Goal: Task Accomplishment & Management: Manage account settings

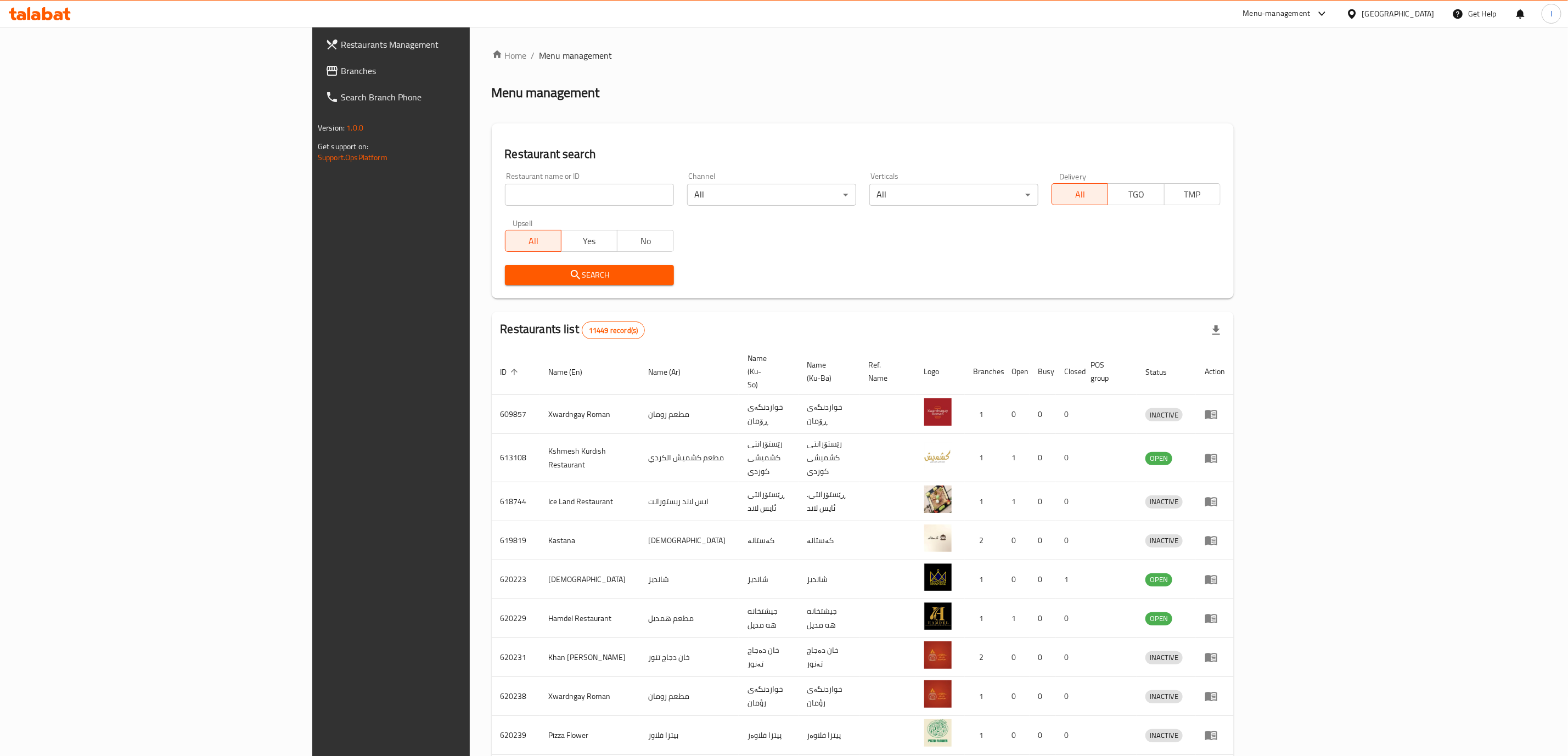
click at [539, 208] on div "Restaurant name or ID Restaurant name or ID" at bounding box center [590, 189] width 182 height 47
click at [549, 198] on input "search" at bounding box center [590, 195] width 169 height 22
paste input "Al Hasai Kitchen"
type input "Al Hasai Kitchen"
click at [519, 273] on span "Search" at bounding box center [589, 275] width 152 height 14
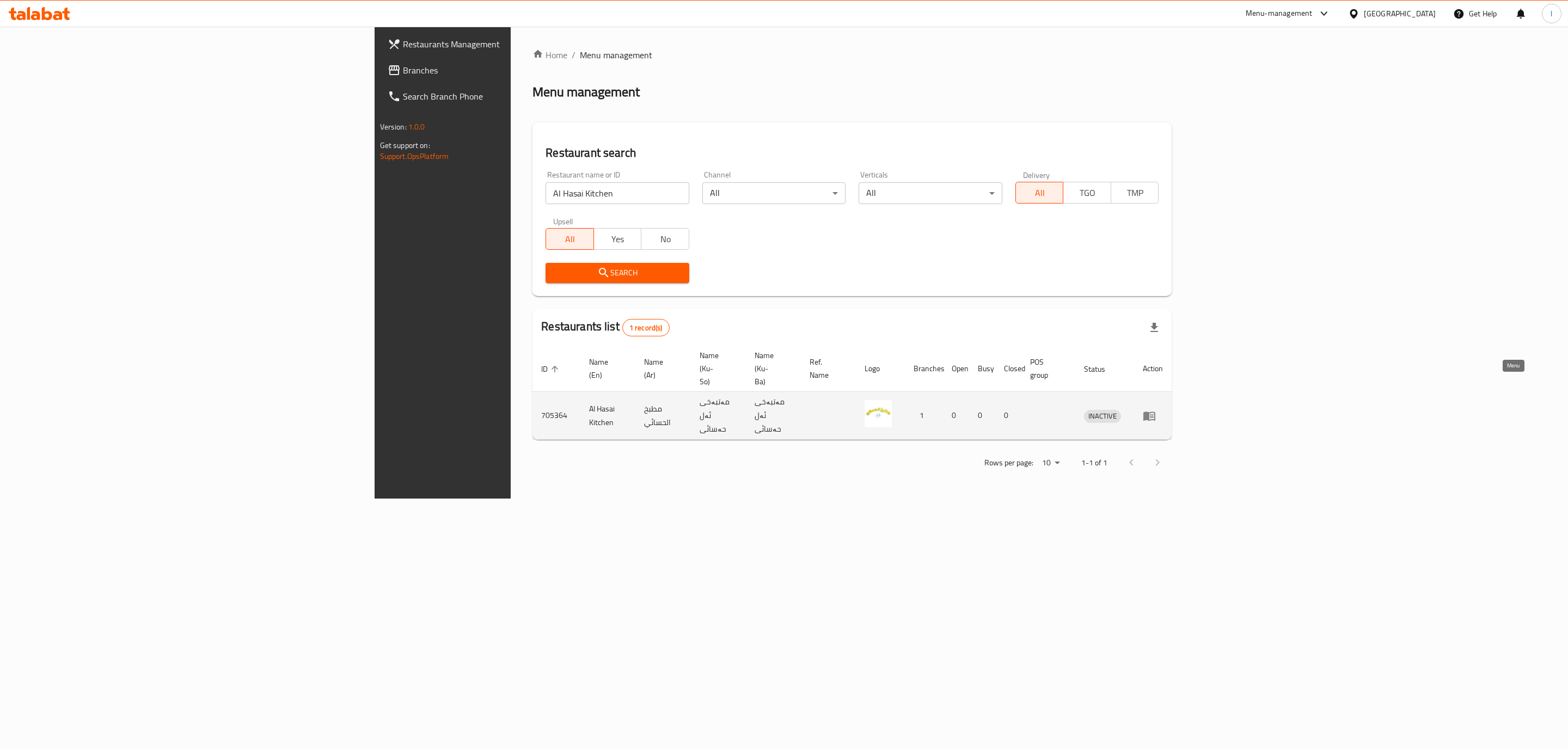
click at [1163, 409] on link "enhanced table" at bounding box center [1152, 416] width 20 height 13
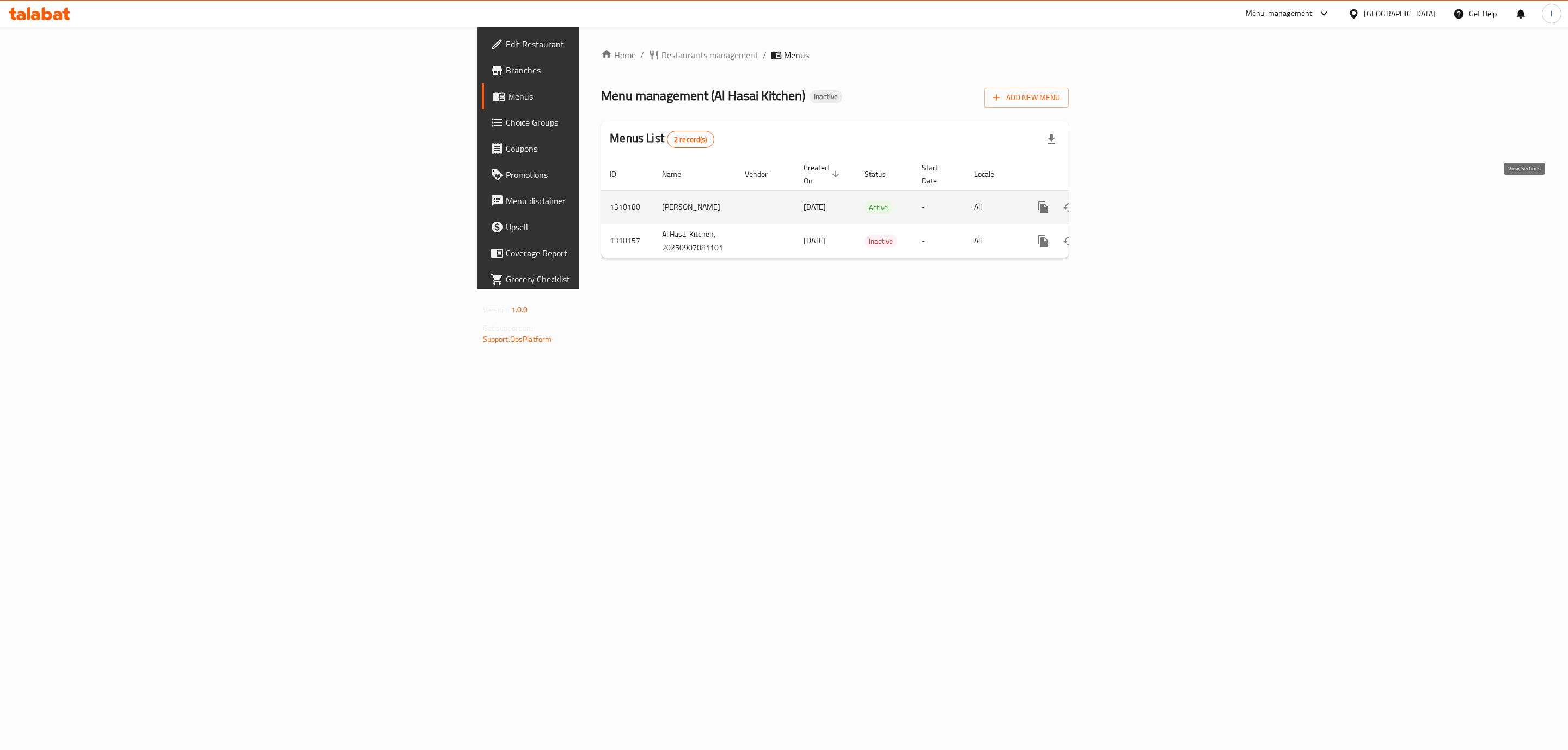
click at [1128, 201] on icon "enhanced table" at bounding box center [1121, 207] width 13 height 13
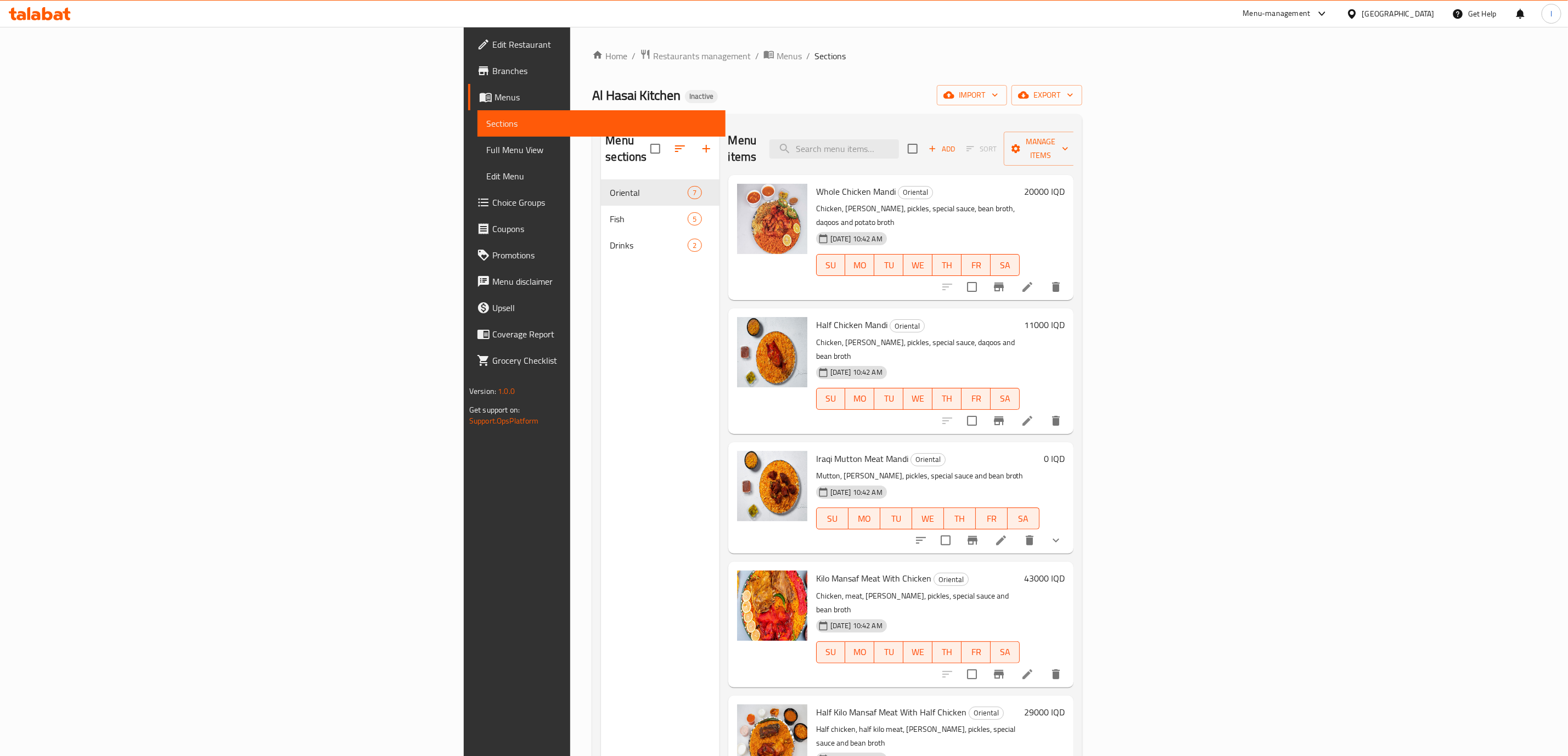
click at [492, 43] on span "Edit Restaurant" at bounding box center [604, 44] width 225 height 13
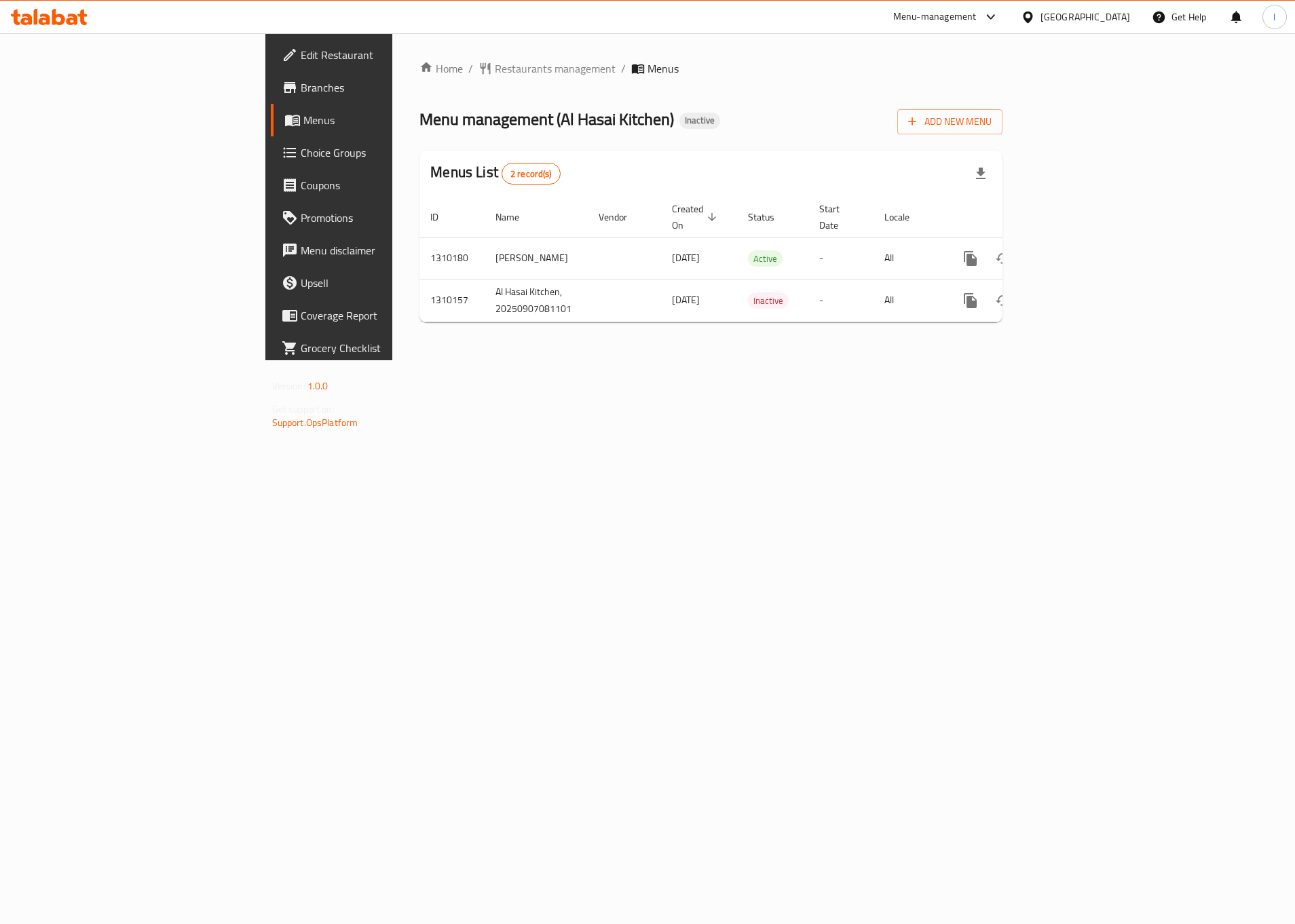
click at [392, 361] on div "Home / Restaurants management / Menus Menu management ( Al Hasai Kitchen ) Inac…" at bounding box center [711, 196] width 637 height 327
drag, startPoint x: 361, startPoint y: 536, endPoint x: 322, endPoint y: 520, distance: 42.2
click at [392, 361] on div "Home / Restaurants management / Menus Menu management ( Al Hasai Kitchen ) Inac…" at bounding box center [711, 196] width 637 height 327
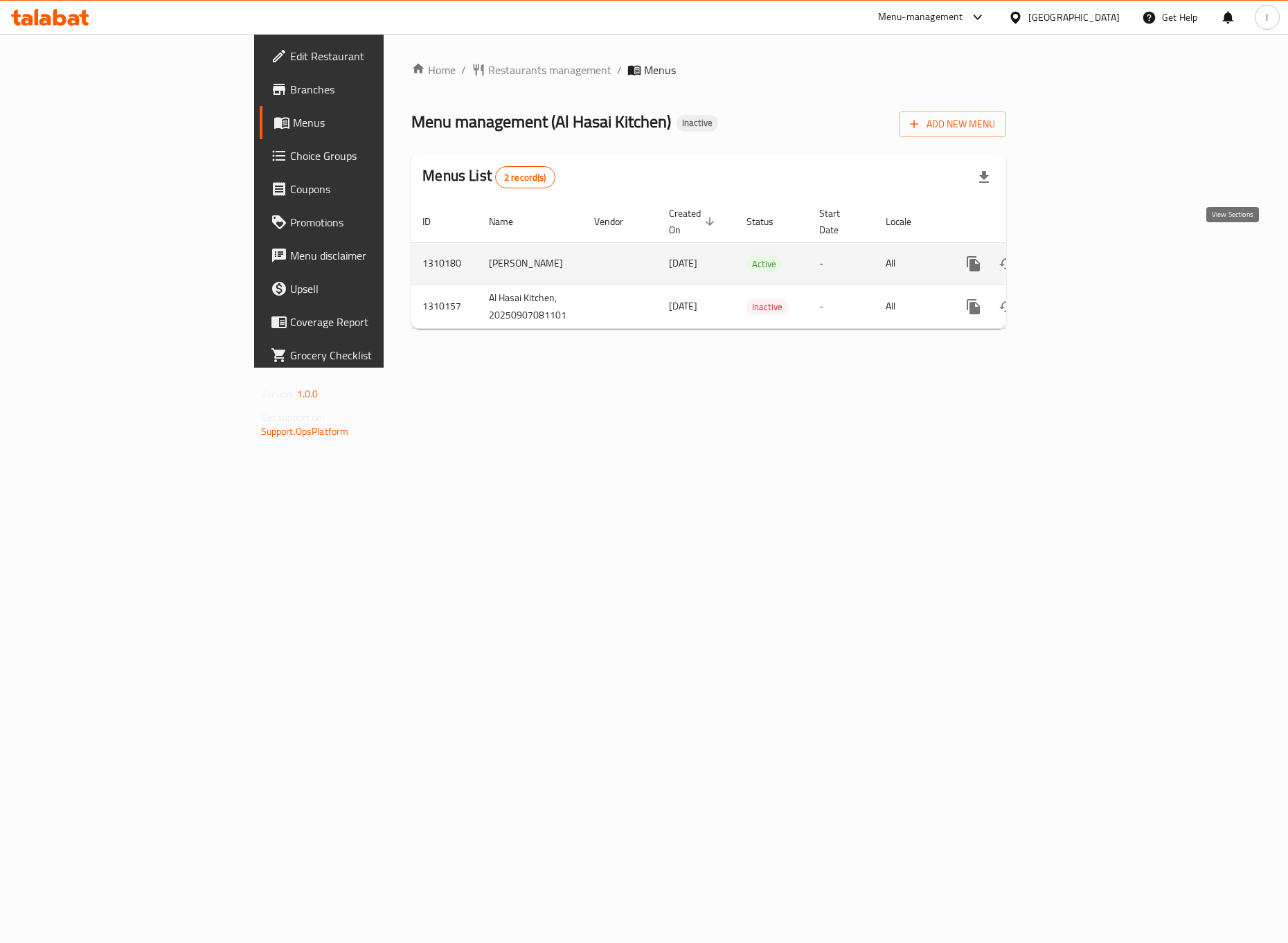
click at [1090, 250] on link "enhanced table" at bounding box center [1074, 264] width 33 height 33
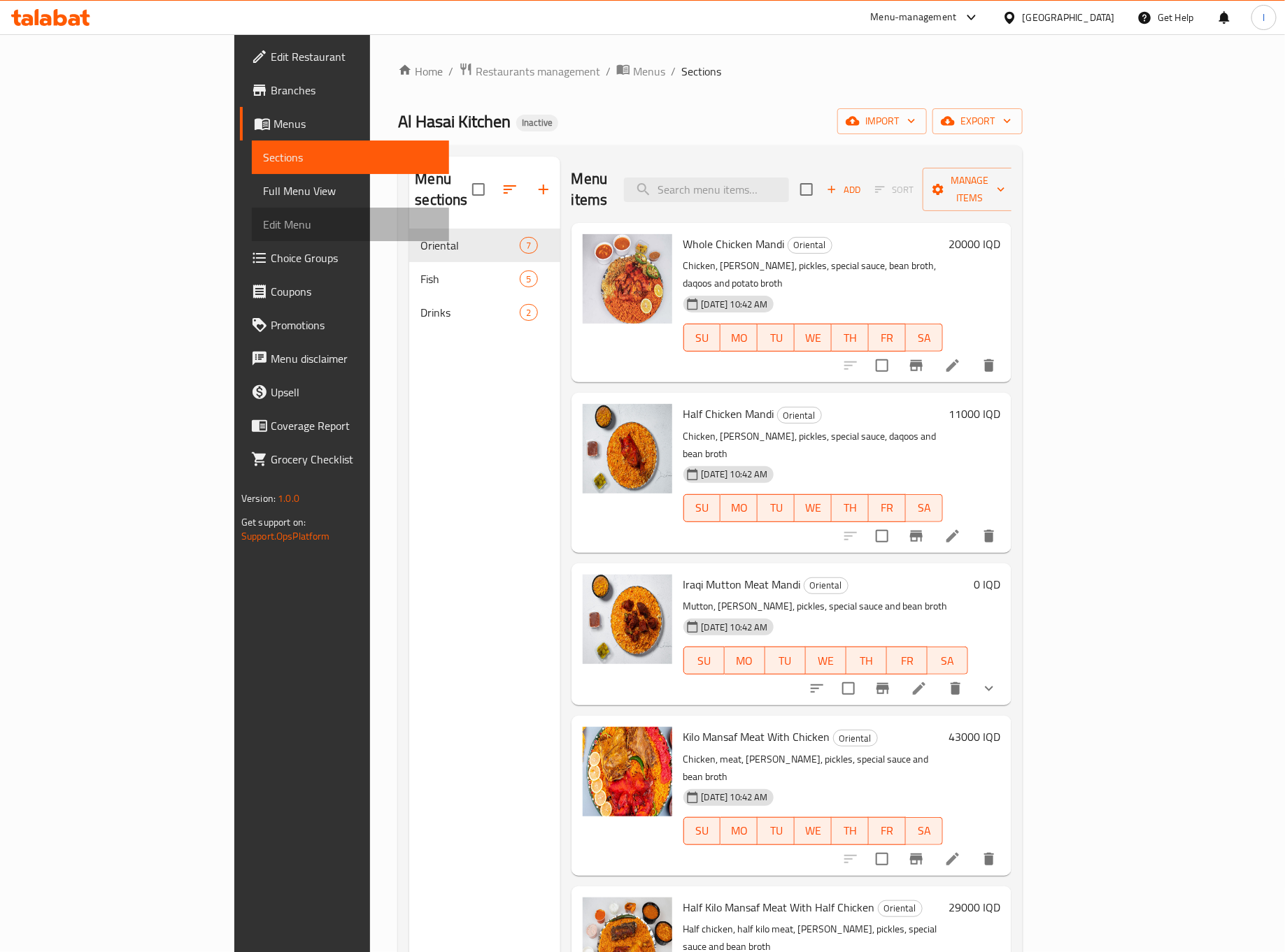
click at [252, 208] on link "Edit Menu" at bounding box center [351, 224] width 197 height 33
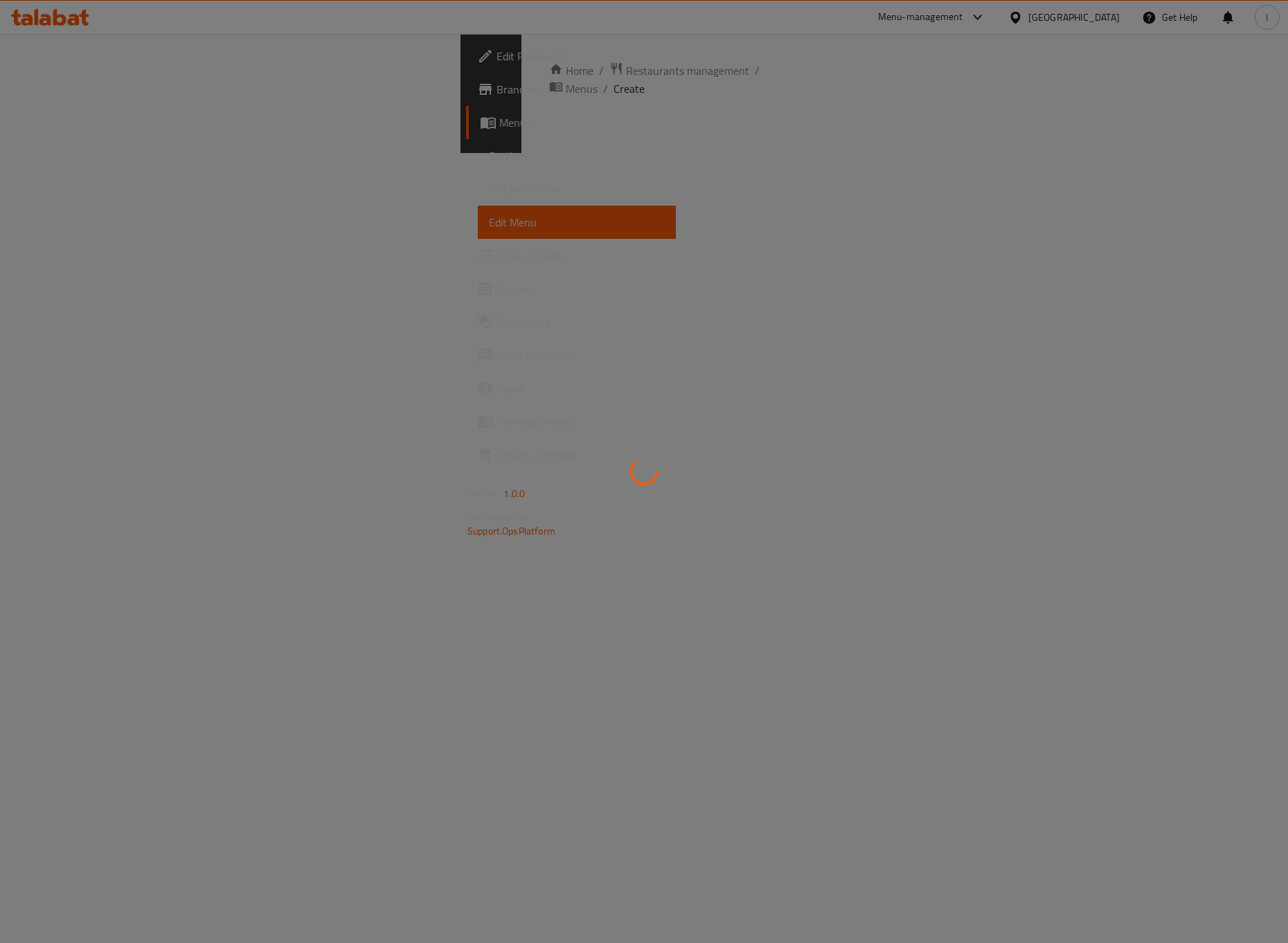
click at [122, 186] on div at bounding box center [644, 472] width 1288 height 943
click at [99, 187] on div at bounding box center [644, 472] width 1288 height 943
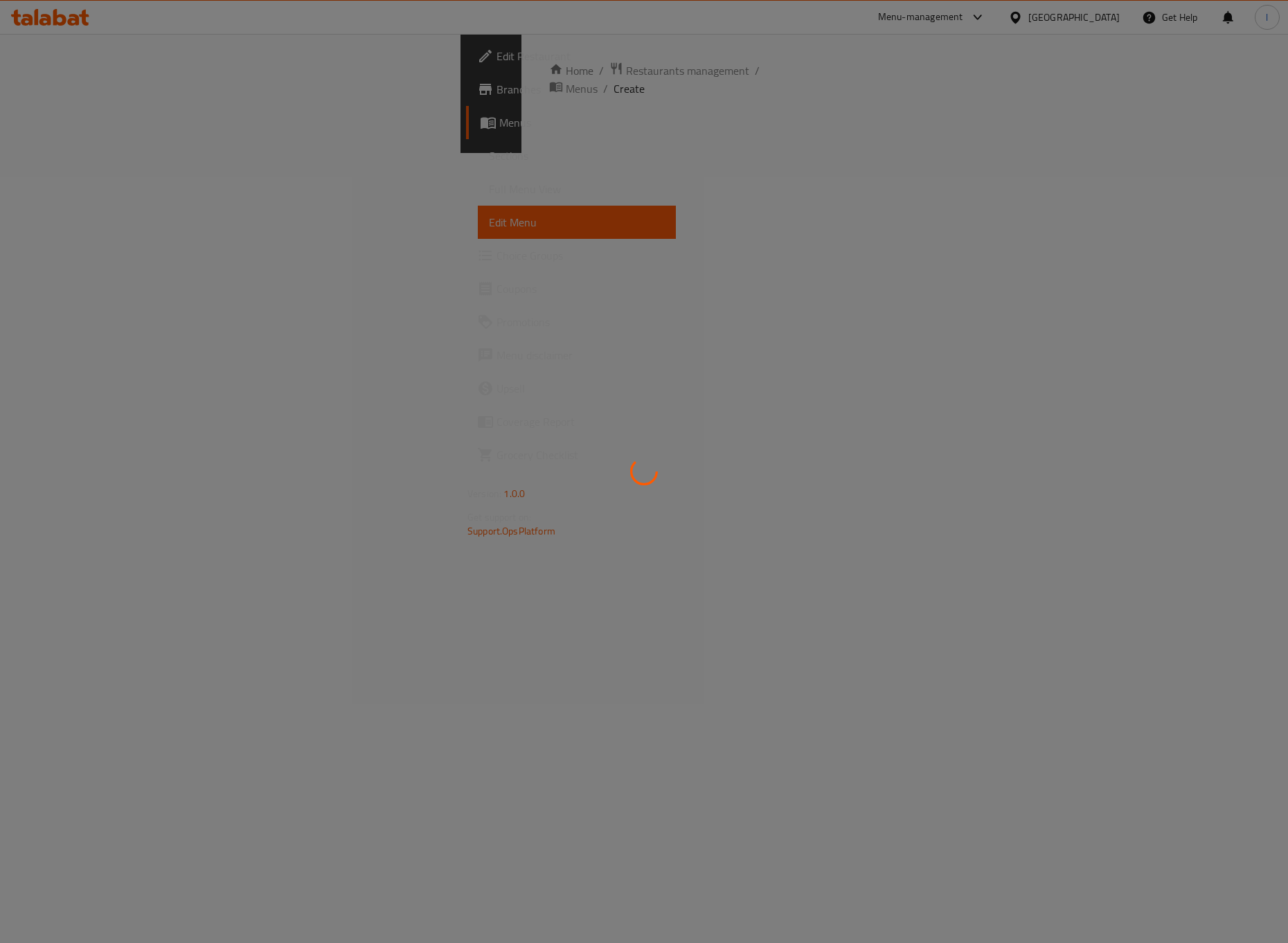
click at [99, 187] on div at bounding box center [644, 472] width 1288 height 943
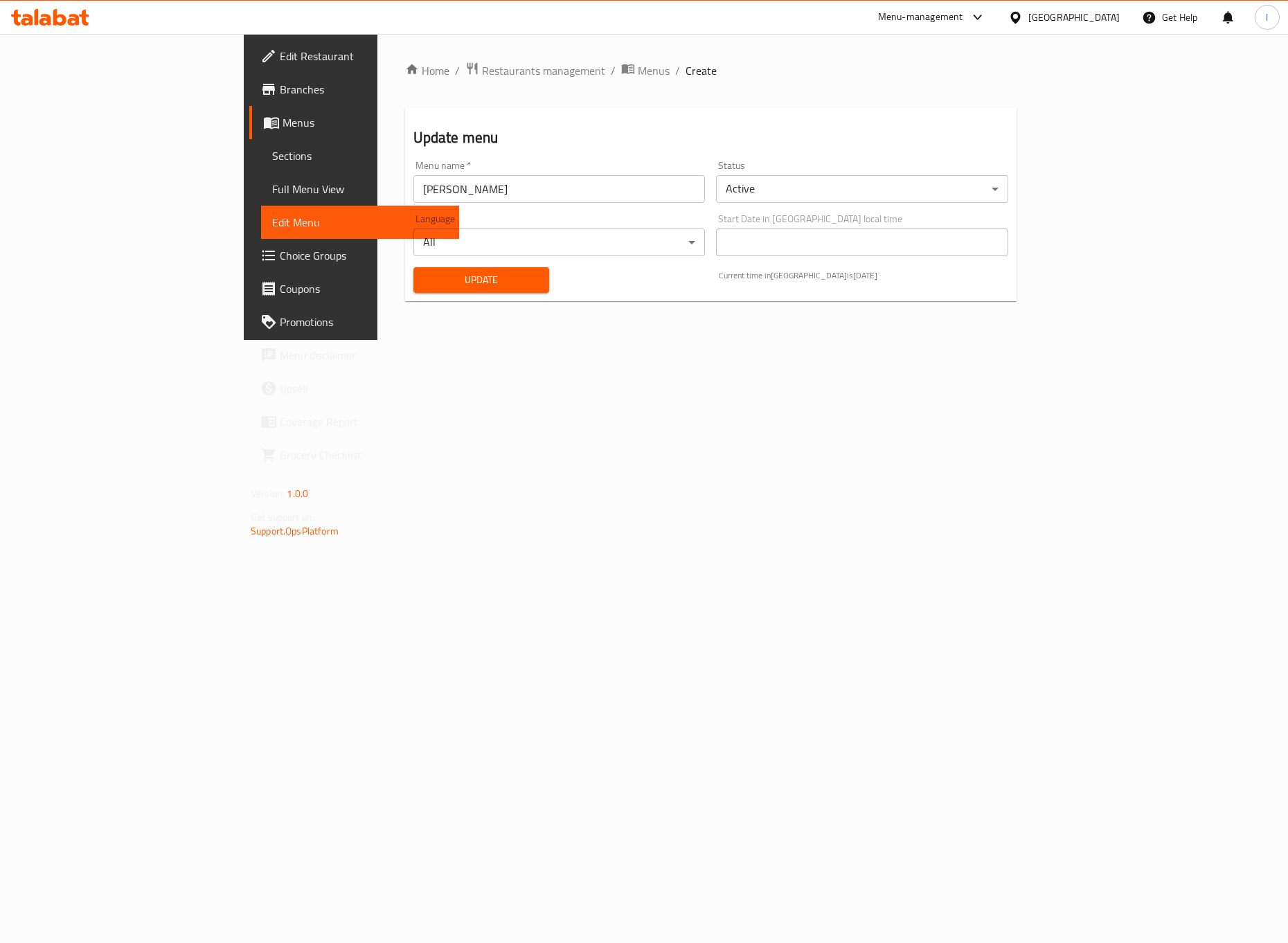
click at [272, 187] on span "Full Menu View" at bounding box center [360, 189] width 176 height 16
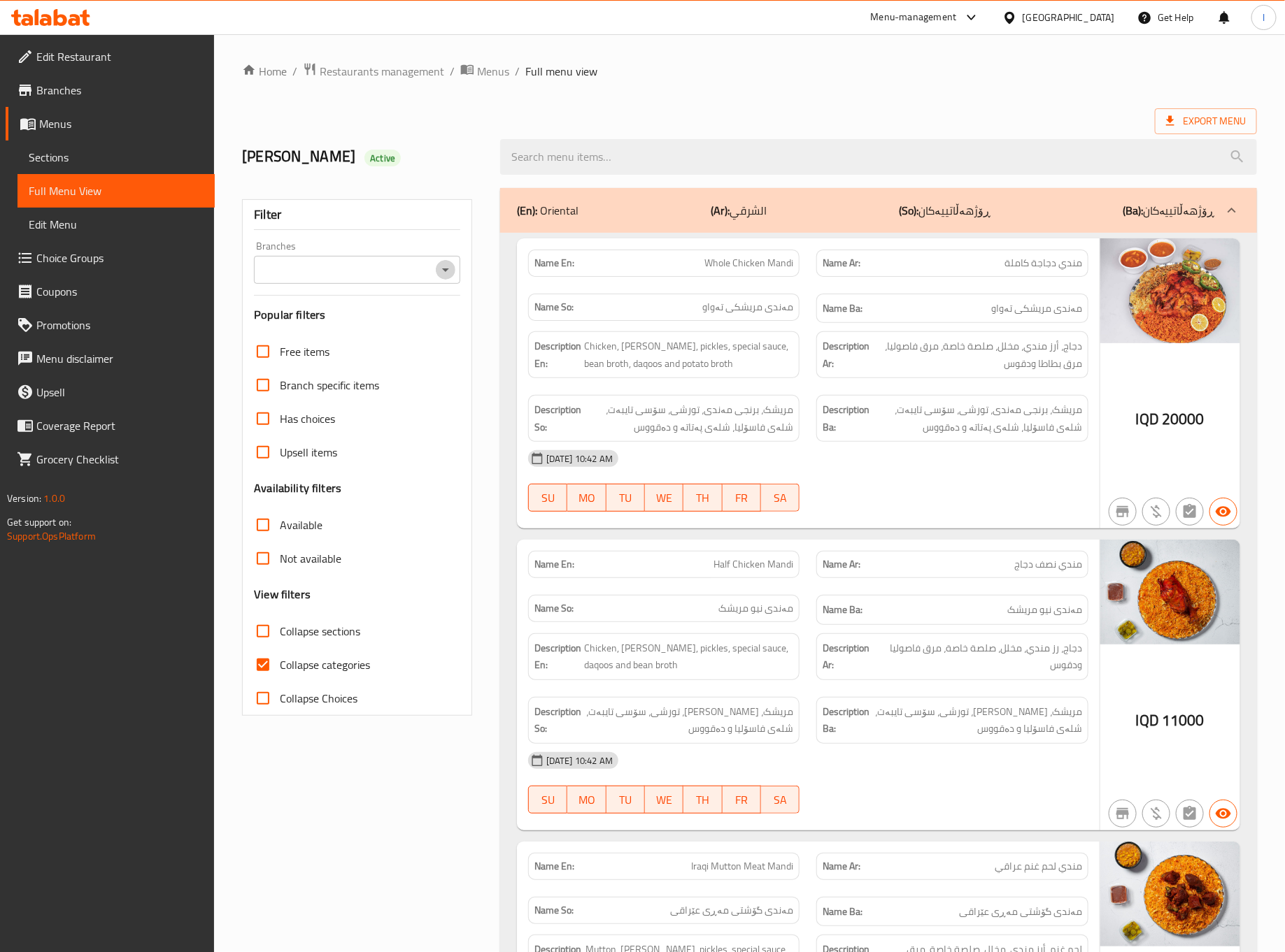
click at [448, 270] on icon "Open" at bounding box center [445, 270] width 7 height 3
click at [363, 323] on span "Al Hasai Kitchen, Al Zubair" at bounding box center [349, 331] width 168 height 17
type input "Al Hasai Kitchen, Al Zubair"
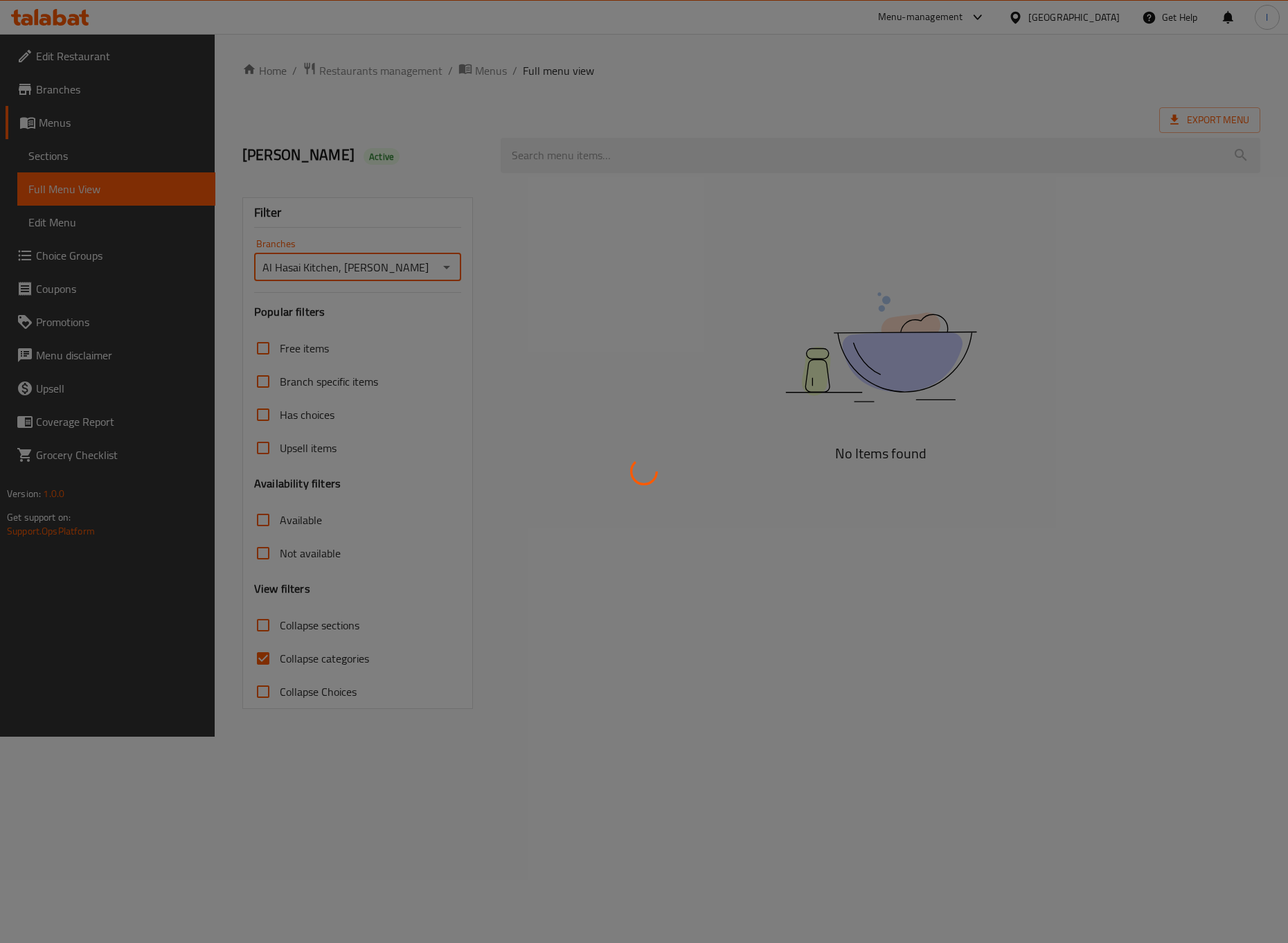
click at [304, 656] on div at bounding box center [644, 472] width 1288 height 943
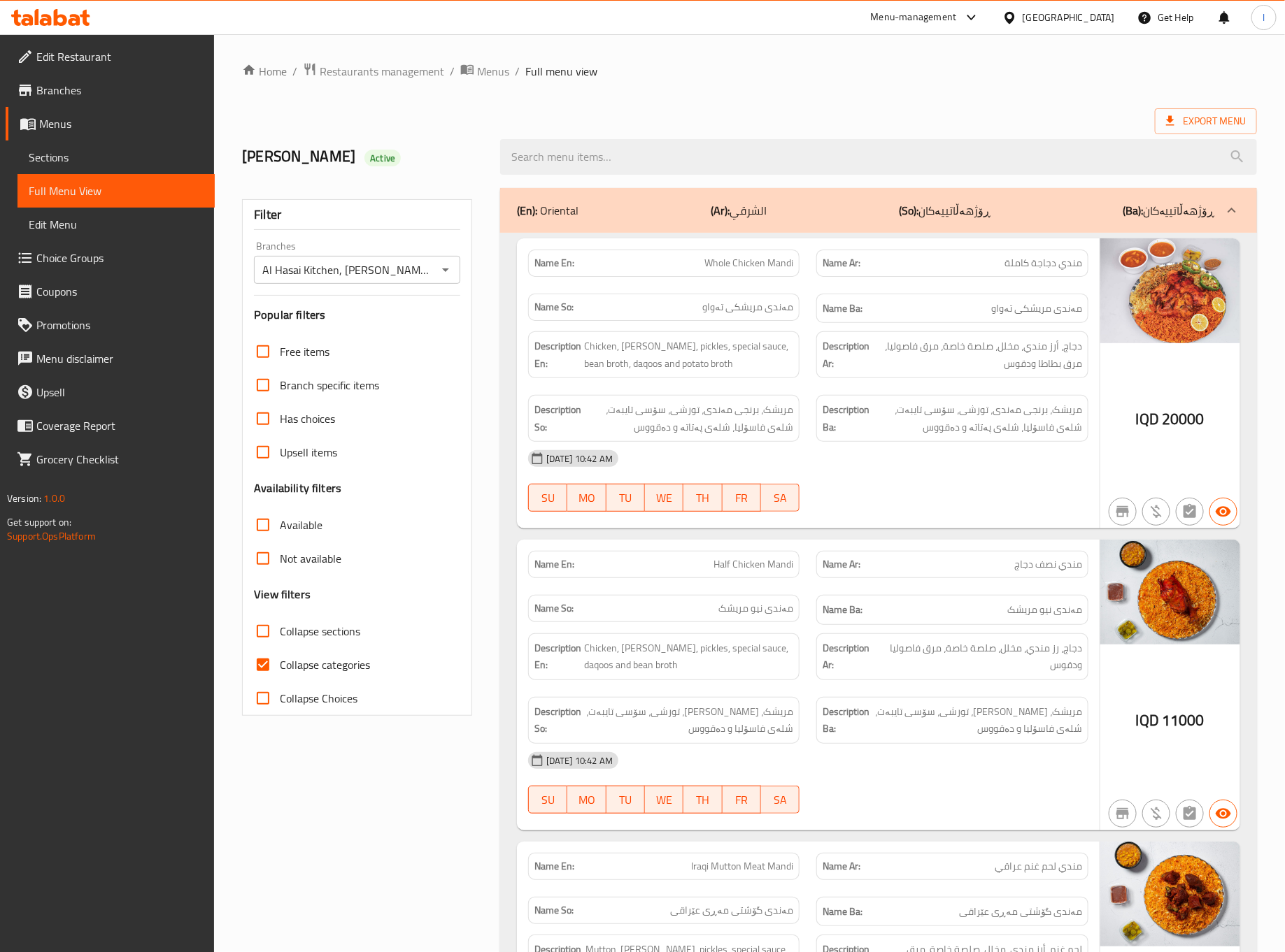
click at [284, 663] on span "Collapse categories" at bounding box center [324, 665] width 90 height 17
click at [280, 663] on input "Collapse categories" at bounding box center [263, 665] width 33 height 33
checkbox input "false"
click at [314, 625] on span "Collapse sections" at bounding box center [319, 631] width 80 height 17
click at [280, 625] on input "Collapse sections" at bounding box center [263, 631] width 33 height 33
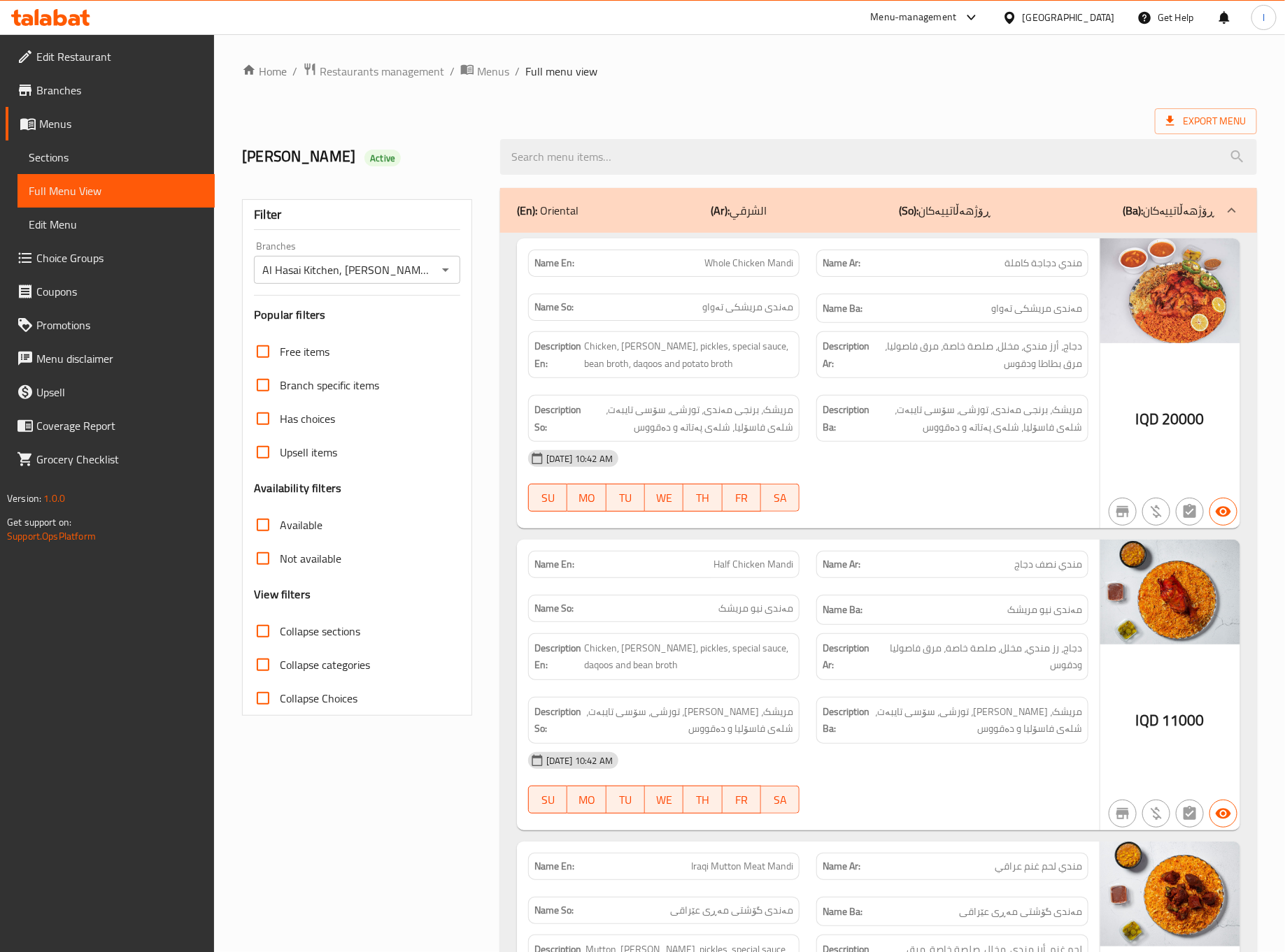
checkbox input "true"
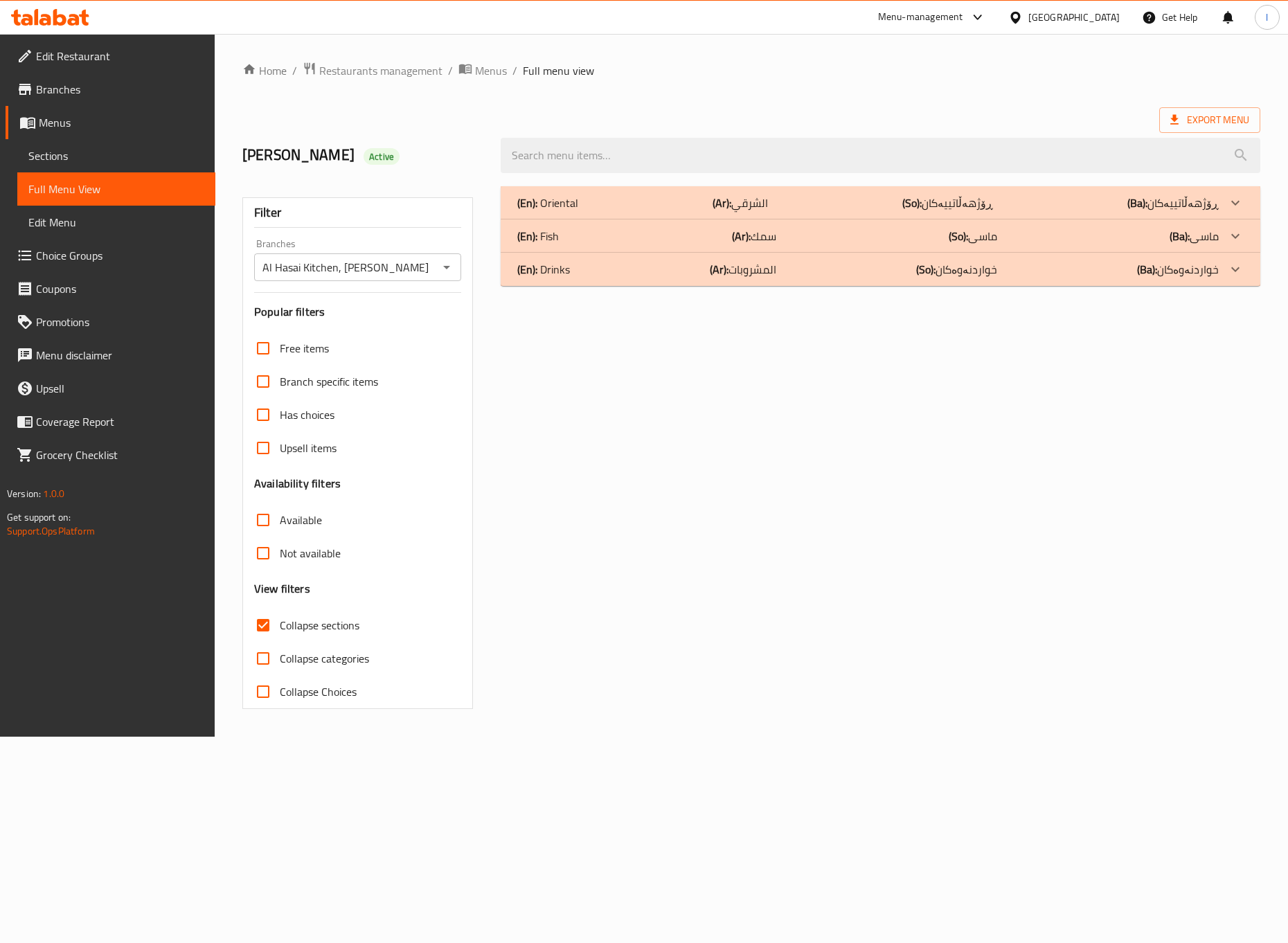
click at [1028, 276] on div "(En): Drinks (Ar): المشروبات (So): خواردنەوەکان (Ba): خواردنەوەکان" at bounding box center [867, 269] width 701 height 16
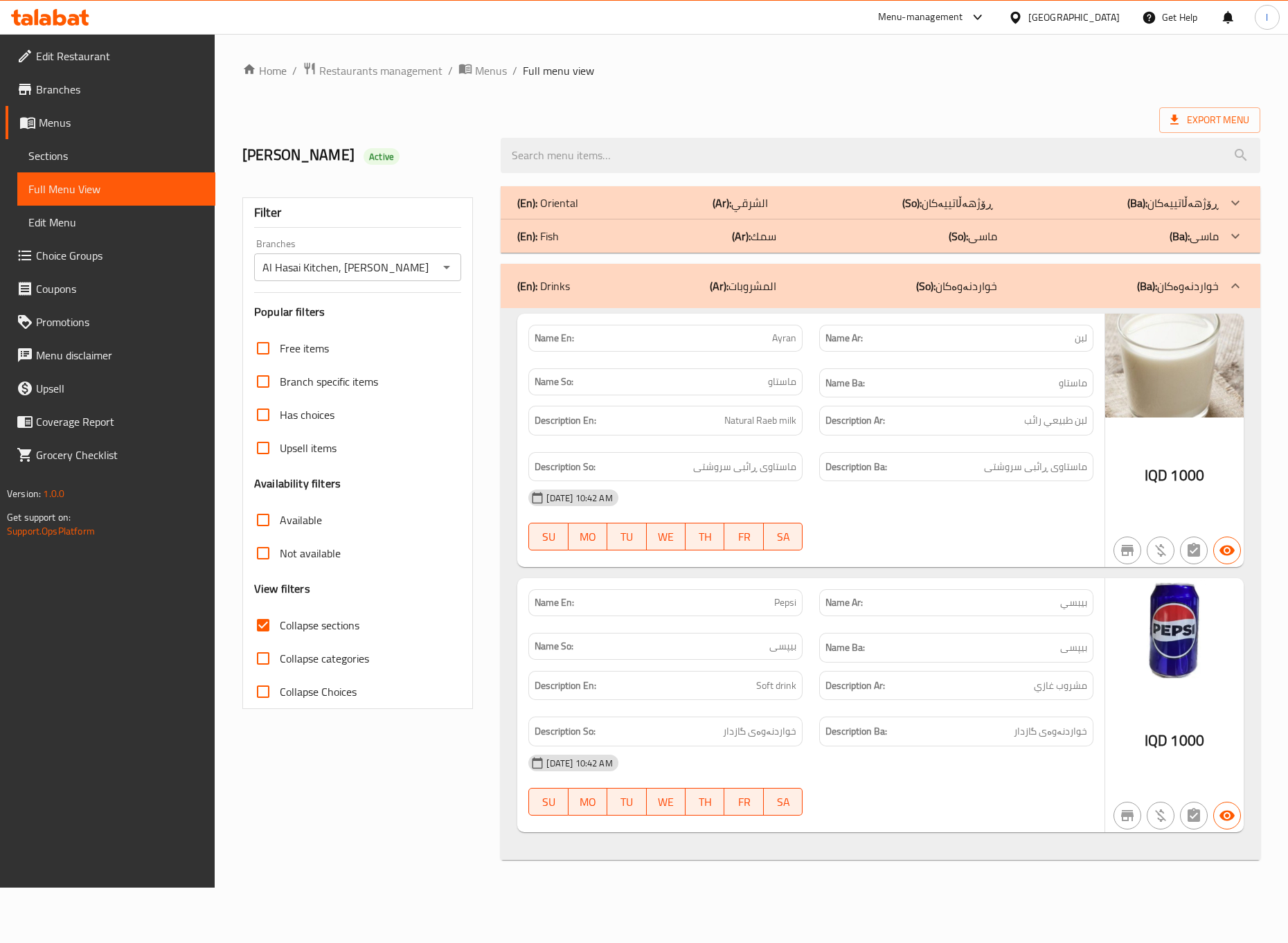
click at [1052, 499] on div "07-09-2025 10:42 AM" at bounding box center [810, 498] width 581 height 33
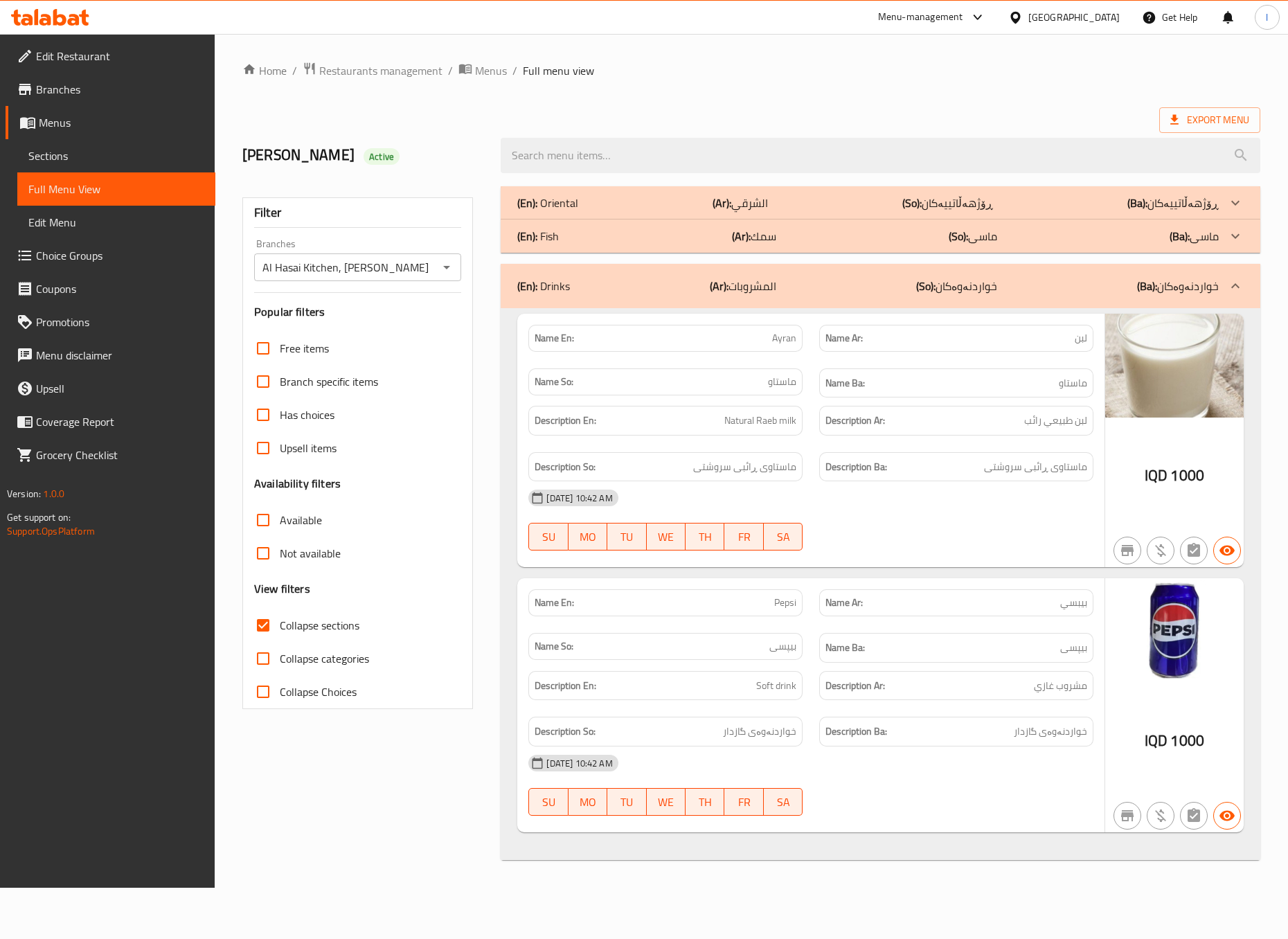
click at [899, 281] on div "(En): Drinks (Ar): المشروبات (So): خواردنەوەکان (Ba): خواردنەوەکان" at bounding box center [867, 286] width 701 height 16
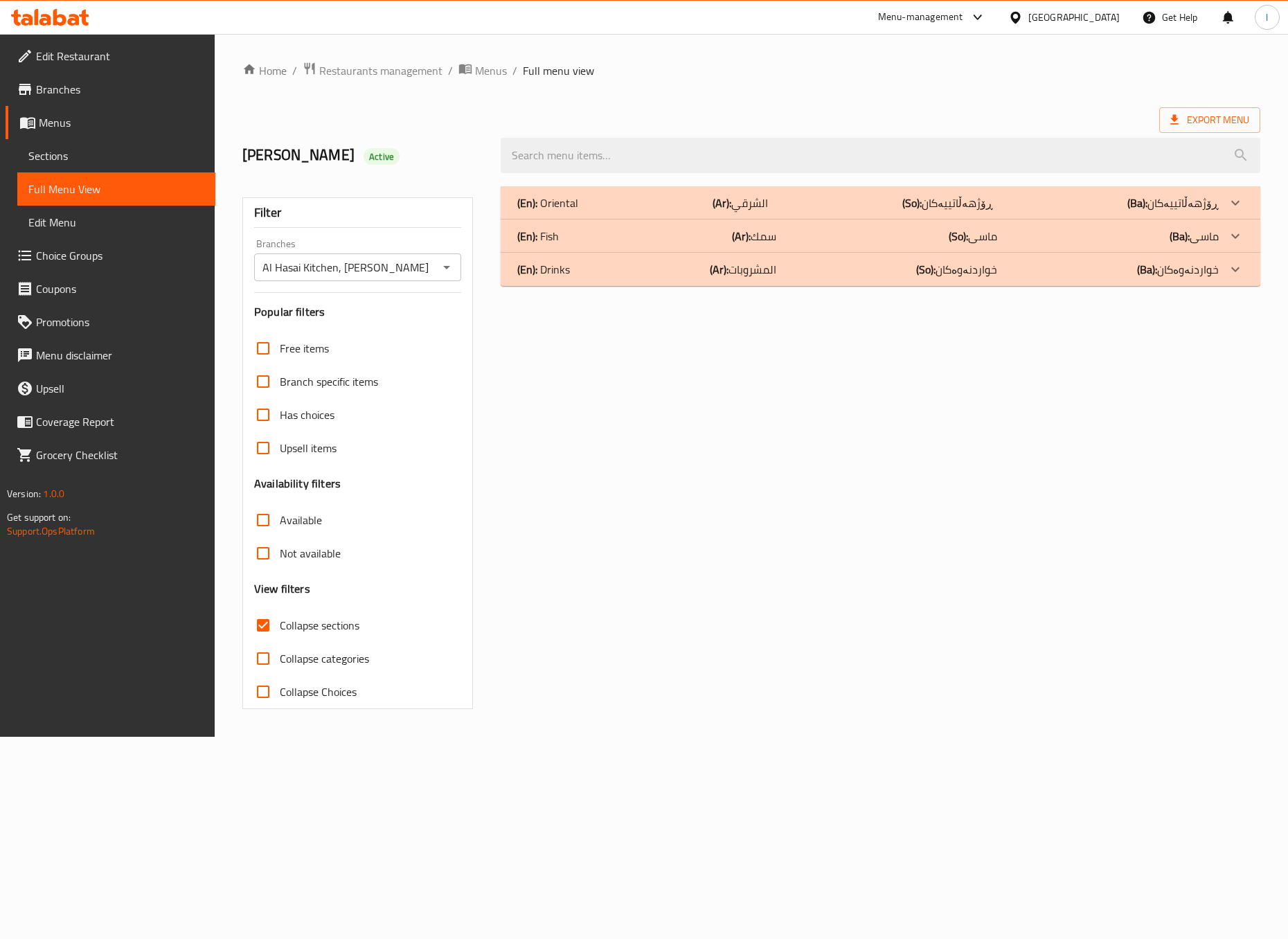
click at [577, 228] on div "(En): Fish (Ar): سمك (So): ماسی (Ba): ماسی" at bounding box center [867, 236] width 701 height 16
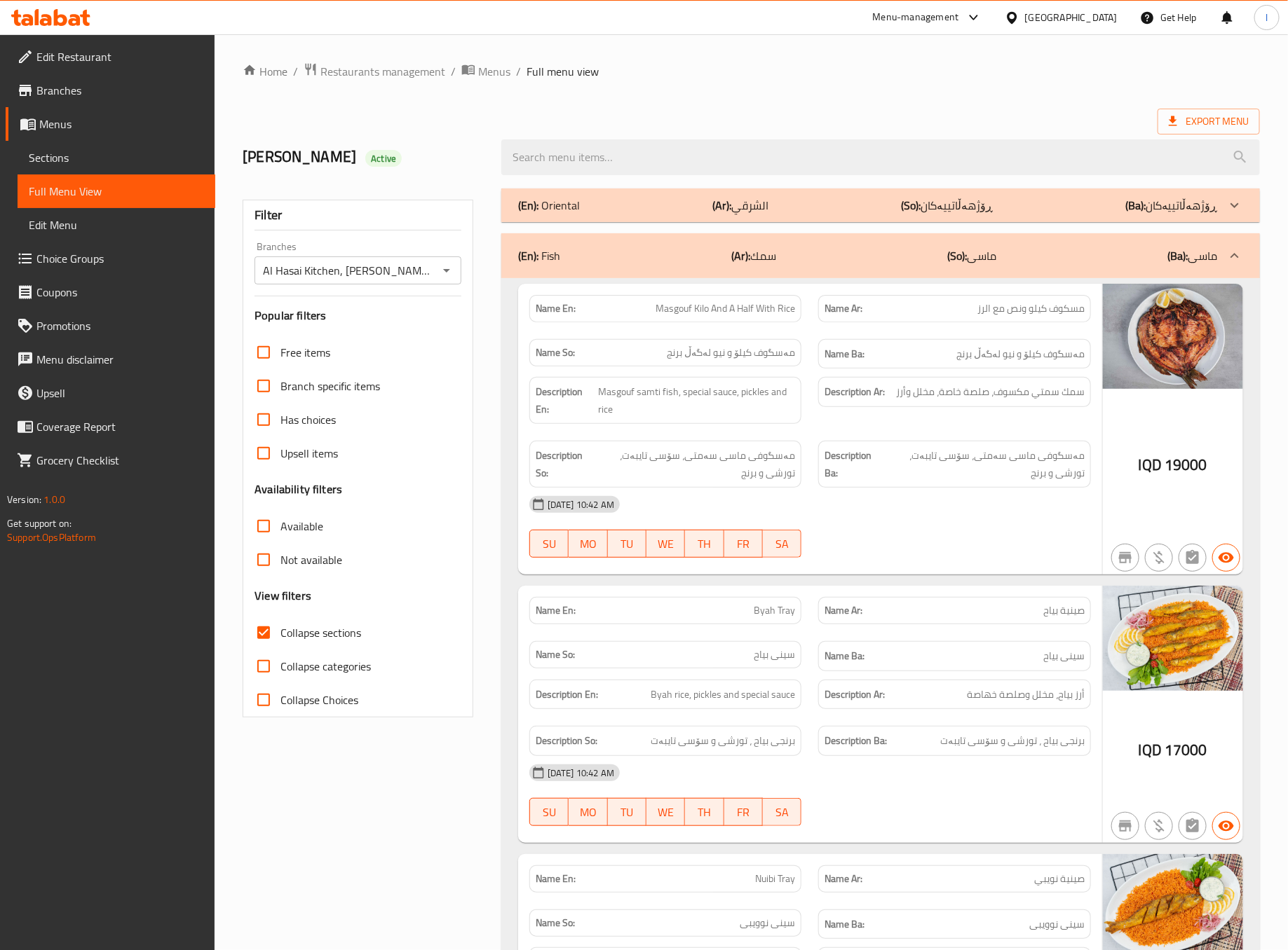
click at [917, 543] on div "07-09-2025 10:42 AM SU MO TU WE TH FR SA" at bounding box center [811, 527] width 579 height 78
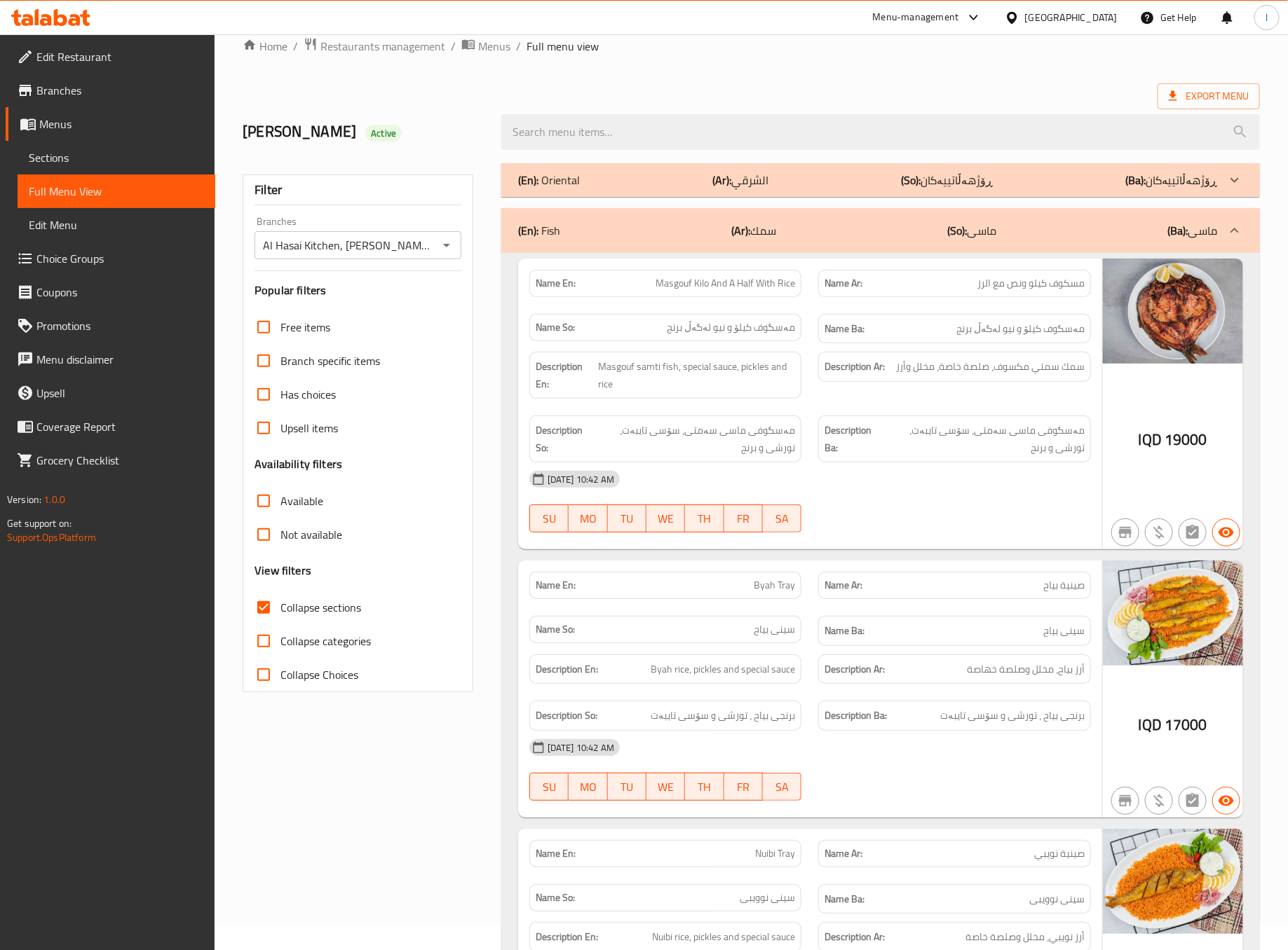
click at [854, 467] on div "07-09-2025 10:42 AM" at bounding box center [811, 480] width 579 height 33
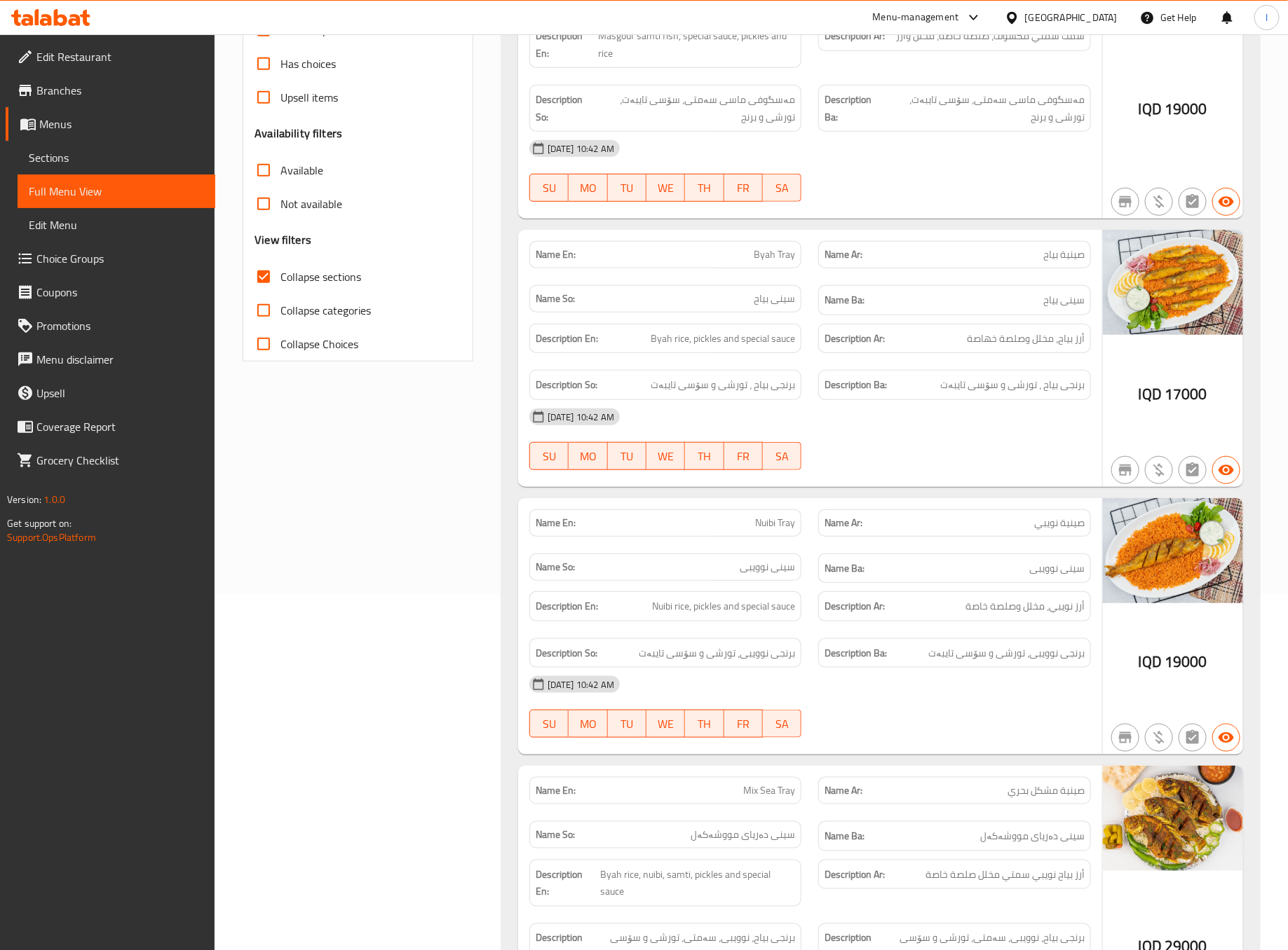
scroll to position [375, 0]
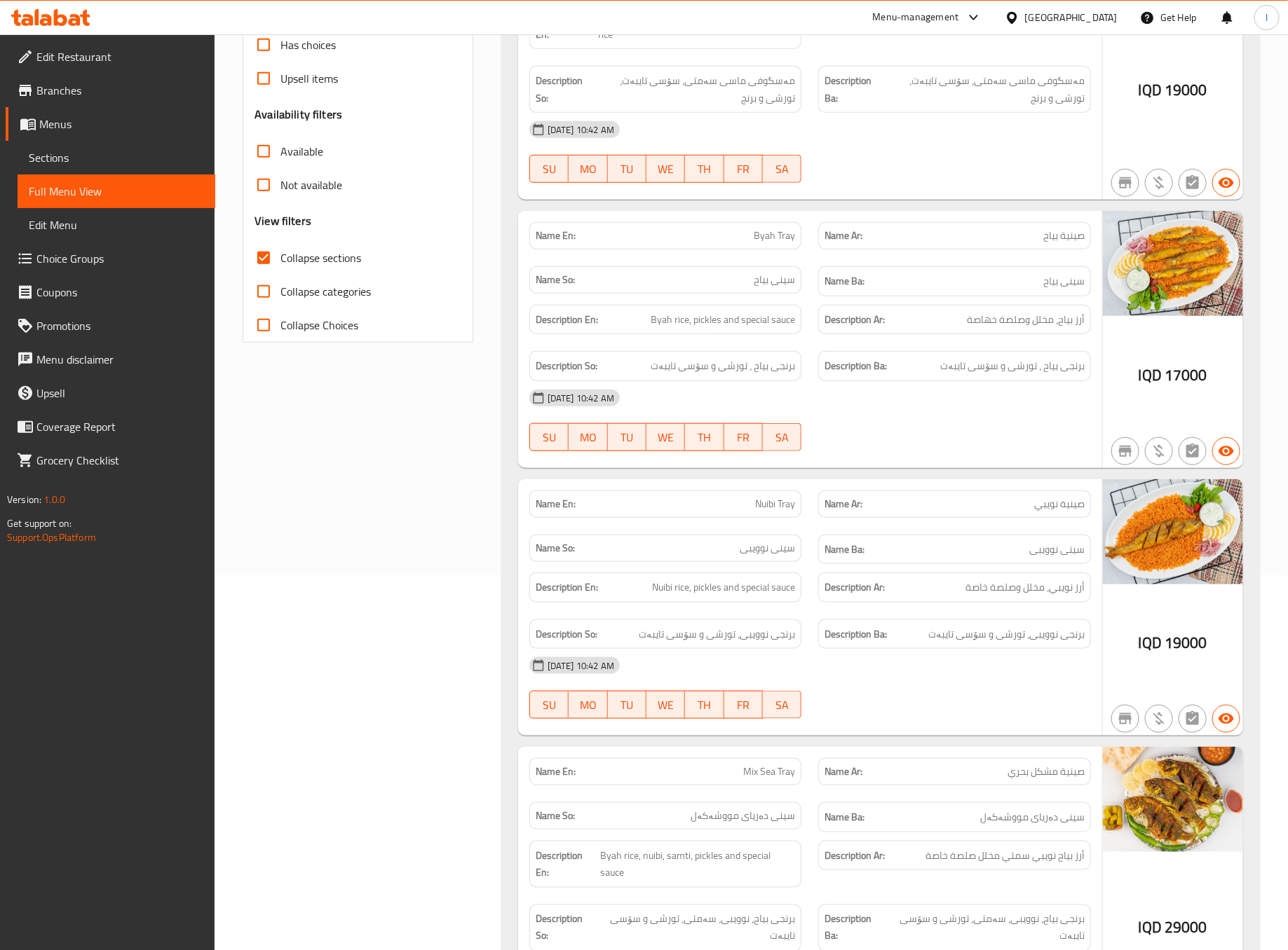
click at [955, 400] on div "07-09-2025 10:42 AM" at bounding box center [811, 398] width 579 height 33
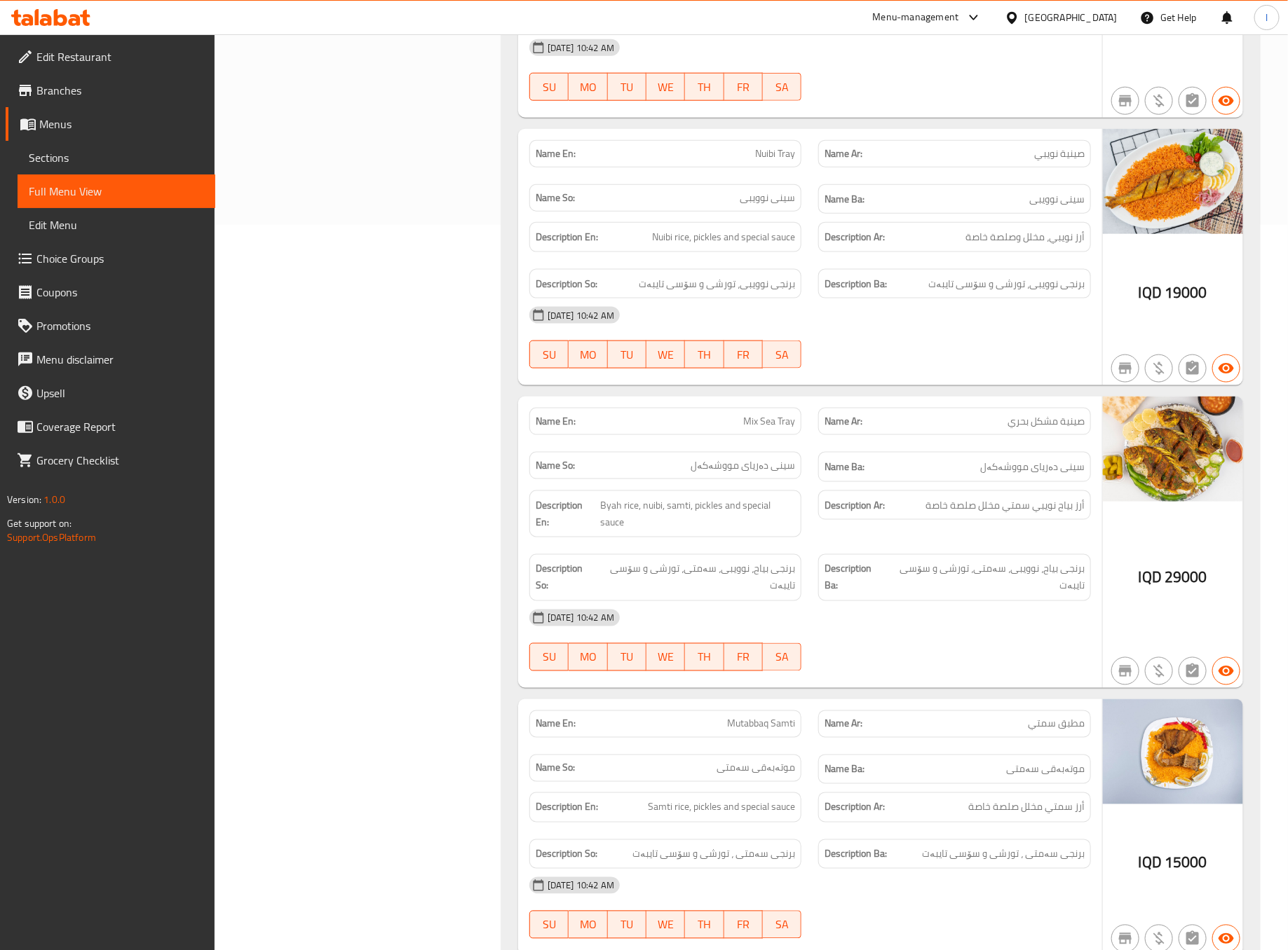
scroll to position [846, 0]
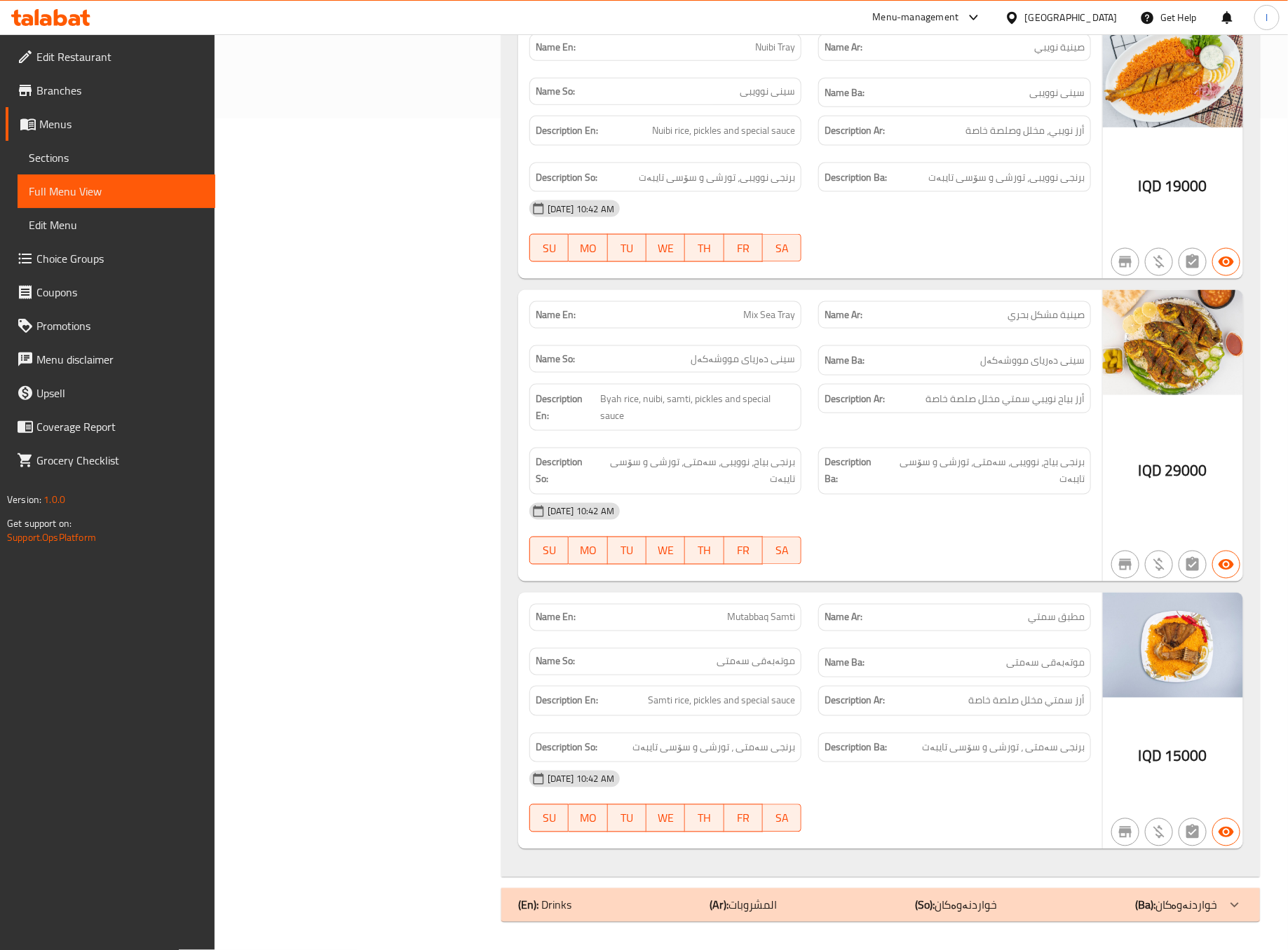
click at [922, 529] on div "07-09-2025 10:42 AM SU MO TU WE TH FR SA" at bounding box center [811, 534] width 579 height 78
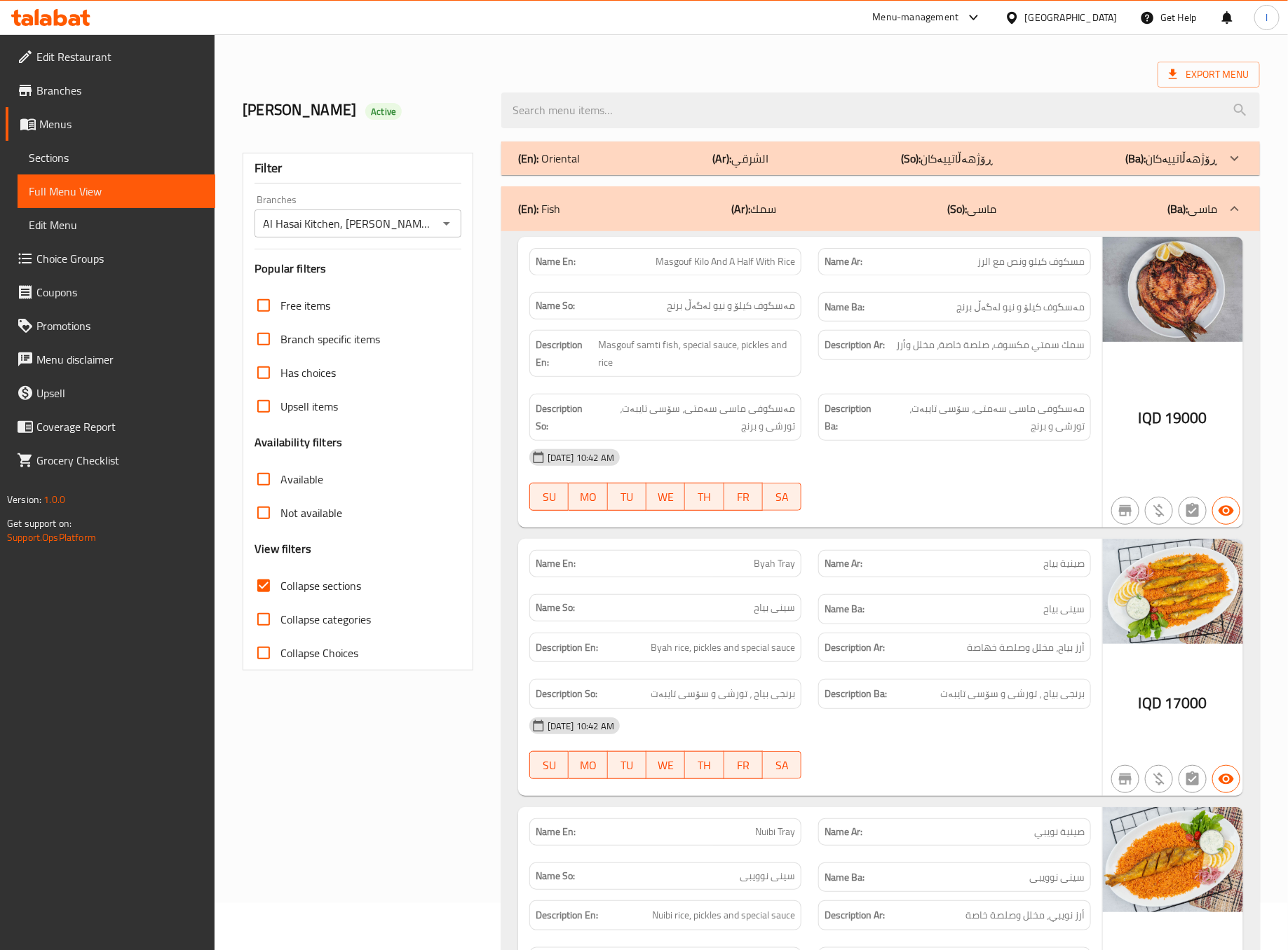
scroll to position [0, 0]
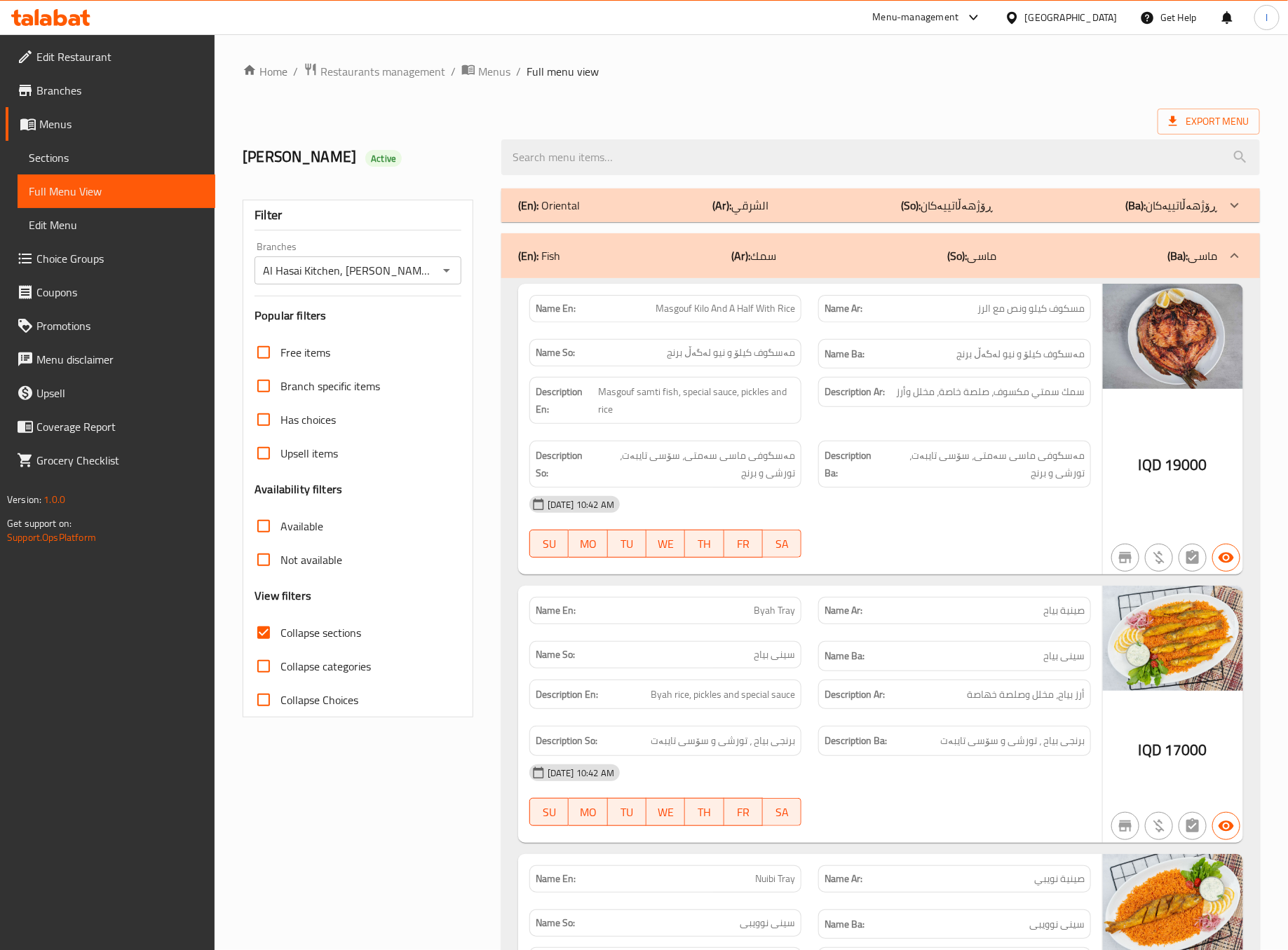
click at [1034, 275] on div "(En): Fish (Ar): سمك (So): ماسی (Ba): ماسی" at bounding box center [881, 256] width 758 height 45
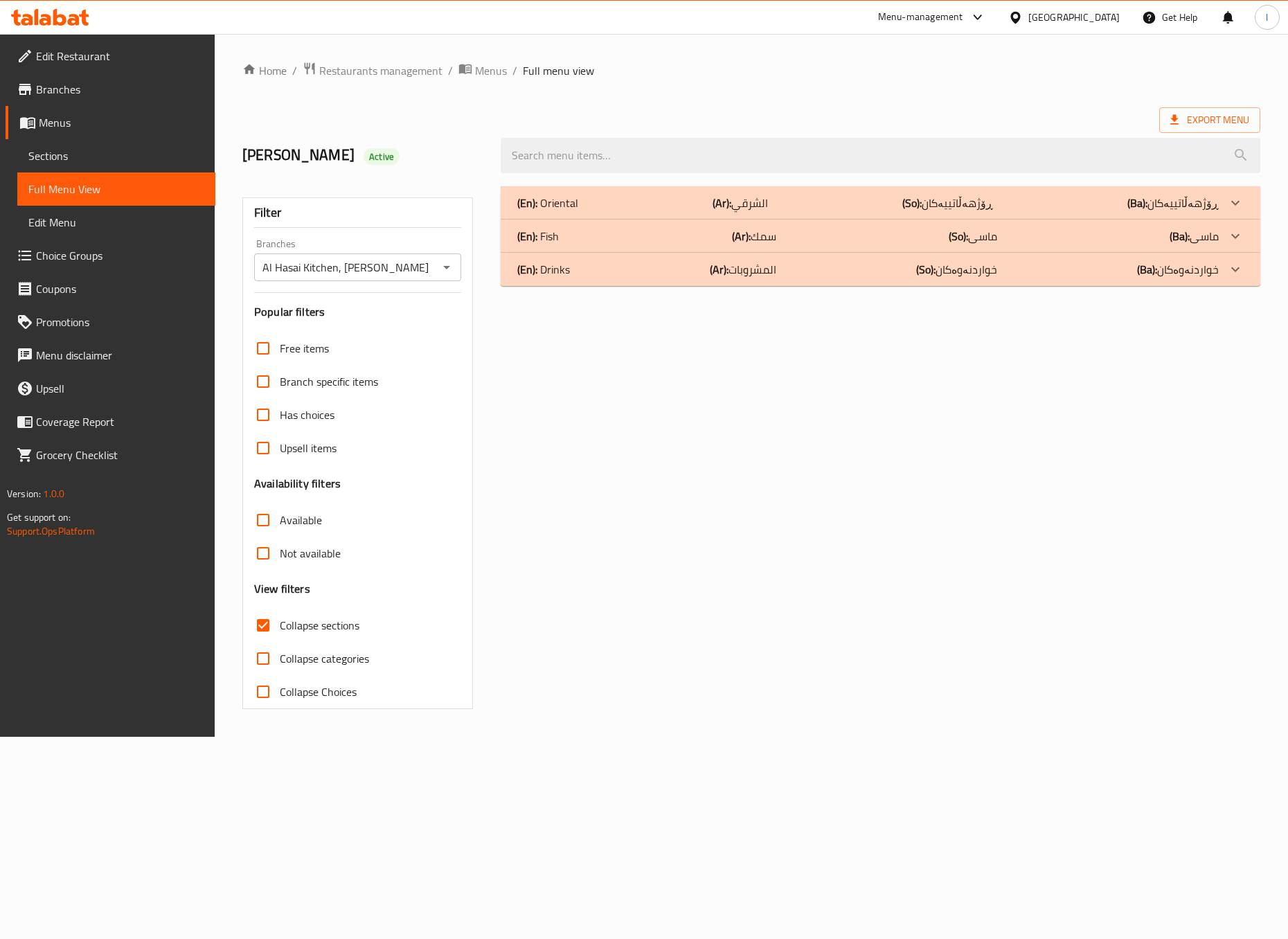
click at [1035, 196] on div "(En): Oriental (Ar): الشرقي (So): ڕۆژهەڵاتییەکان (Ba): ڕۆژهەڵاتییەکان" at bounding box center [867, 203] width 701 height 16
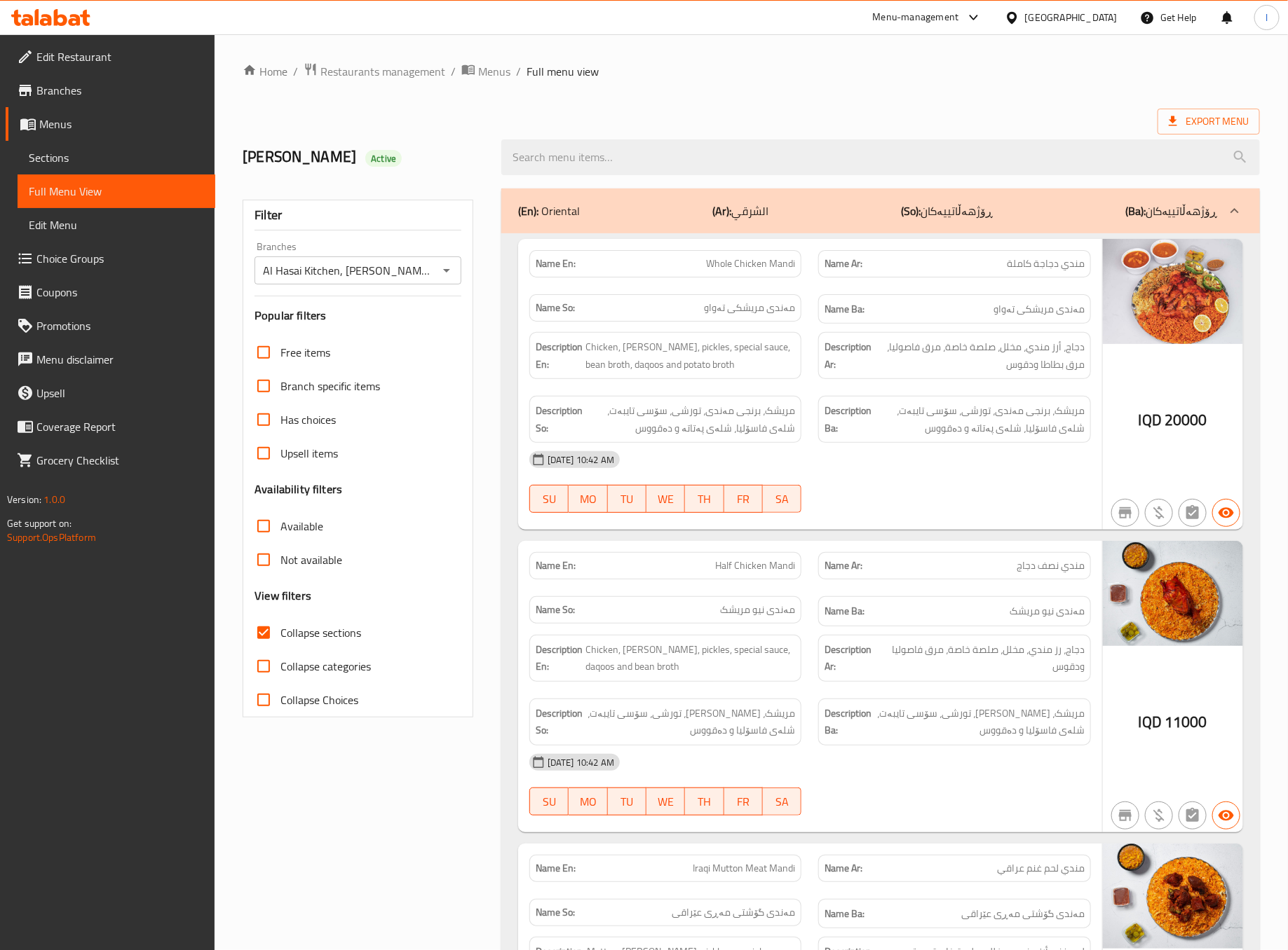
click at [862, 509] on div at bounding box center [955, 513] width 289 height 17
click at [974, 476] on div "07-09-2025 10:42 AM" at bounding box center [811, 460] width 579 height 33
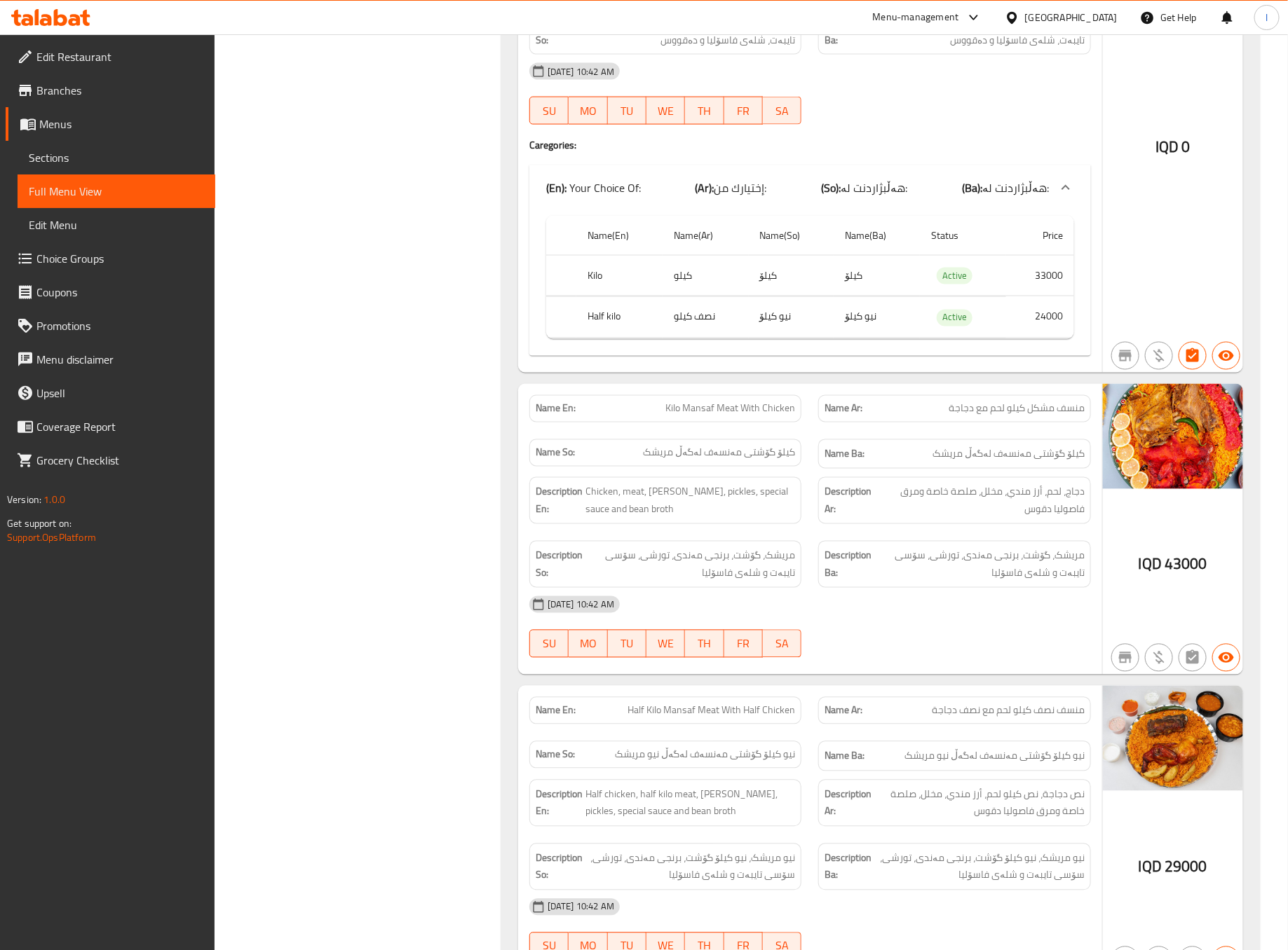
scroll to position [1051, 0]
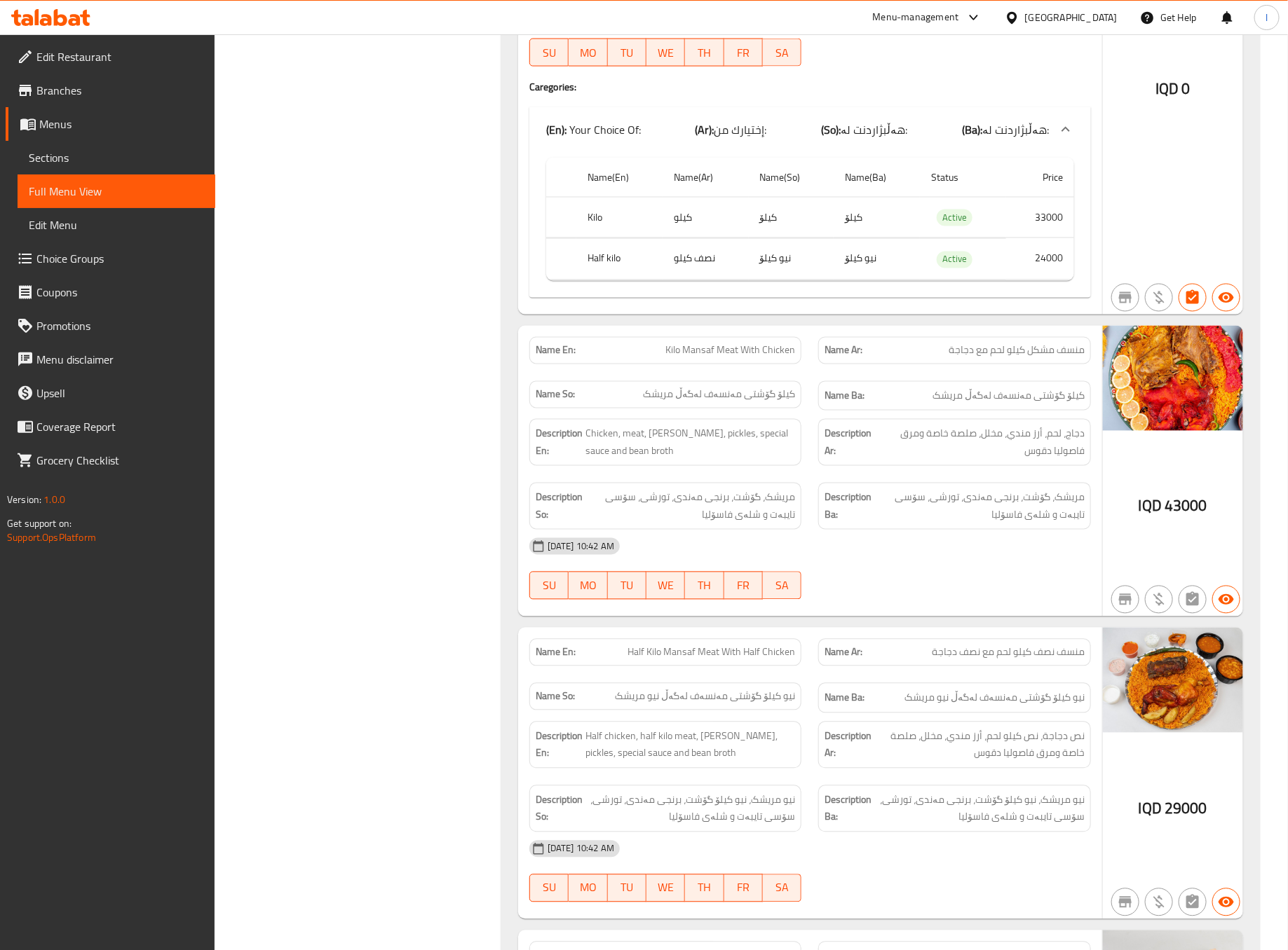
click at [922, 583] on div "07-09-2025 10:42 AM SU MO TU WE TH FR SA" at bounding box center [811, 569] width 579 height 78
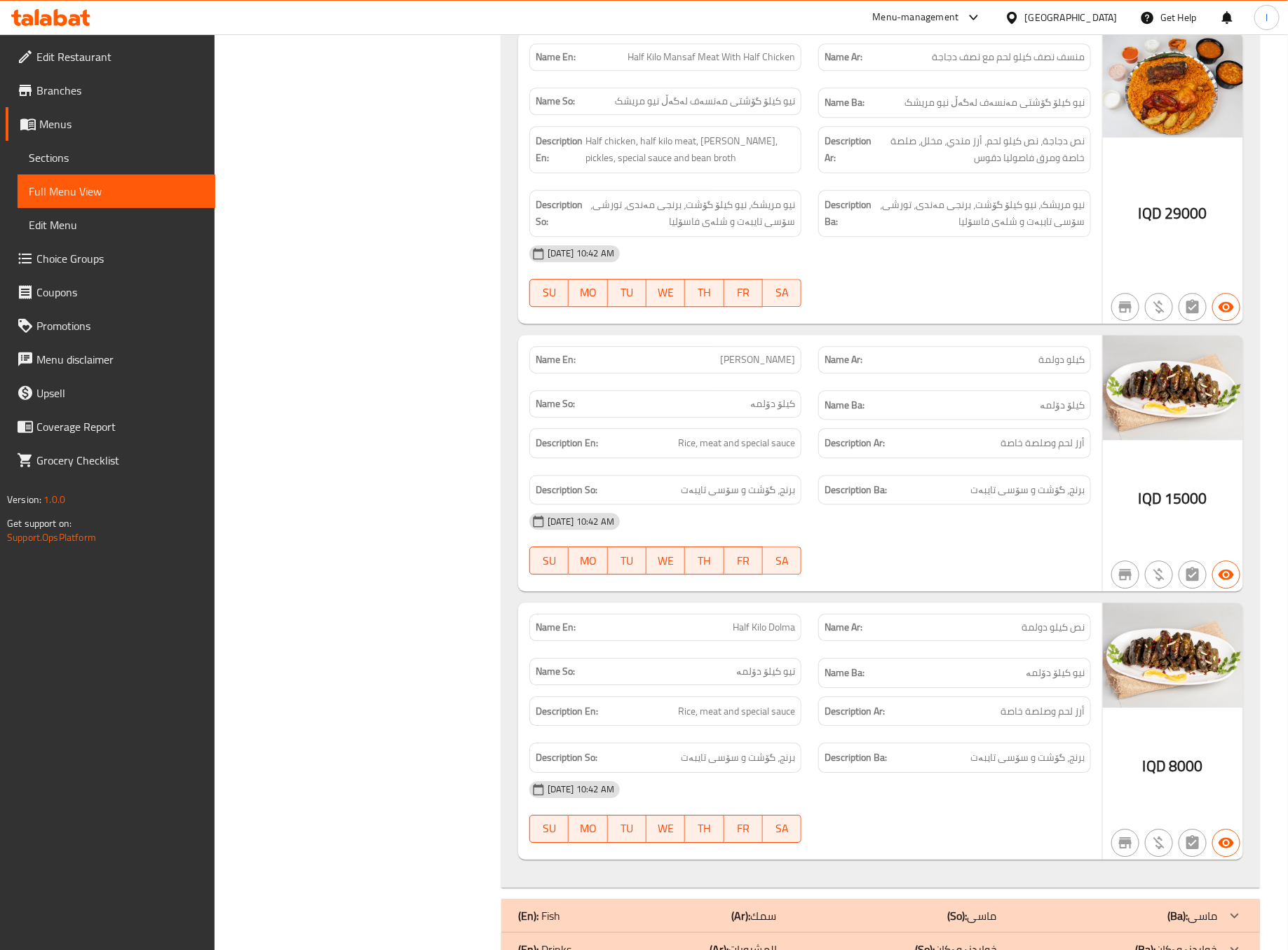
scroll to position [1651, 0]
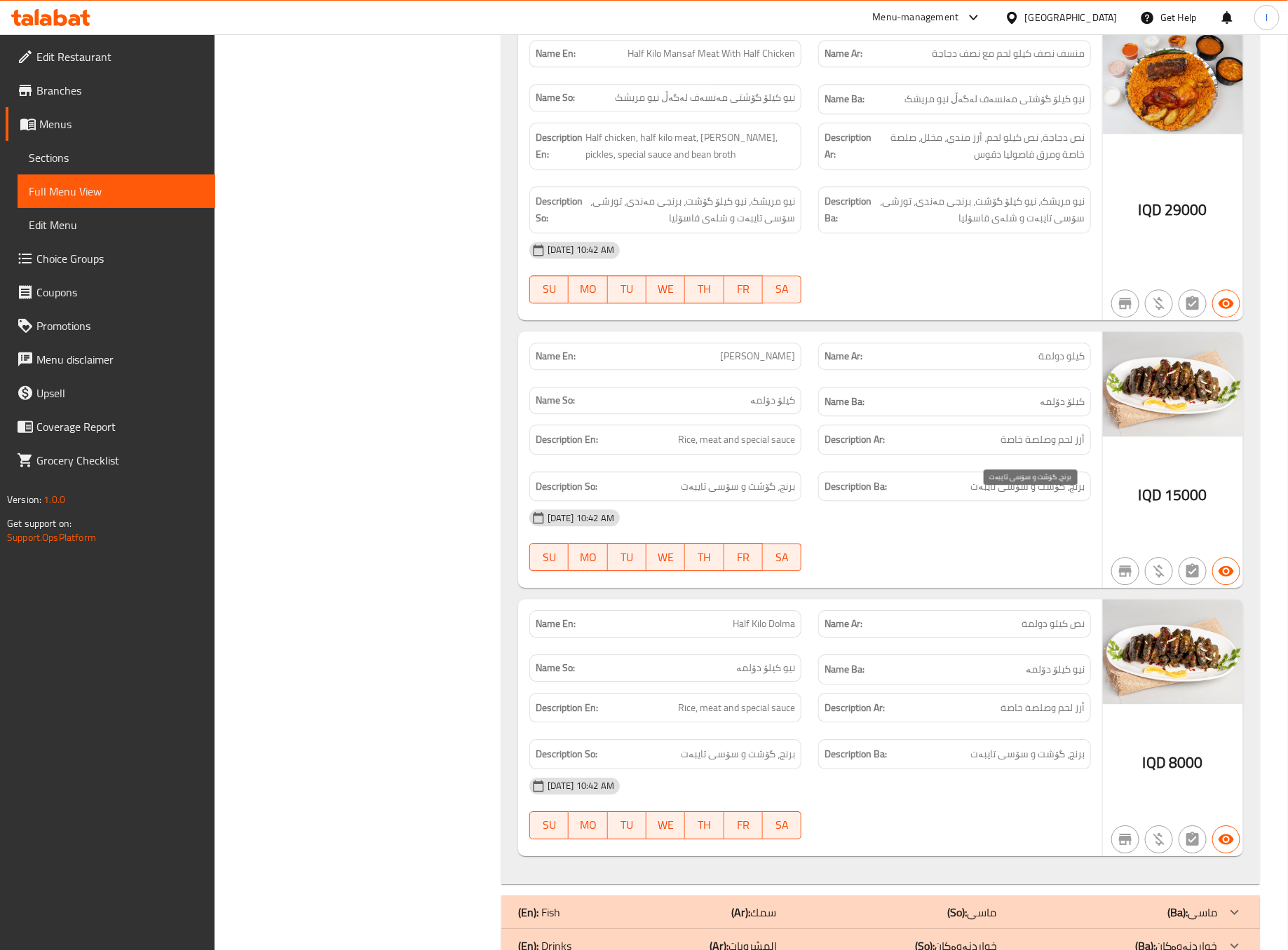
click at [1009, 495] on span "برنج، گۆشت و سۆسی تایبەت" at bounding box center [1027, 486] width 114 height 17
click at [968, 534] on div "07-09-2025 10:42 AM" at bounding box center [811, 518] width 579 height 33
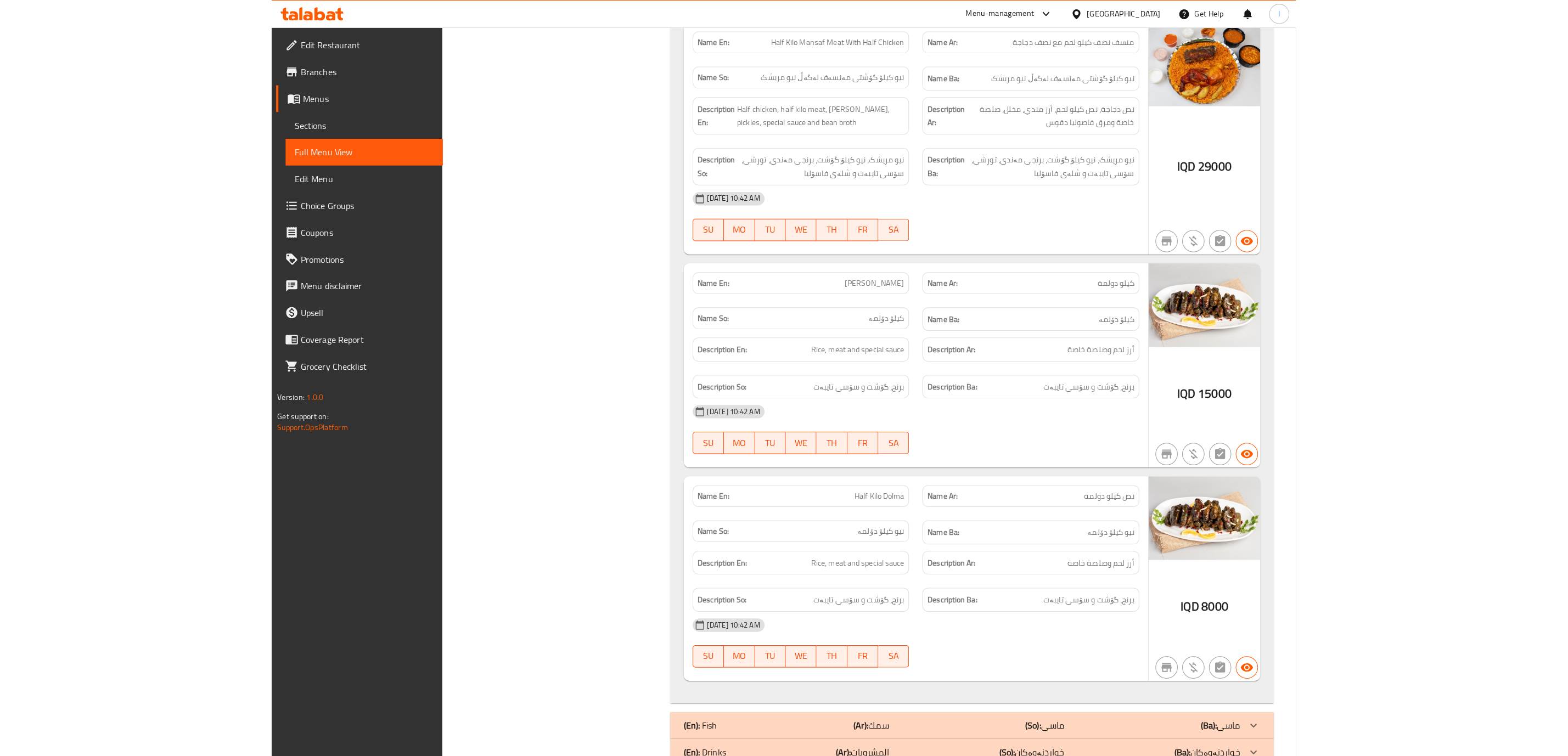
scroll to position [1192, 0]
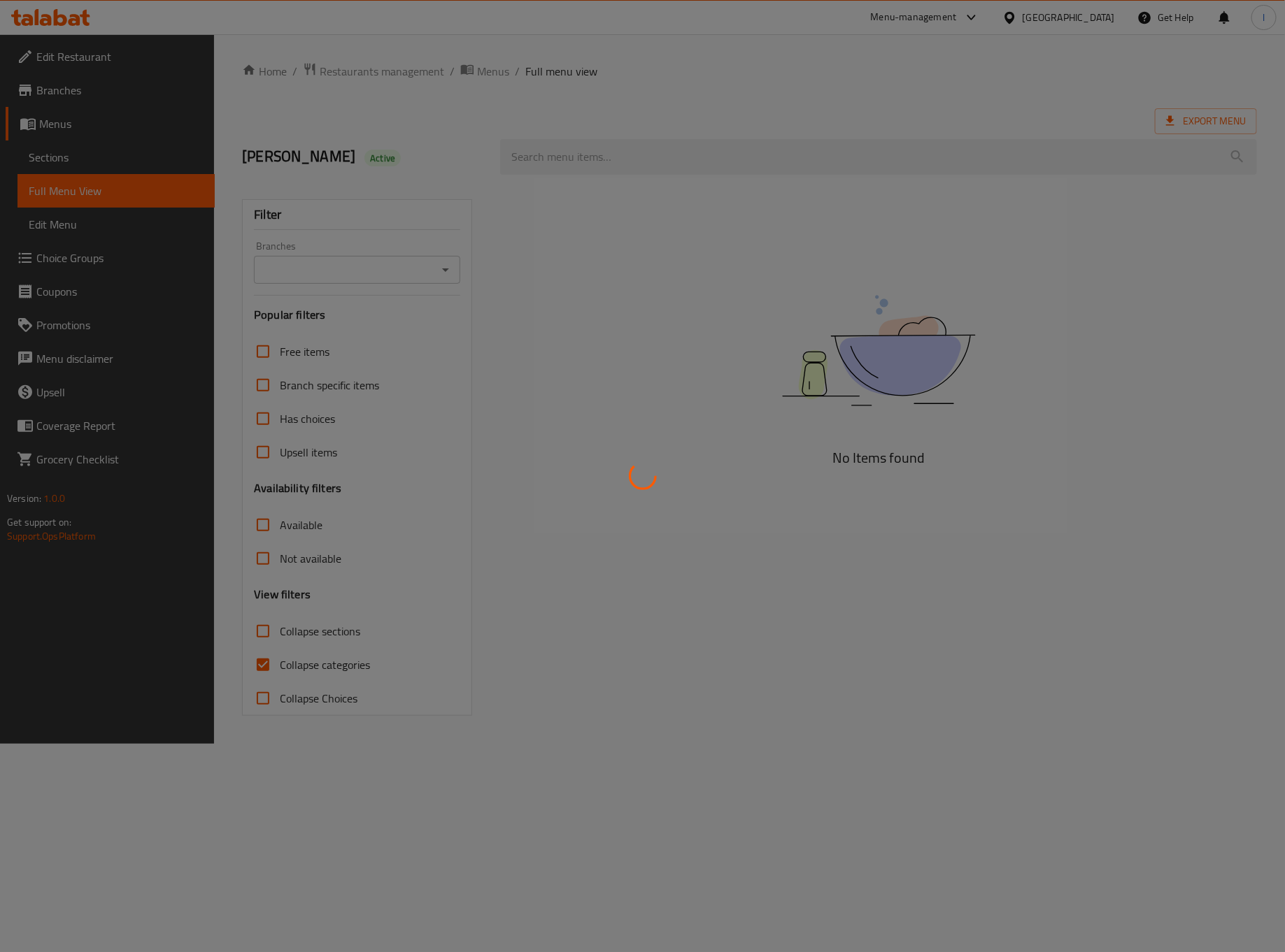
click at [91, 162] on div at bounding box center [642, 476] width 1285 height 952
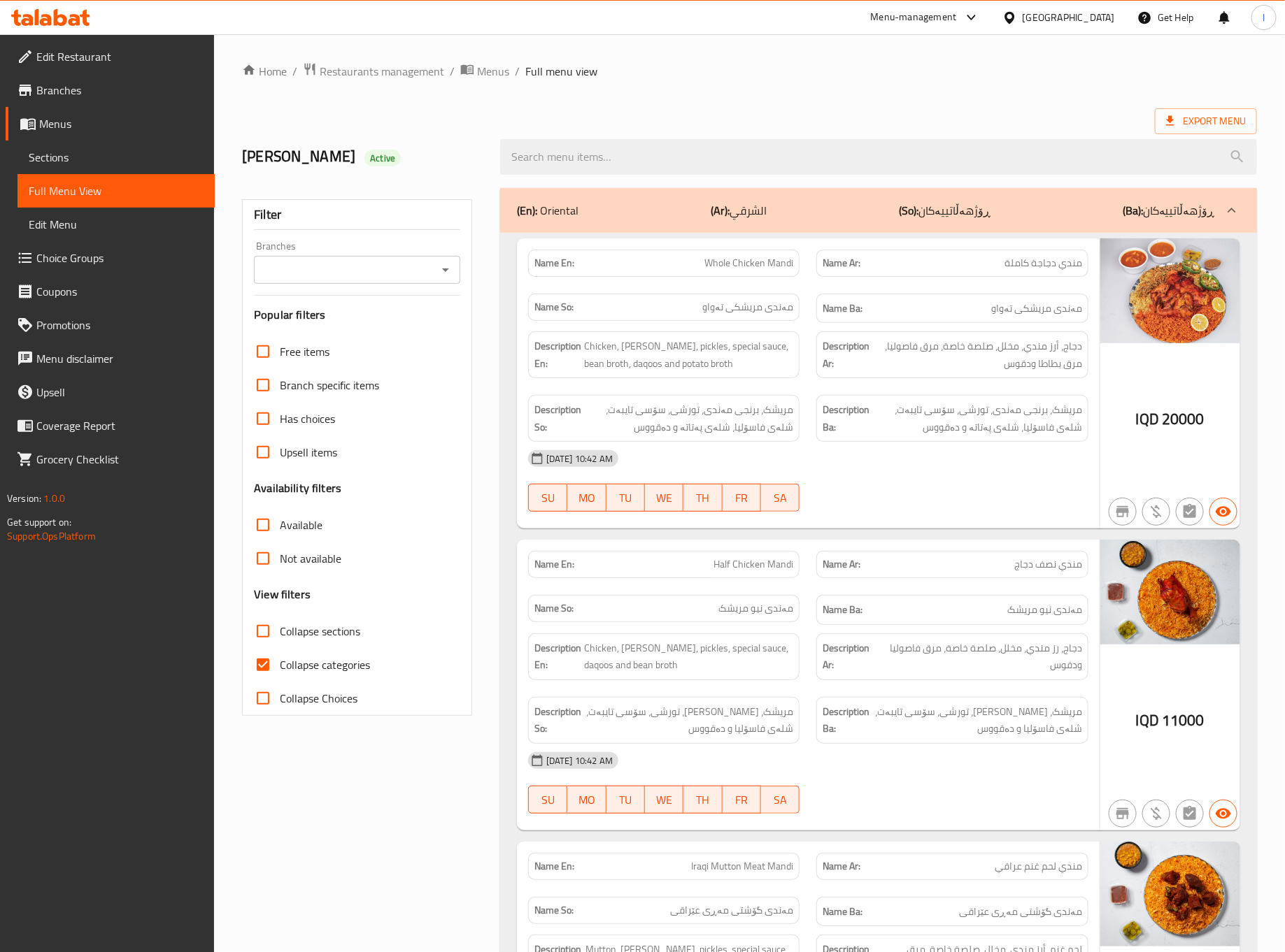
click at [91, 160] on span "Sections" at bounding box center [116, 158] width 175 height 17
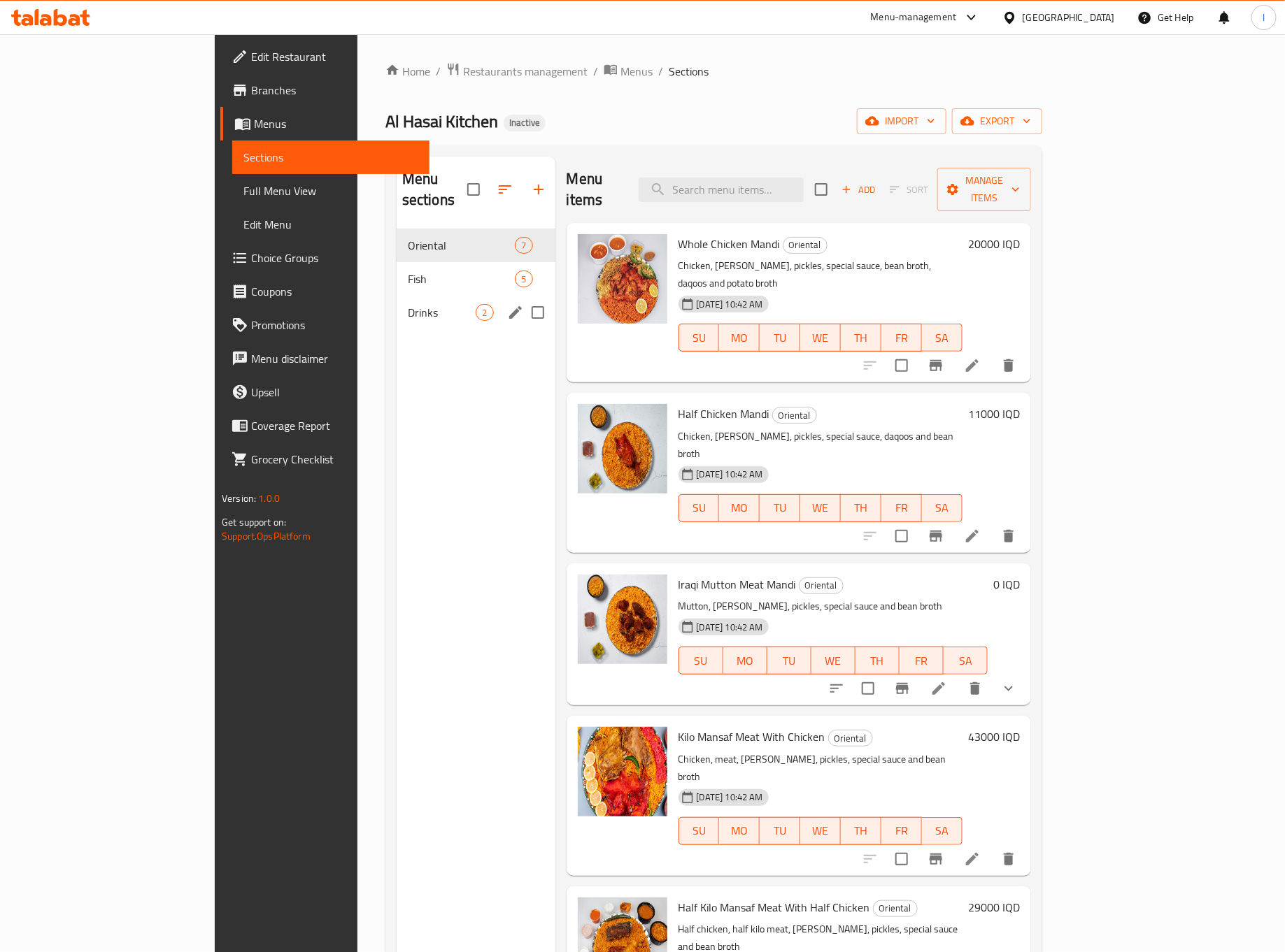
click at [408, 304] on span "Drinks" at bounding box center [442, 313] width 69 height 17
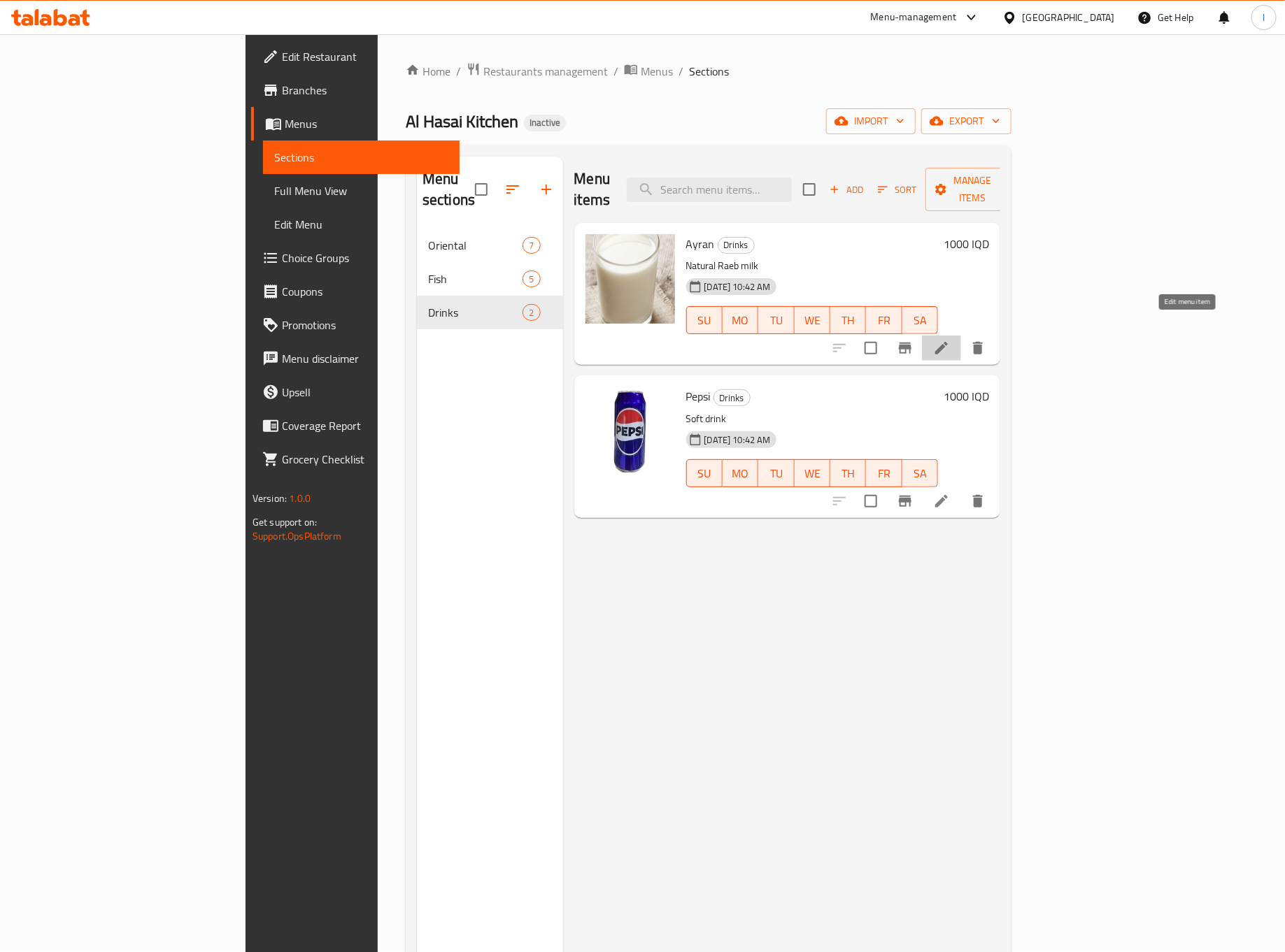
click at [950, 340] on icon at bounding box center [942, 348] width 17 height 17
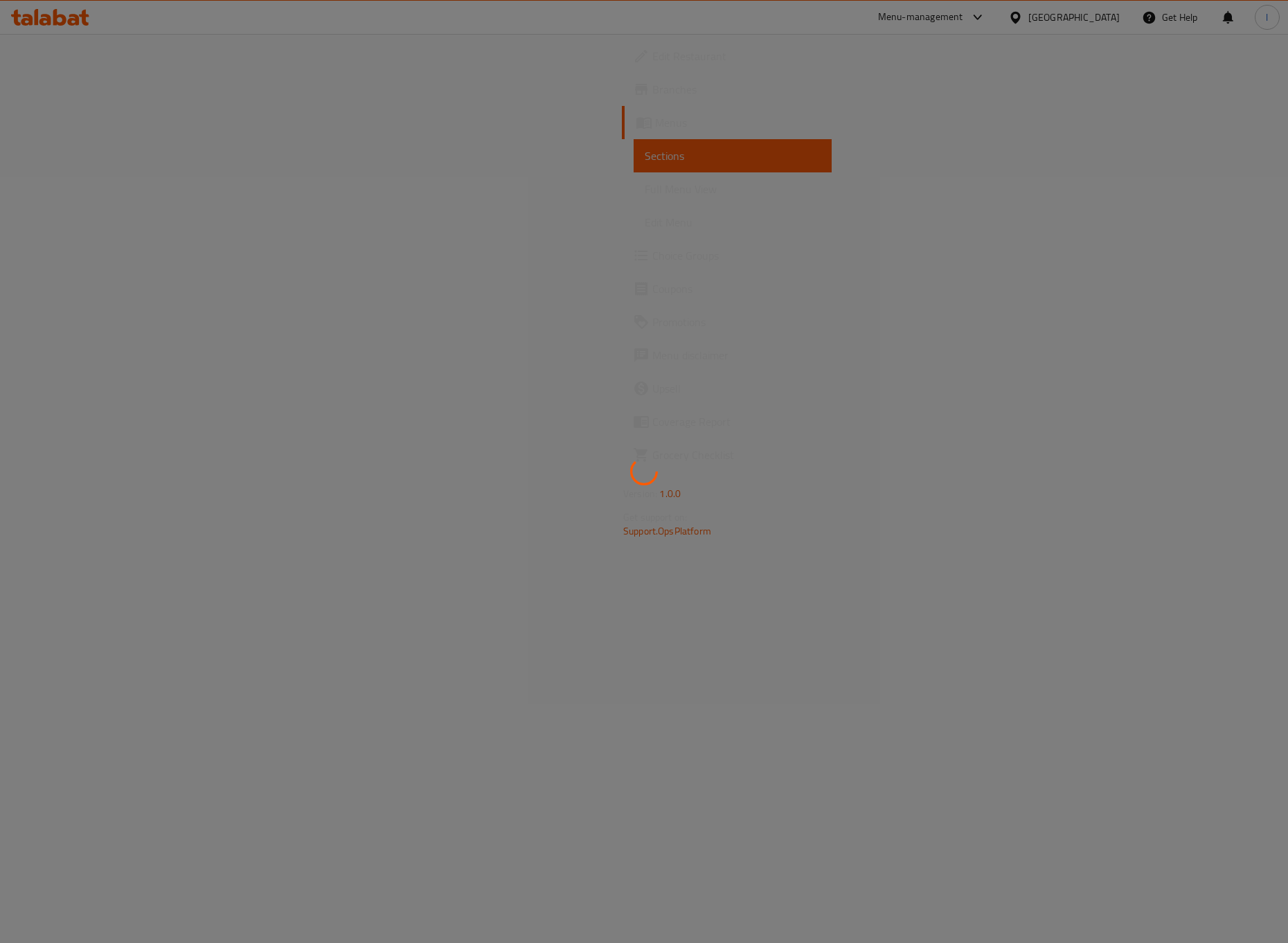
click at [334, 443] on div at bounding box center [644, 472] width 1288 height 943
click at [353, 488] on div at bounding box center [644, 472] width 1288 height 943
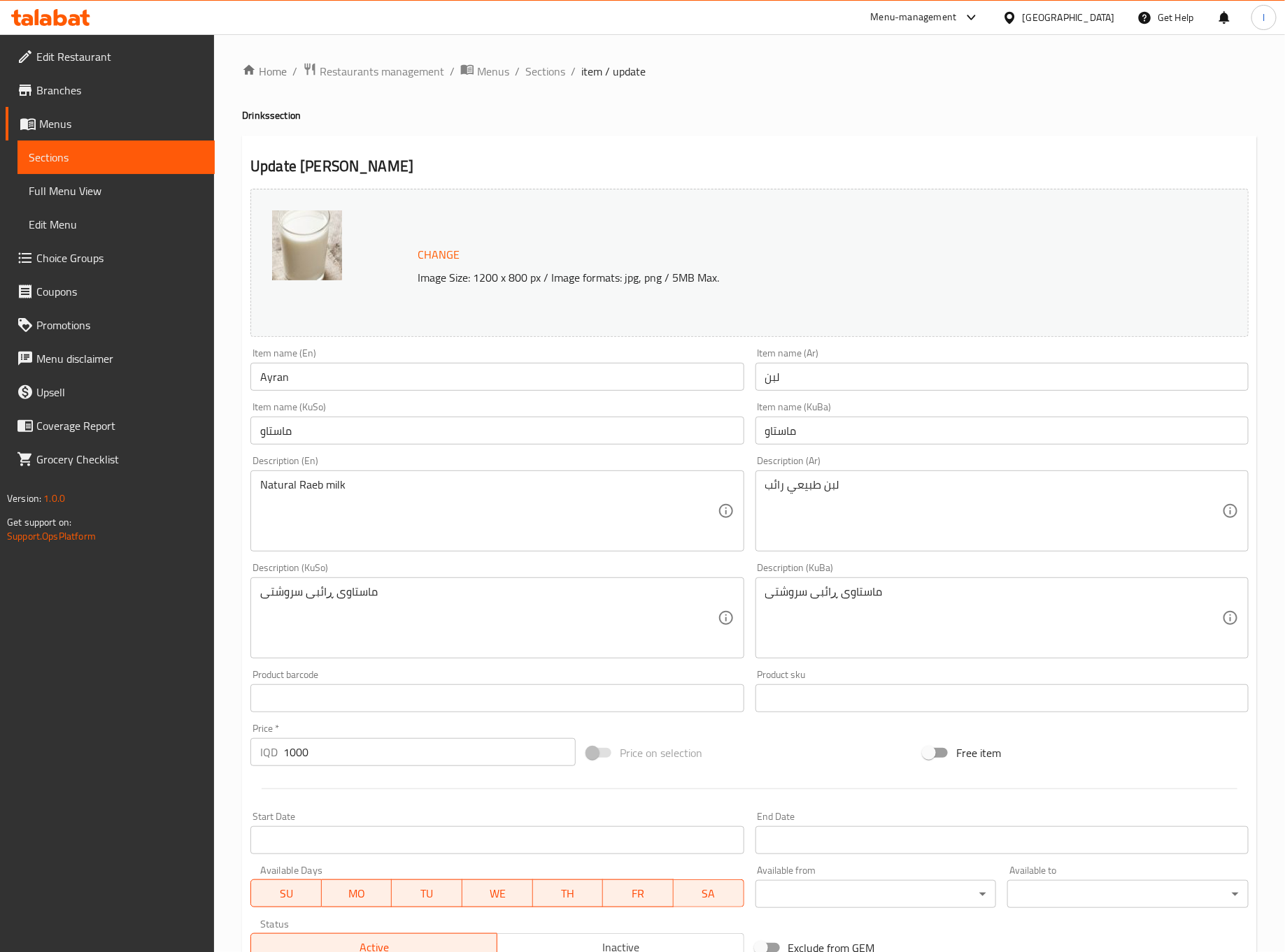
click at [344, 474] on div "Natural Raeb milk Description (En)" at bounding box center [497, 512] width 493 height 81
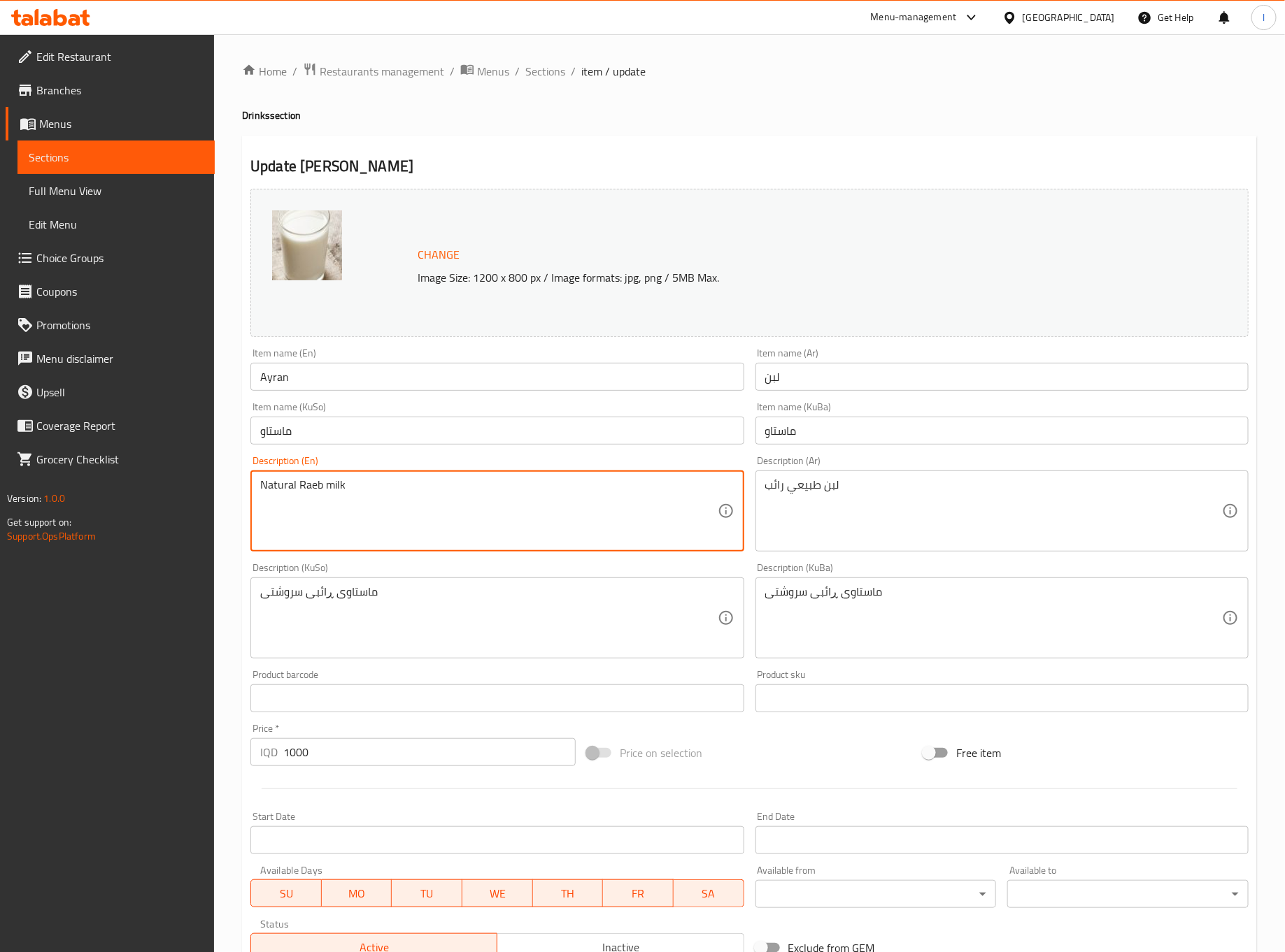
click at [336, 483] on textarea "Natural Raeb milk" at bounding box center [489, 512] width 457 height 66
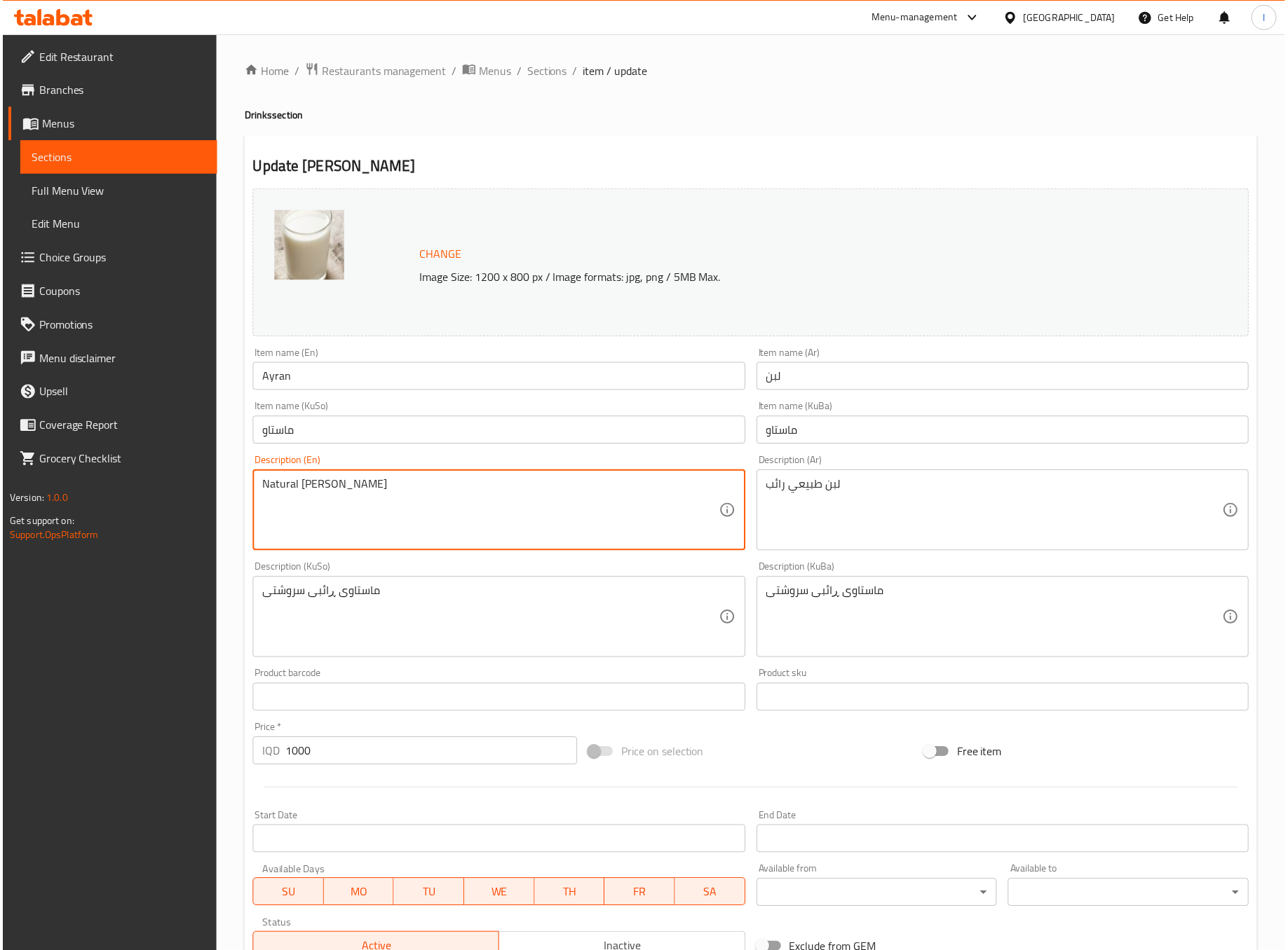
scroll to position [217, 0]
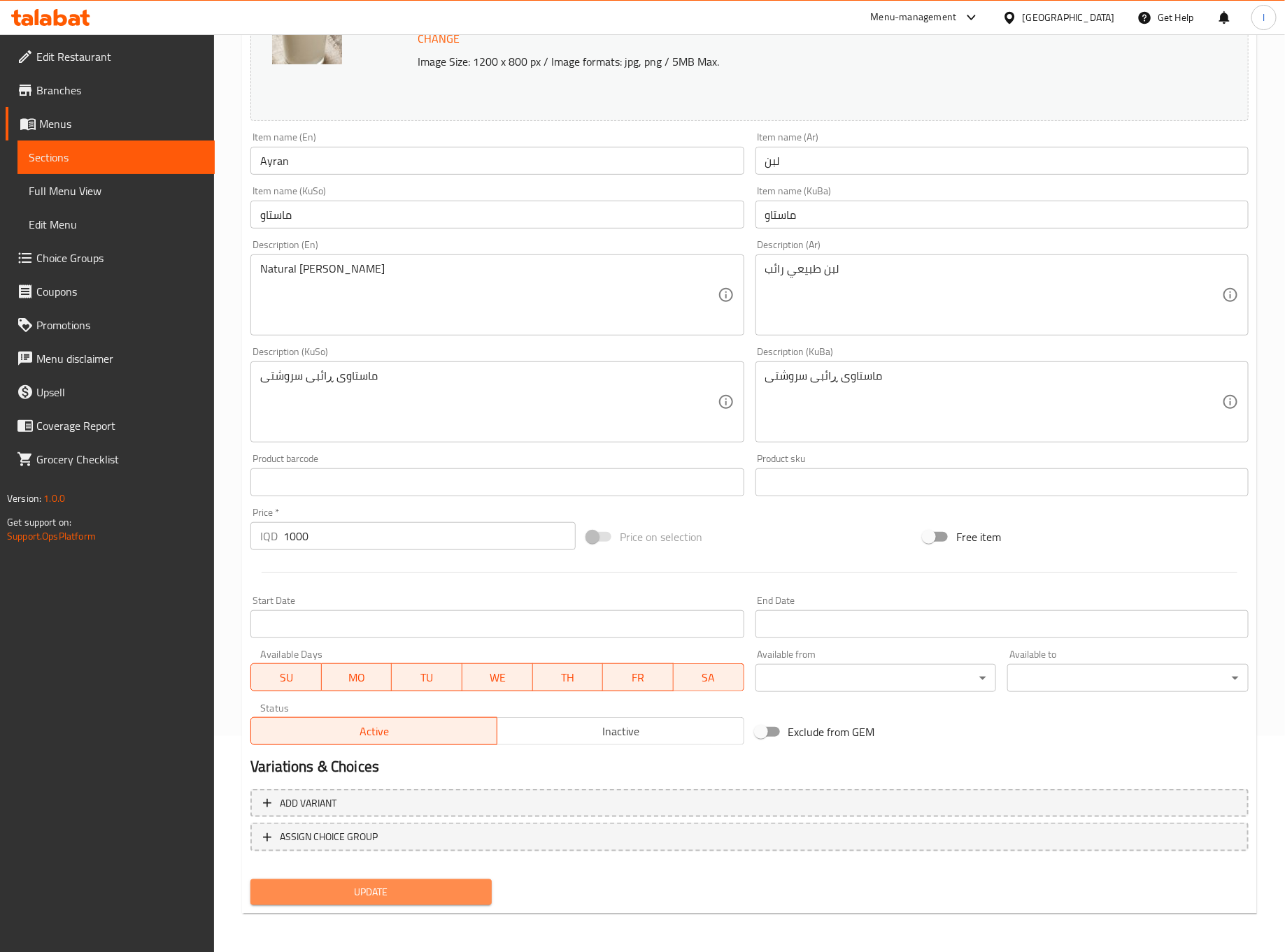
click at [387, 890] on span "Update" at bounding box center [371, 892] width 219 height 17
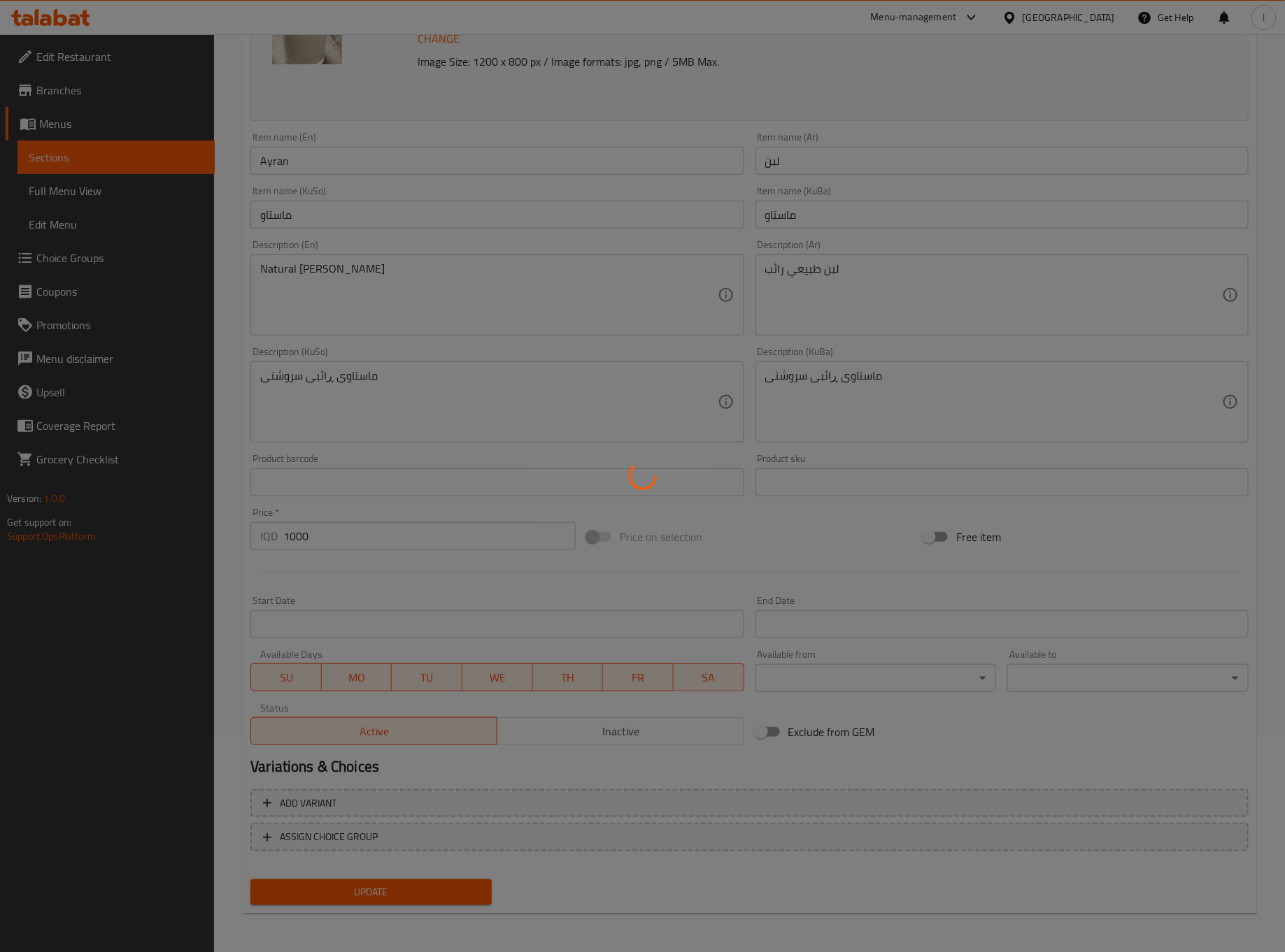
click at [300, 288] on div at bounding box center [642, 476] width 1285 height 952
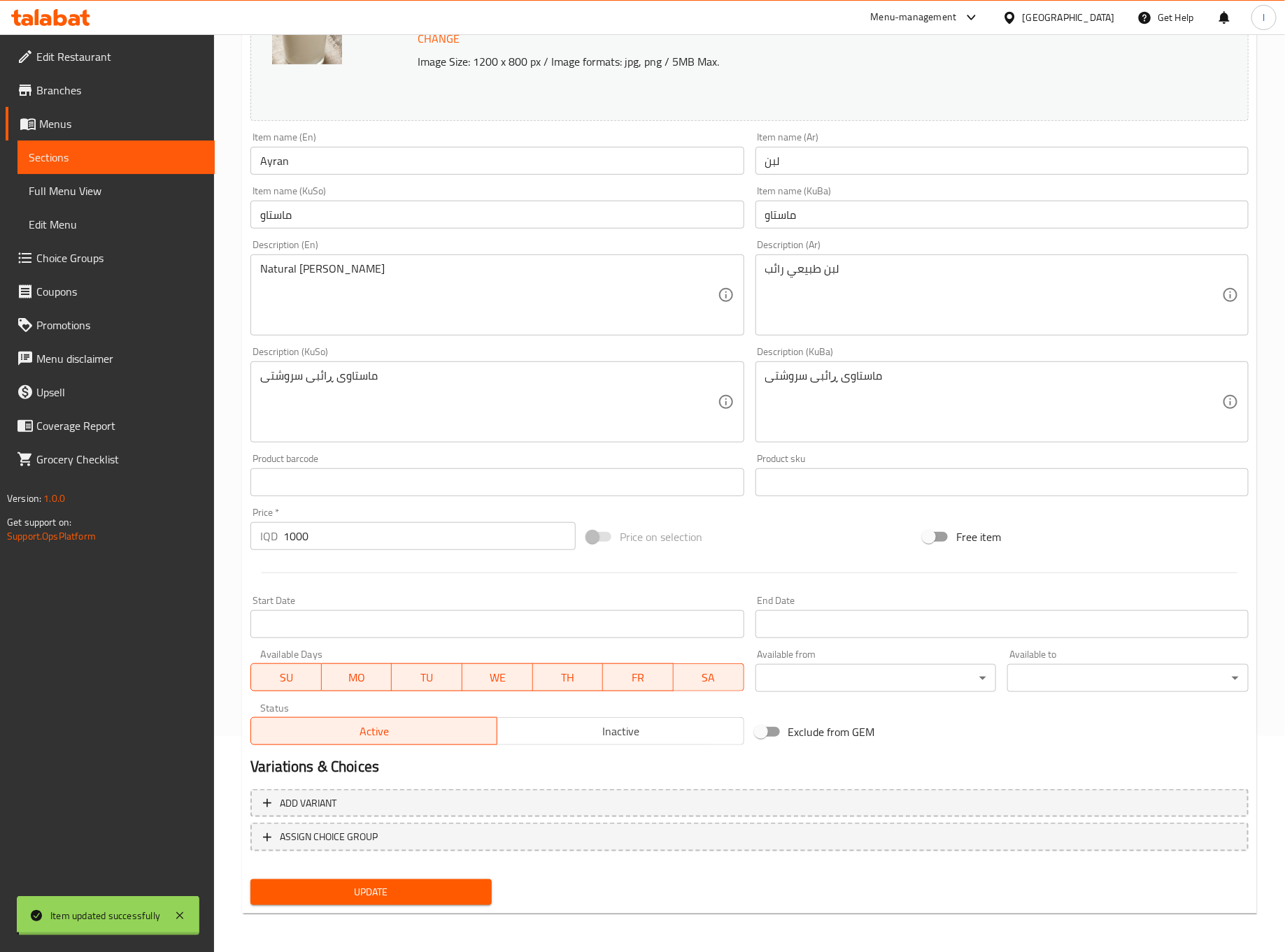
click at [300, 265] on div "Home / Restaurants management / Menus / Sections / item / update Drinks section…" at bounding box center [750, 385] width 1015 height 1079
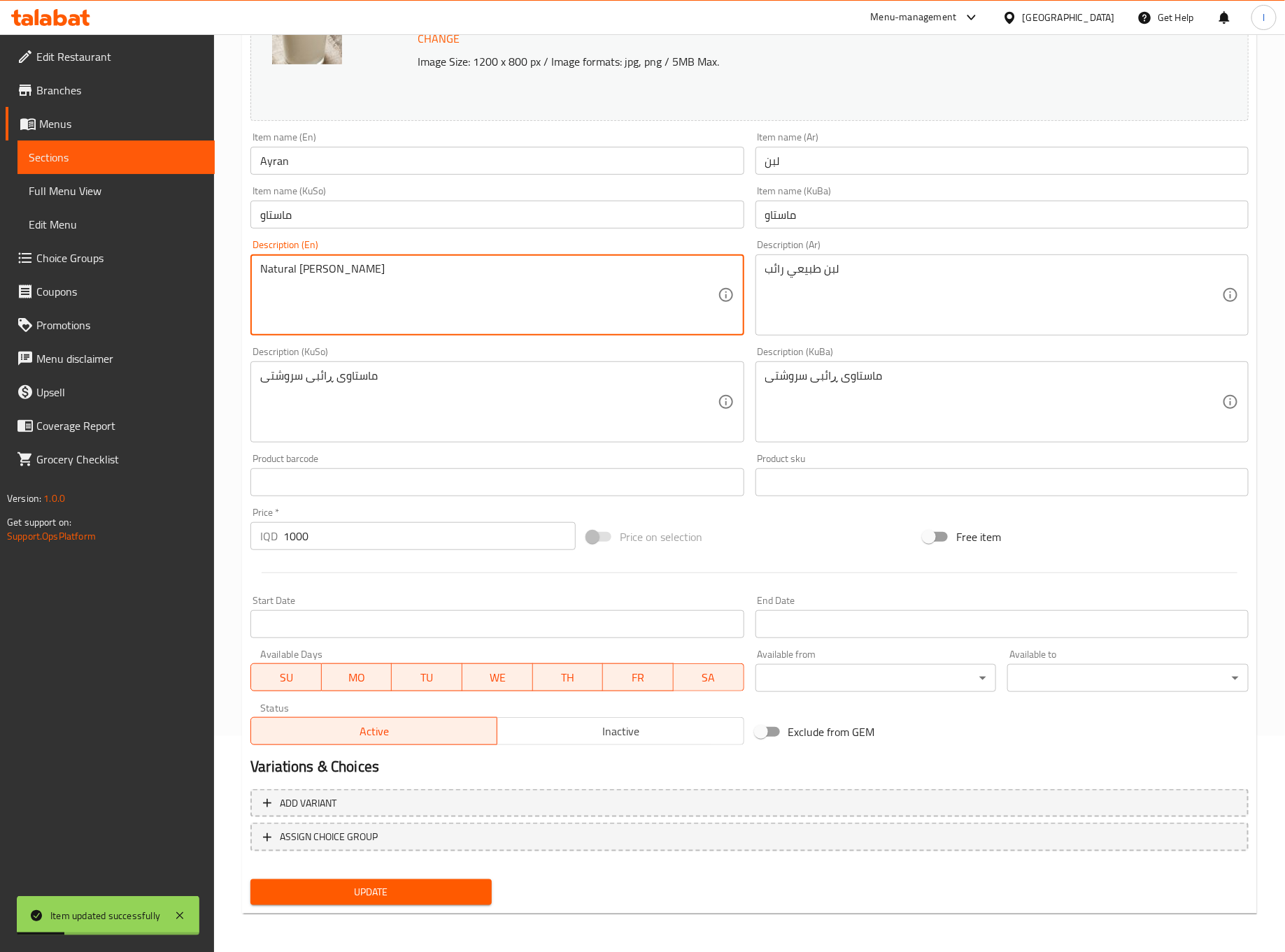
drag, startPoint x: 296, startPoint y: 270, endPoint x: 306, endPoint y: 279, distance: 13.5
type textarea "Natural raeb ayran"
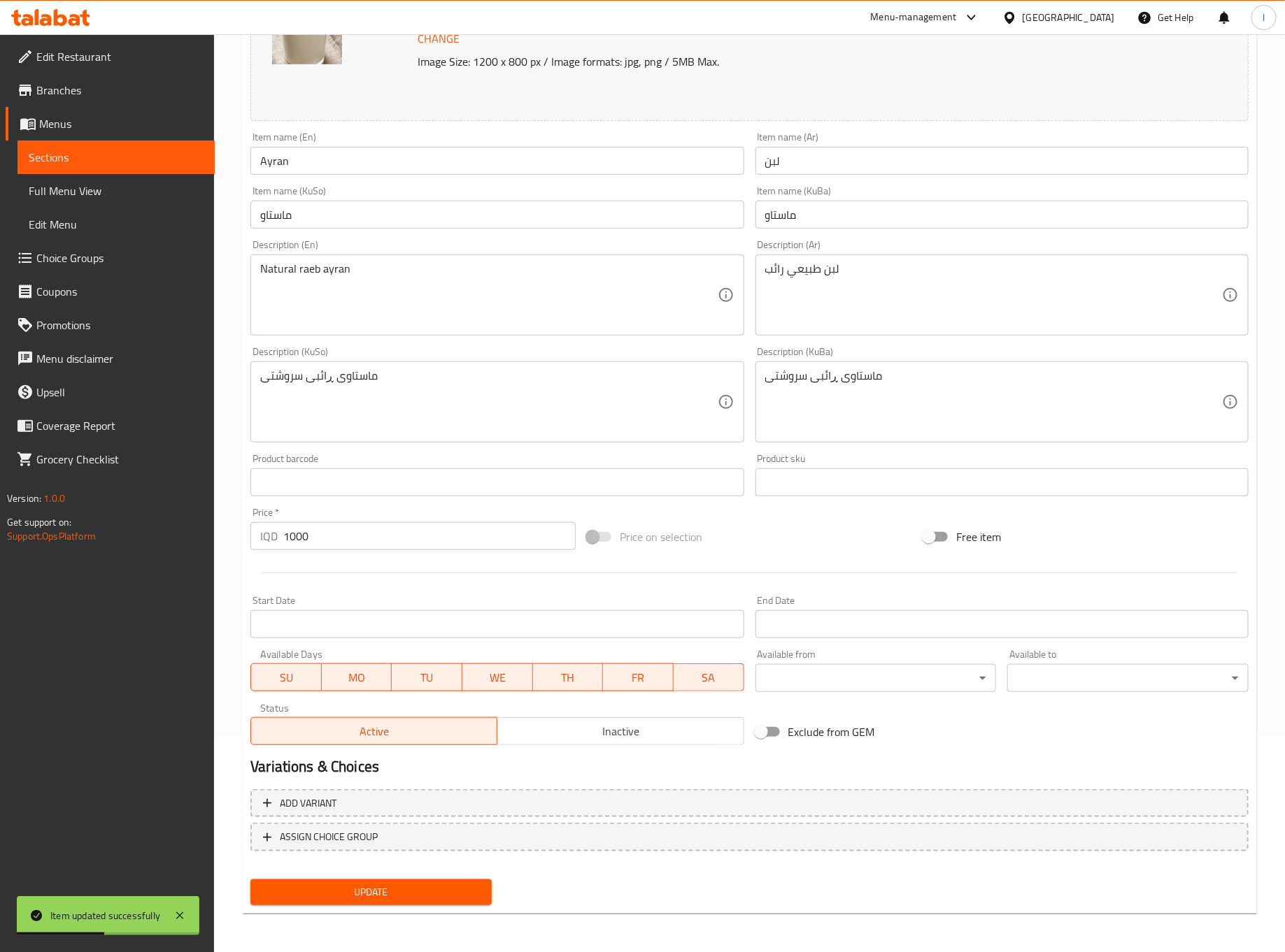
click at [372, 907] on div "Update" at bounding box center [371, 892] width 252 height 37
click at [378, 894] on span "Update" at bounding box center [371, 892] width 219 height 17
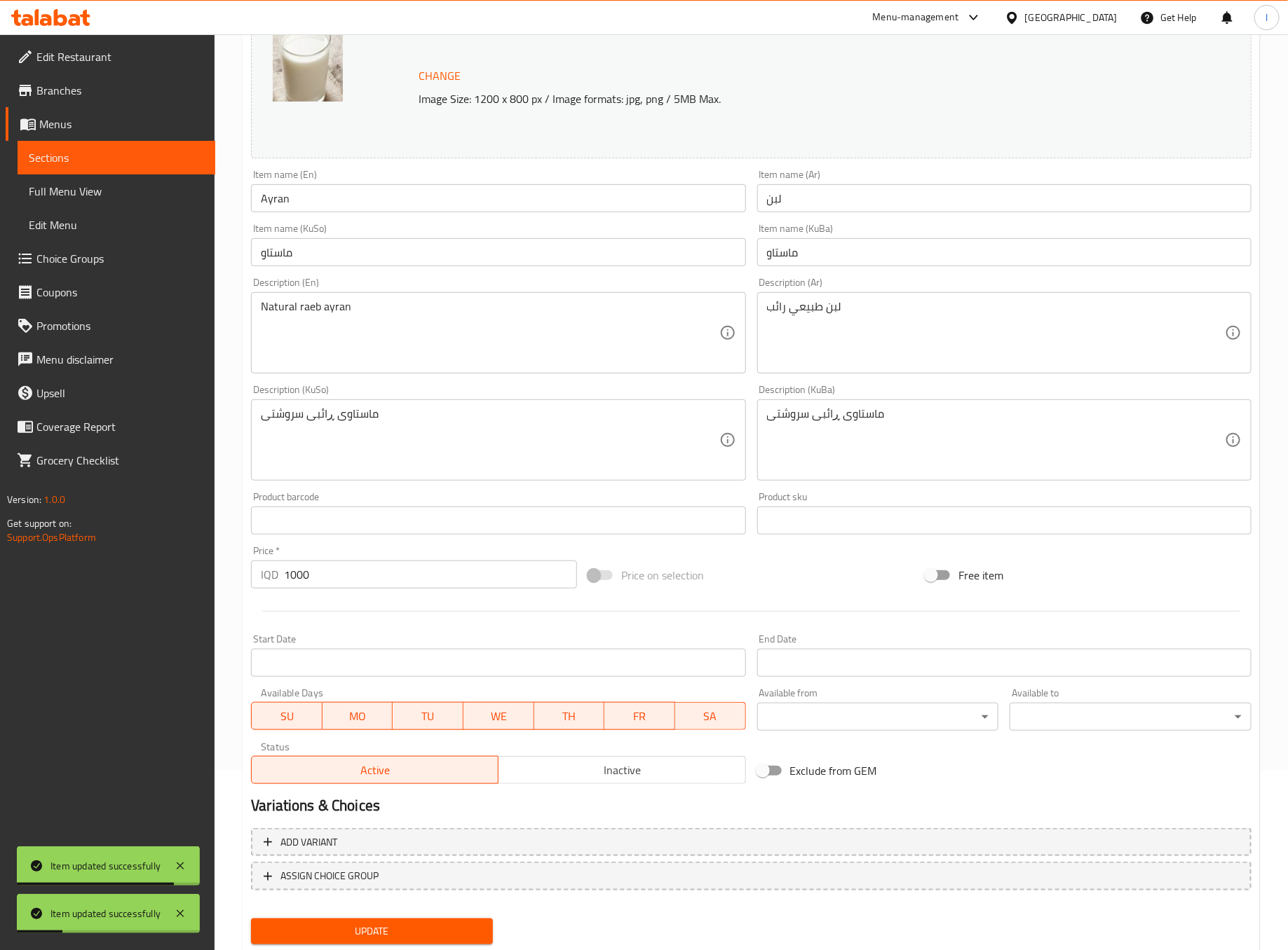
scroll to position [0, 0]
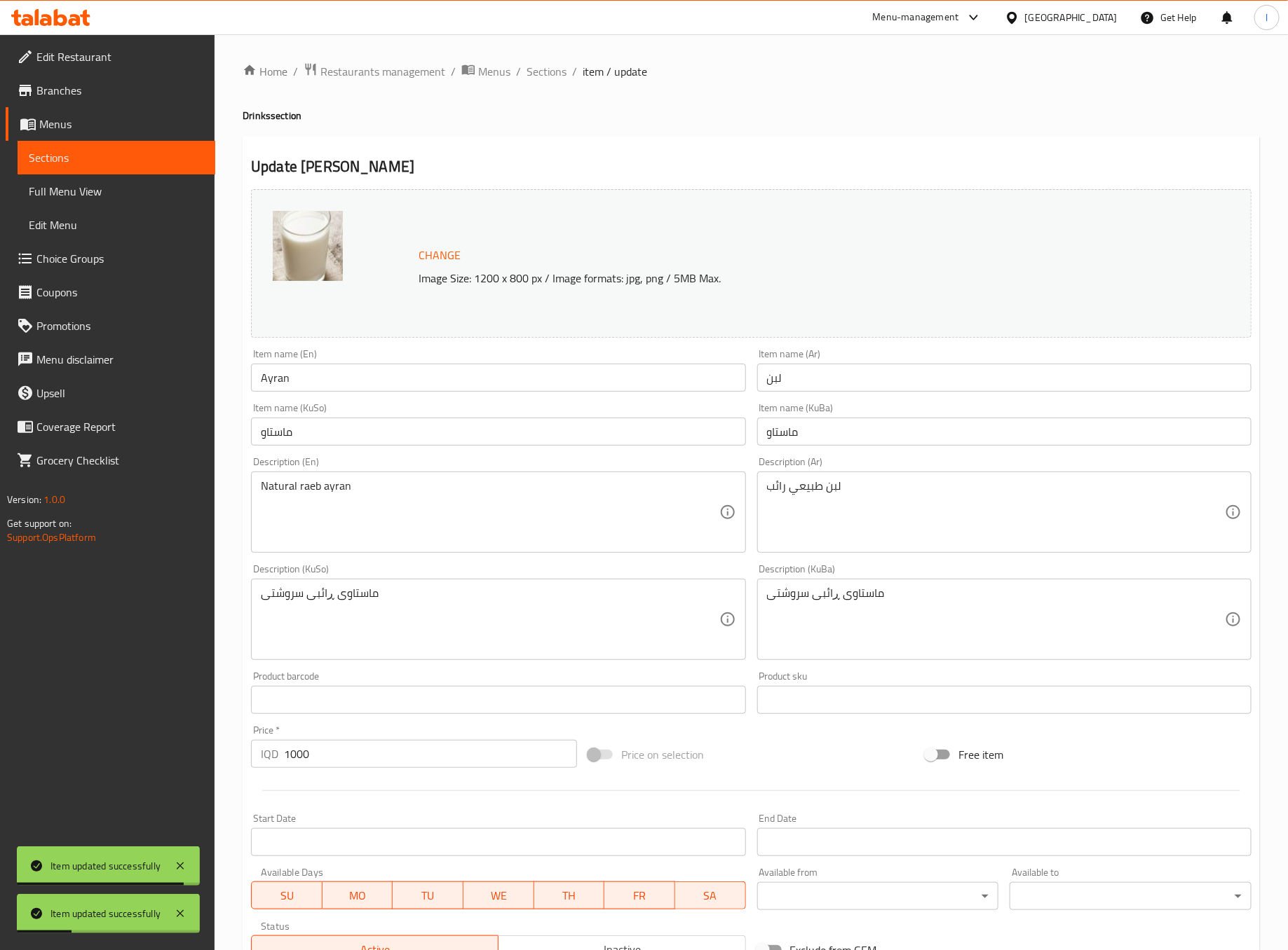
click at [553, 91] on div "Home / Restaurants management / Menus / Sections / item / update Drinks section…" at bounding box center [752, 603] width 1018 height 1081
click at [550, 72] on span "Sections" at bounding box center [546, 71] width 40 height 17
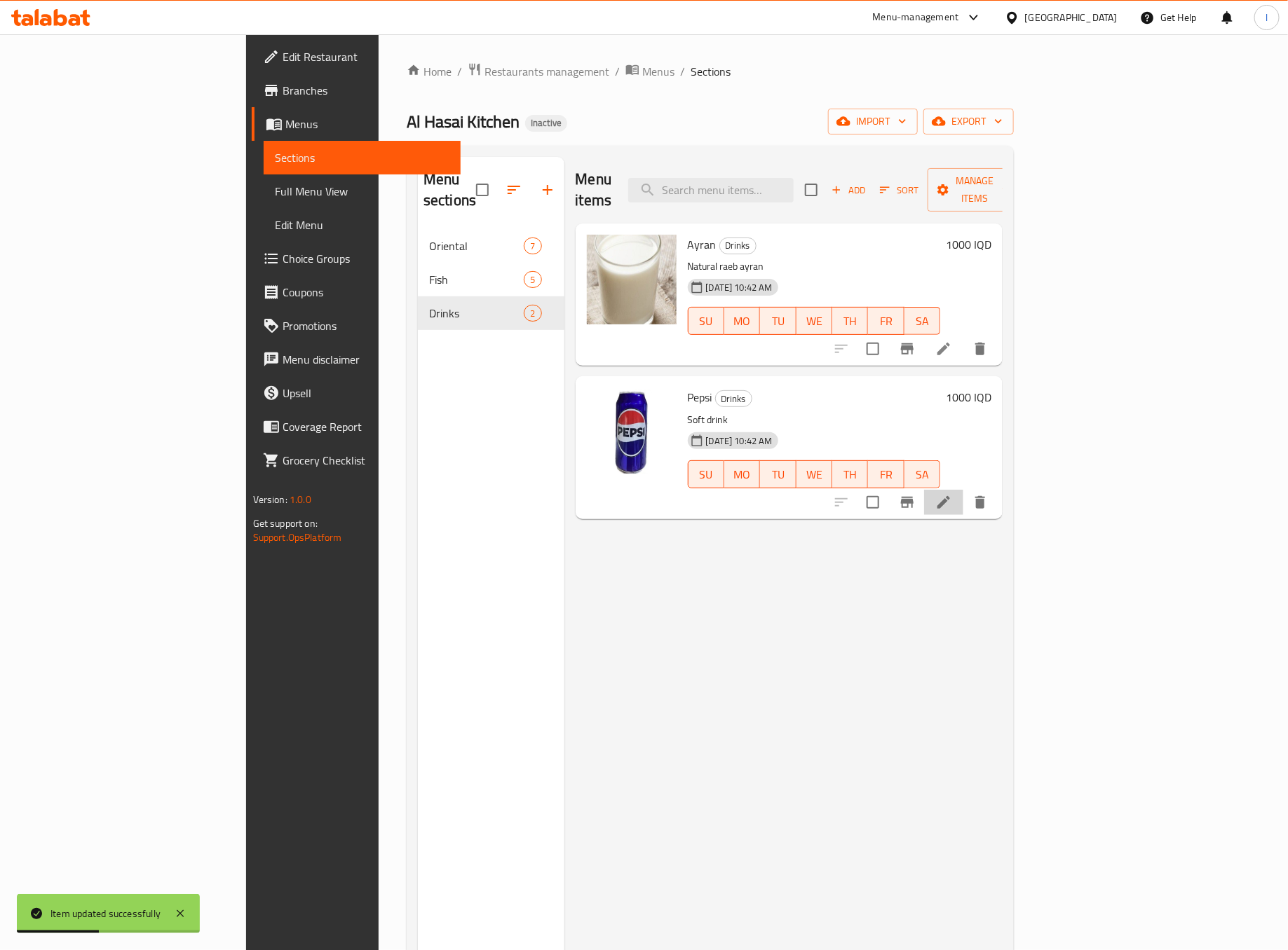
click at [964, 490] on li at bounding box center [943, 502] width 39 height 25
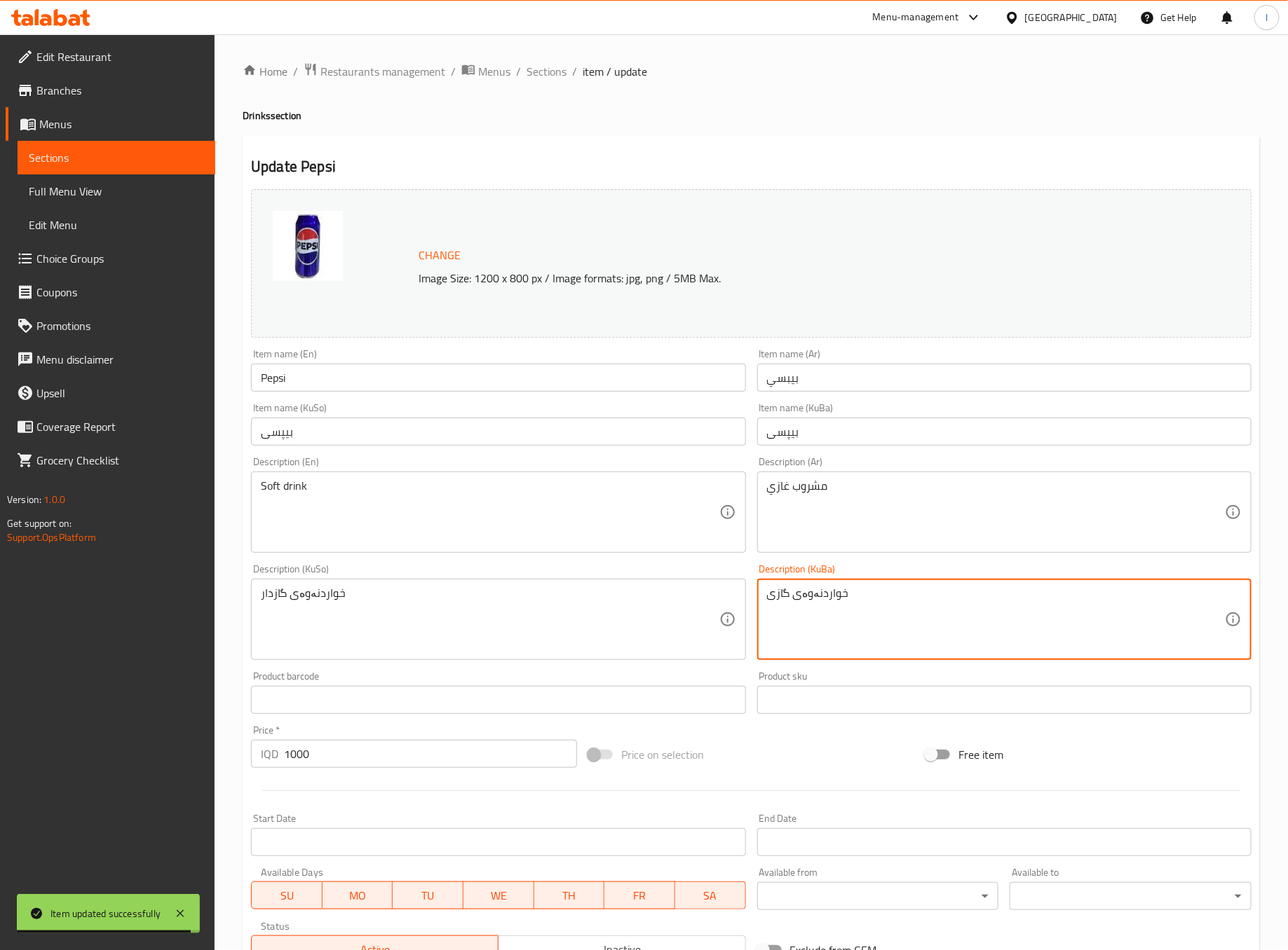
click at [1013, 643] on textarea "خواردنەوەی گازی" at bounding box center [996, 620] width 458 height 66
type textarea "خواردنەوەی گازی"
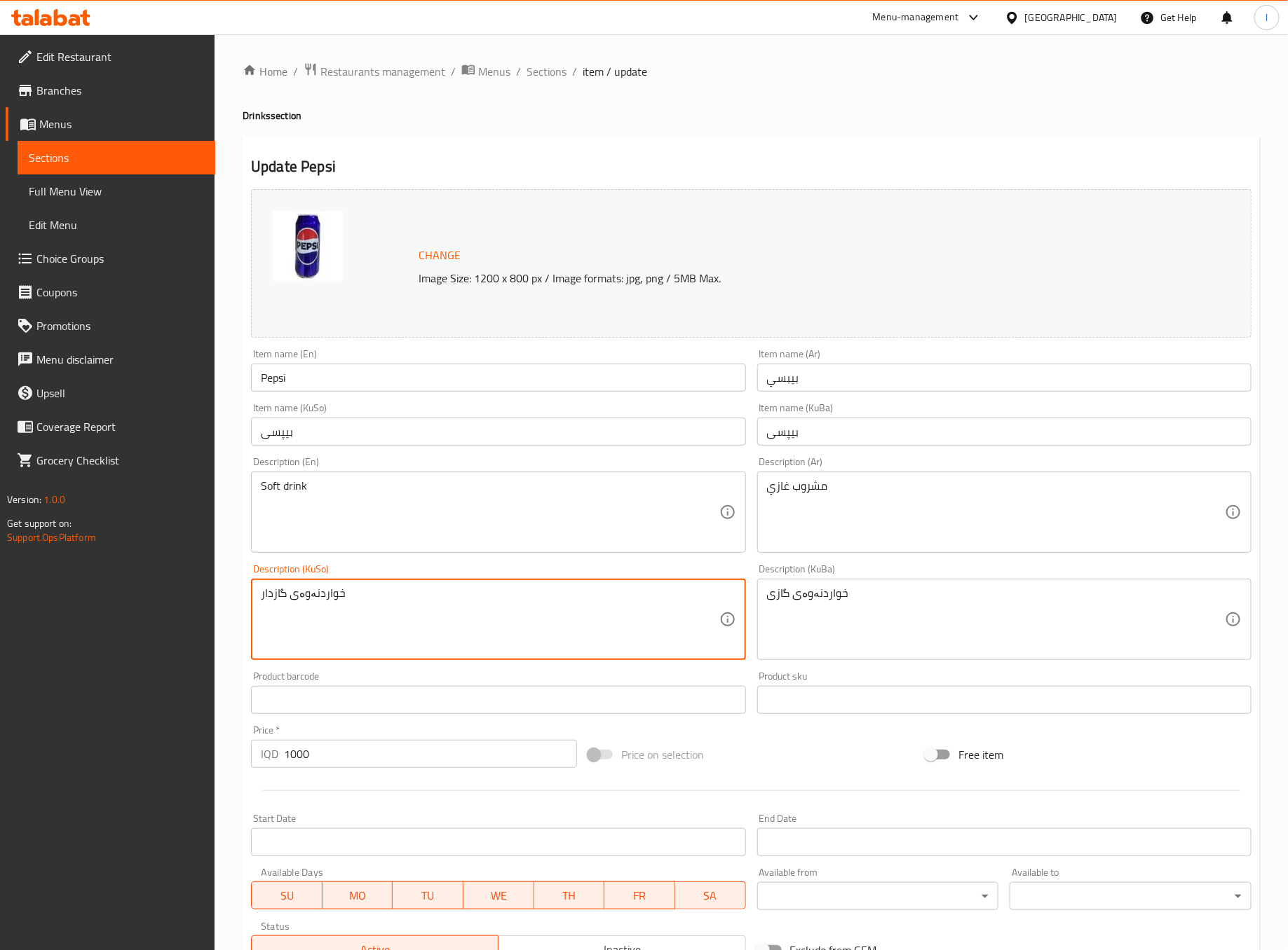
click at [566, 637] on textarea "خواردنەوەی گازدار" at bounding box center [490, 620] width 458 height 66
paste textarea "ی"
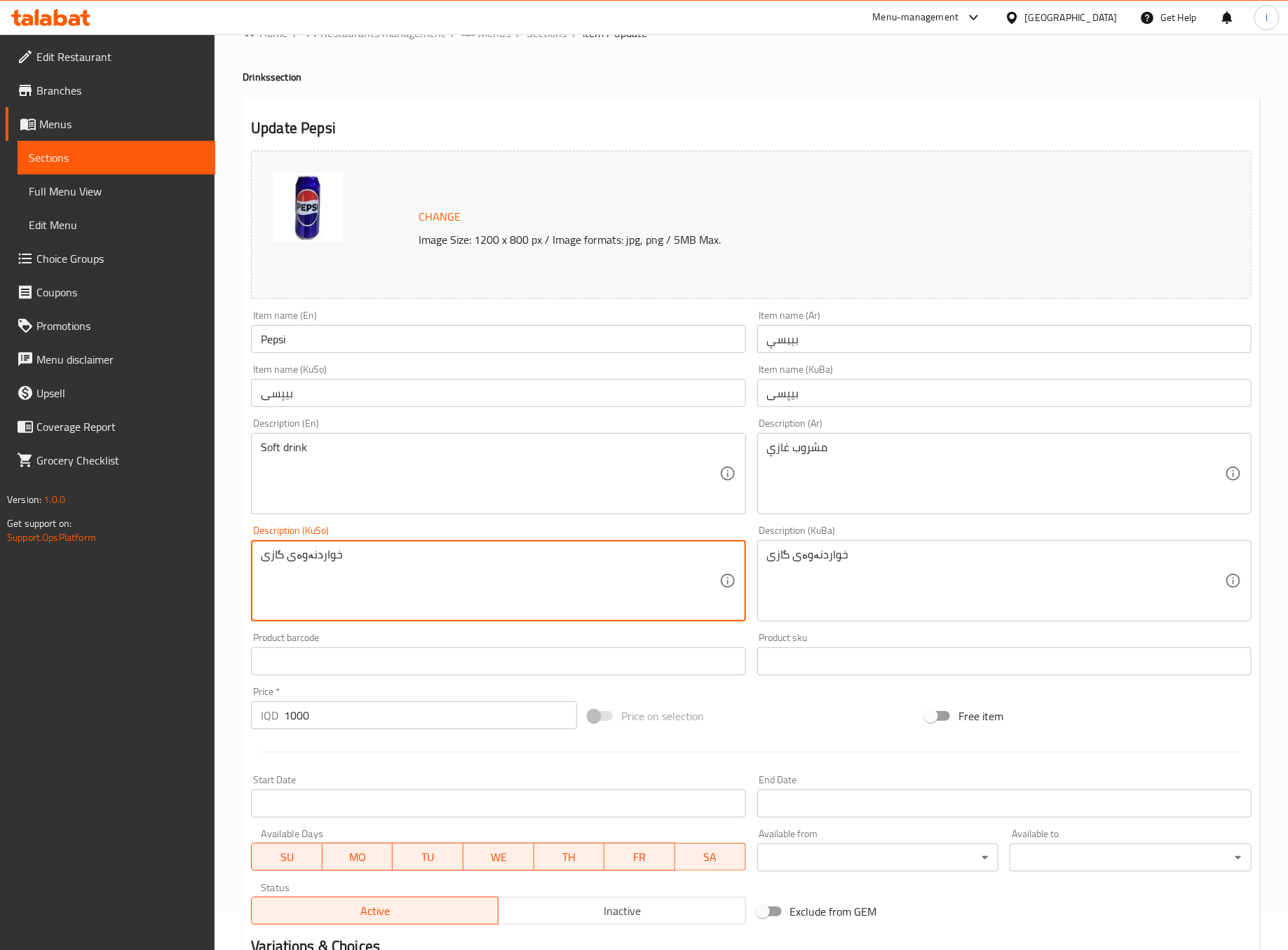
scroll to position [221, 0]
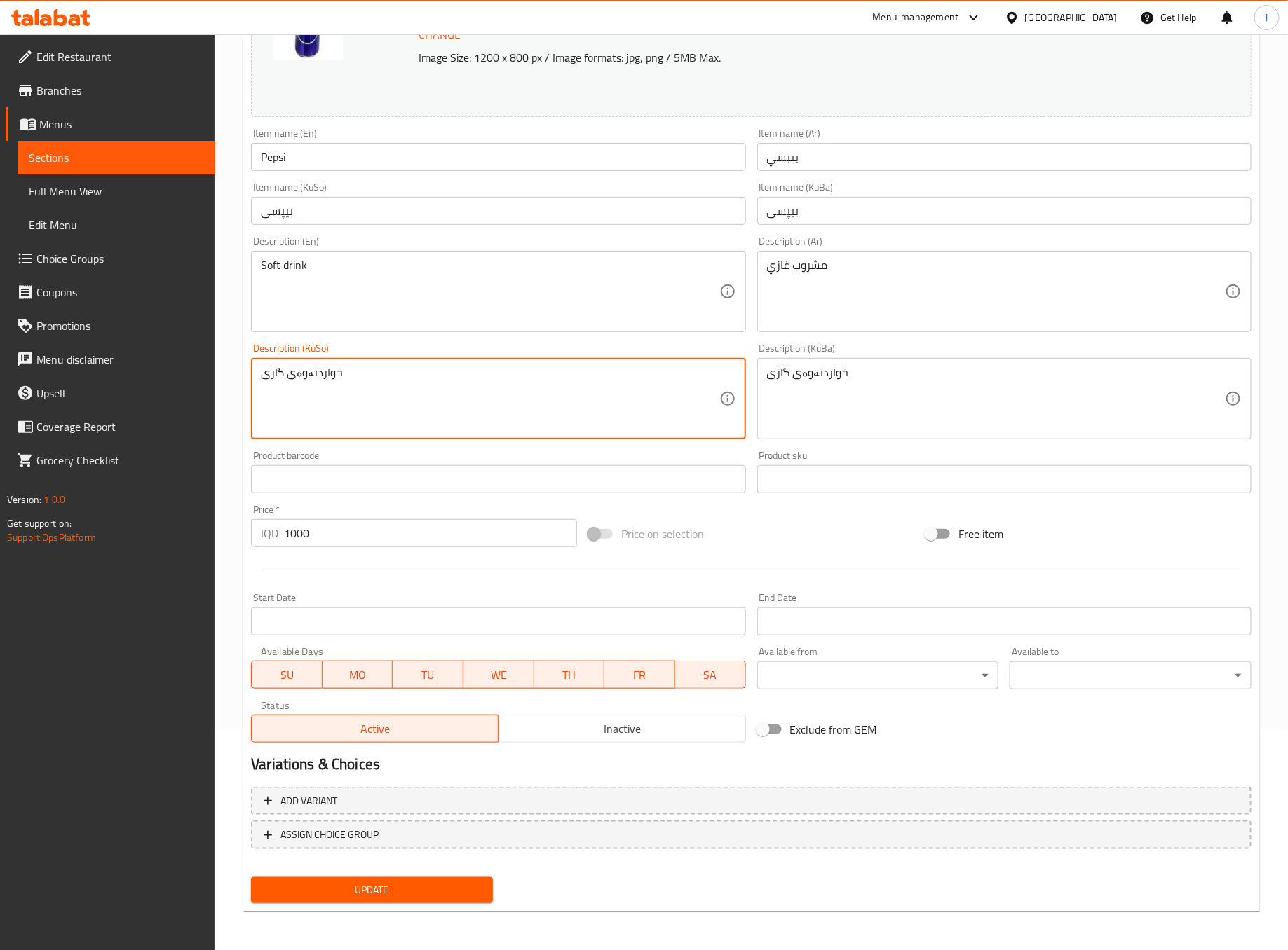
type textarea "خواردنەوەی گازی"
click at [425, 886] on span "Update" at bounding box center [372, 890] width 220 height 17
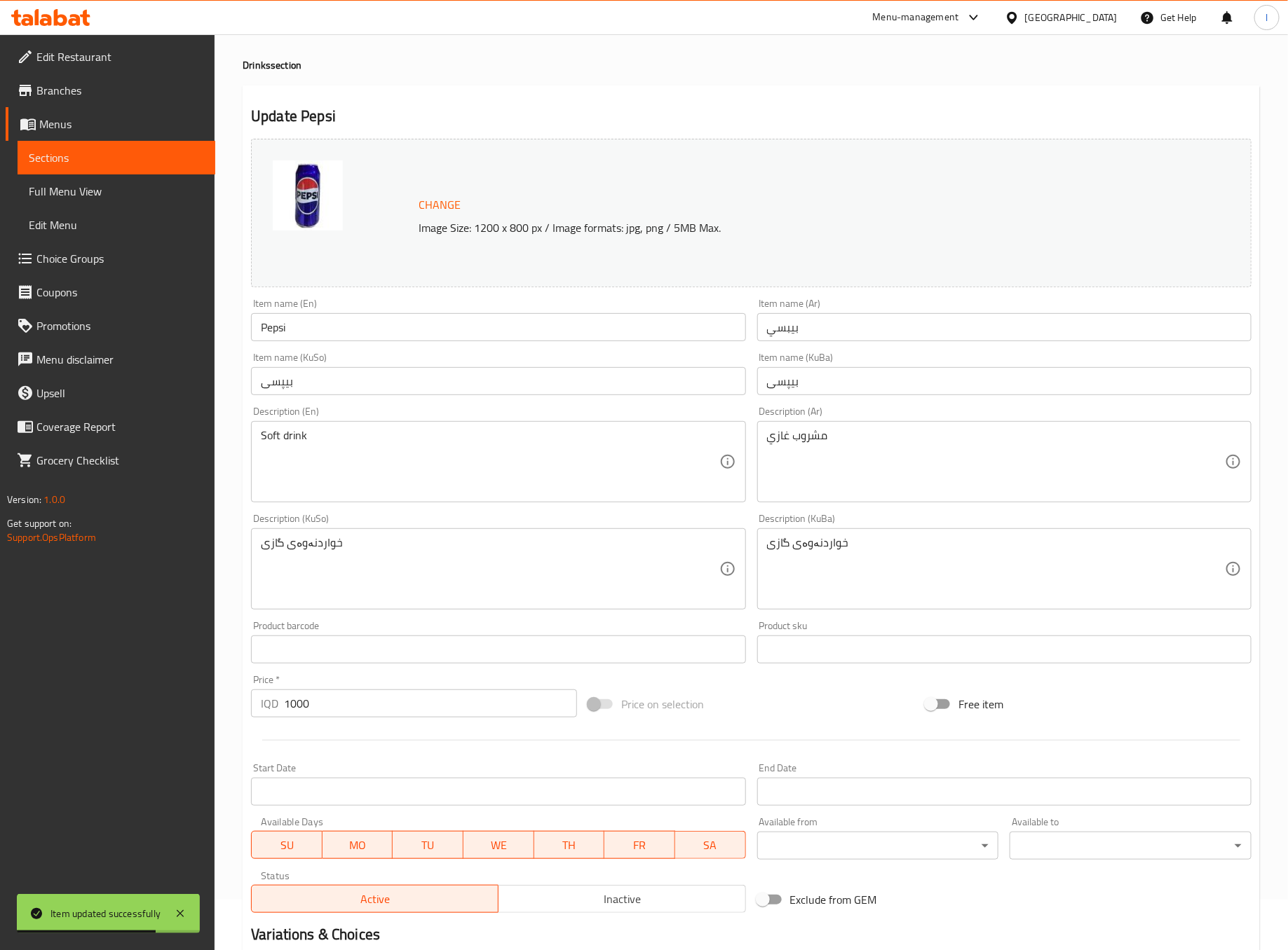
scroll to position [0, 0]
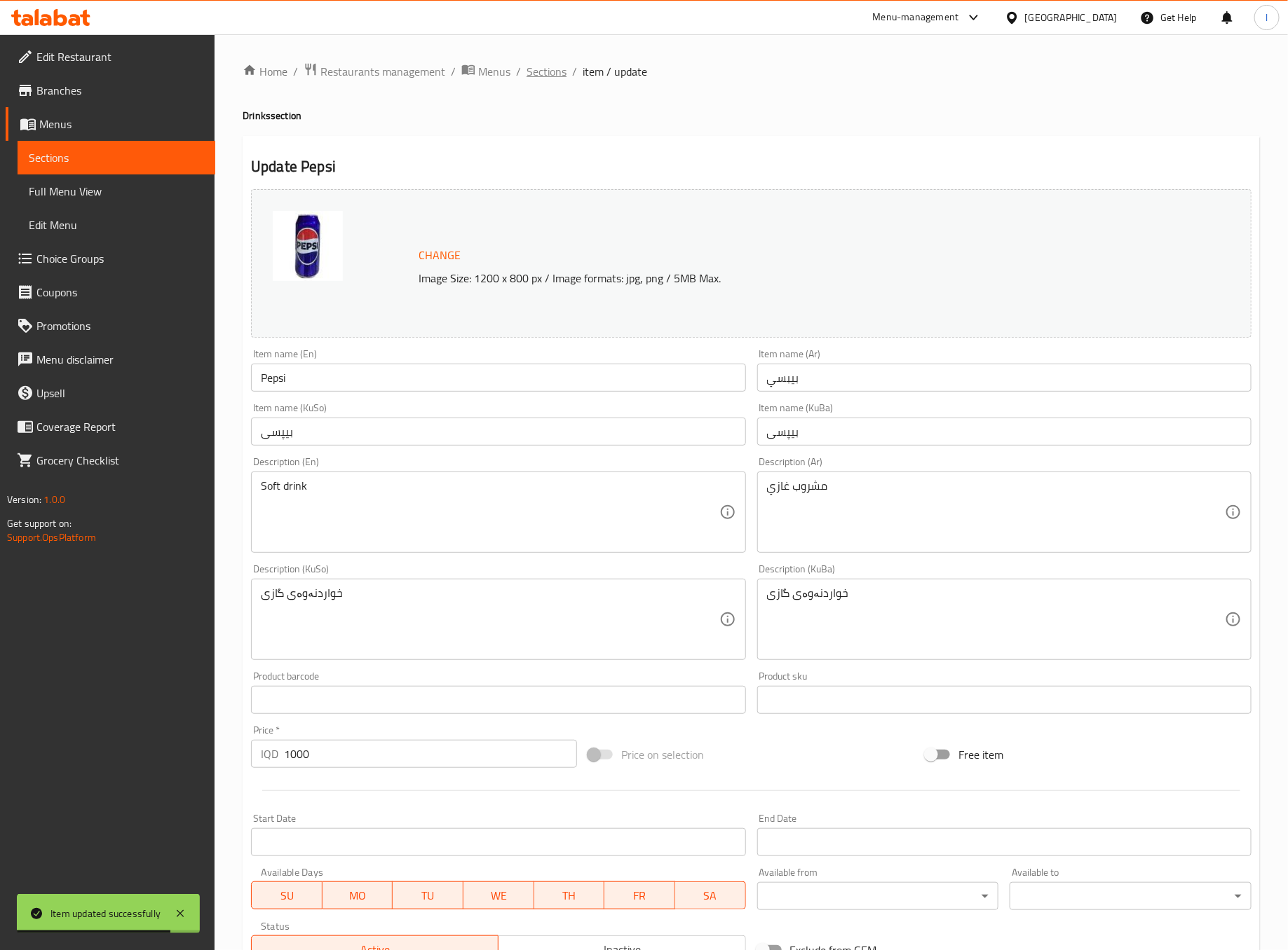
click at [549, 74] on span "Sections" at bounding box center [546, 71] width 40 height 17
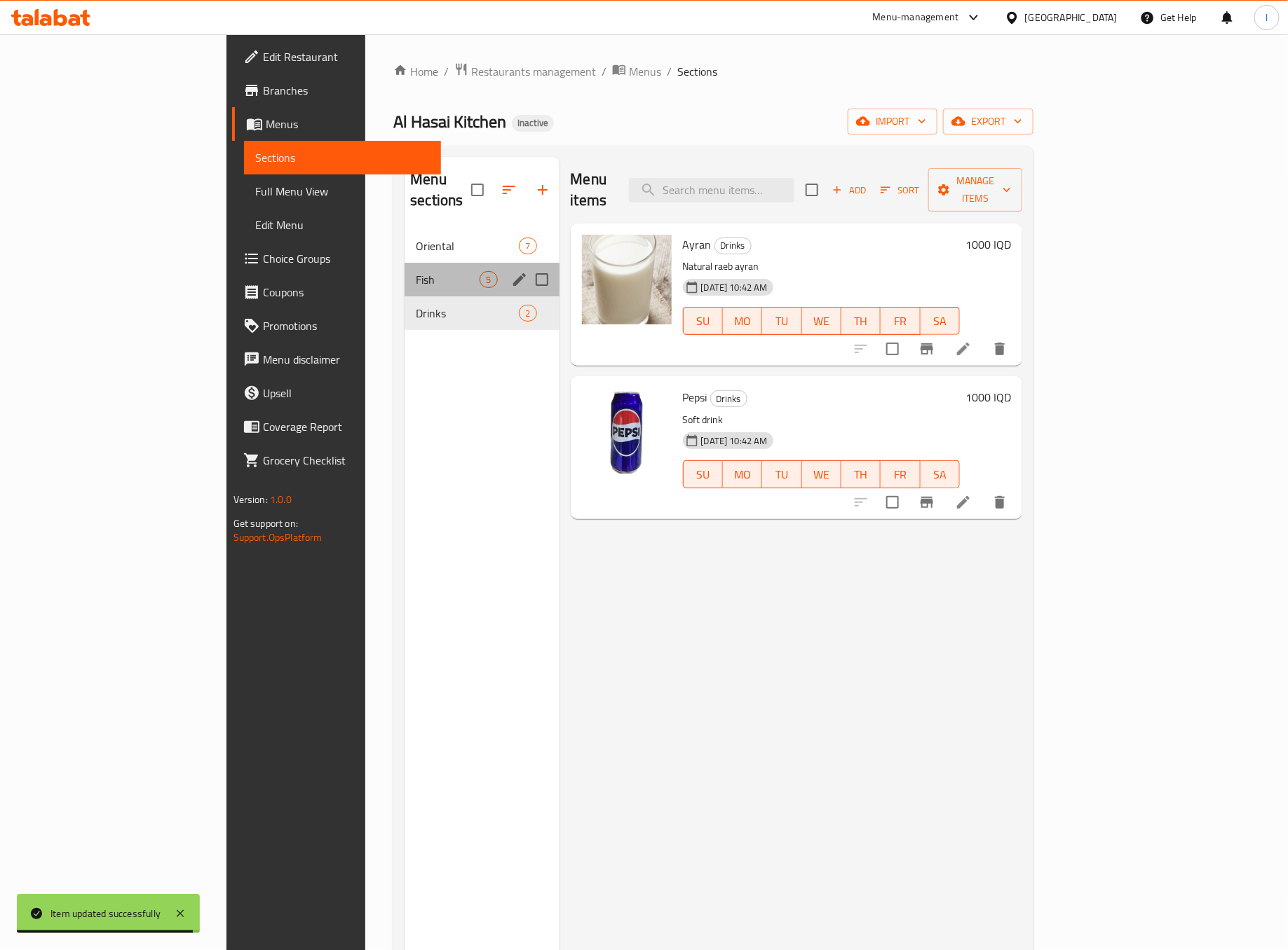
click at [405, 272] on div "Fish 5" at bounding box center [482, 279] width 155 height 33
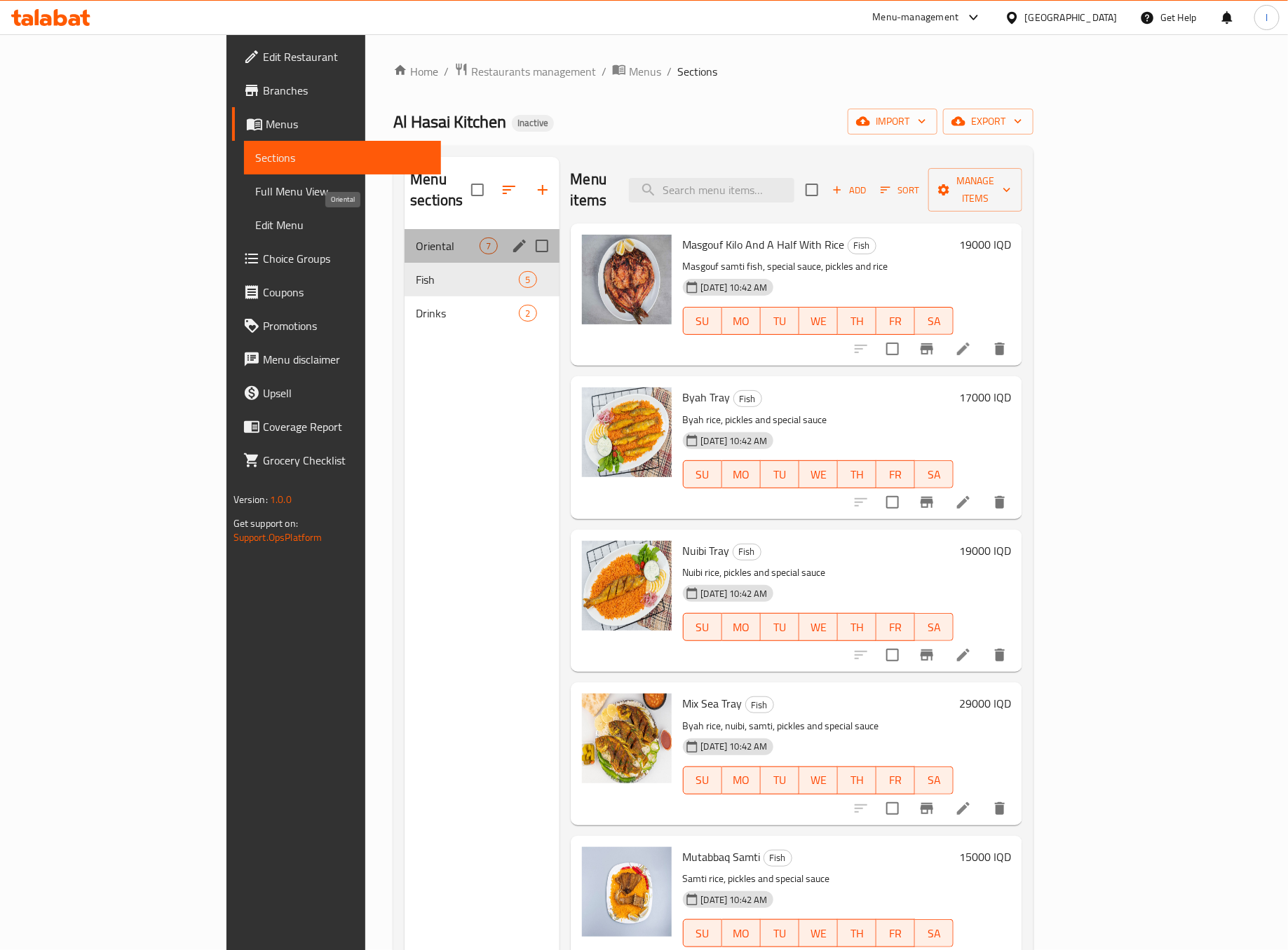
click at [416, 238] on span "Oriental" at bounding box center [447, 246] width 64 height 17
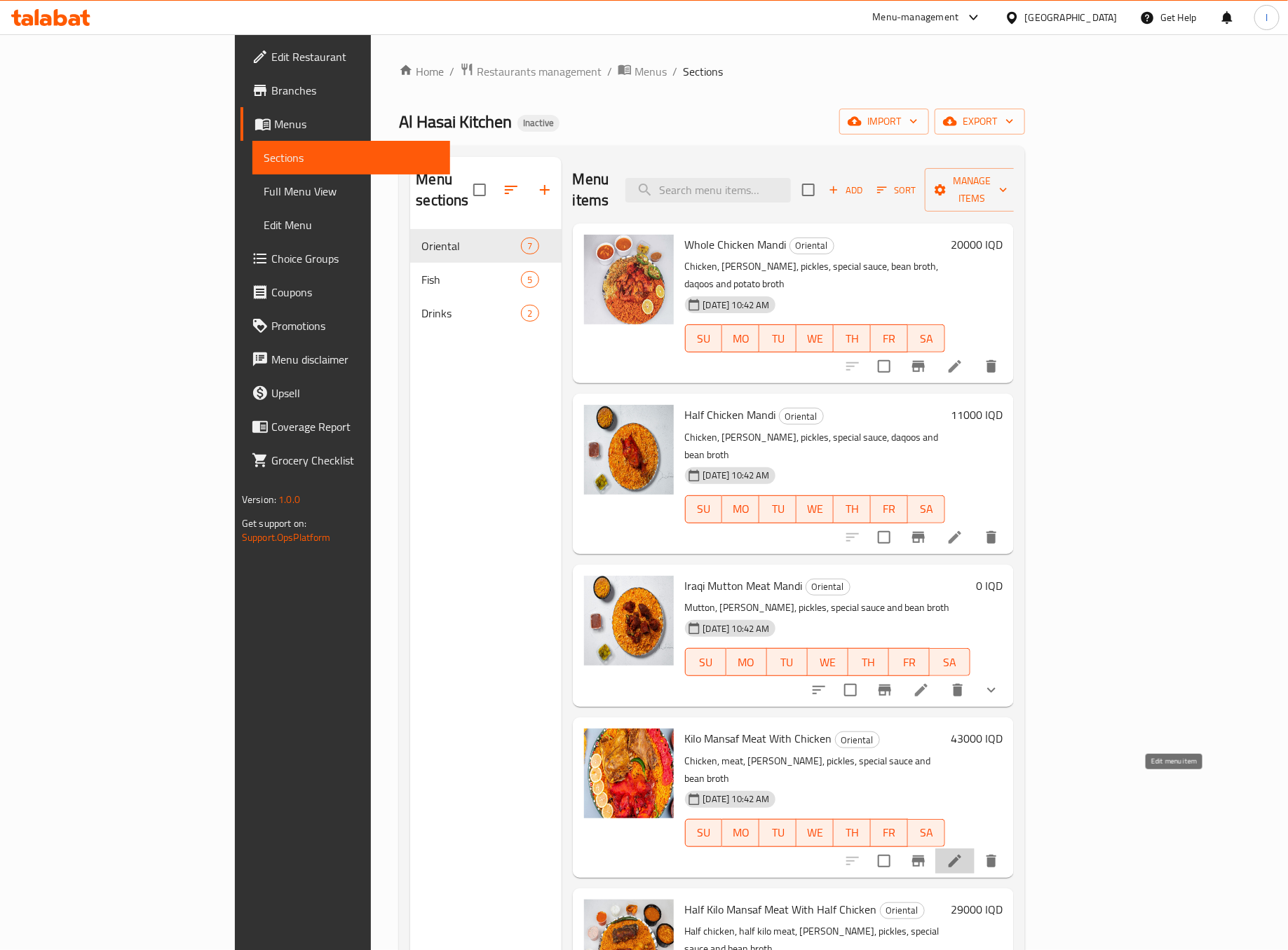
click at [964, 853] on icon at bounding box center [955, 861] width 17 height 17
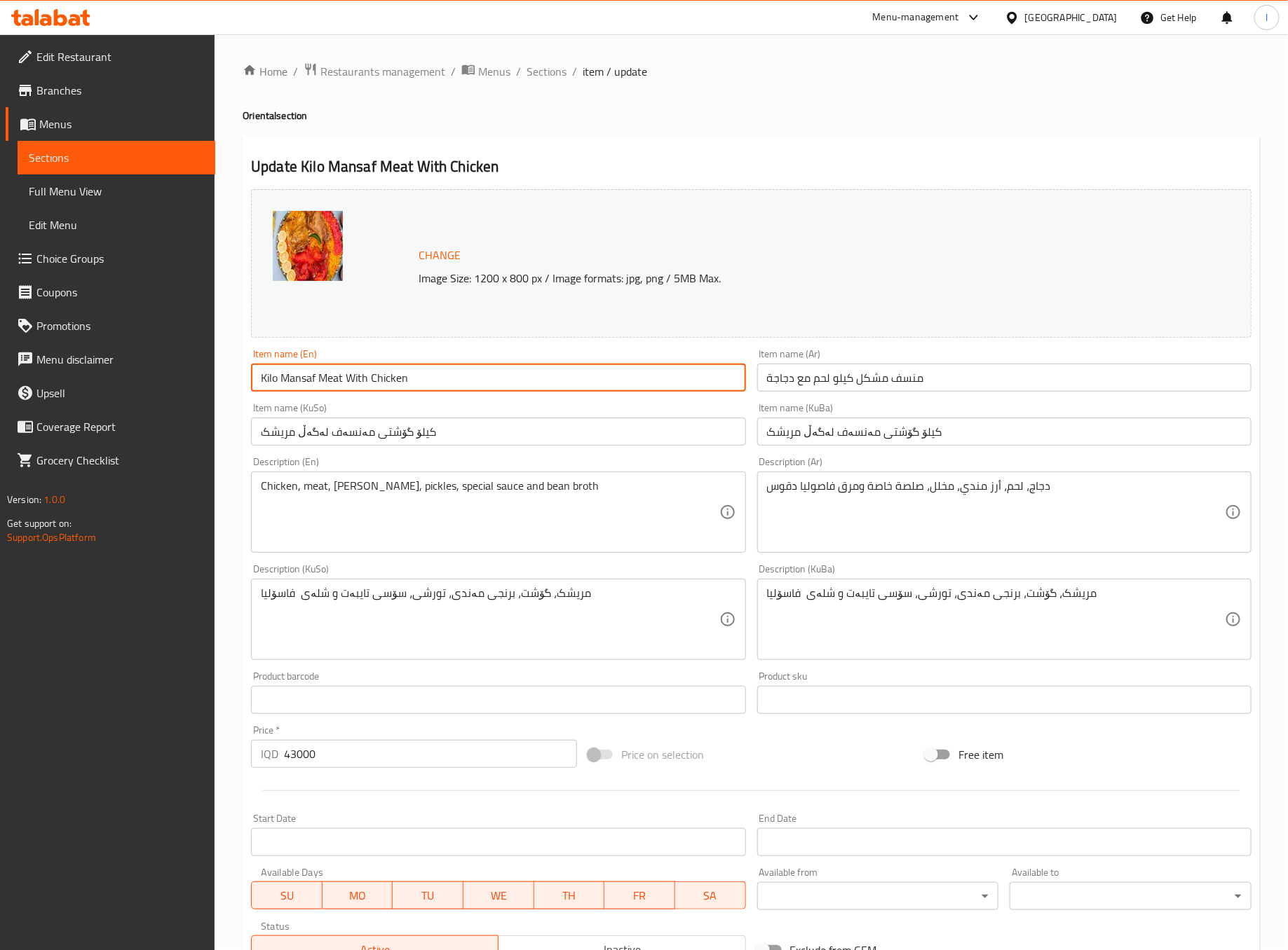
click at [282, 386] on input "Kilo Mansaf Meat With Chicken" at bounding box center [498, 378] width 494 height 28
type input "Kilo Mix Mansaf Meat With Chicken"
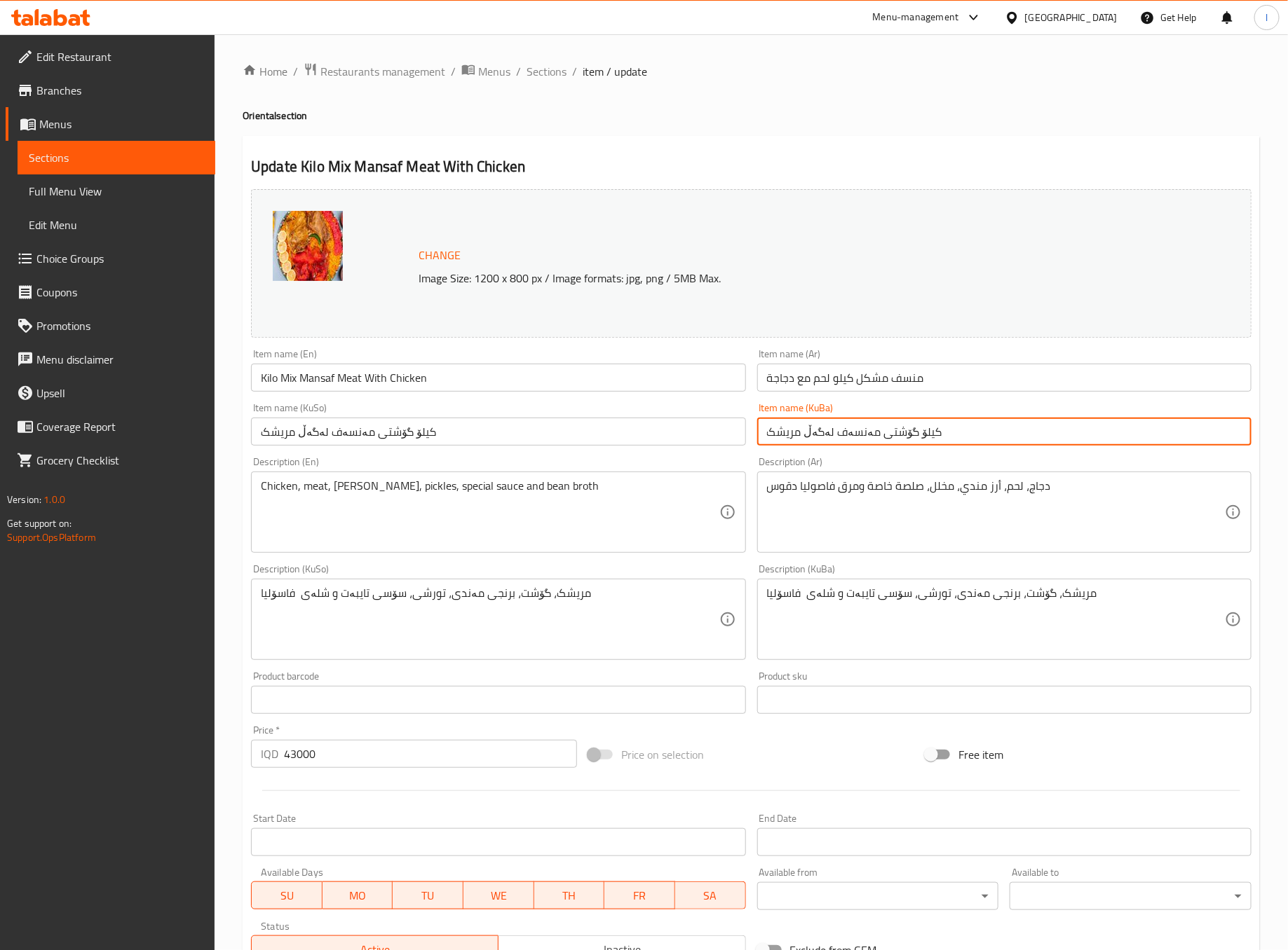
click at [911, 440] on input "کیلۆ گۆشتی مەنسەف لەگەڵ مریشک" at bounding box center [1004, 432] width 494 height 28
click at [1206, 431] on input "کیلۆ گۆشتی مەنسەف لەگەڵ مریشک" at bounding box center [1004, 432] width 494 height 28
click at [1201, 436] on input "کیلۆ گۆشتی مەنسەف لەگەڵ مریشک" at bounding box center [1004, 432] width 494 height 28
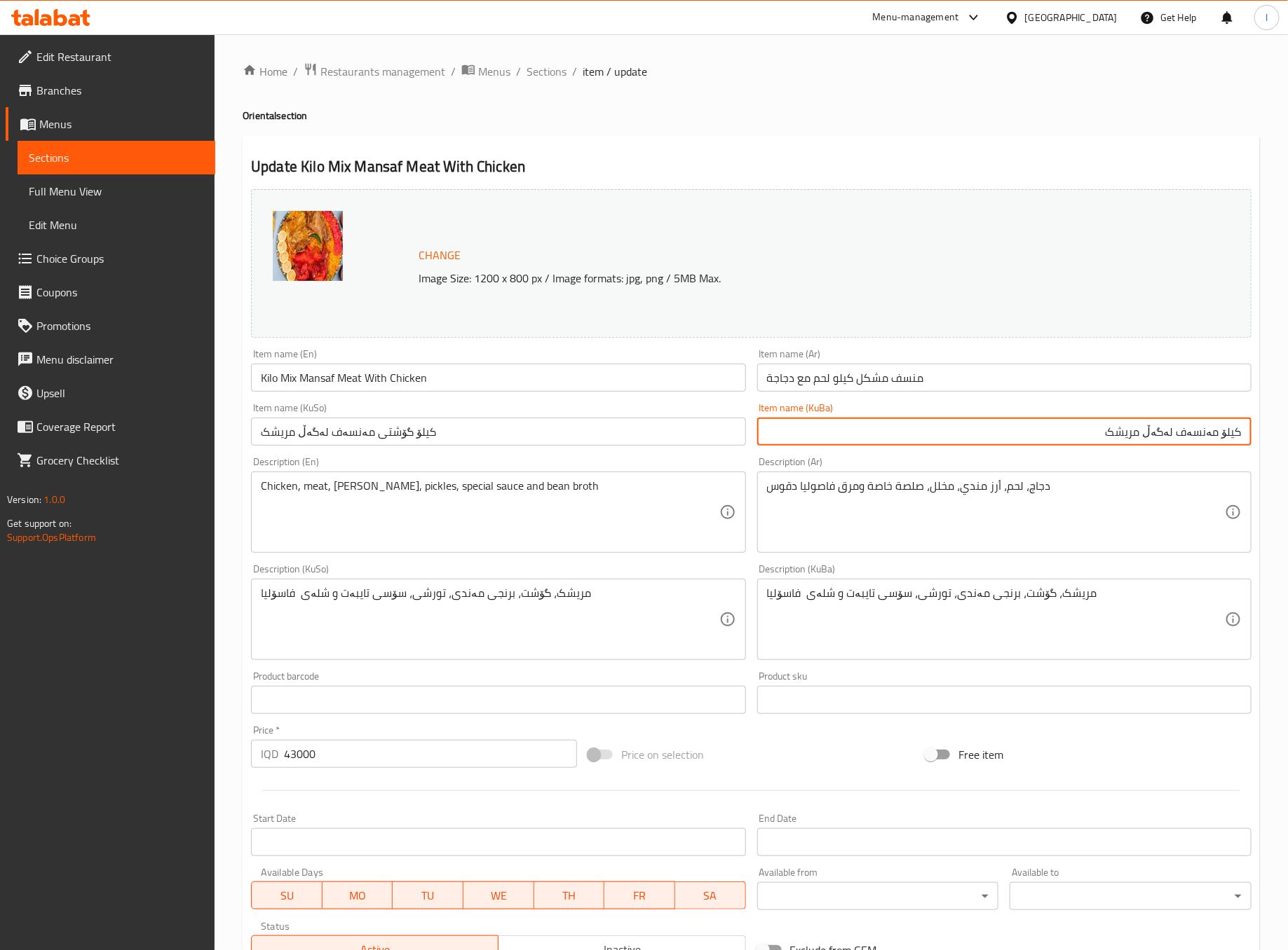
click at [1227, 438] on input "کیلۆ مەنسەف لەگەڵ مریشک" at bounding box center [1004, 432] width 494 height 28
click at [1221, 425] on input "کیلۆ مەنسەف لەگەڵ مریشک" at bounding box center [1004, 432] width 494 height 28
click at [1170, 433] on input "کیلۆیەک مەنسەف لەگەڵ مریشک" at bounding box center [1004, 432] width 494 height 28
click at [1164, 438] on input "کیلۆیەک مەنسەف لەگەڵ مریشک" at bounding box center [1004, 432] width 494 height 28
paste input "گۆشتی"
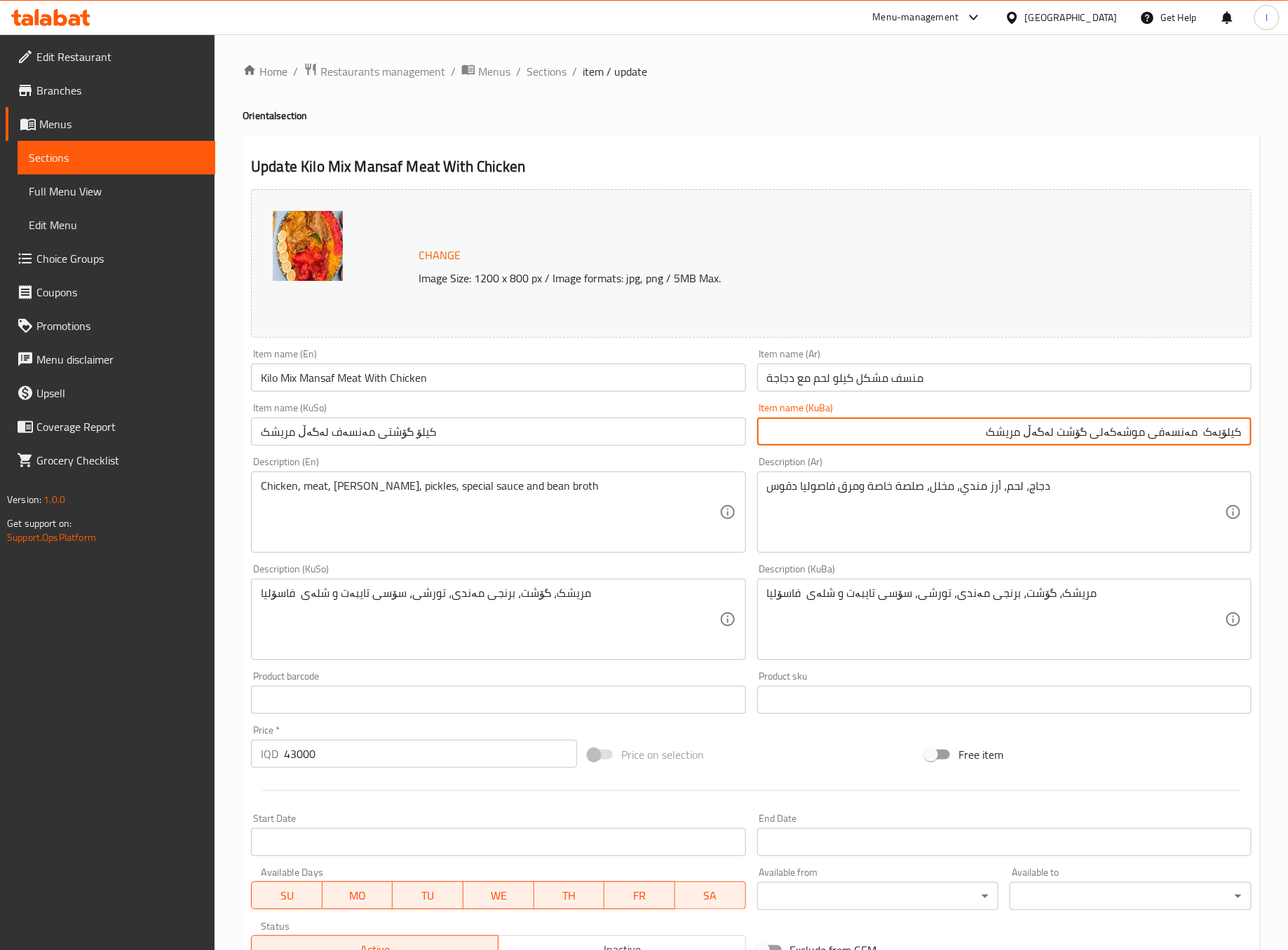
click at [1134, 434] on input "کیلۆیەک مەنسەفی موشەکەلی گۆشت لەگەڵ مریشک" at bounding box center [1004, 432] width 494 height 28
type input "کیلۆیەک مەنسەفی موشەکەلی گۆشت لەگەڵ مریشک"
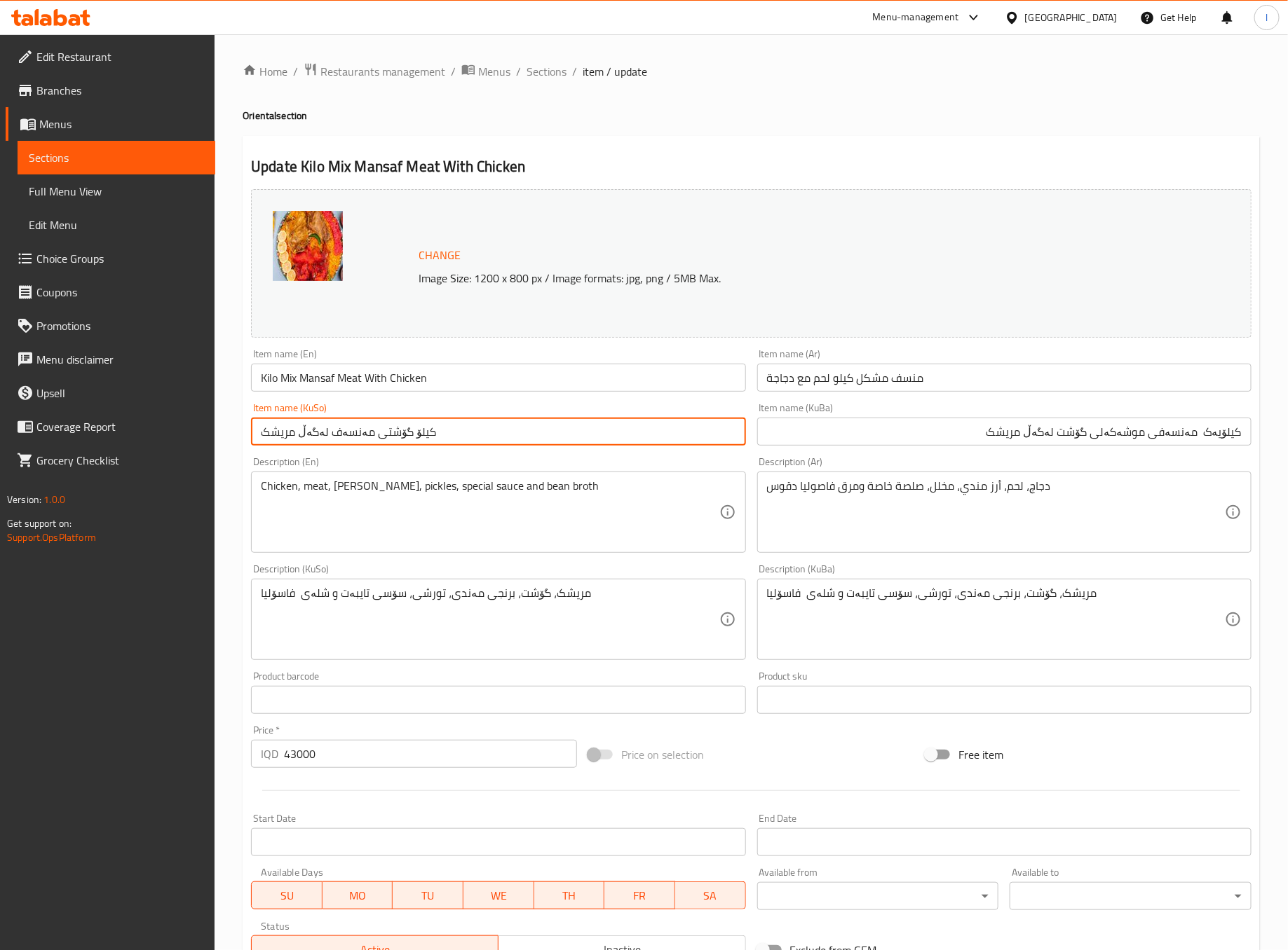
click at [678, 430] on input "کیلۆ گۆشتی مەنسەف لەگەڵ مریشک" at bounding box center [498, 432] width 494 height 28
paste input "یەک مەنسەفی موشەکەلی گۆشت"
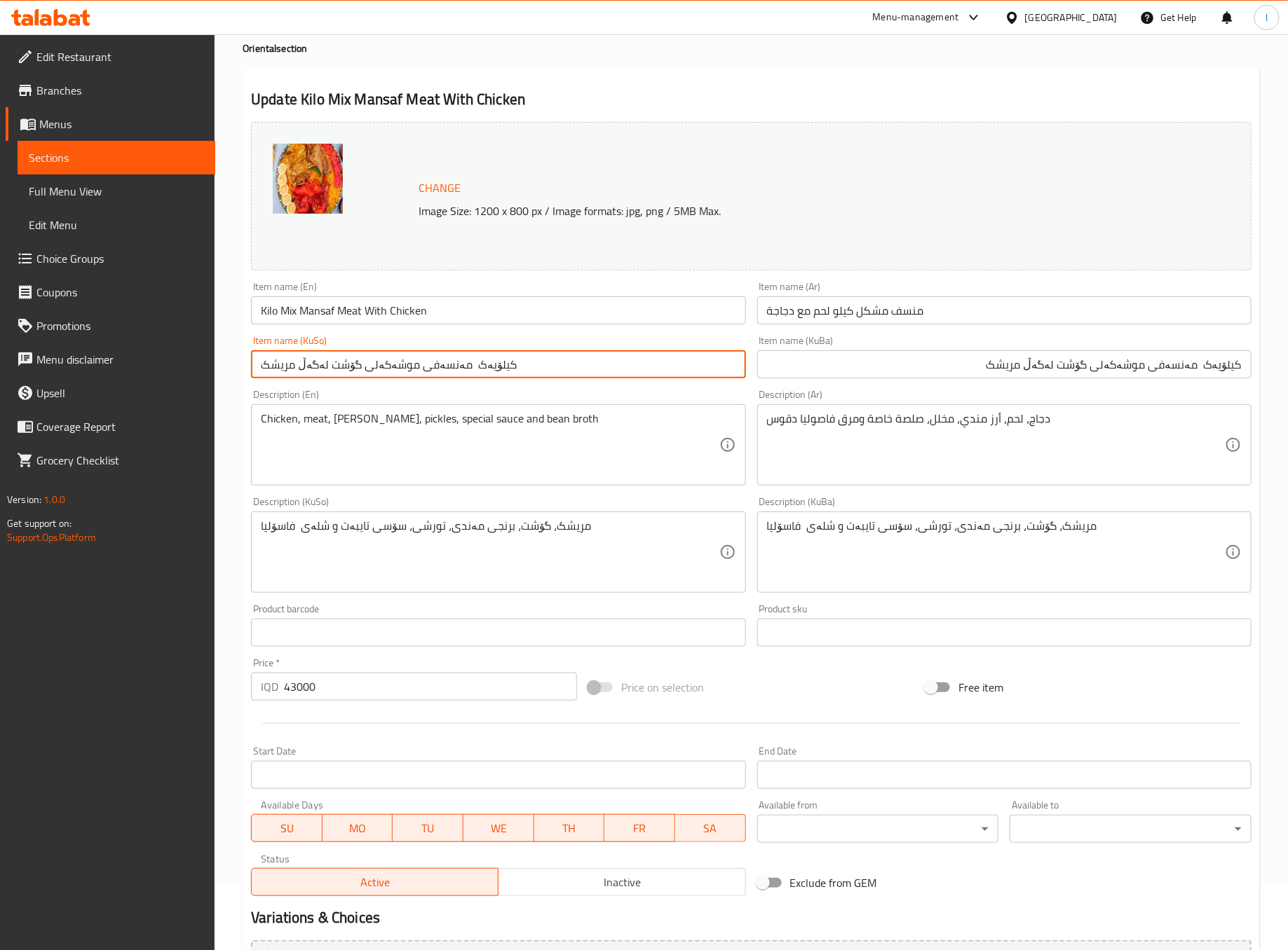
scroll to position [221, 0]
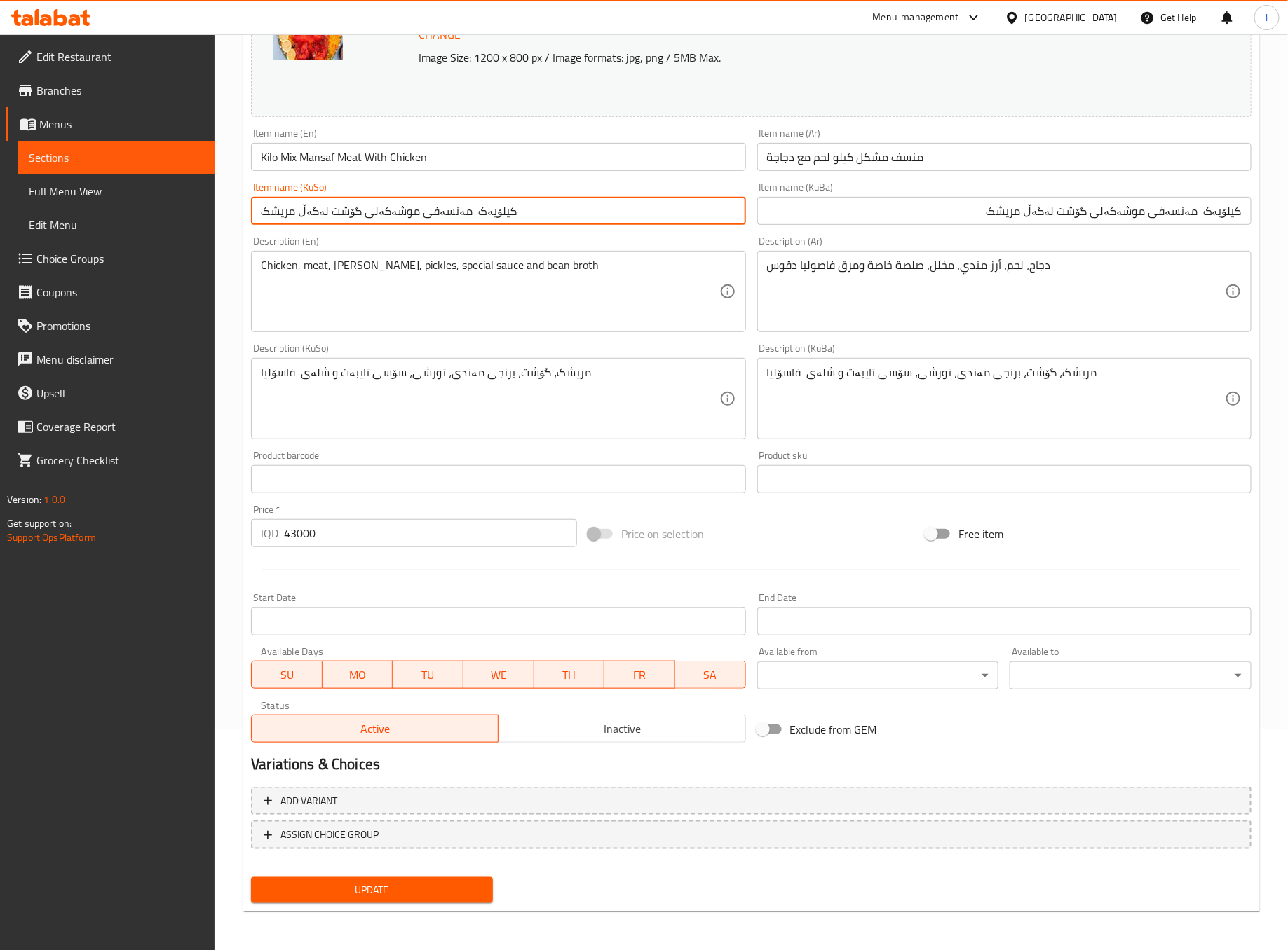
type input "کیلۆیەک مەنسەفی موشەکەلی گۆشت لەگەڵ مریشک"
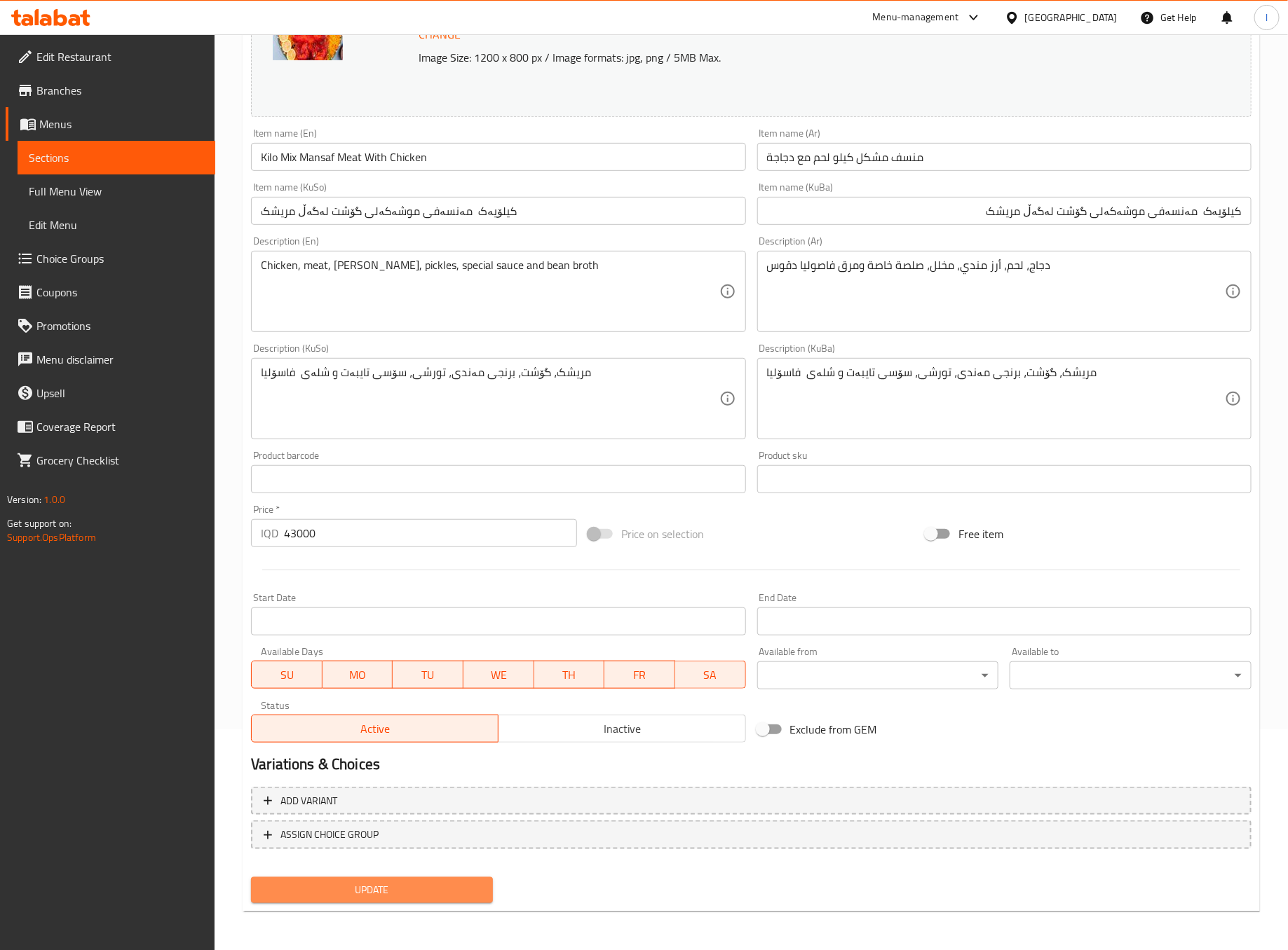
click at [470, 897] on span "Update" at bounding box center [372, 890] width 220 height 17
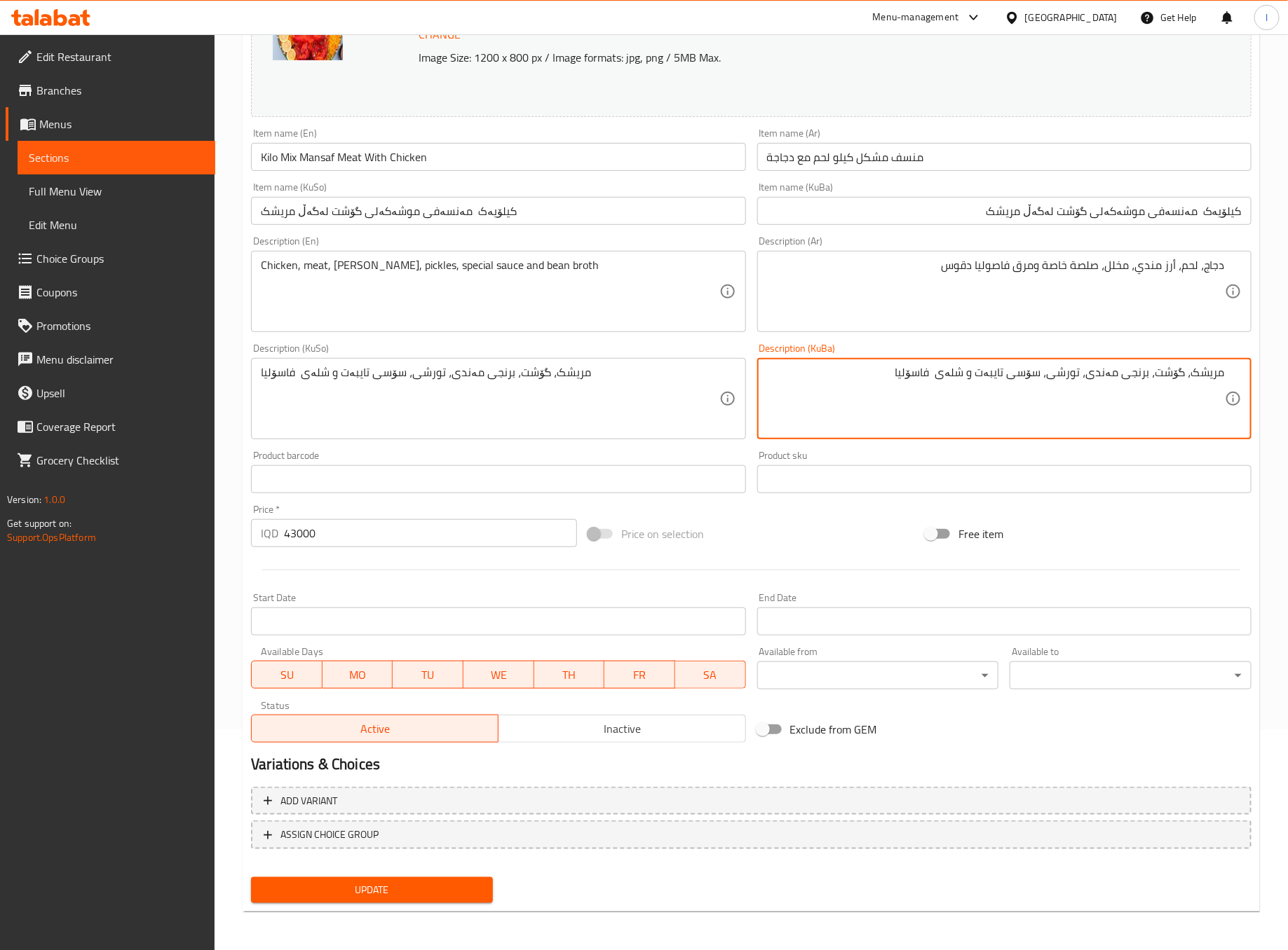
click at [976, 386] on textarea "مریشک، گۆشت، برنجی مەندی، تورشی، سۆسی تایبەت و شلەی فاسۆلیا" at bounding box center [996, 399] width 458 height 66
click at [871, 391] on textarea "مریشک، گۆشت، برنجی مەندی، تورشی، سۆسی تایبەت، شلەی فاسۆلیا" at bounding box center [996, 399] width 458 height 66
type textarea "مریشک، گۆشت، برنجی مەندی، تورشی، سۆسی تایبەت، شلەی فاسۆلیا"
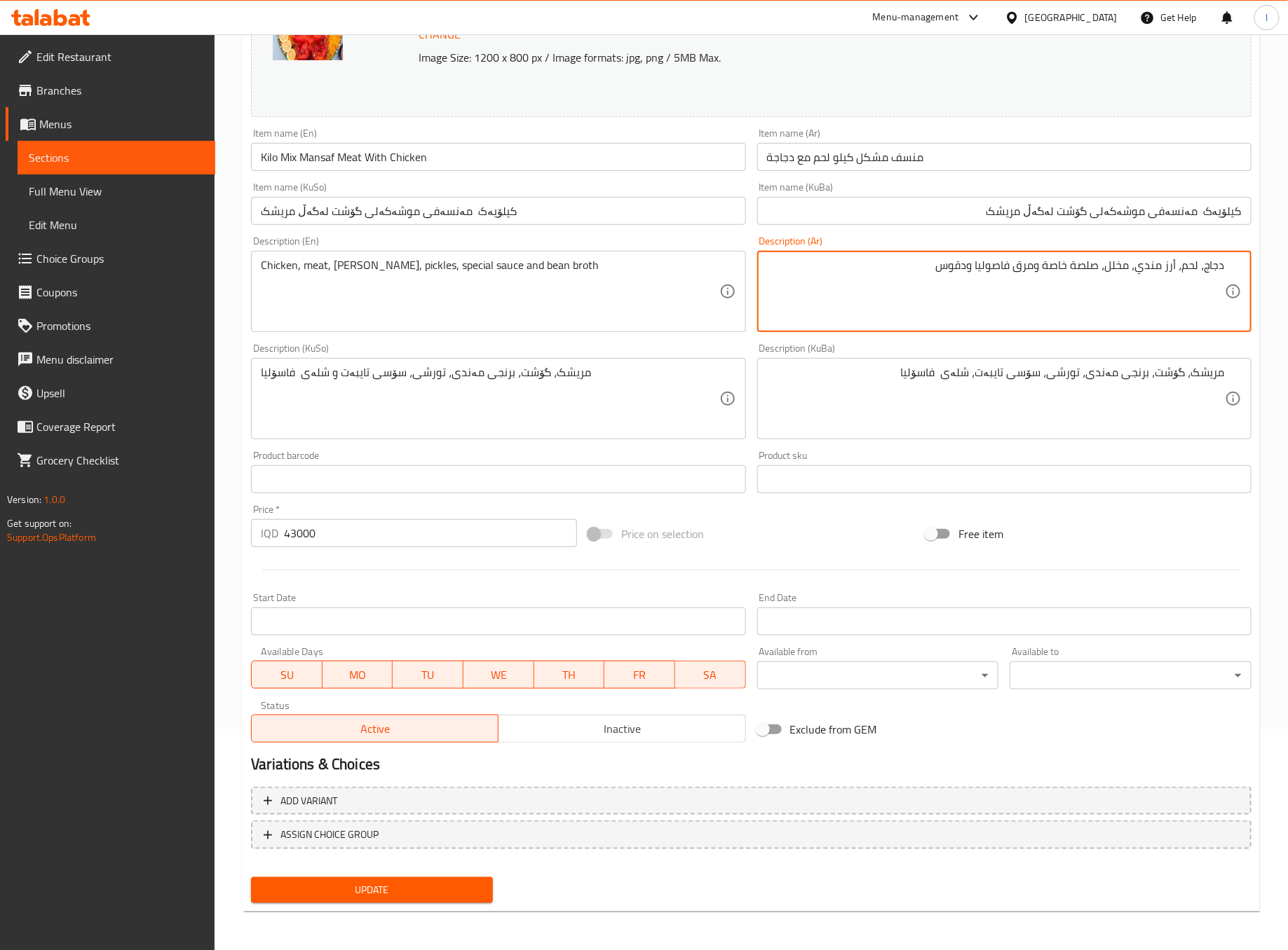
drag, startPoint x: 1041, startPoint y: 274, endPoint x: 1039, endPoint y: 301, distance: 27.1
click at [1039, 301] on textarea "دجاج، لحم، أرز مندي، مخلل، صلصة خاصة ومرق فاصوليا ودقوس" at bounding box center [996, 292] width 458 height 66
type textarea "دجاج، لحم، أرز مندي، مخلل، صلصة خاصة، مرق فاصوليا ودقوس"
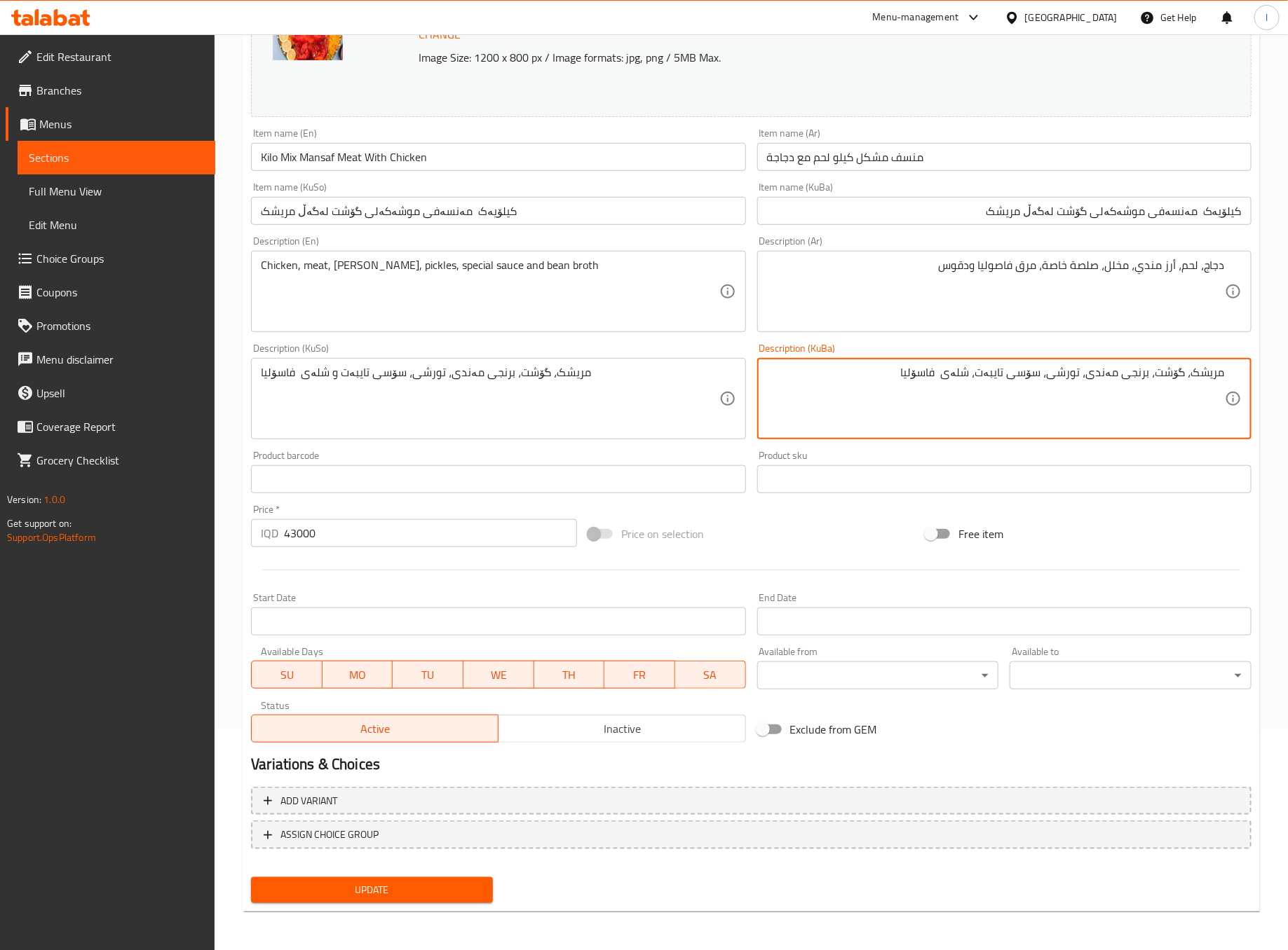
click at [870, 386] on textarea "مریشک، گۆشت، برنجی مەندی، تورشی، سۆسی تایبەت، شلەی فاسۆلیا" at bounding box center [996, 399] width 458 height 66
click at [918, 406] on textarea "مریشک، گۆشت، برنجی مەندی، تورشی، سۆسی تایبەت، شلەی فاسۆلیا و دەقوس" at bounding box center [996, 399] width 458 height 66
type textarea "مریشک، گۆشت، برنجی مەندی، تورشی، سۆسی تایبەت، شلەی فاسۆلیا و دەقوس"
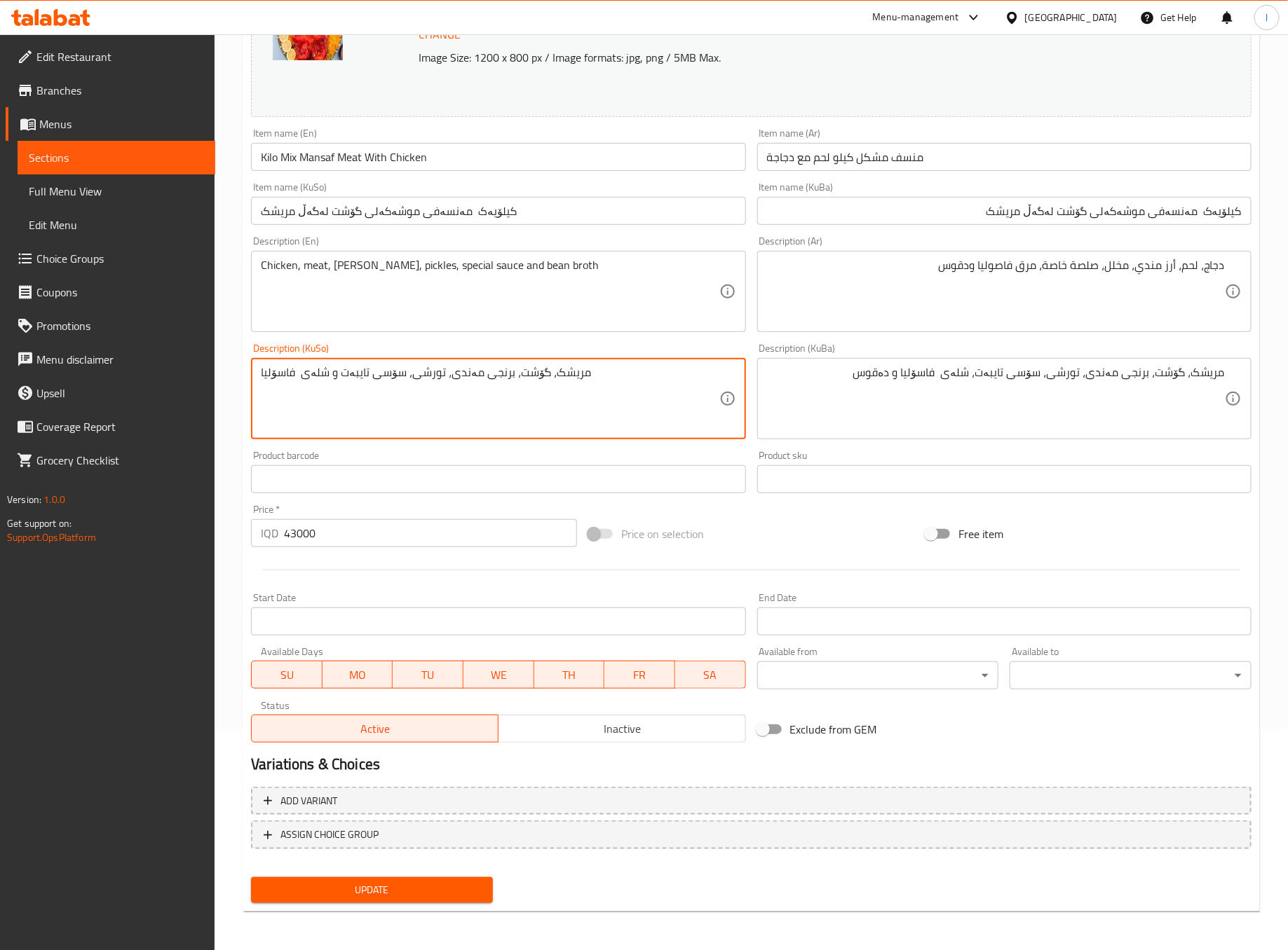
click at [524, 410] on textarea "مریشک، گۆشت، برنجی مەندی، تورشی، سۆسی تایبەت و شلەی فاسۆلیا" at bounding box center [490, 399] width 458 height 66
paste textarea "، شلەی فاسۆلیا و دەقوس"
type textarea "مریشک، گۆشت، برنجی مەندی، تورشی، سۆسی تایبەت، شلەی فاسۆلیا و دەقوس"
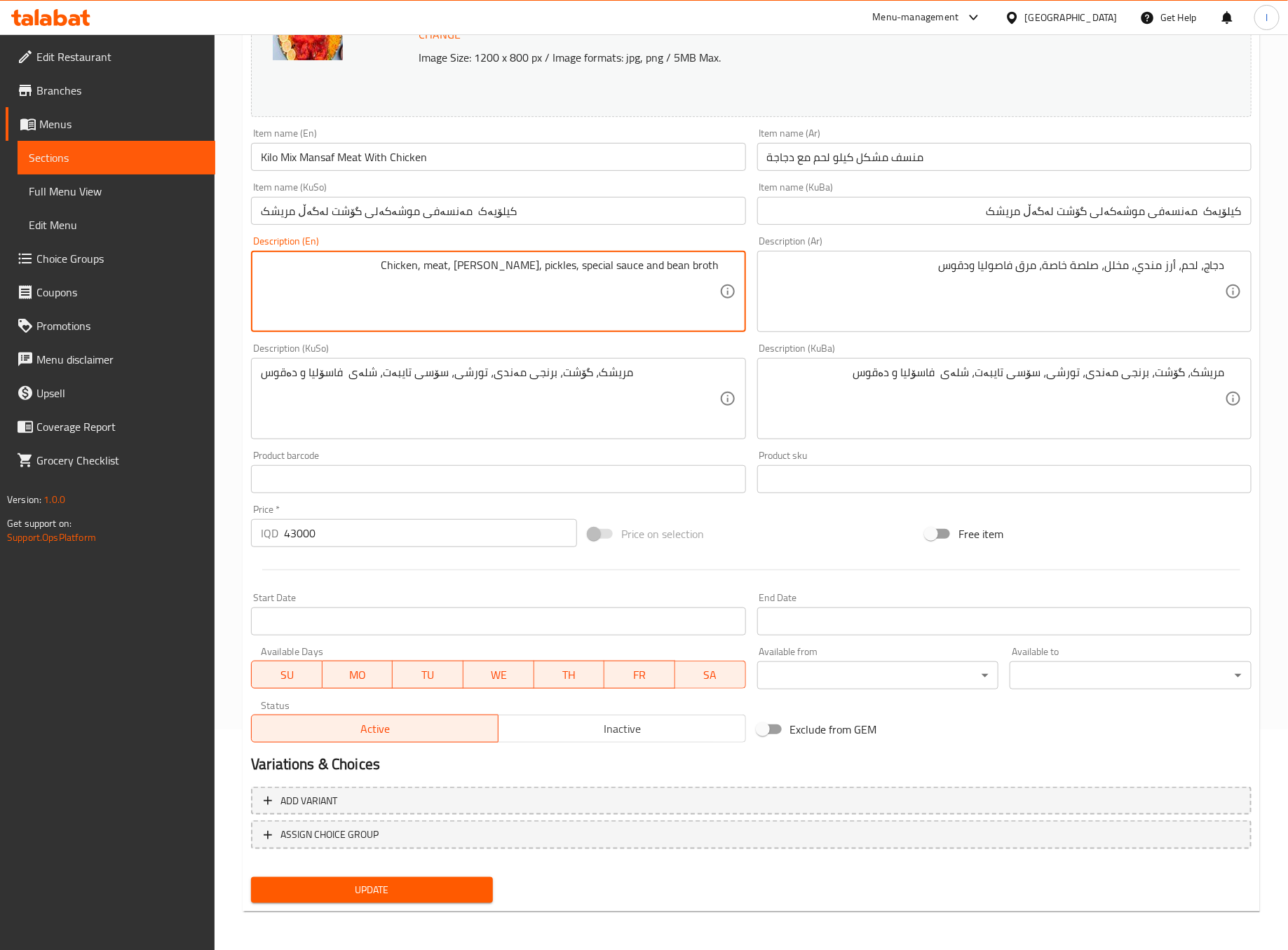
click at [659, 278] on textarea "Chicken, meat, mandi rice, pickles, special sauce and bean broth" at bounding box center [490, 292] width 458 height 66
click at [723, 274] on div "Chicken, meat, mandi rice, pickles, special sauce, bean broth Description (En)" at bounding box center [498, 292] width 494 height 81
click at [724, 272] on div "Chicken, meat, mandi rice, pickles, special sauce, bean broth Description (En)" at bounding box center [498, 292] width 494 height 81
click at [718, 266] on textarea "Chicken, meat, mandi rice, pickles, special sauce, bean broth" at bounding box center [490, 292] width 458 height 66
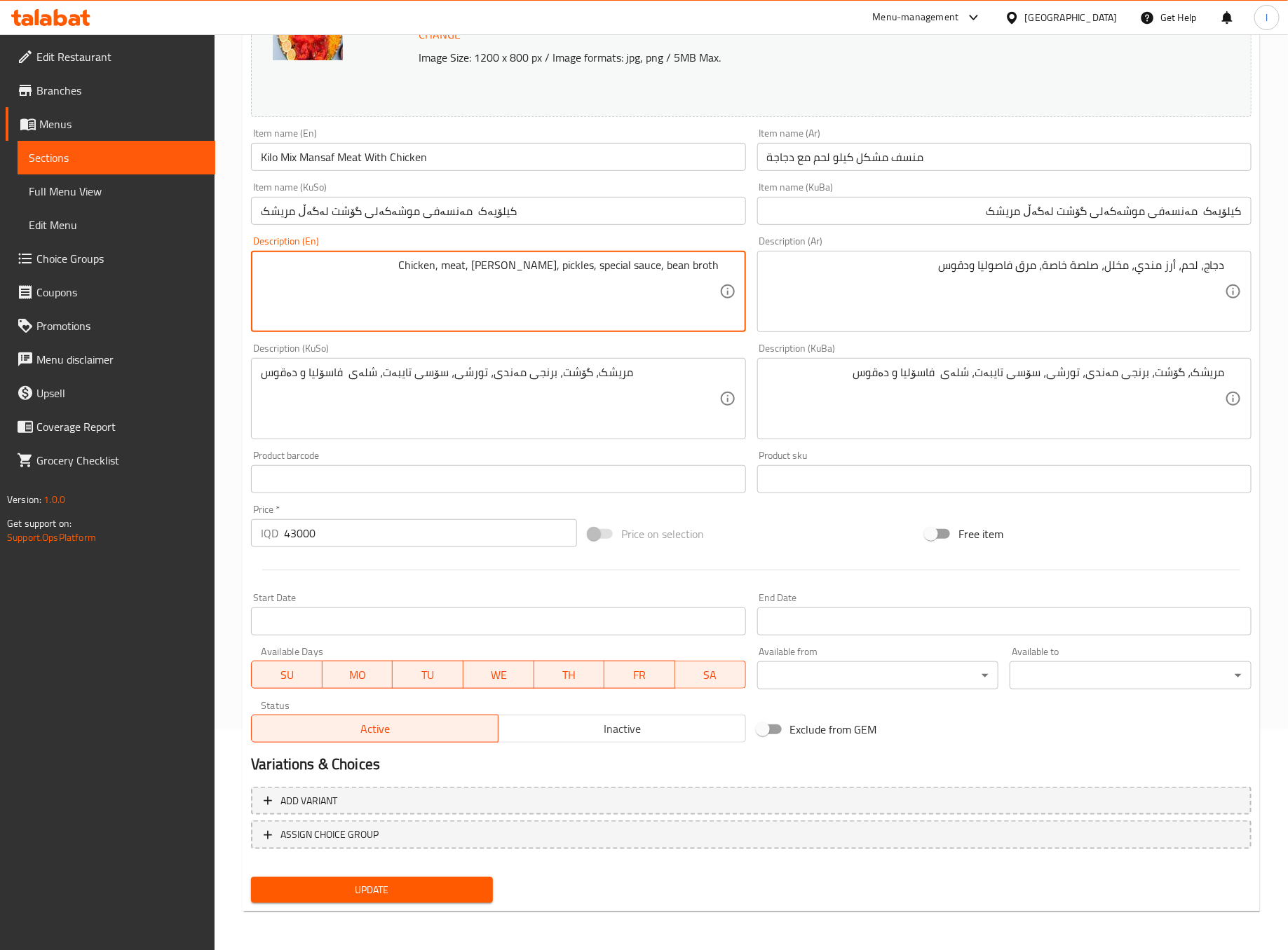
type textarea "Chicken, meat, mandi rice, pickles, special sauce, bean broth"
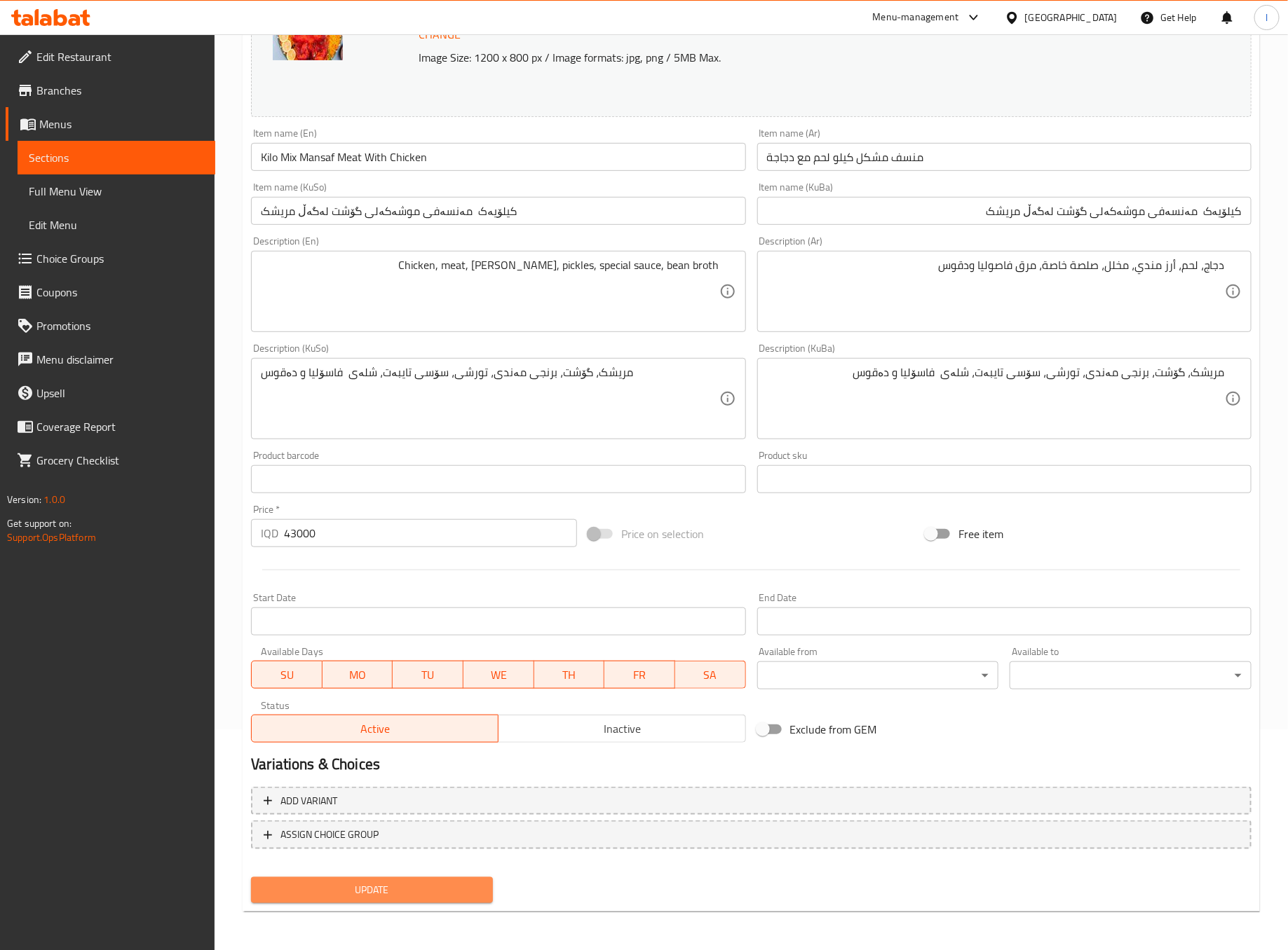
click at [489, 885] on button "Update" at bounding box center [372, 890] width 242 height 26
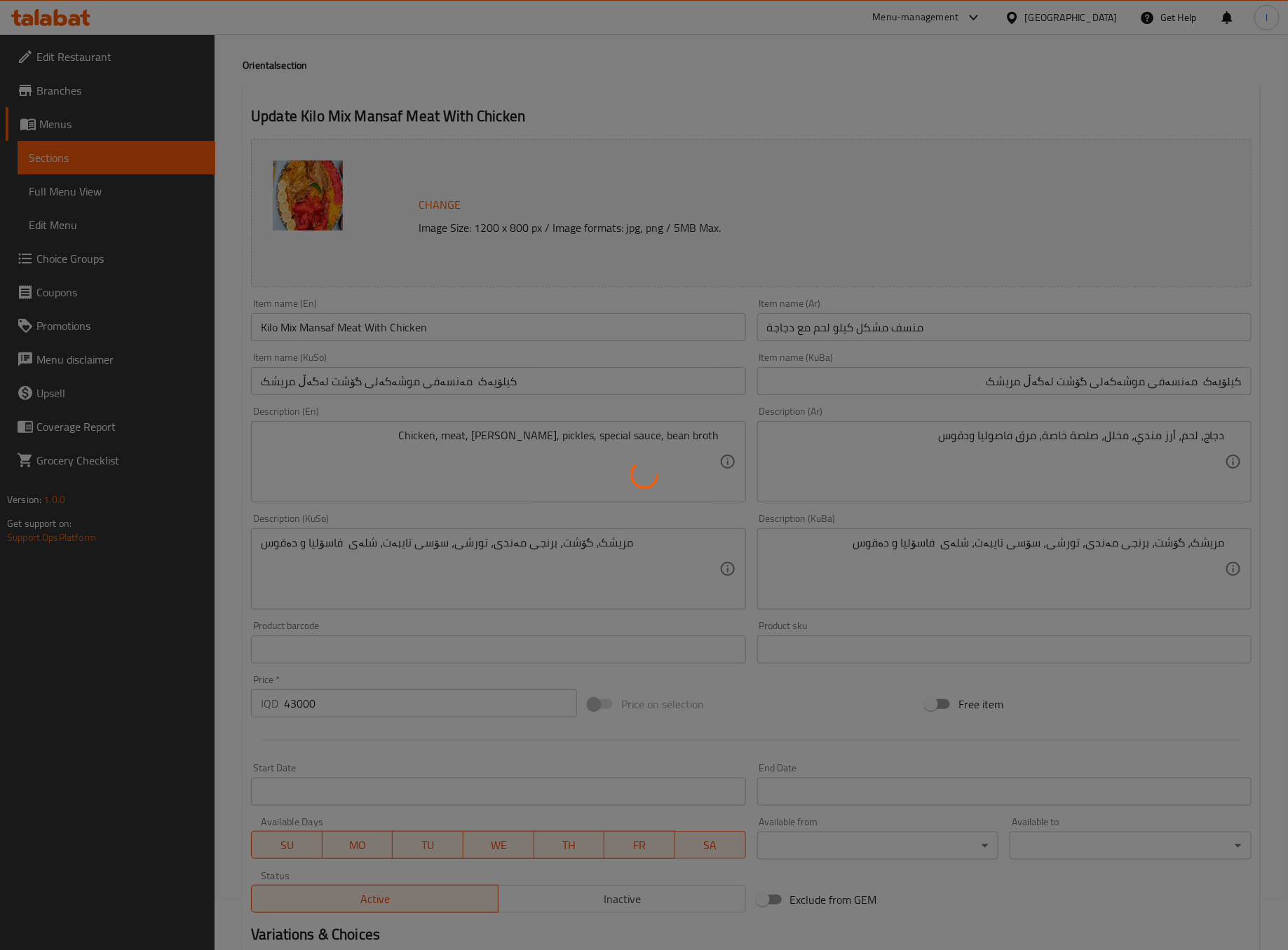
scroll to position [0, 0]
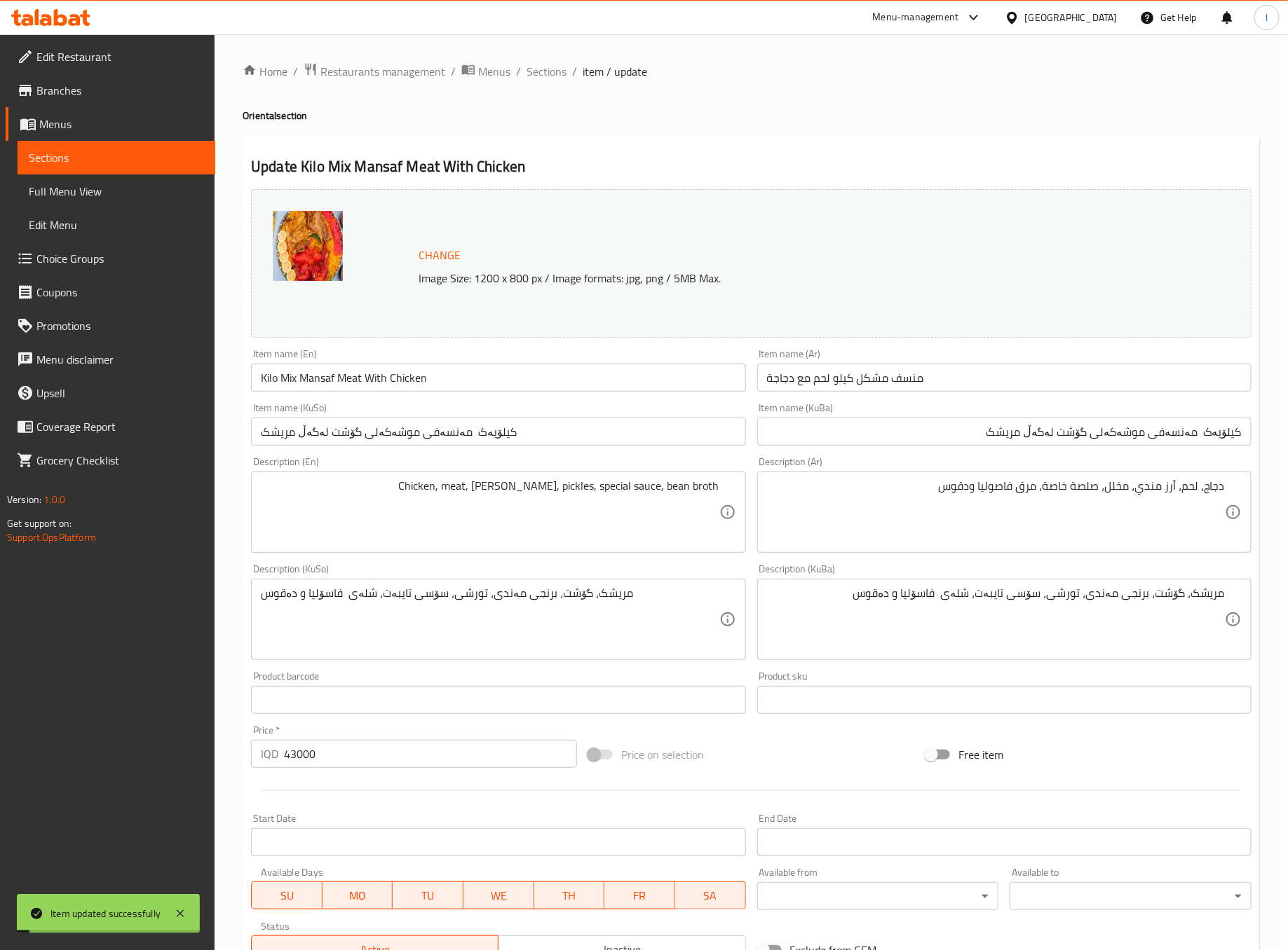
click at [532, 70] on span "Sections" at bounding box center [546, 71] width 40 height 17
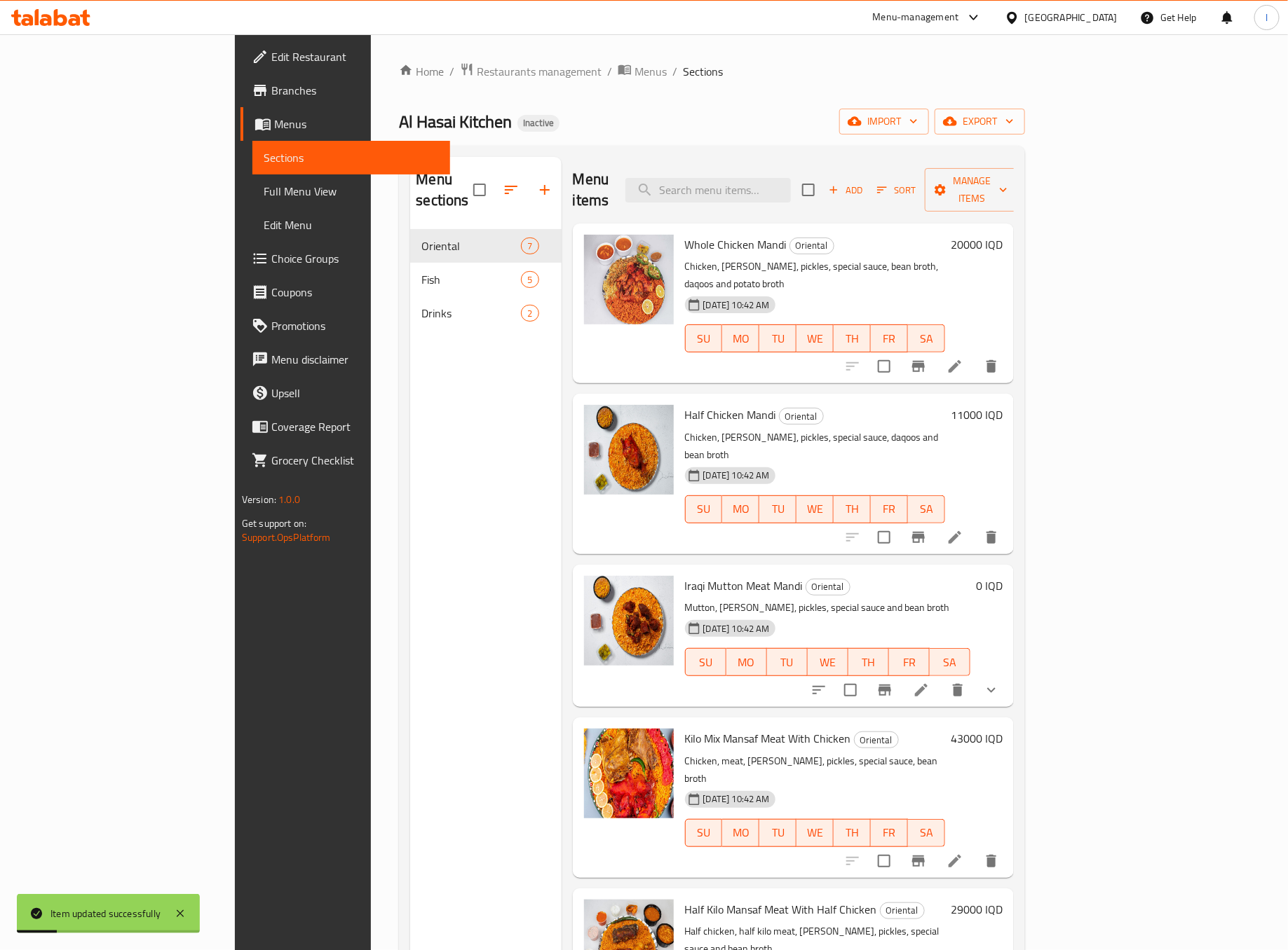
click at [975, 849] on li at bounding box center [955, 861] width 39 height 25
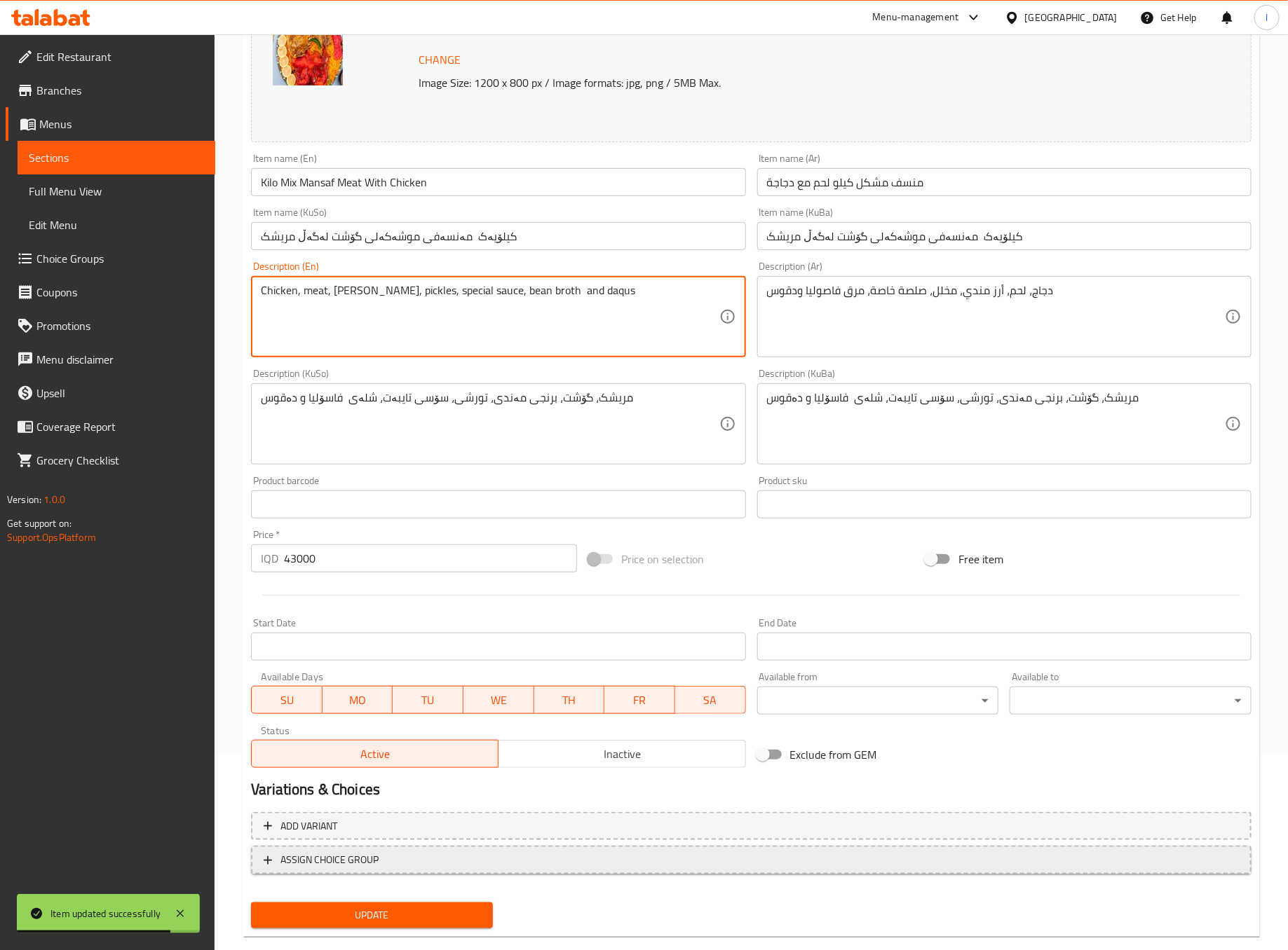
scroll to position [221, 0]
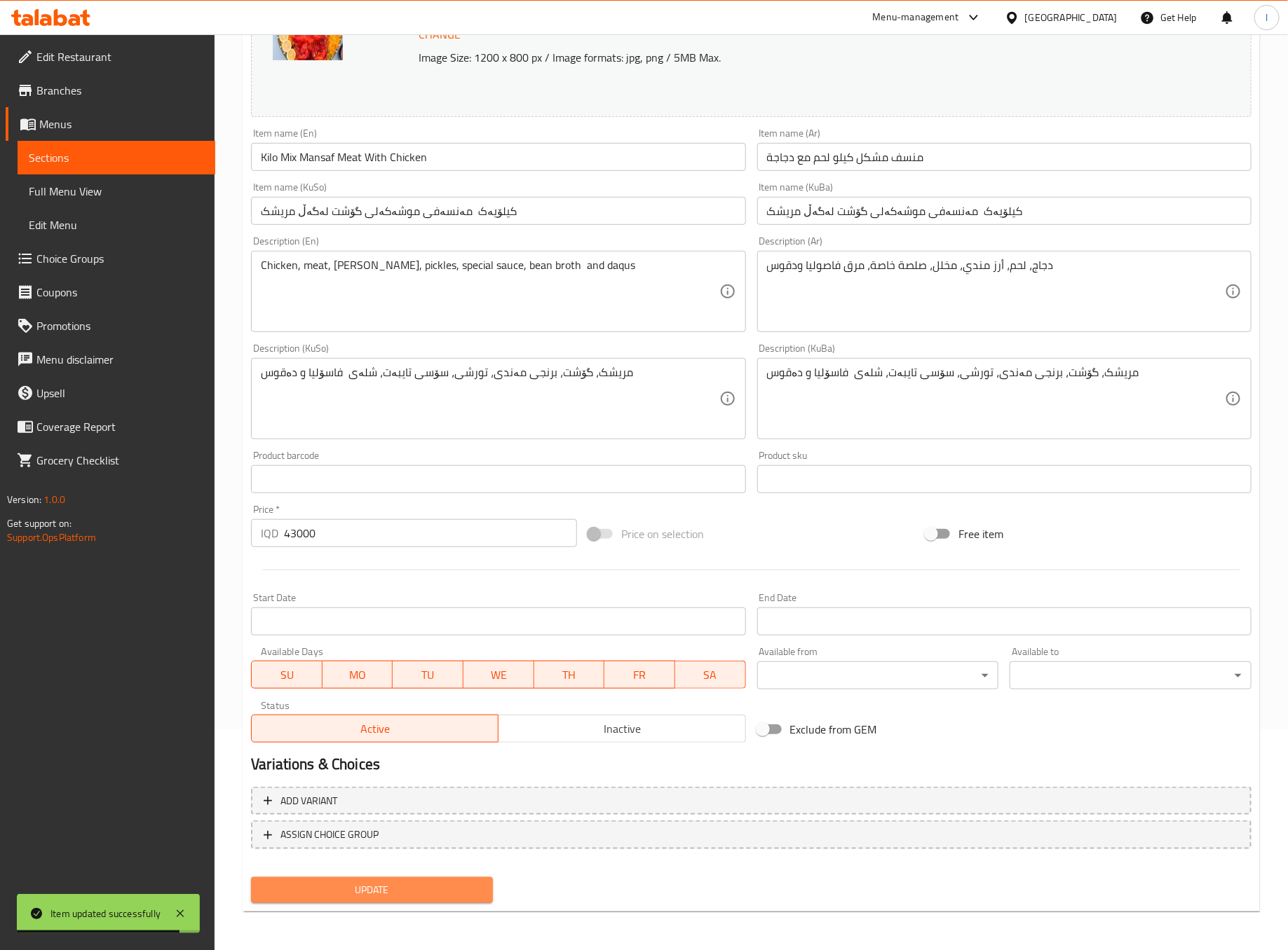
click at [474, 896] on span "Update" at bounding box center [372, 890] width 220 height 17
click at [467, 889] on span "Update" at bounding box center [372, 890] width 220 height 17
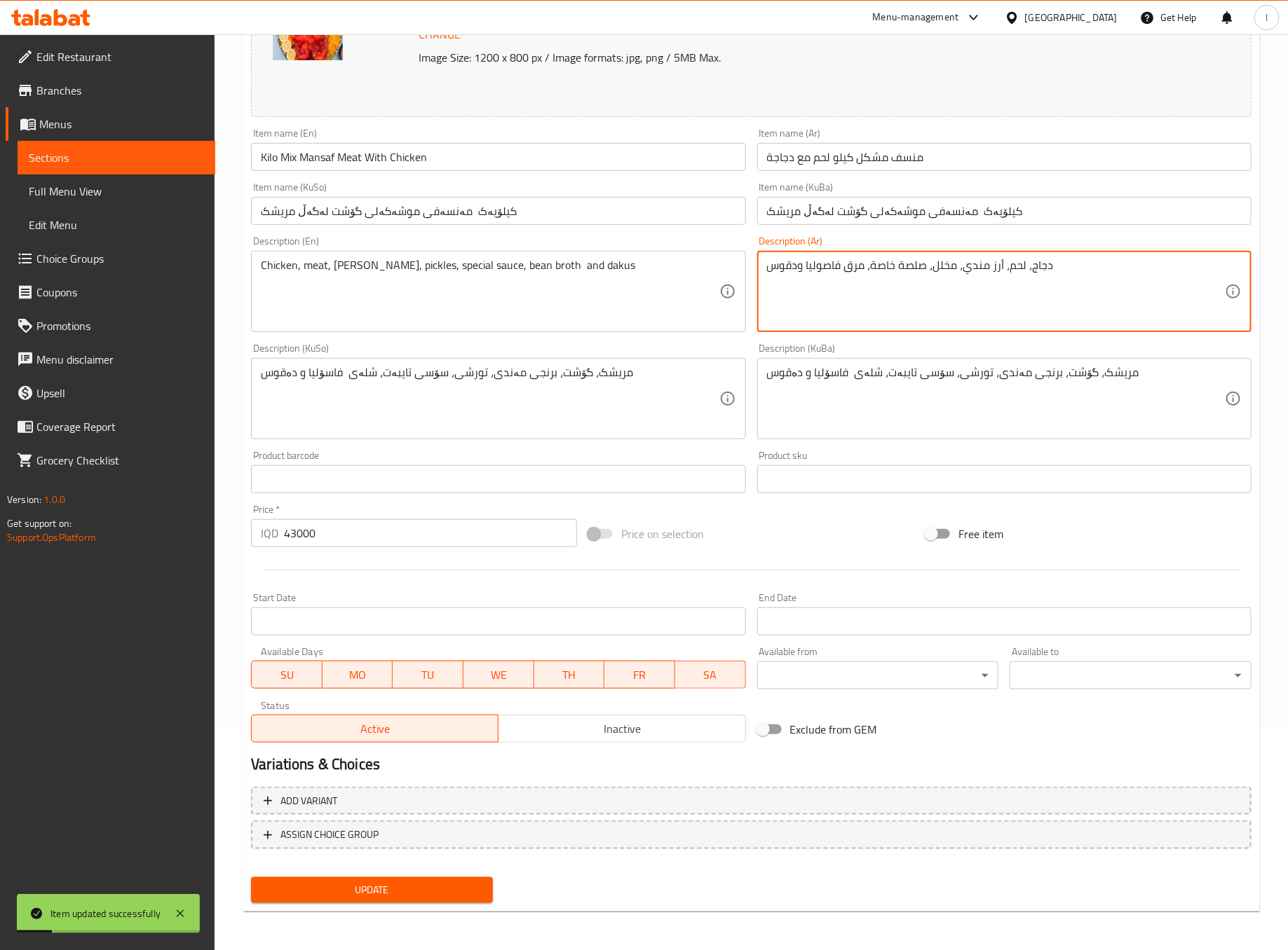
drag, startPoint x: 799, startPoint y: 268, endPoint x: 766, endPoint y: 254, distance: 35.8
click at [766, 254] on div "دجاج، لحم، أرز مندي، مخلل، صلصة خاصة، مرق فاصوليا ودقوس Description (Ar)" at bounding box center [1004, 292] width 494 height 81
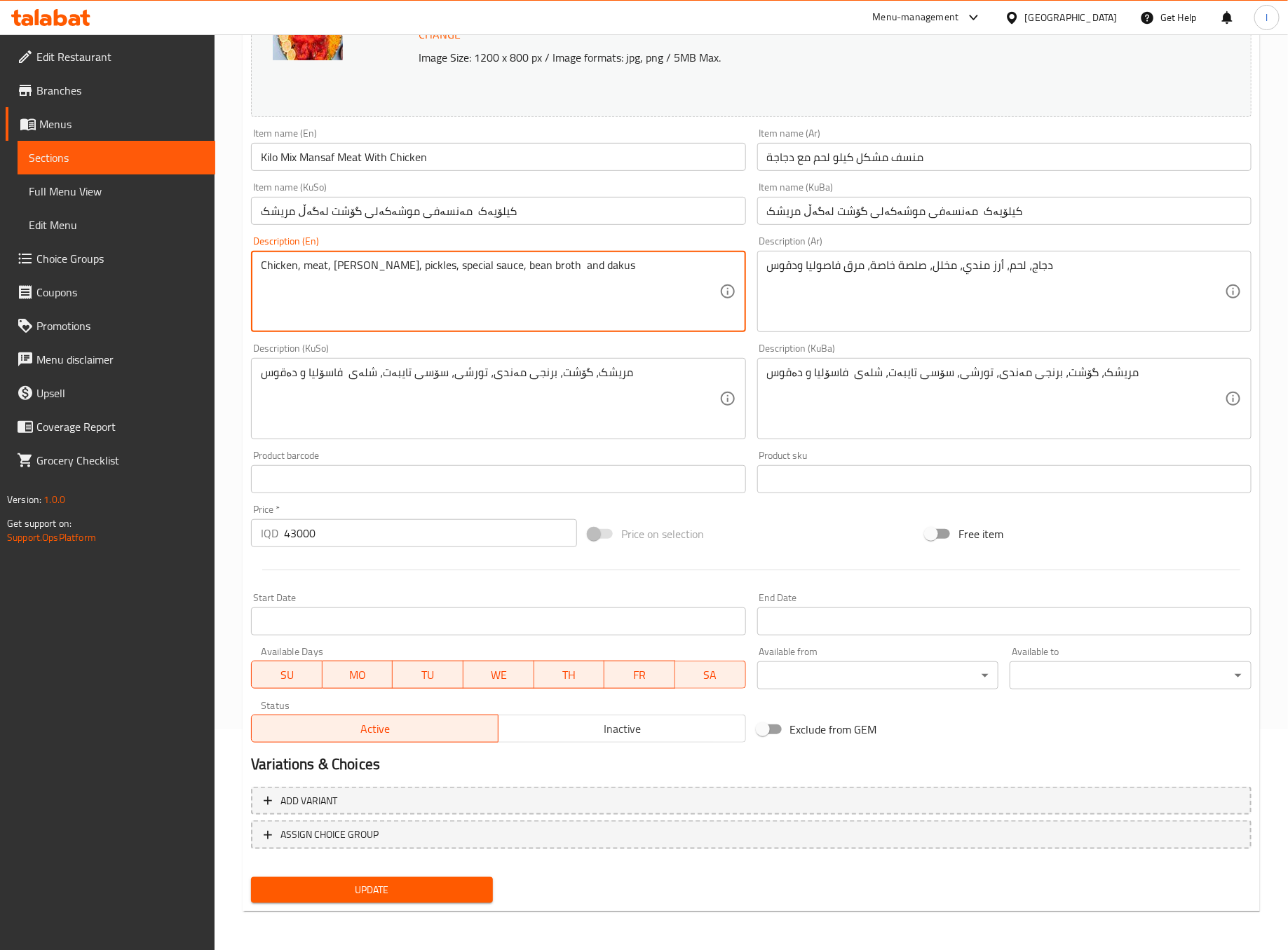
click at [417, 897] on span "Update" at bounding box center [372, 890] width 220 height 17
click at [580, 268] on textarea "Chicken, meat, mandi rice, pickles, special sauce, bean broth and dakus" at bounding box center [490, 292] width 458 height 66
paste textarea "دقوس"
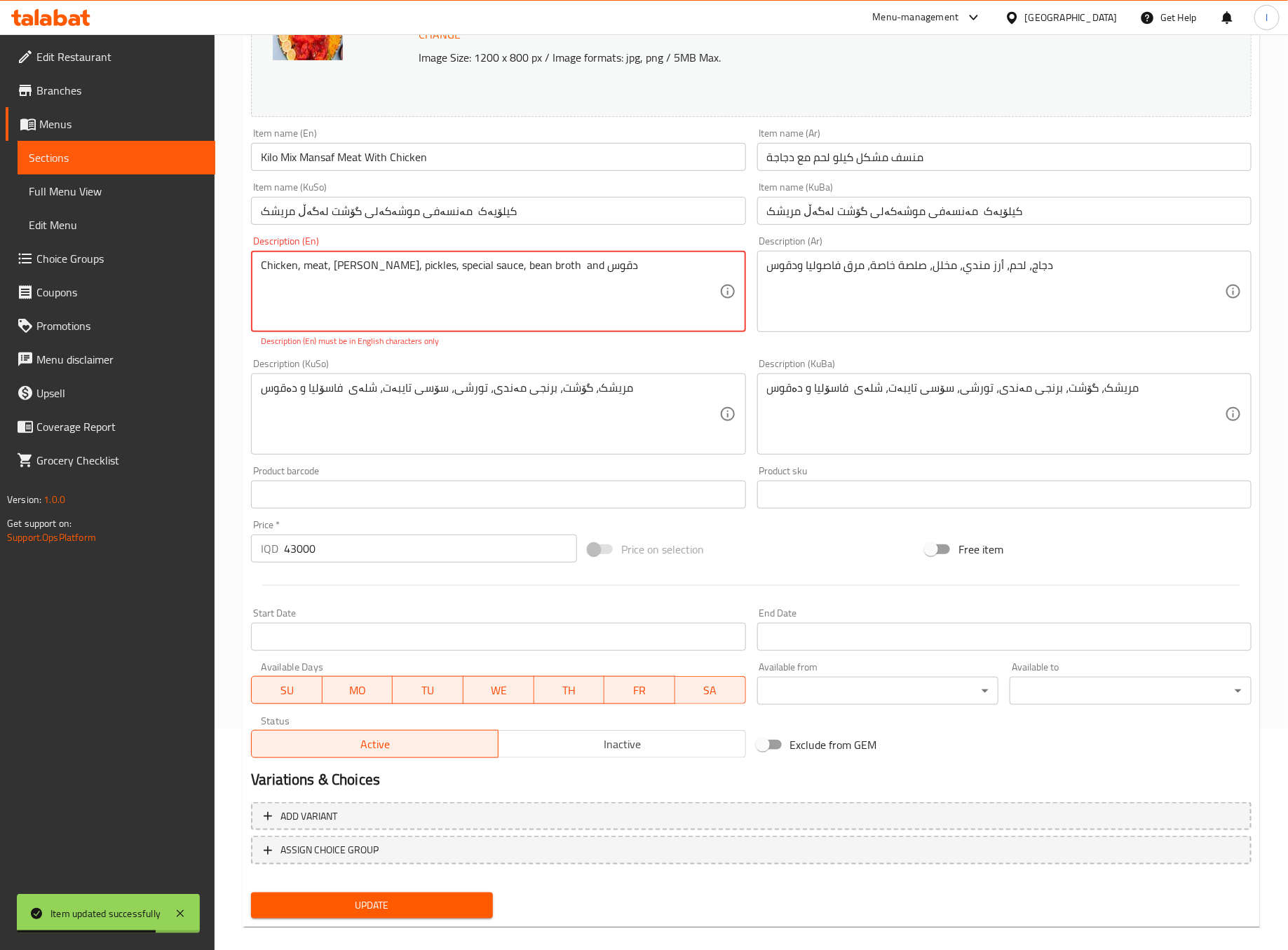
click at [595, 272] on textarea "Chicken, meat, mandi rice, pickles, special sauce, bean broth and دقوس" at bounding box center [490, 292] width 458 height 66
click at [584, 258] on textarea "Chicken, meat, mandi rice, pickles, special sauce, bean broth and دقوس" at bounding box center [490, 292] width 458 height 66
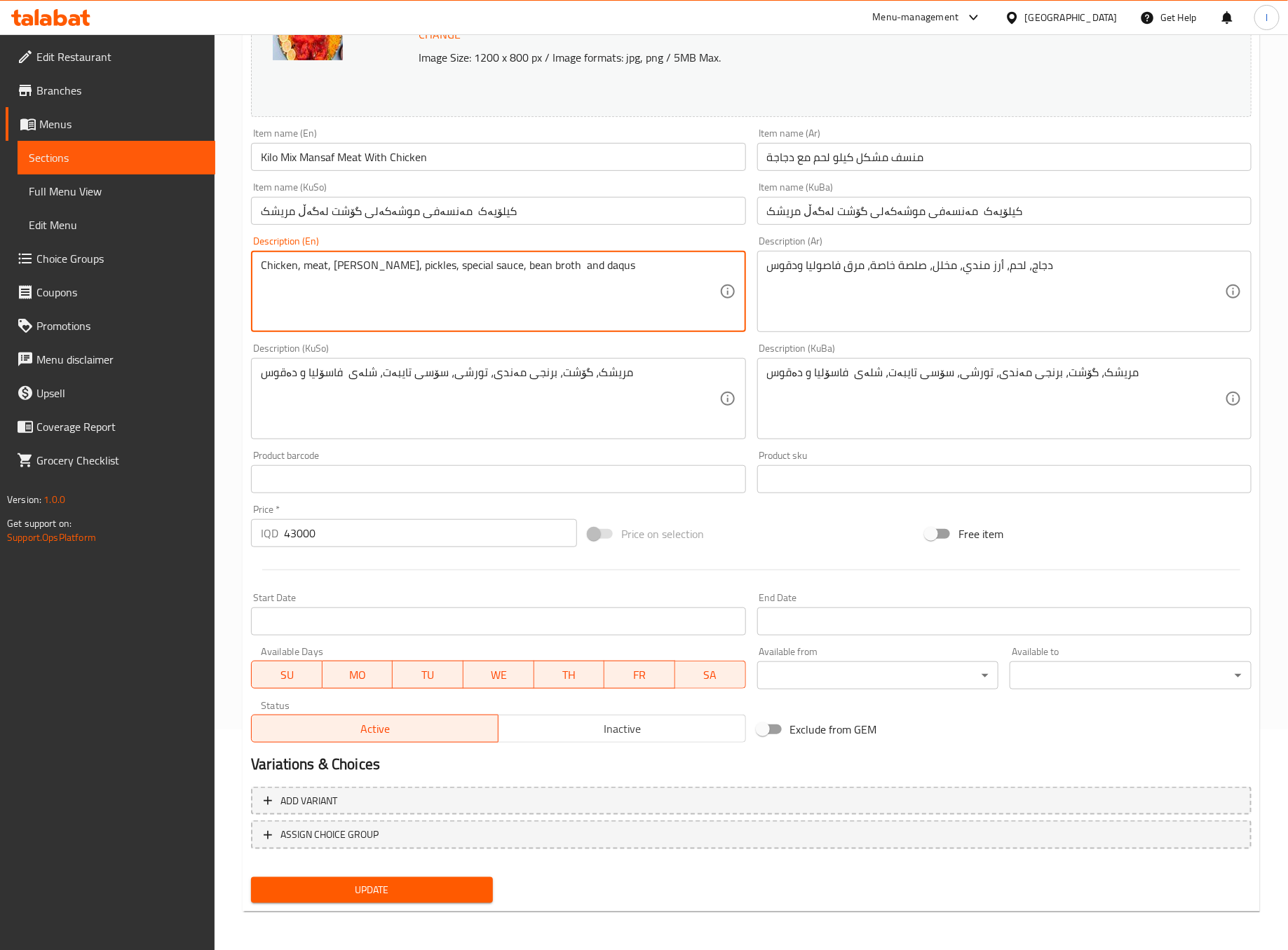
type textarea "Chicken, meat, mandi rice, pickles, special sauce, bean broth and daqus"
click at [432, 906] on div "Update" at bounding box center [372, 890] width 253 height 37
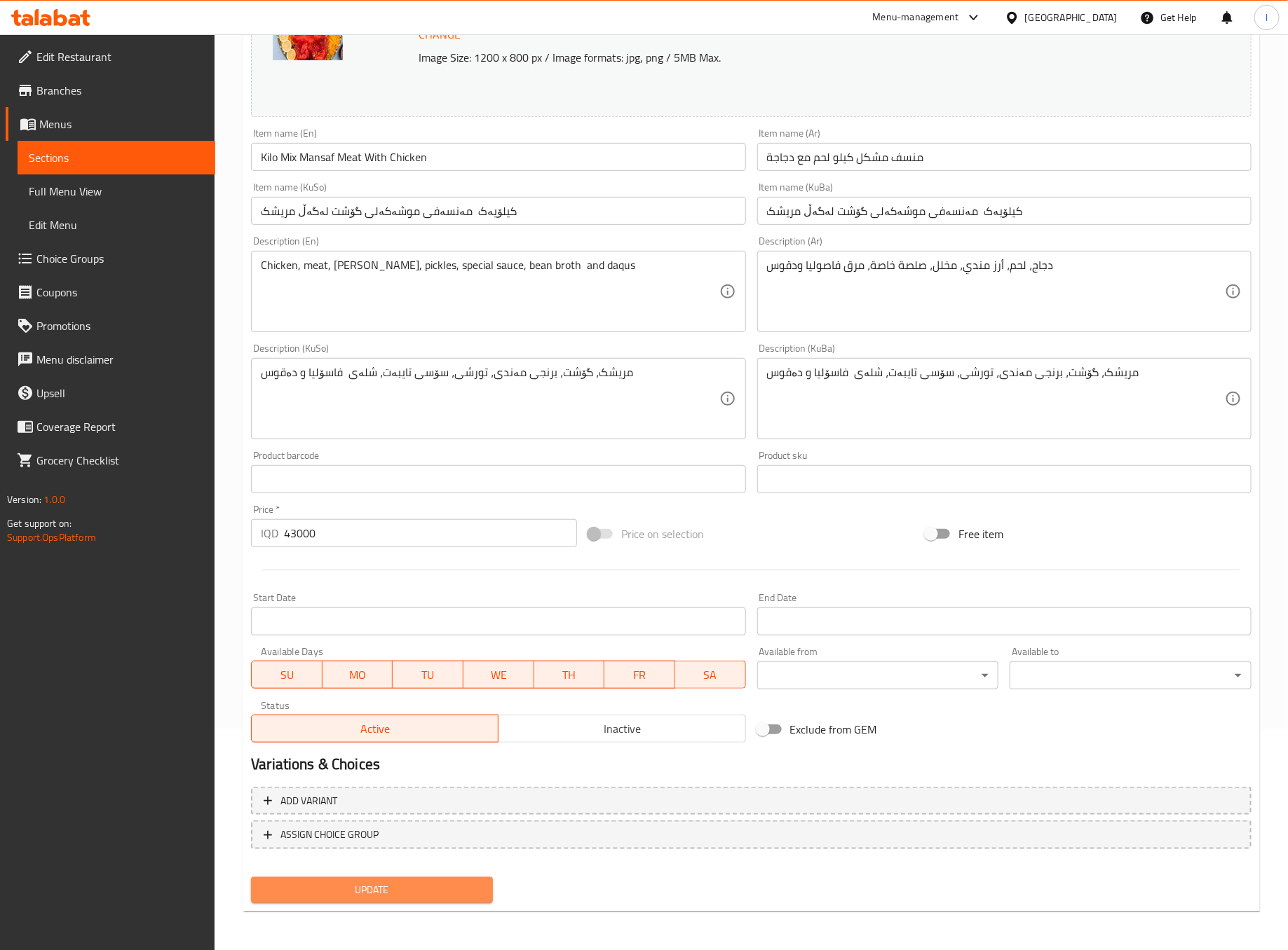
click at [449, 888] on span "Update" at bounding box center [372, 890] width 220 height 17
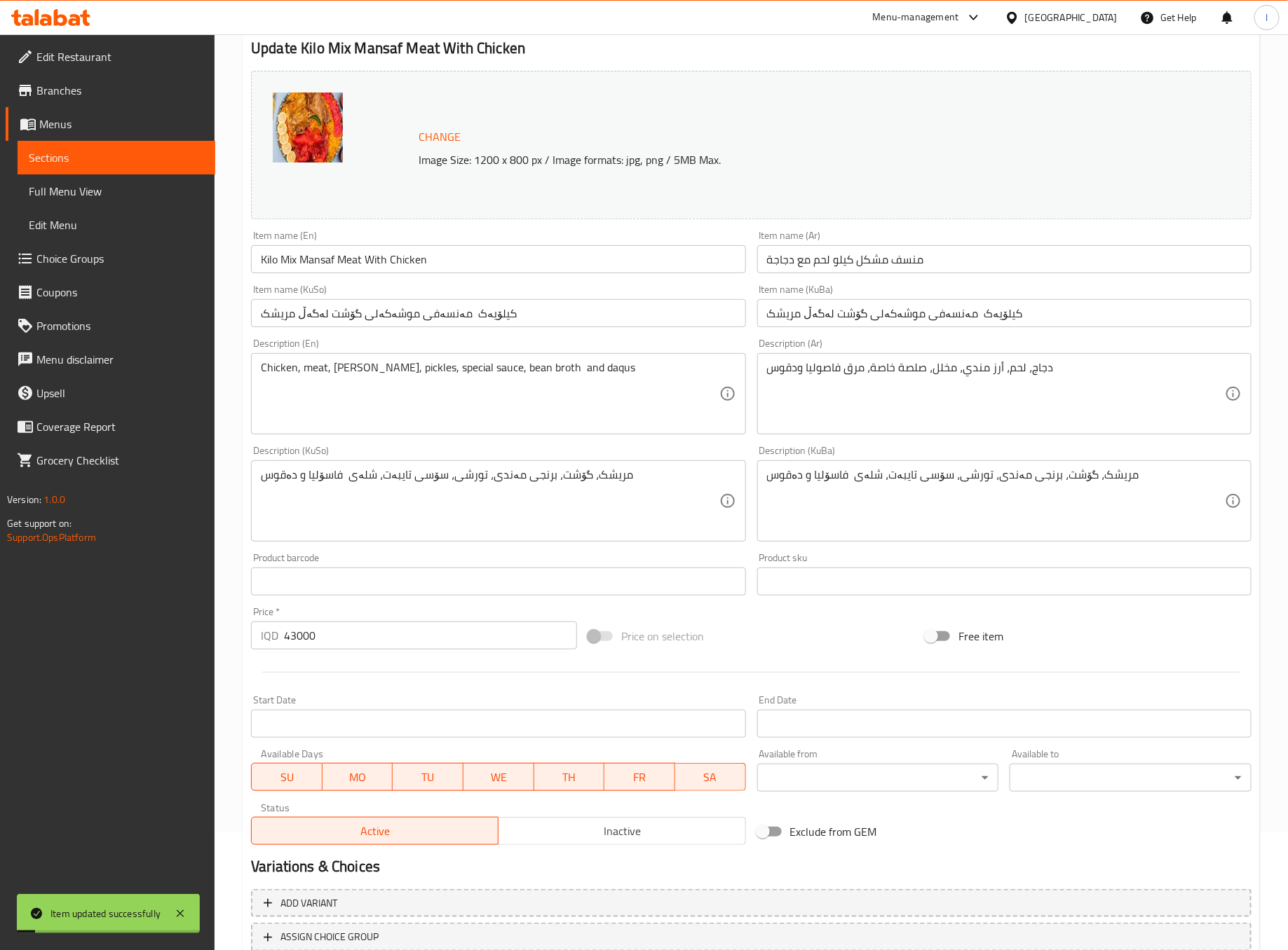
scroll to position [0, 0]
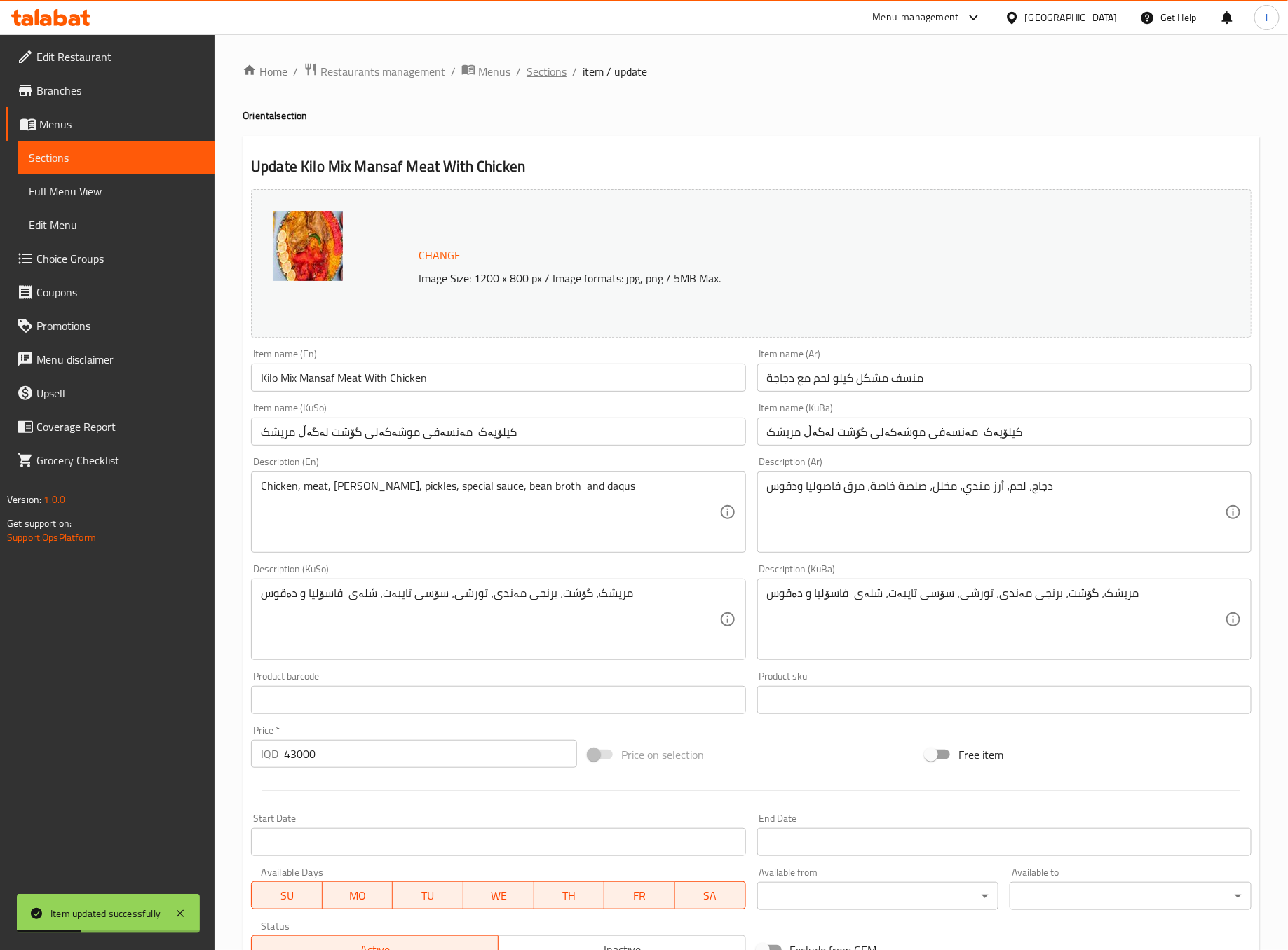
click at [560, 70] on span "Sections" at bounding box center [546, 71] width 40 height 17
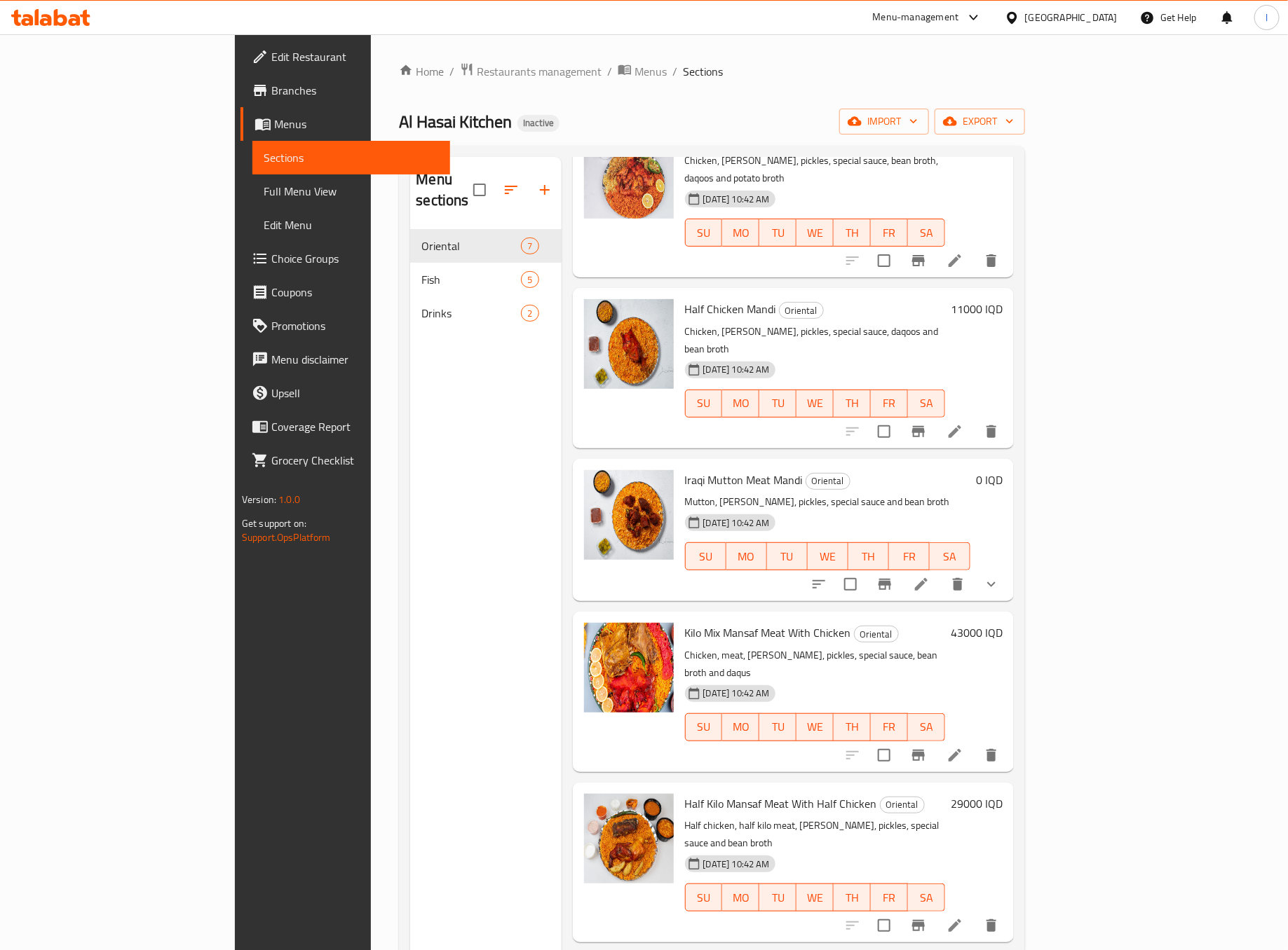
scroll to position [155, 0]
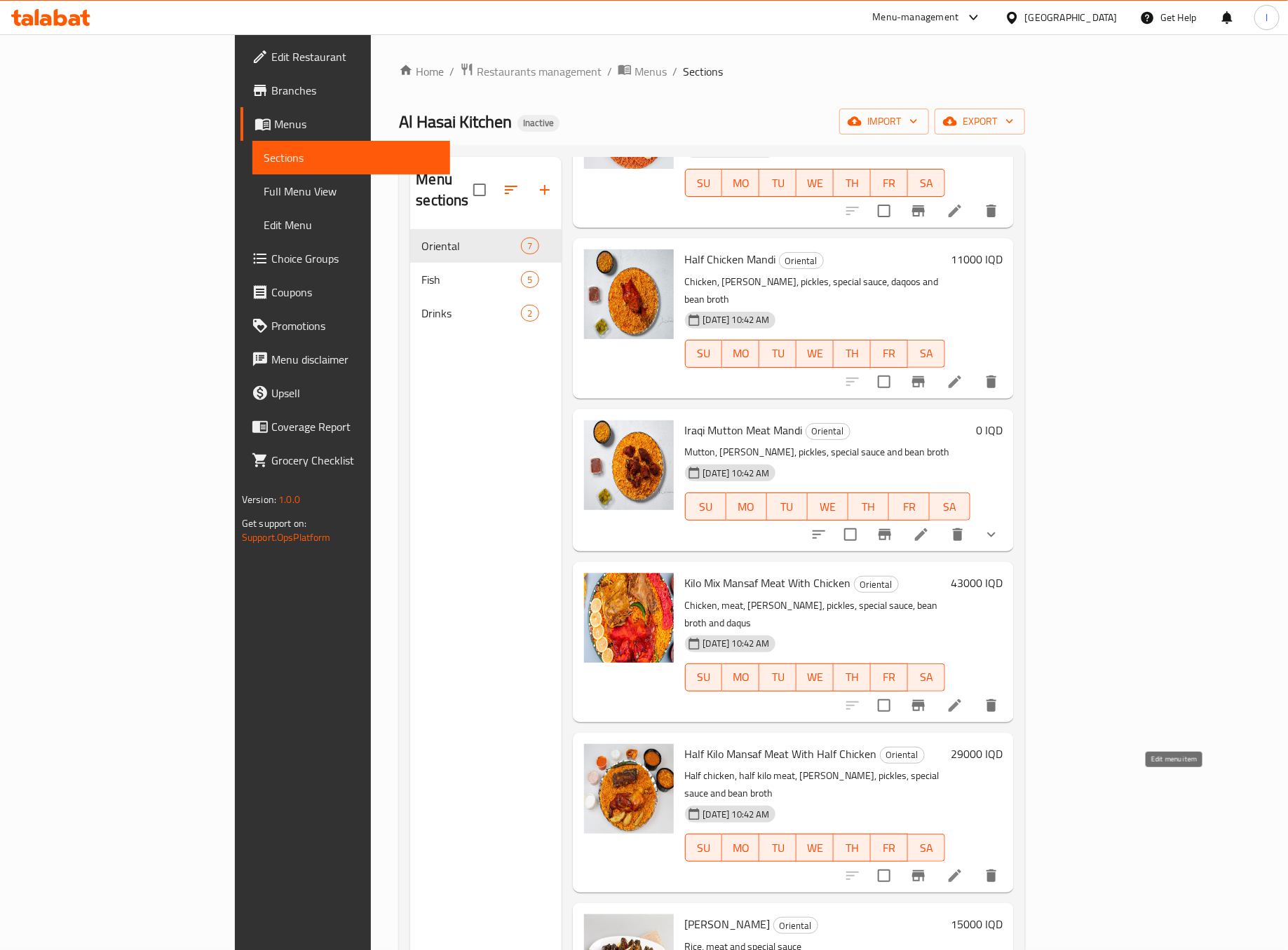
click at [964, 868] on icon at bounding box center [955, 876] width 17 height 17
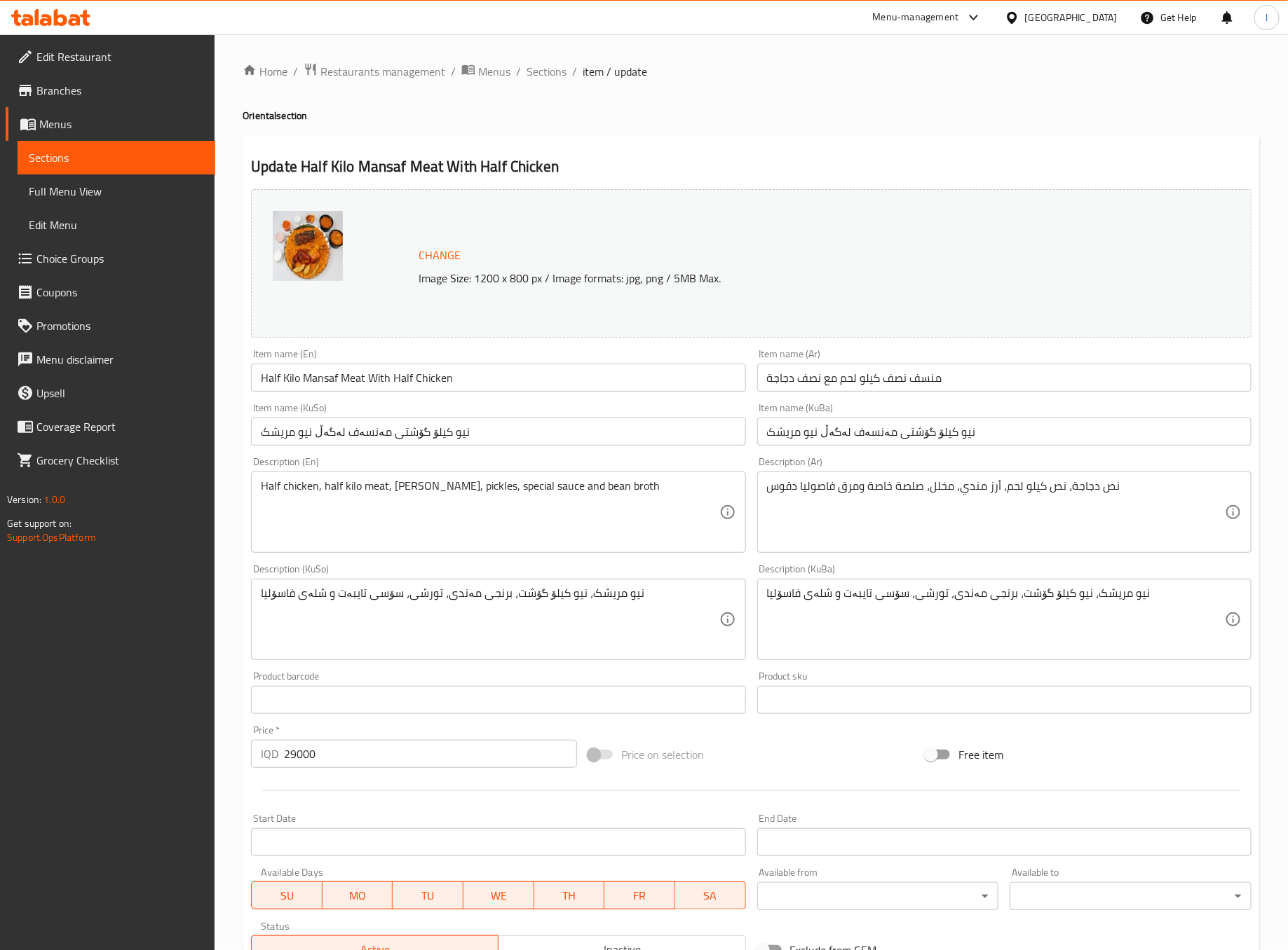
click at [895, 441] on input "نیو کیلۆ گۆشتی مەنسەف لەگەڵ نیو مریشک" at bounding box center [1004, 432] width 494 height 28
click at [1085, 431] on input "نیو کیلۆ گۆشتی مەنسەف لەگەڵ نیو مریشک" at bounding box center [1004, 432] width 494 height 28
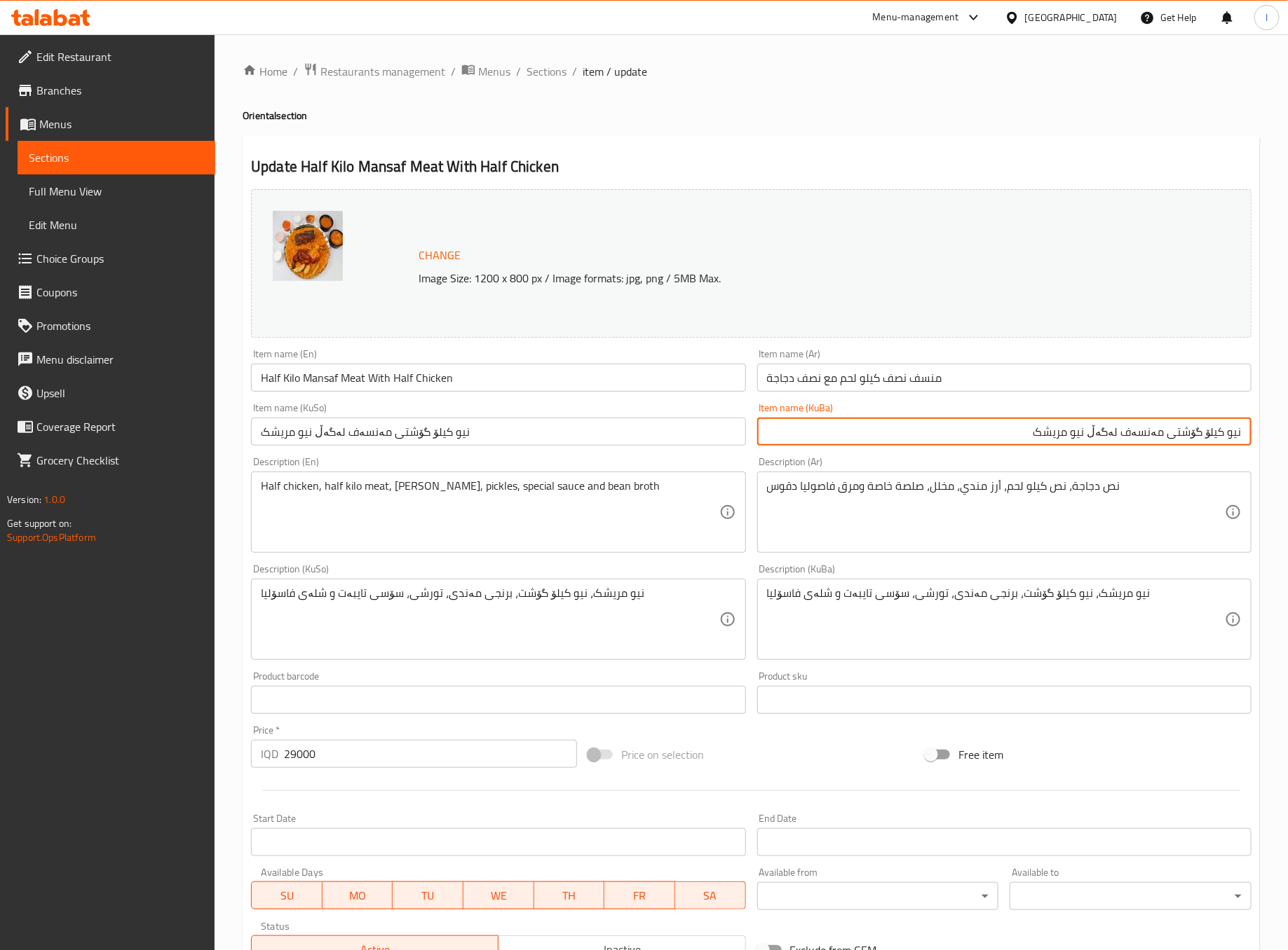
click at [1152, 386] on input "منسف نصف كيلو لحم مع نصف دجاجة" at bounding box center [1004, 378] width 494 height 28
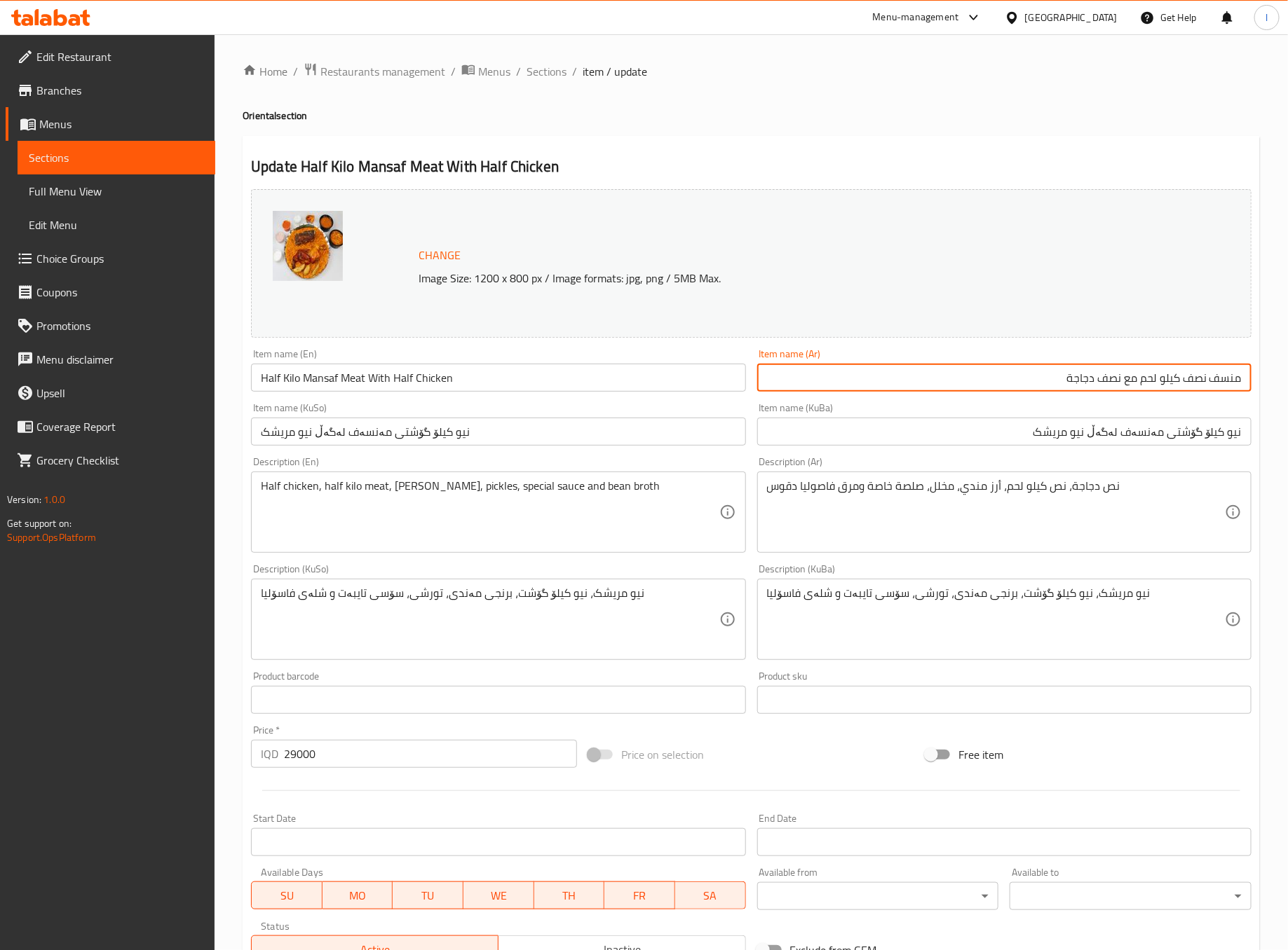
click at [1210, 440] on input "نیو کیلۆ گۆشتی مەنسەف لەگەڵ نیو مریشک" at bounding box center [1004, 432] width 494 height 28
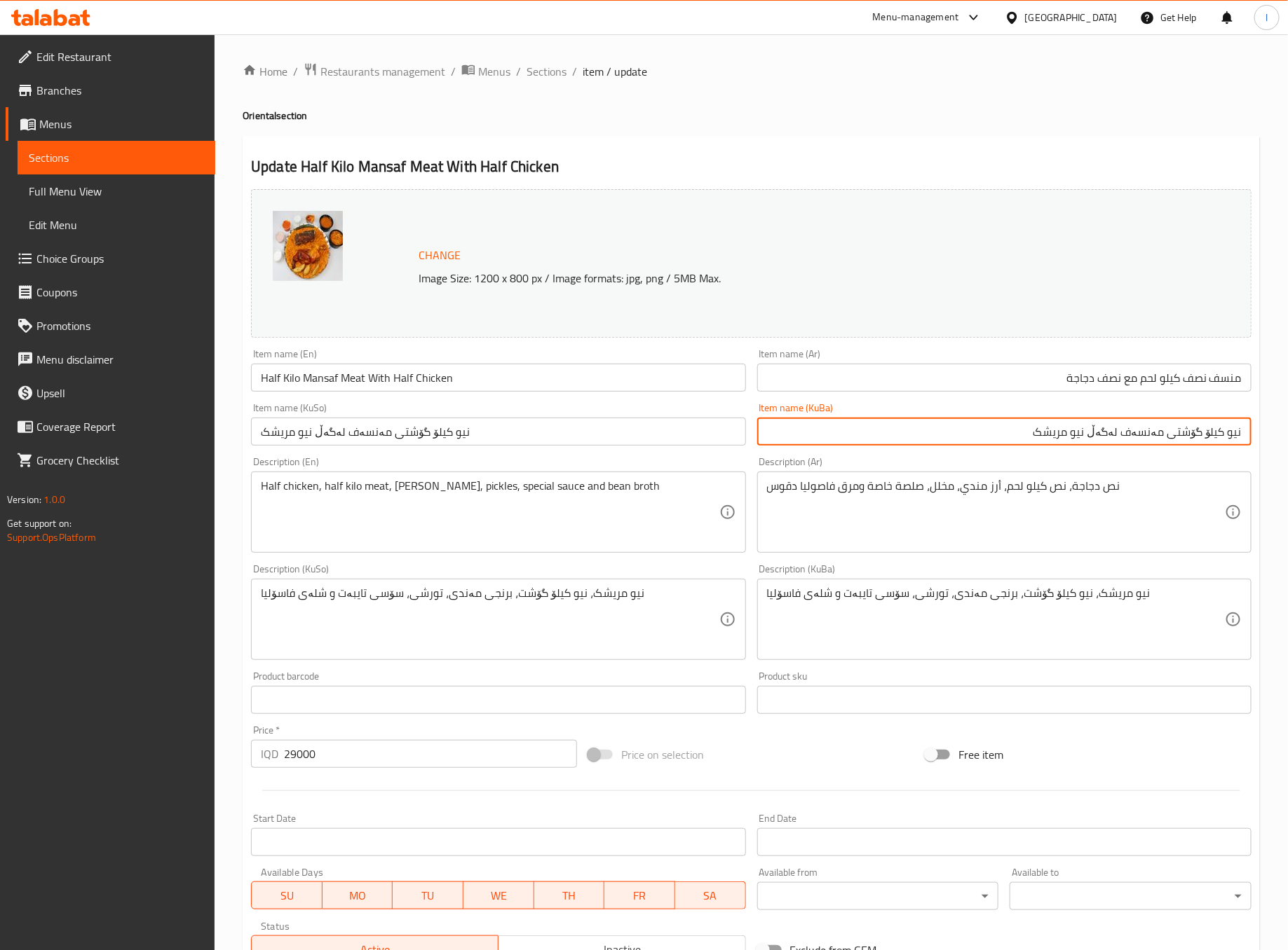
drag, startPoint x: 1170, startPoint y: 436, endPoint x: 1260, endPoint y: 433, distance: 90.0
click at [1260, 433] on div "Update Half Kilo Mansaf Meat With Half Chicken Change Image Size: 1200 x 800 px…" at bounding box center [752, 635] width 1018 height 997
click at [1201, 433] on input "مەنسەف لەگەڵ نیو مریشک" at bounding box center [1004, 432] width 494 height 28
paste input "نیو کیلۆ گۆشتی"
click at [1145, 431] on input "مەنسەفی نیو کیلۆ گۆشت لەگەڵ نیو مریشک" at bounding box center [1004, 432] width 494 height 28
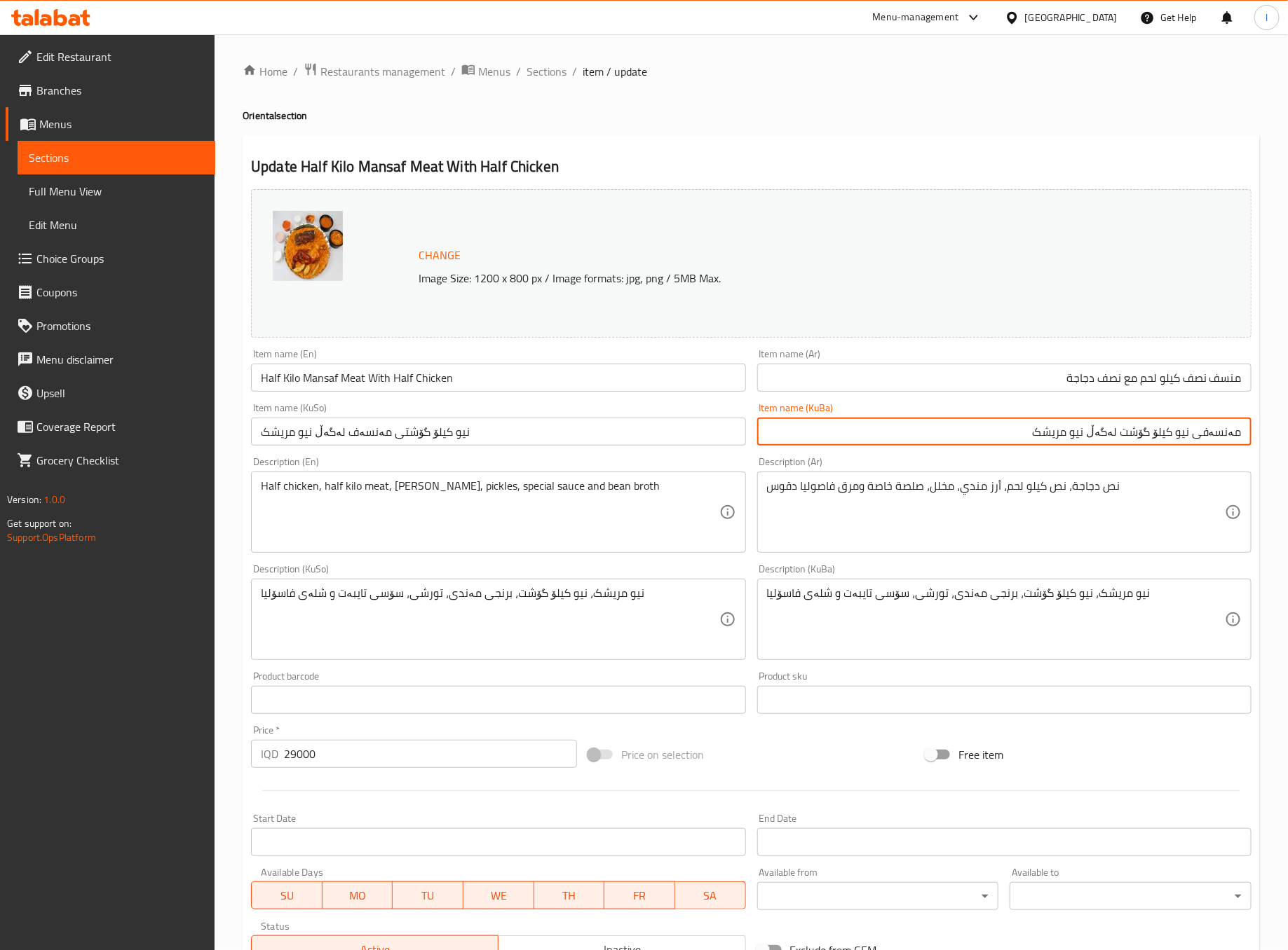
click at [1145, 431] on input "مەنسەفی نیو کیلۆ گۆشت لەگەڵ نیو مریشک" at bounding box center [1004, 432] width 494 height 28
type input "مەنسەفی نیو کیلۆ گۆشت لەگەڵ نیو مریشک"
click at [698, 444] on input "نیو کیلۆ گۆشتی مەنسەف لەگەڵ نیو مریشک" at bounding box center [498, 432] width 494 height 28
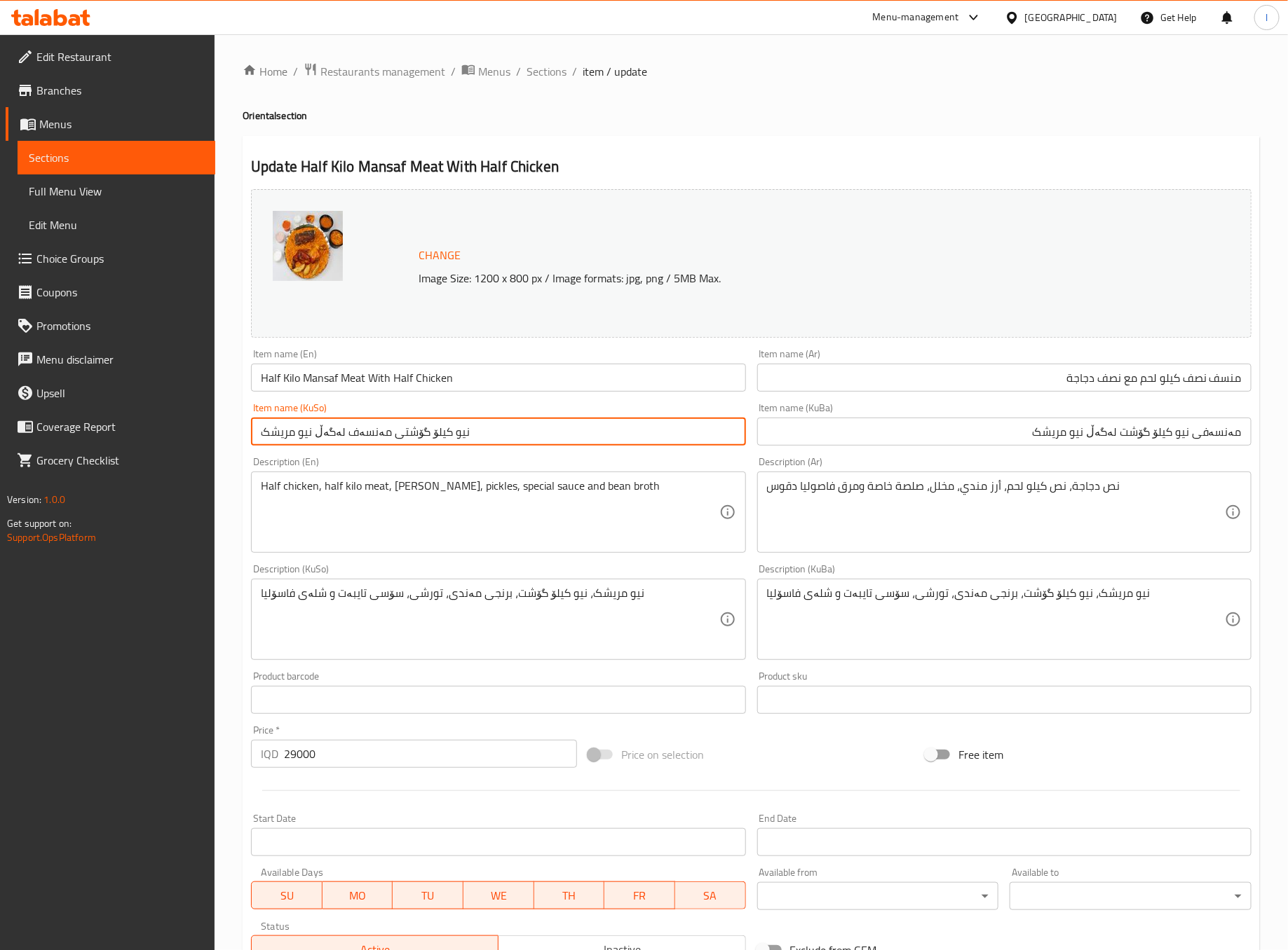
click at [698, 444] on input "نیو کیلۆ گۆشتی مەنسەف لەگەڵ نیو مریشک" at bounding box center [498, 432] width 494 height 28
paste input "مەنسەفی نیو کیلۆ گۆشت"
type input "مەنسەفی نیو کیلۆ گۆشت لەگەڵ نیو مریشک"
click at [492, 375] on input "Half Kilo Mansaf Meat With Half Chicken" at bounding box center [498, 378] width 494 height 28
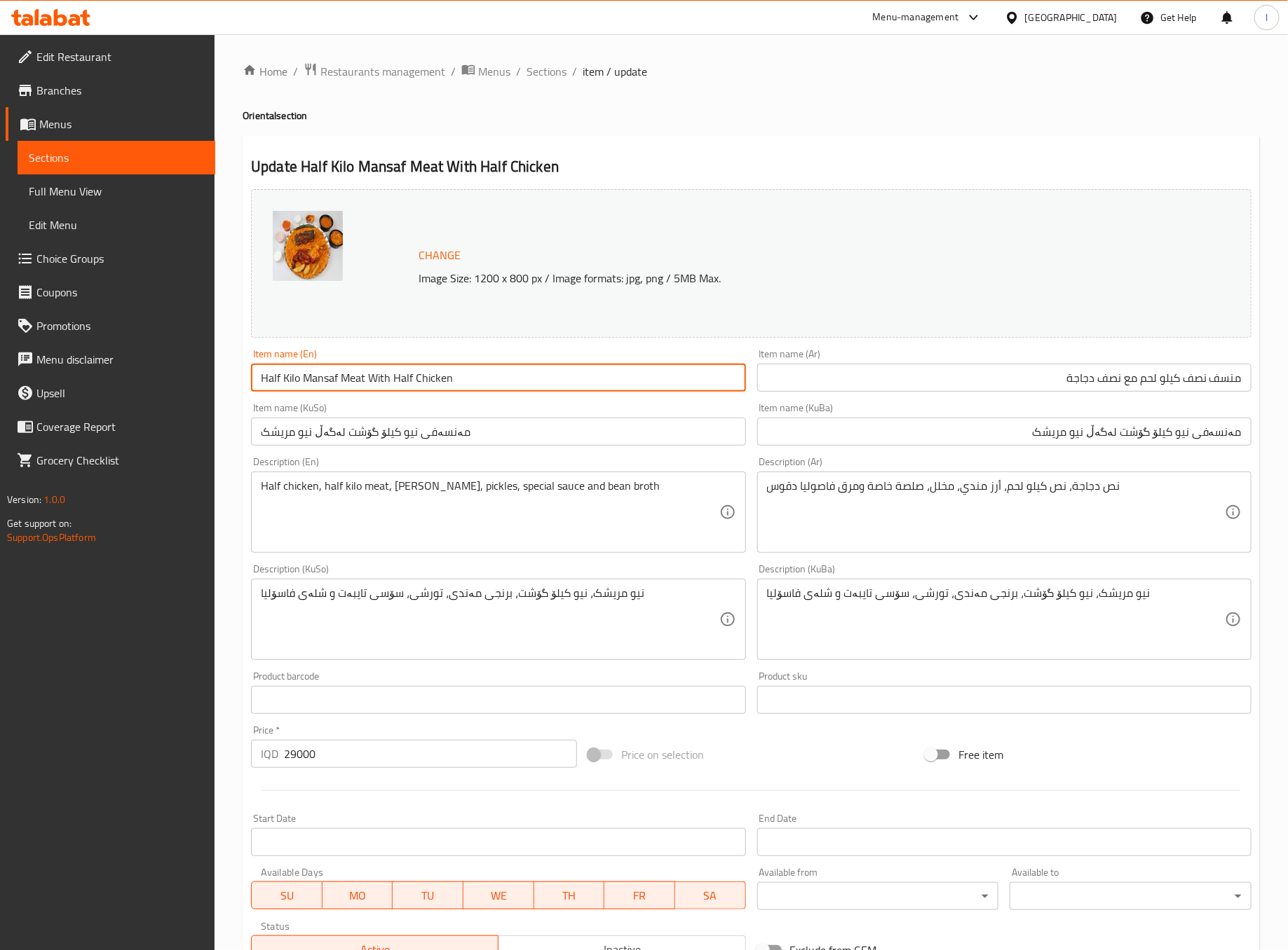
drag, startPoint x: 299, startPoint y: 377, endPoint x: 246, endPoint y: 374, distance: 53.1
click at [246, 374] on div "Item name (En) Half Kilo Mansaf Meat With Half Chicken Item name (En)" at bounding box center [498, 370] width 506 height 54
click at [358, 372] on input "Half Kilo Mansaf Meat With Half Chicken" at bounding box center [498, 378] width 494 height 28
click at [353, 374] on input "Half Kilo Mansaf Meat With Half Chicken" at bounding box center [498, 378] width 494 height 28
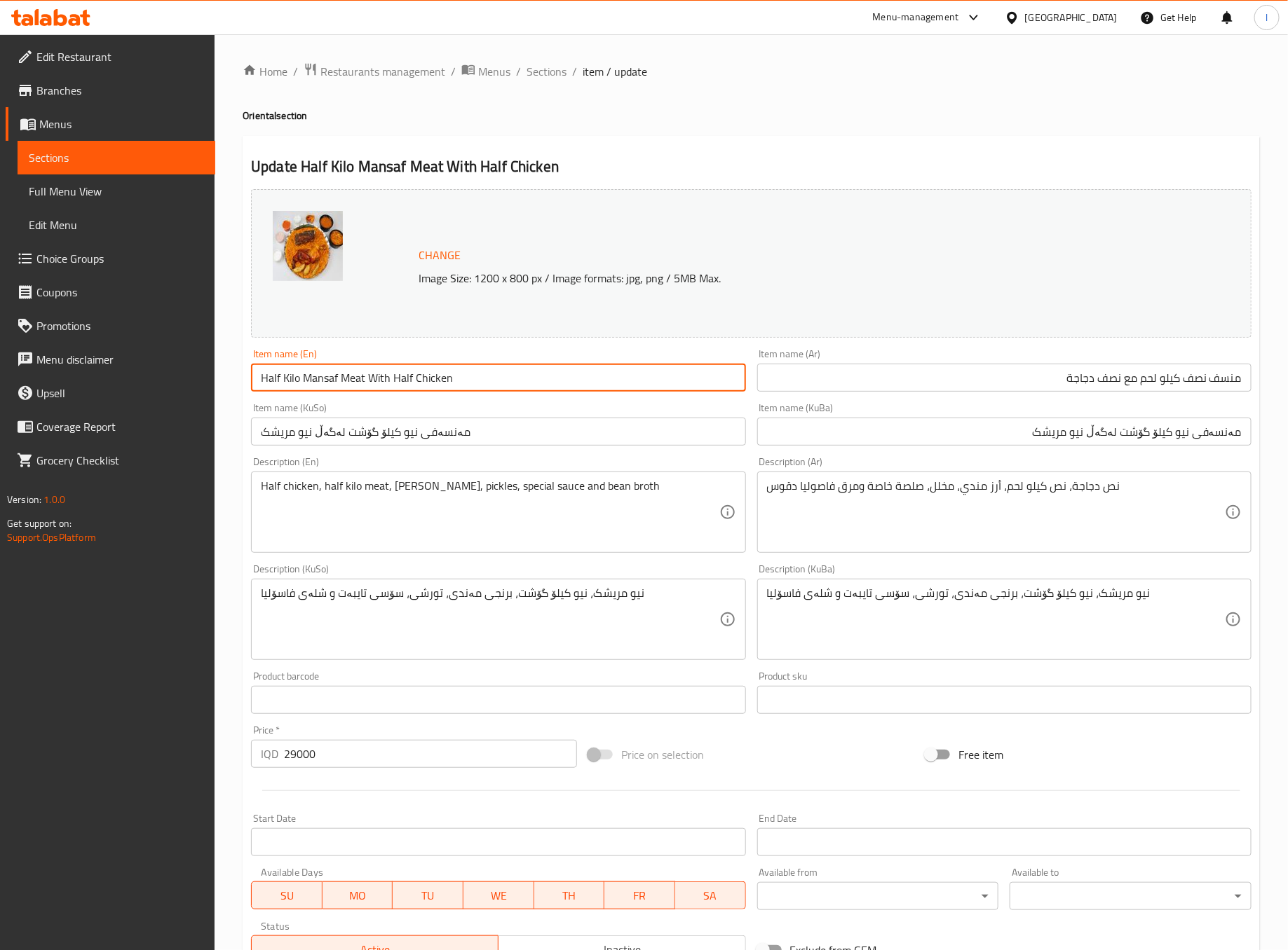
click at [299, 381] on input "Half Kilo Mansaf Meat With Half Chicken" at bounding box center [498, 378] width 494 height 28
paste input "Meat"
click at [347, 385] on input "Half Kilo Meat Mansaf Meat With Half Chicken" at bounding box center [498, 378] width 494 height 28
drag, startPoint x: 328, startPoint y: 379, endPoint x: 379, endPoint y: 391, distance: 52.4
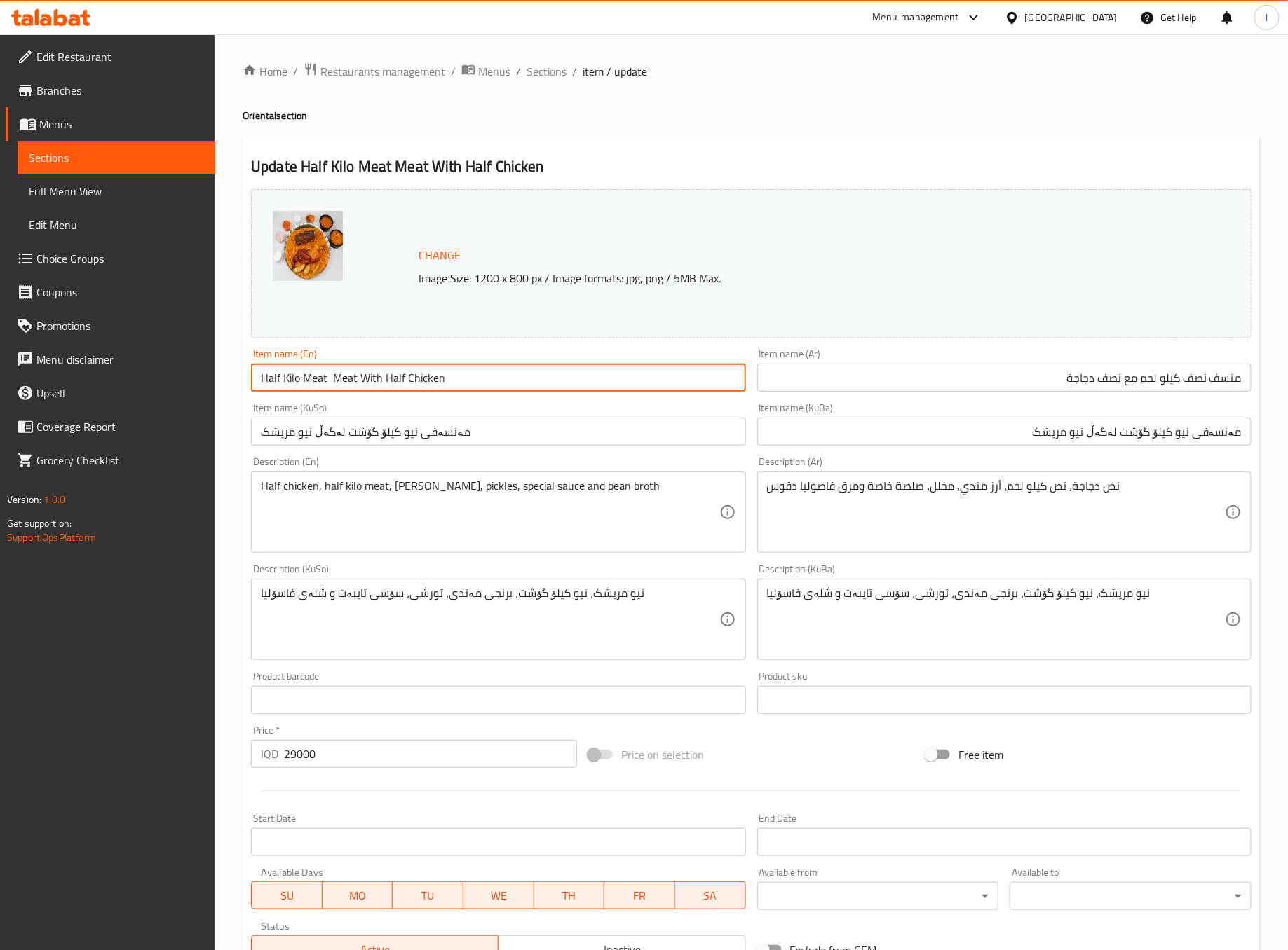
click at [379, 391] on input "Half Kilo Meat Meat With Half Chicken" at bounding box center [498, 378] width 494 height 28
click at [356, 382] on input "Half Kilo Meat Meat With Half Chicken" at bounding box center [498, 378] width 494 height 28
click at [341, 379] on input "Half Kilo Meat Meat With Half Chicken" at bounding box center [498, 378] width 494 height 28
click at [448, 378] on input "Half Kilo Meat With Half Chicken" at bounding box center [498, 378] width 494 height 28
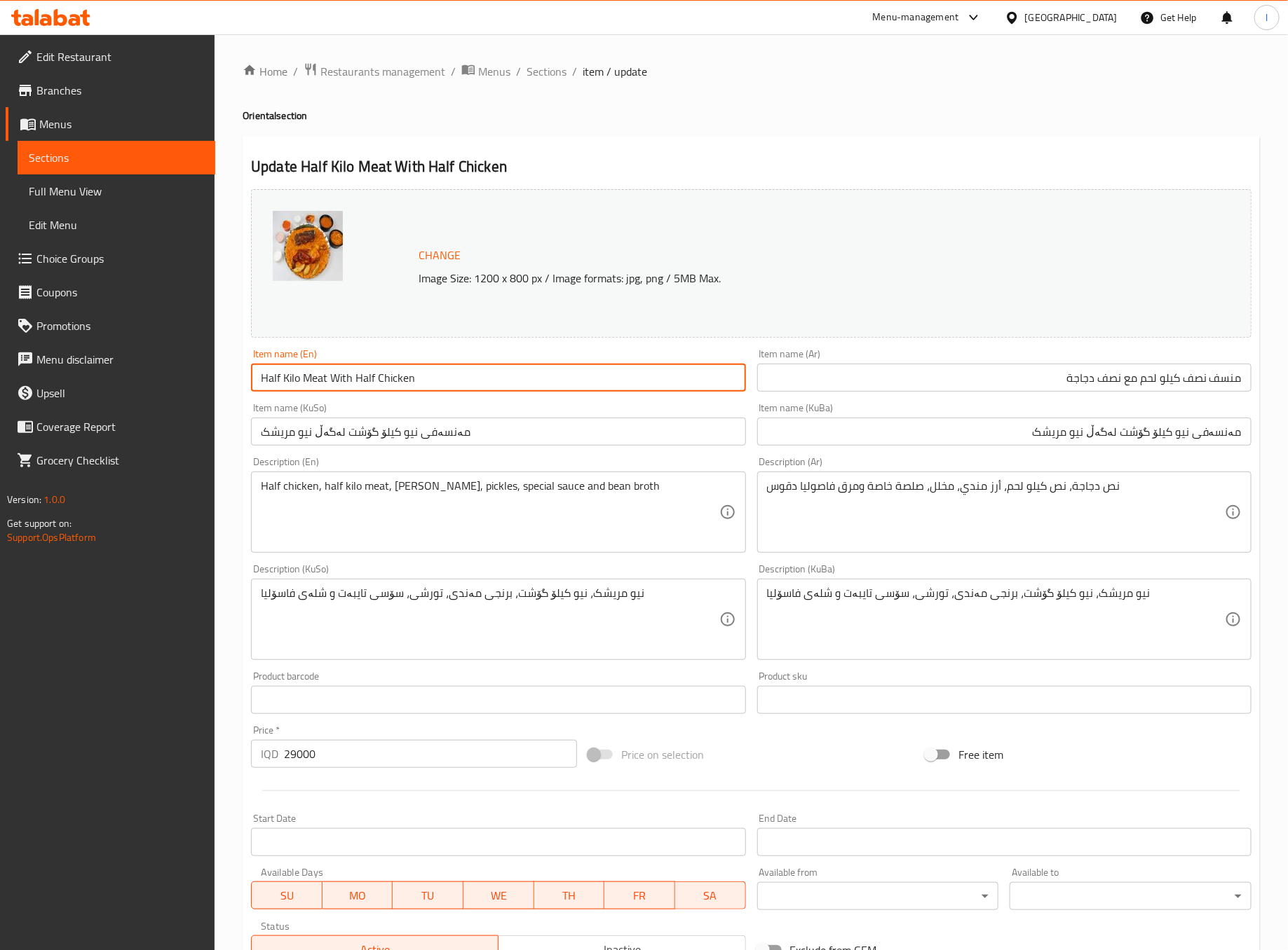
paste input "Mansaf"
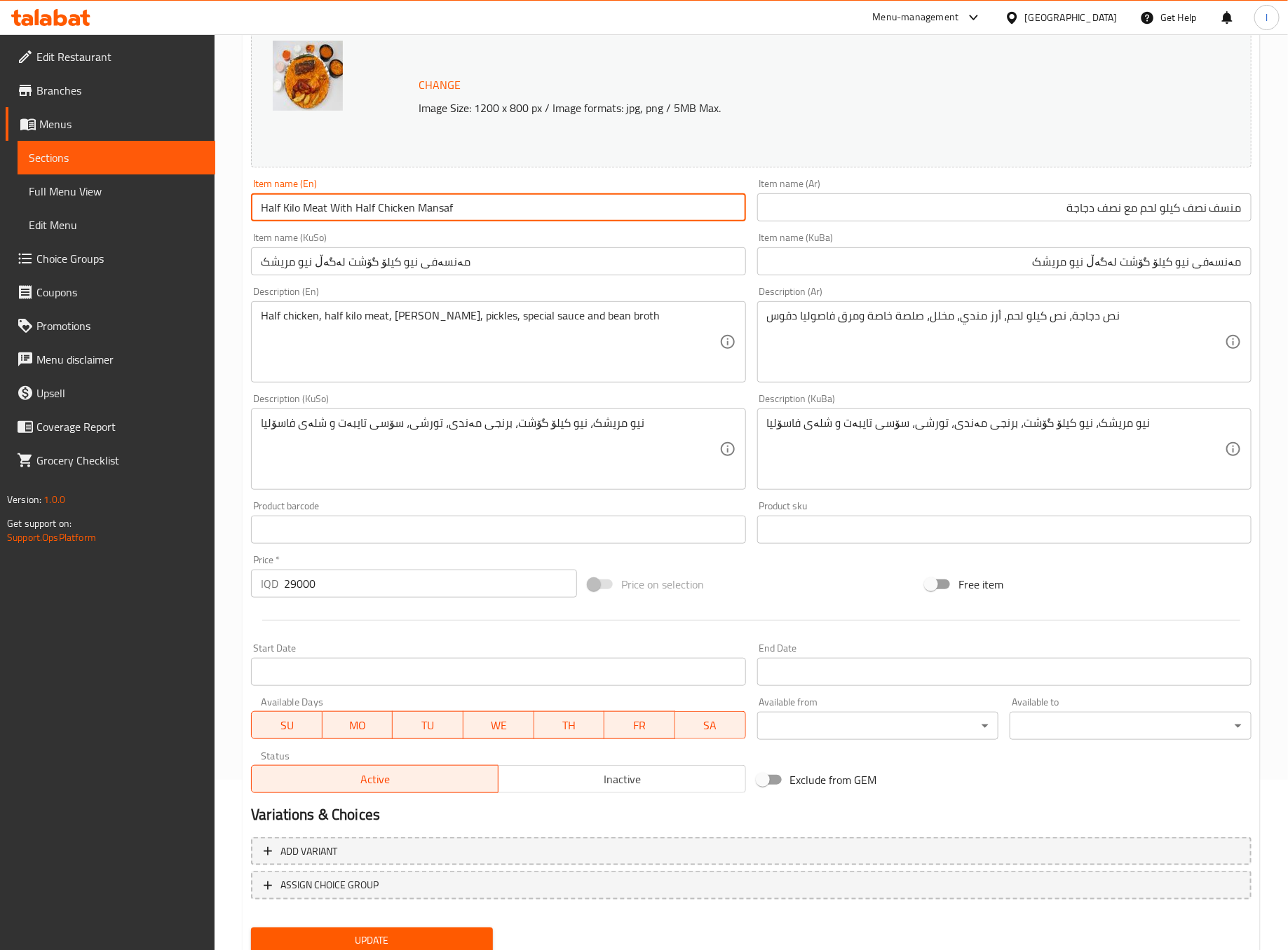
scroll to position [221, 0]
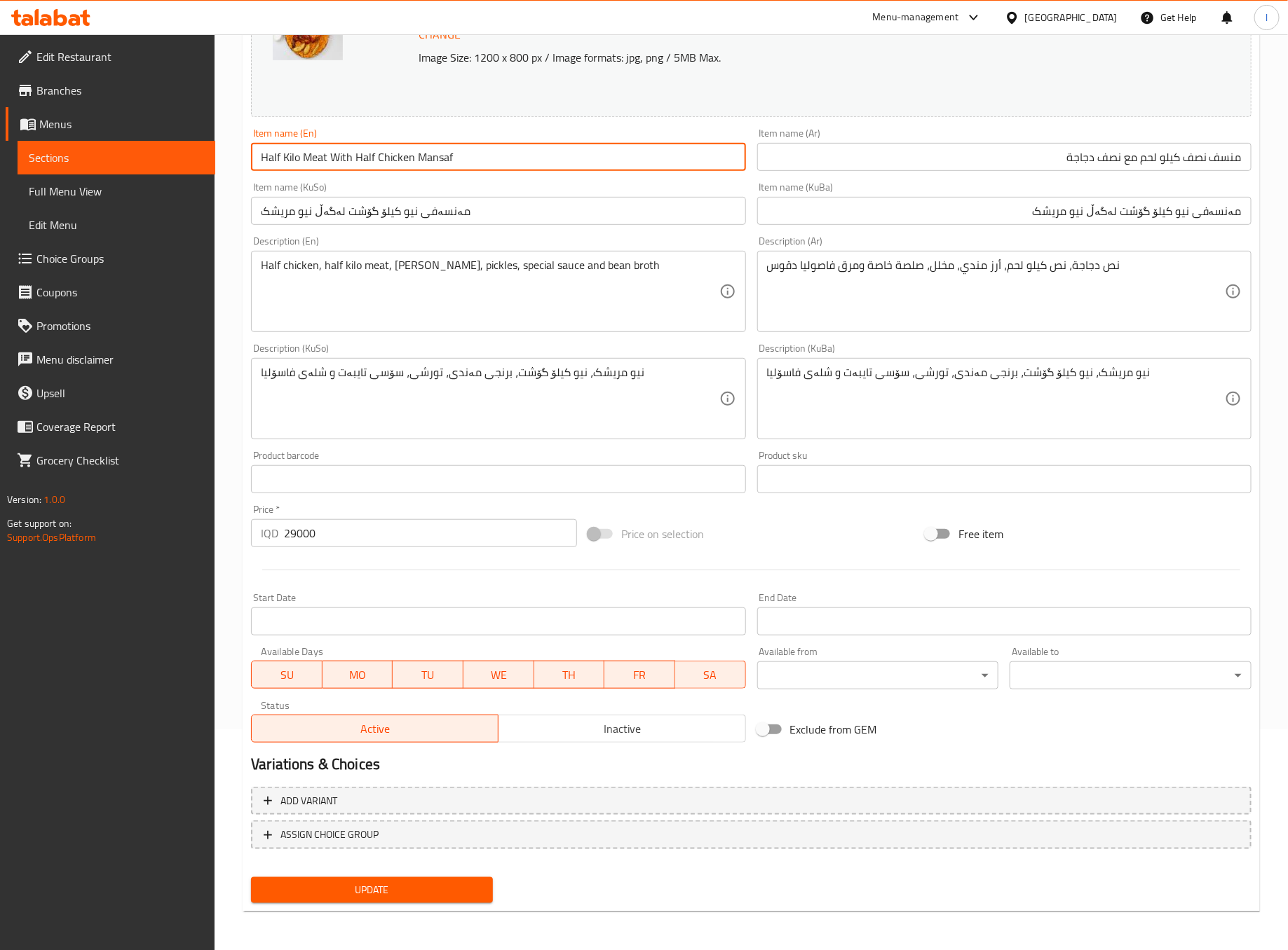
type input "Half Kilo Meat With Half Chicken Mansaf"
drag, startPoint x: 455, startPoint y: 905, endPoint x: 459, endPoint y: 892, distance: 13.6
click at [455, 904] on div "Update" at bounding box center [372, 890] width 253 height 37
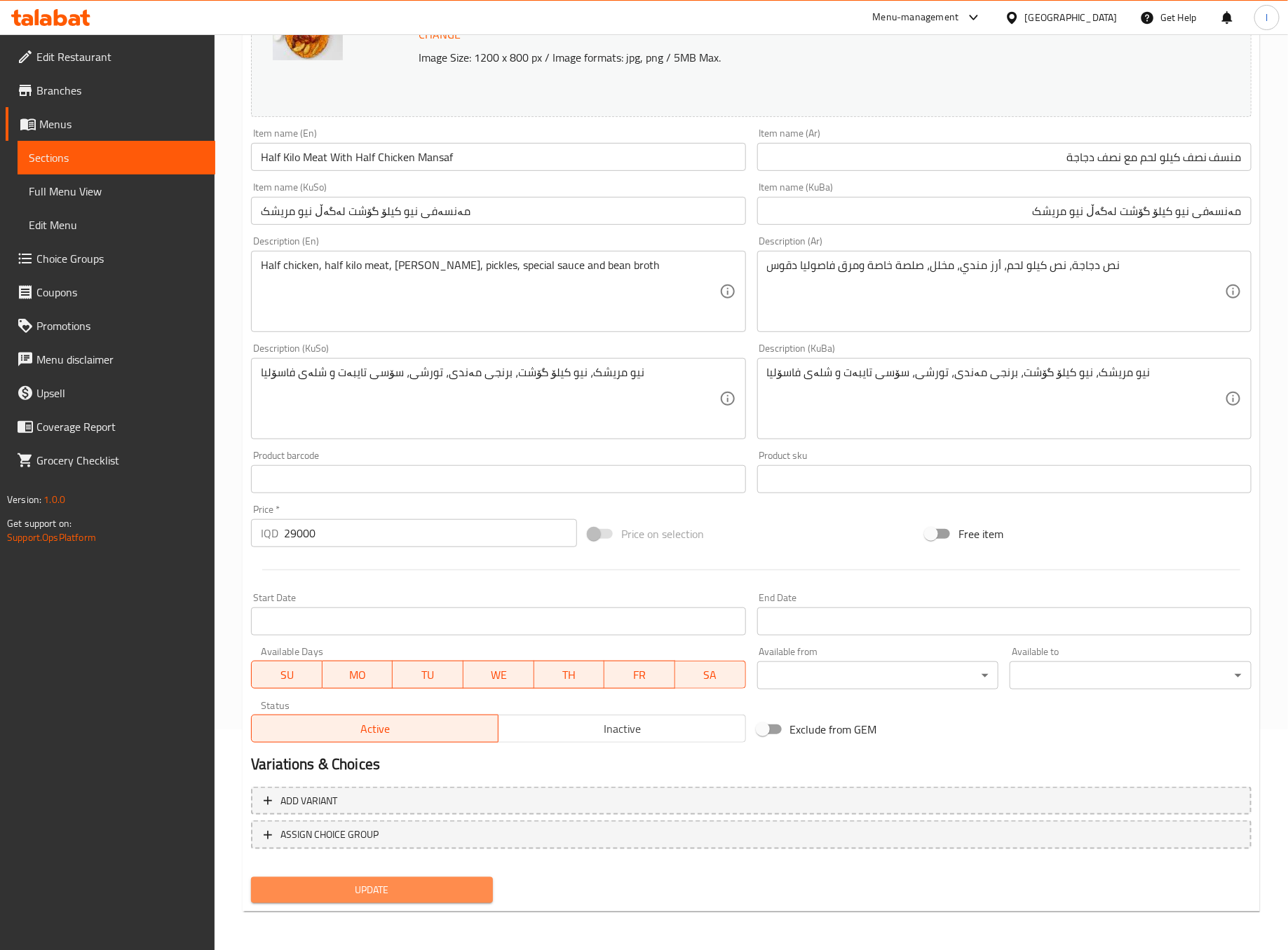
click at [461, 888] on span "Update" at bounding box center [372, 890] width 220 height 17
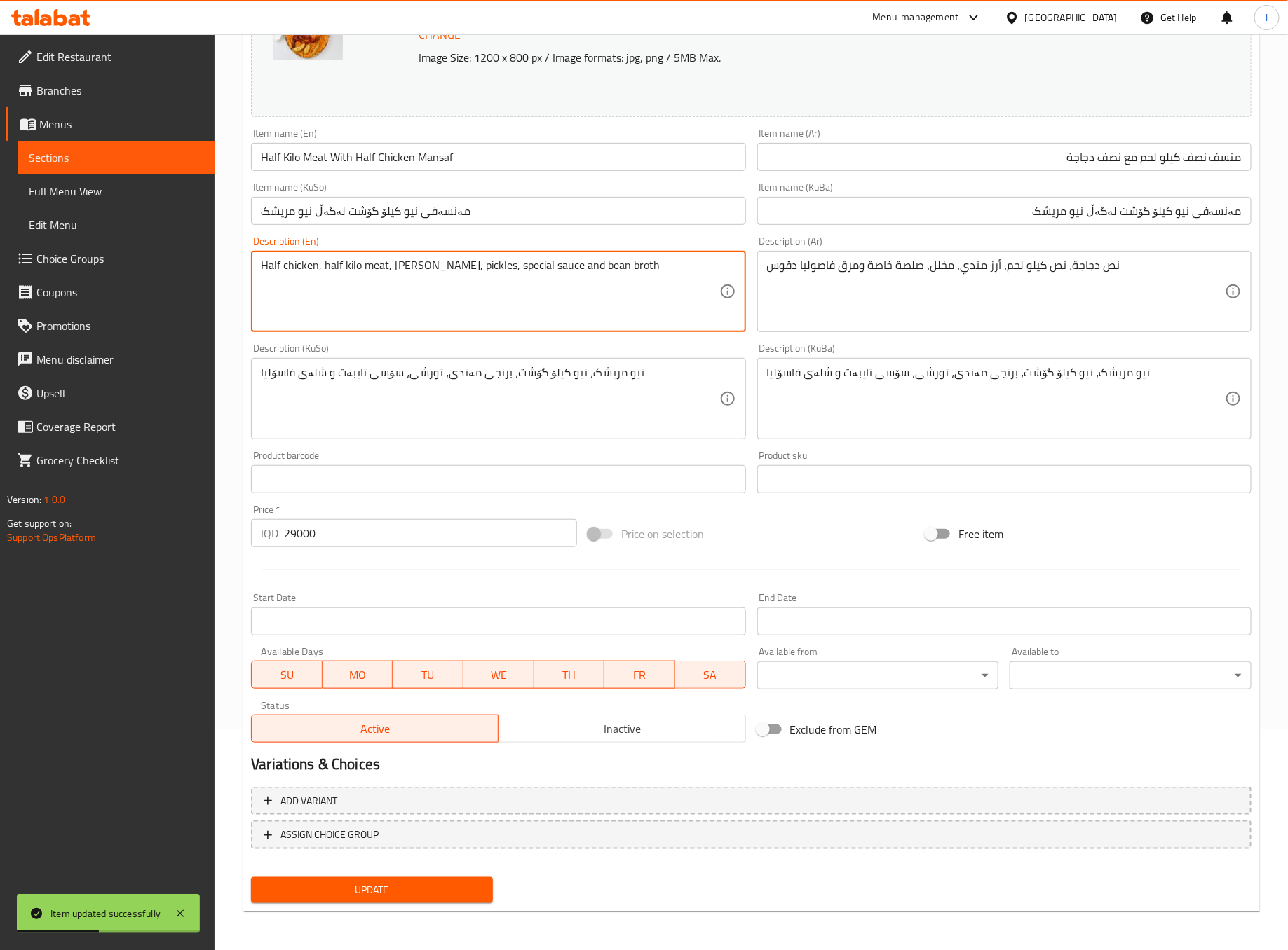
click at [560, 274] on textarea "Half chicken, half kilo meat, mandi rice, pickles, special sauce and bean broth" at bounding box center [490, 292] width 458 height 66
click at [619, 257] on div "Half chicken, half kilo meat, mandi rice, pickles, special sauce bean broth Des…" at bounding box center [498, 292] width 494 height 81
click at [625, 272] on textarea "Half chicken, half kilo meat, mandi rice, pickles, special sauce bean broth" at bounding box center [490, 292] width 458 height 66
click at [548, 266] on textarea "Half chicken, half kilo meat, mandi rice, pickles, special sauce bean broth" at bounding box center [490, 292] width 458 height 66
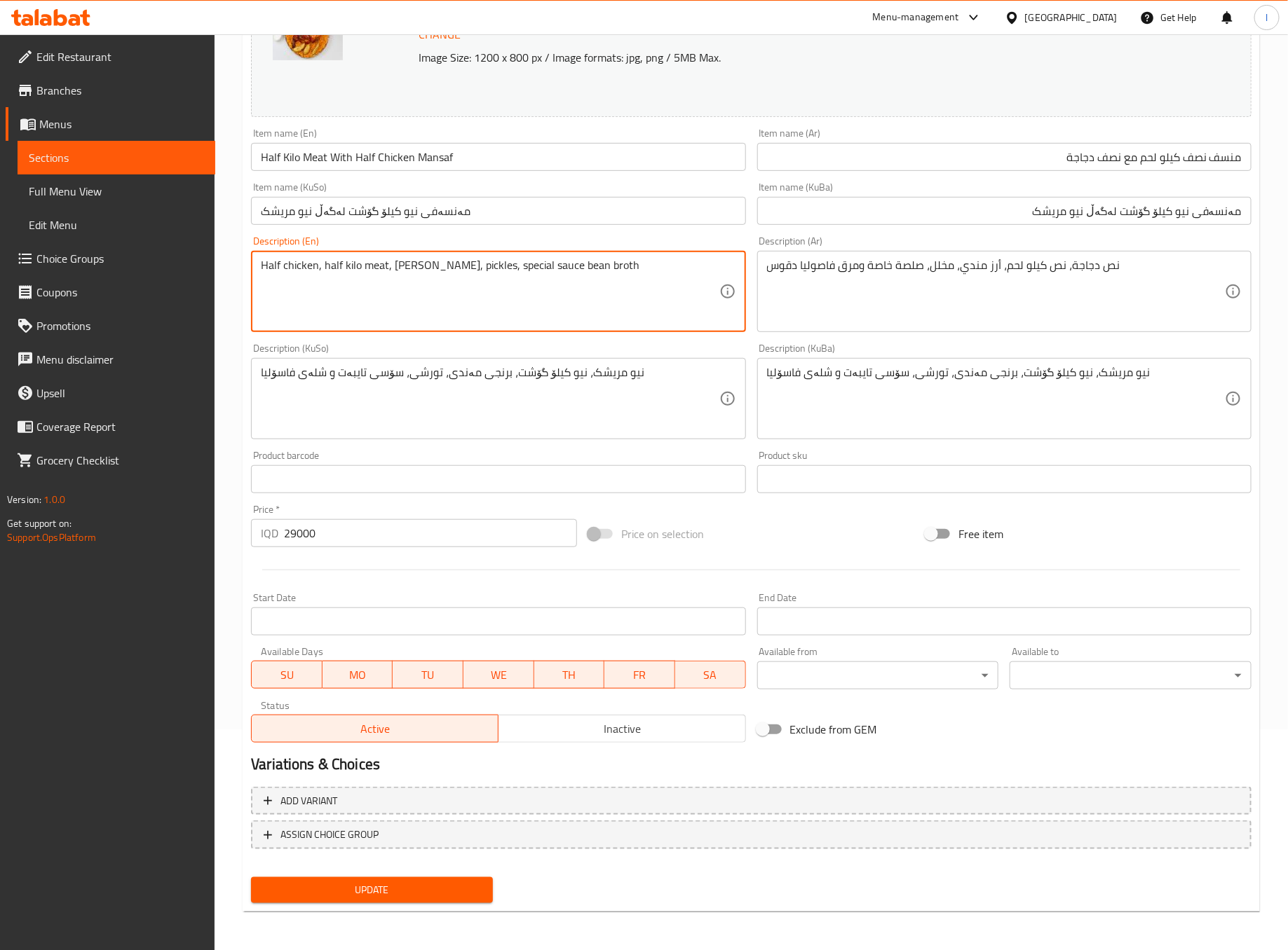
click at [541, 265] on textarea "Half chicken, half kilo meat, mandi rice, pickles, special sauce bean broth" at bounding box center [490, 292] width 458 height 66
click at [629, 272] on textarea "Half chicken, half kilo meat, mandi rice, pickles, special sauce, bean broth" at bounding box center [490, 292] width 458 height 66
type textarea "Half chicken, half kilo meat, mandi rice, pickles, special sauce, bean broth an…"
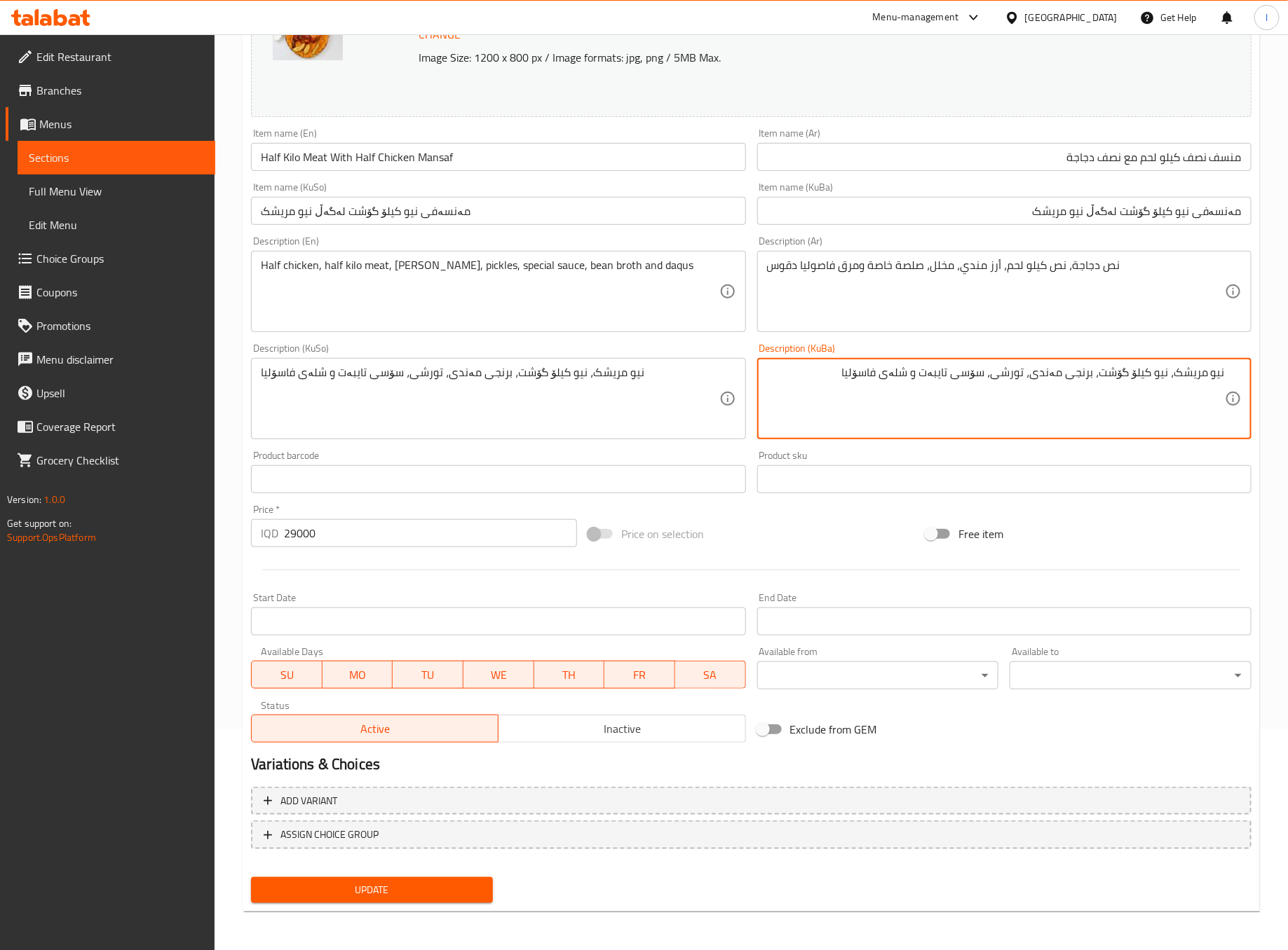
drag, startPoint x: 924, startPoint y: 372, endPoint x: 930, endPoint y: 389, distance: 18.0
click at [930, 389] on textarea "نیو مریشک، نیو کیلۆ گۆشت، برنجی مەندی، تورشی، سۆسی تایبەت و شلەی فاسۆلیا" at bounding box center [996, 399] width 458 height 66
click at [821, 367] on textarea "نیو مریشک، نیو کیلۆ گۆشت، برنجی مەندی، تورشی، سۆسی تایبەت، شلەی فاسۆلیا" at bounding box center [996, 399] width 458 height 66
click at [825, 374] on textarea "نیو مریشک، نیو کیلۆ گۆشت، برنجی مەندی، تورشی، سۆسی تایبەت، شلەی فاسۆلیا و دەقوس" at bounding box center [996, 399] width 458 height 66
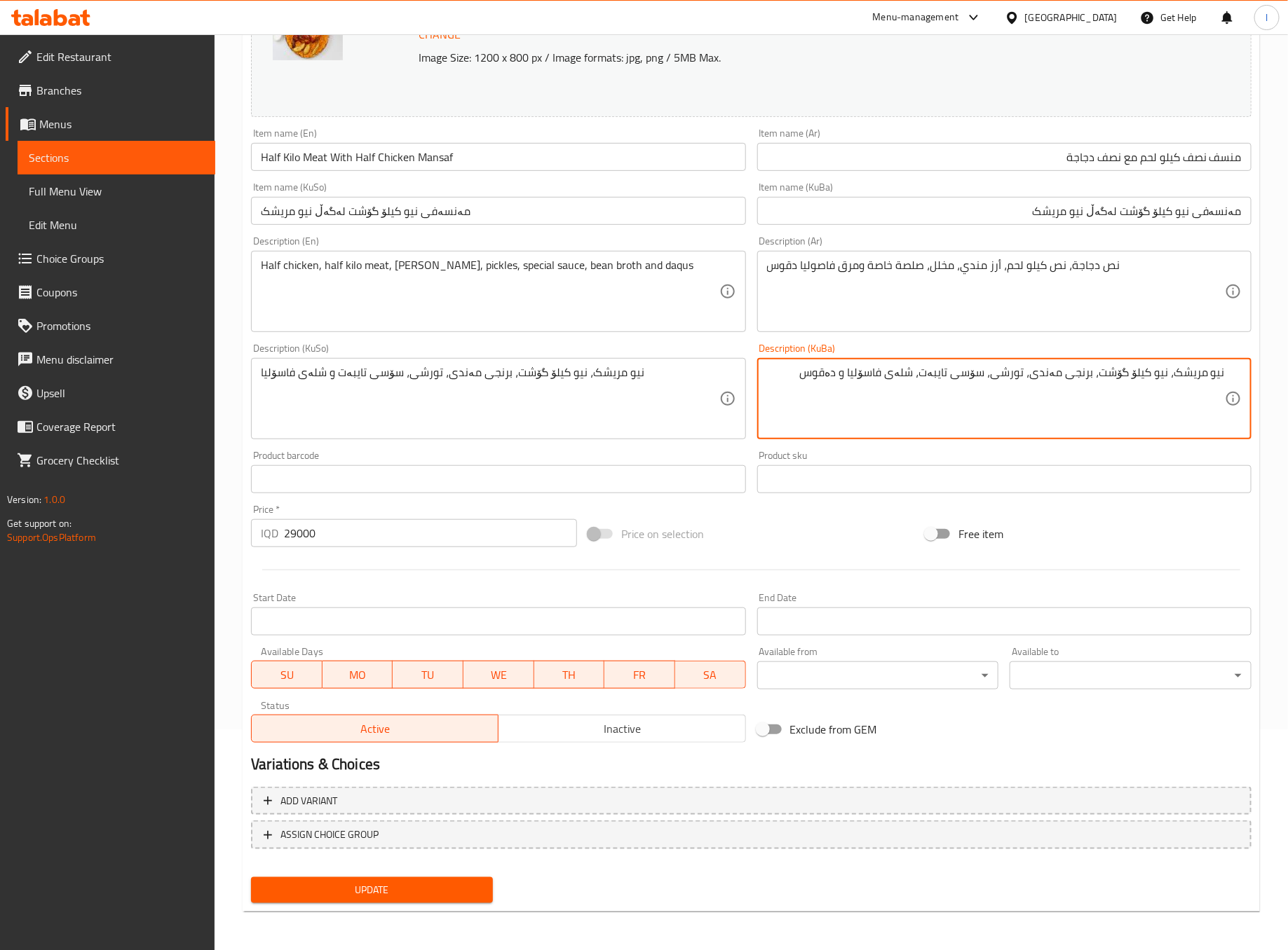
click at [825, 374] on textarea "نیو مریشک، نیو کیلۆ گۆشت، برنجی مەندی، تورشی، سۆسی تایبەت، شلەی فاسۆلیا و دەقوس" at bounding box center [996, 399] width 458 height 66
type textarea "نیو مریشک، نیو کیلۆ گۆشت، برنجی مەندی، تورشی، سۆسی تایبەت، شلەی فاسۆلیا و دەقوس"
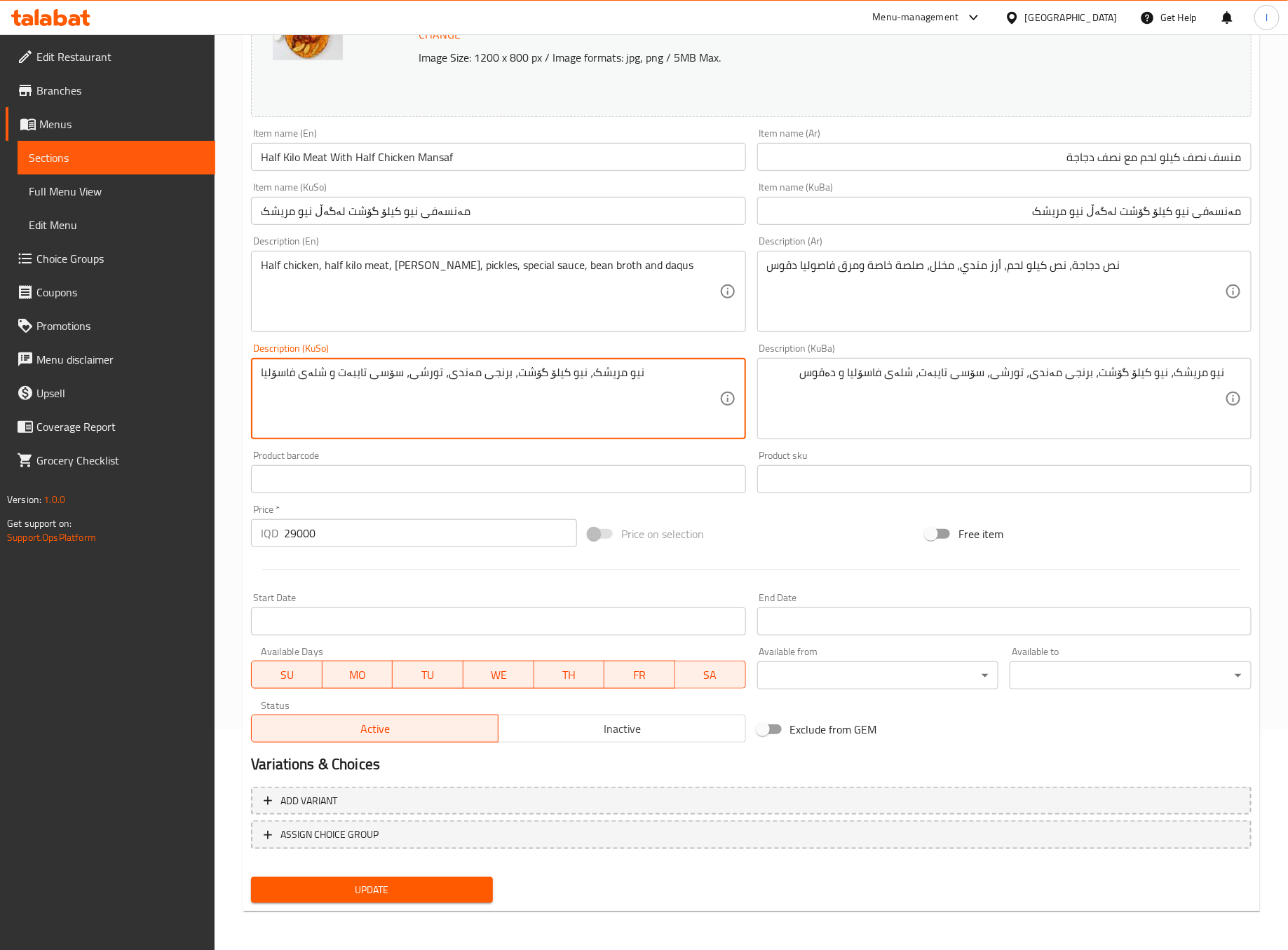
click at [676, 396] on textarea "نیو مریشک، نیو کیلۆ گۆشت، برنجی مەندی، تورشی، سۆسی تایبەت و شلەی فاسۆلیا" at bounding box center [490, 399] width 458 height 66
paste textarea "، شلەی فاسۆلیا و دەقوس"
type textarea "نیو مریشک، نیو کیلۆ گۆشت، برنجی مەندی، تورشی، سۆسی تایبەت، شلەی فاسۆلیا و دەقوس"
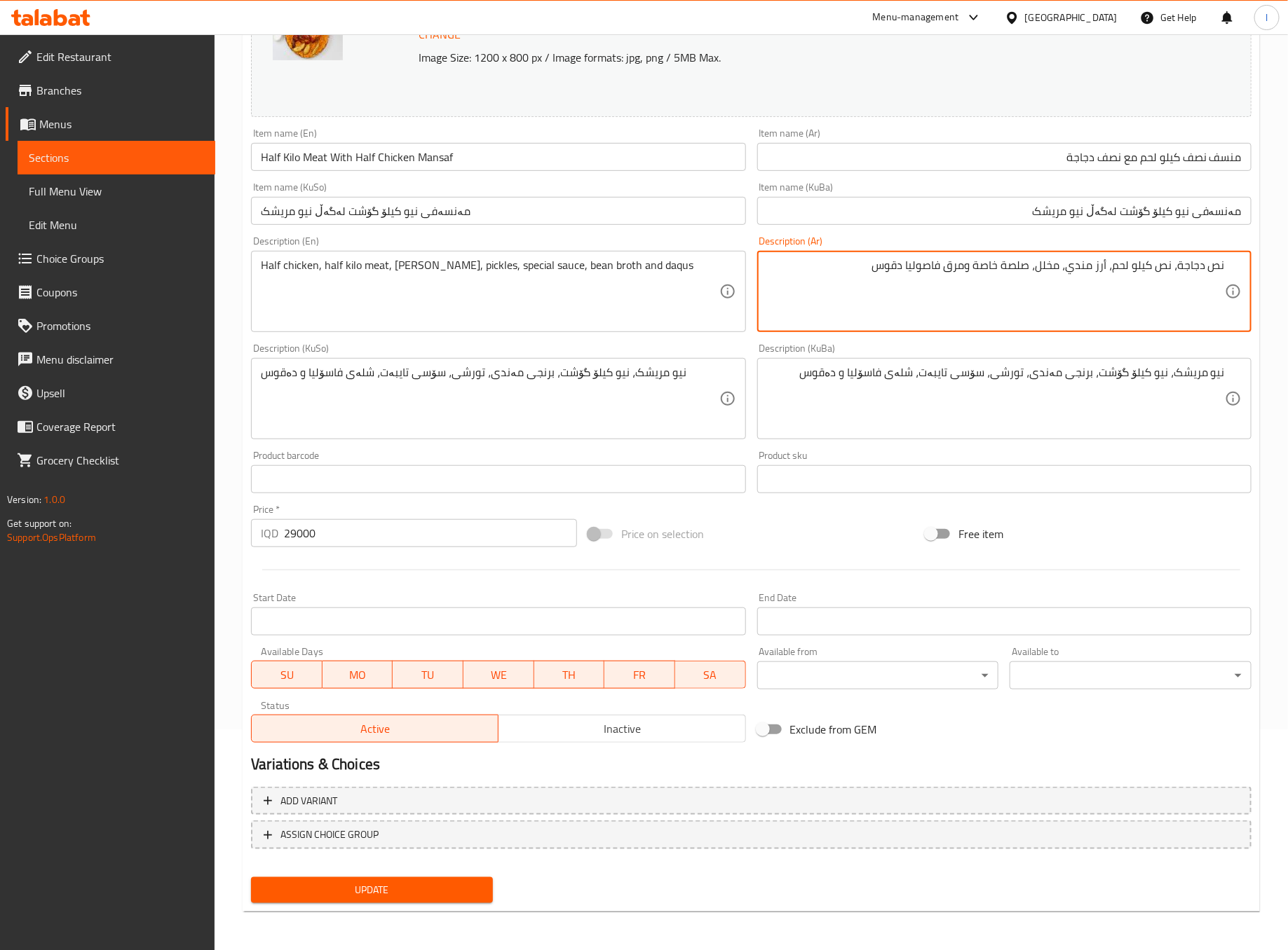
click at [481, 883] on span "Update" at bounding box center [372, 890] width 220 height 17
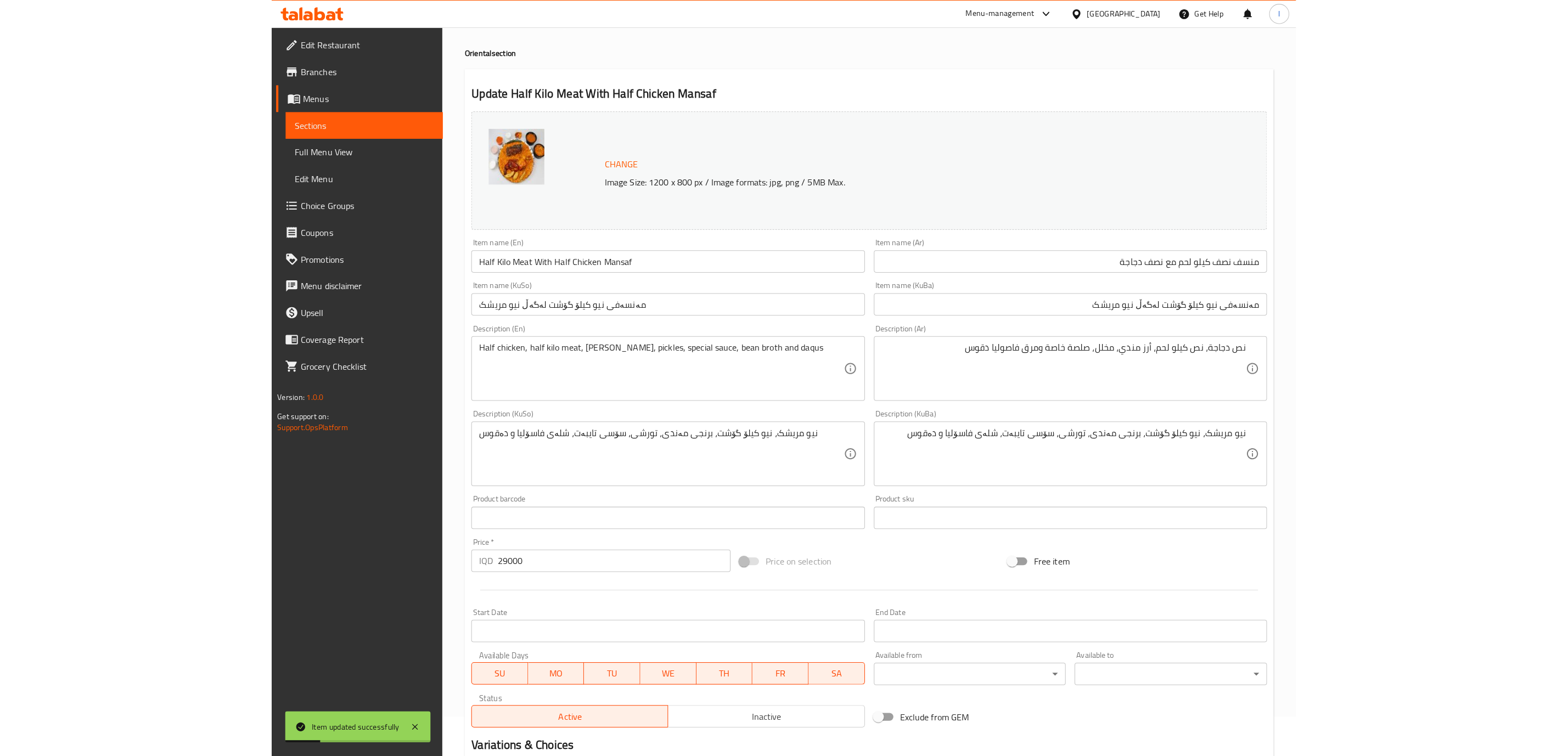
scroll to position [0, 0]
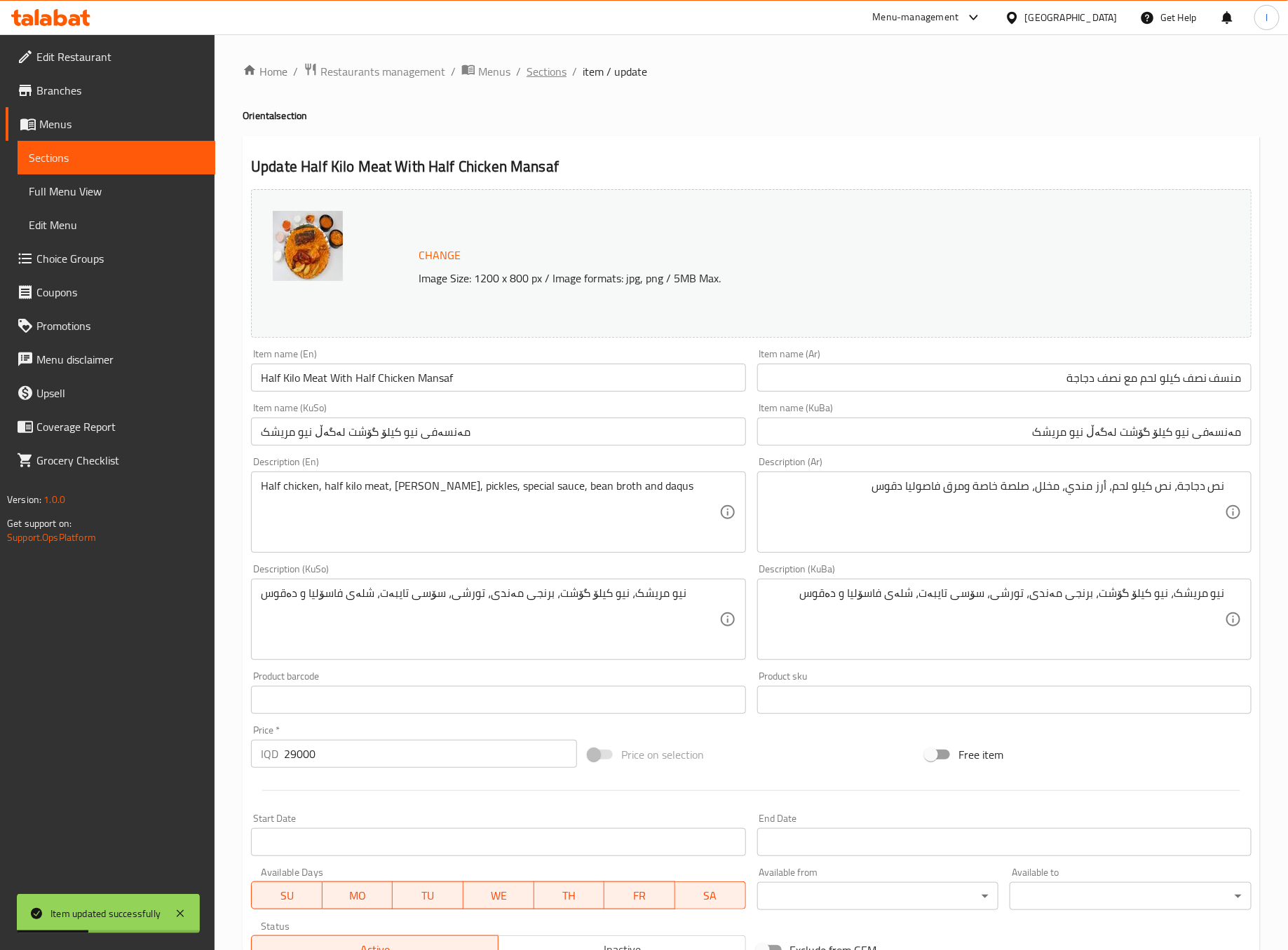
click at [550, 66] on span "Sections" at bounding box center [546, 71] width 40 height 17
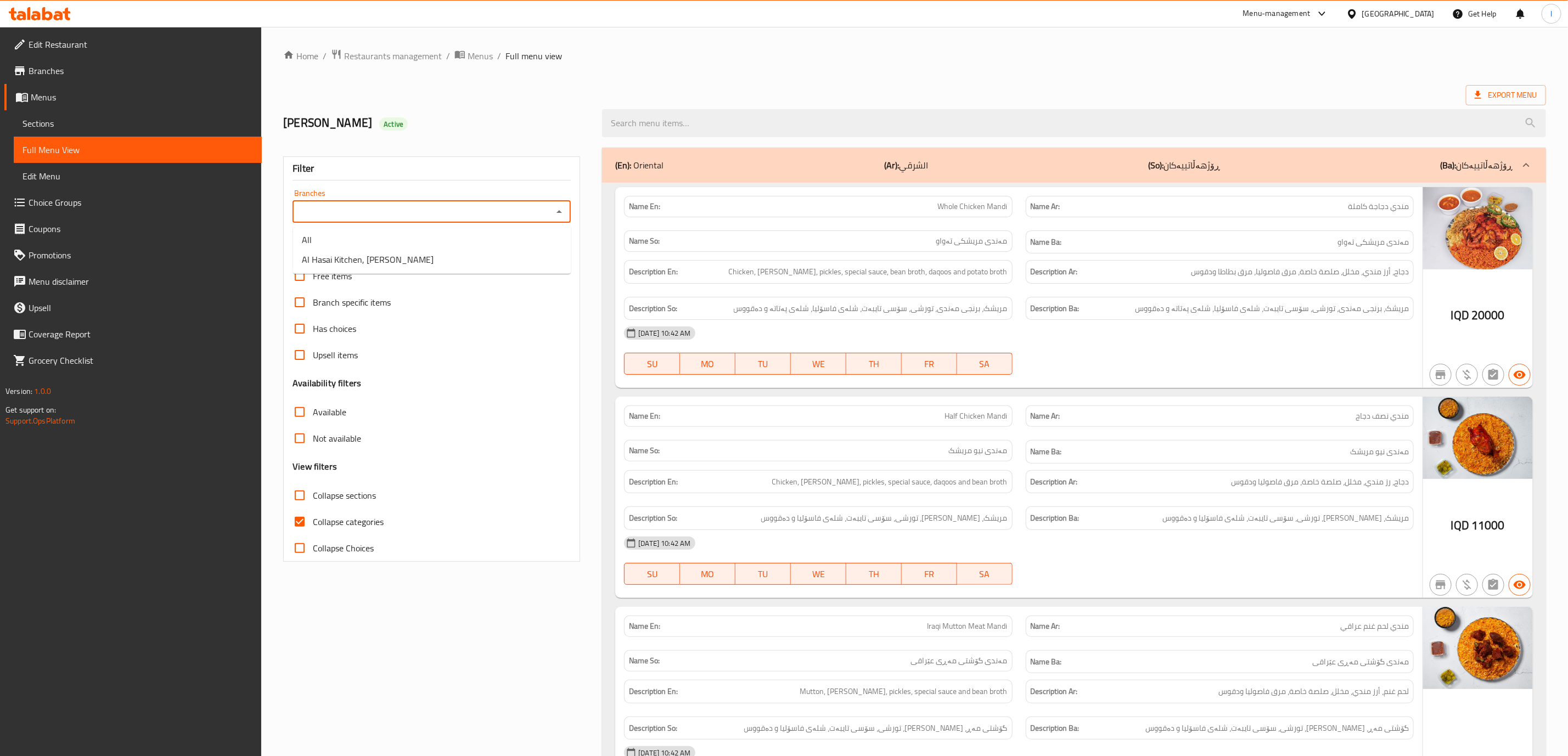
drag, startPoint x: 513, startPoint y: 205, endPoint x: 507, endPoint y: 212, distance: 9.2
click at [510, 211] on input "Branches" at bounding box center [423, 212] width 254 height 16
click at [464, 256] on li "Al Hasai Kitchen, Al Zubair" at bounding box center [432, 260] width 278 height 20
type input "Al Hasai Kitchen, Al Zubair"
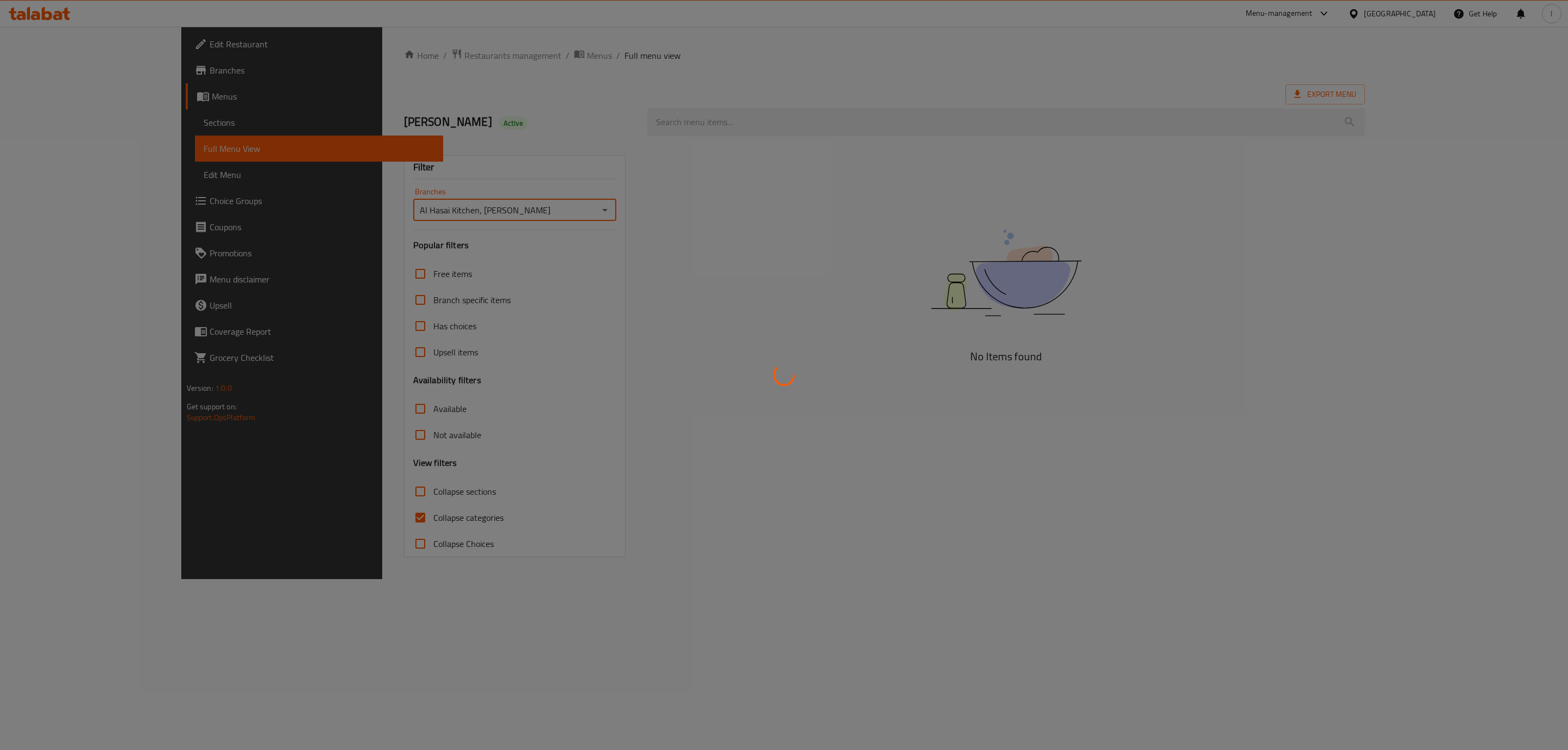
click at [306, 533] on div at bounding box center [784, 375] width 1568 height 750
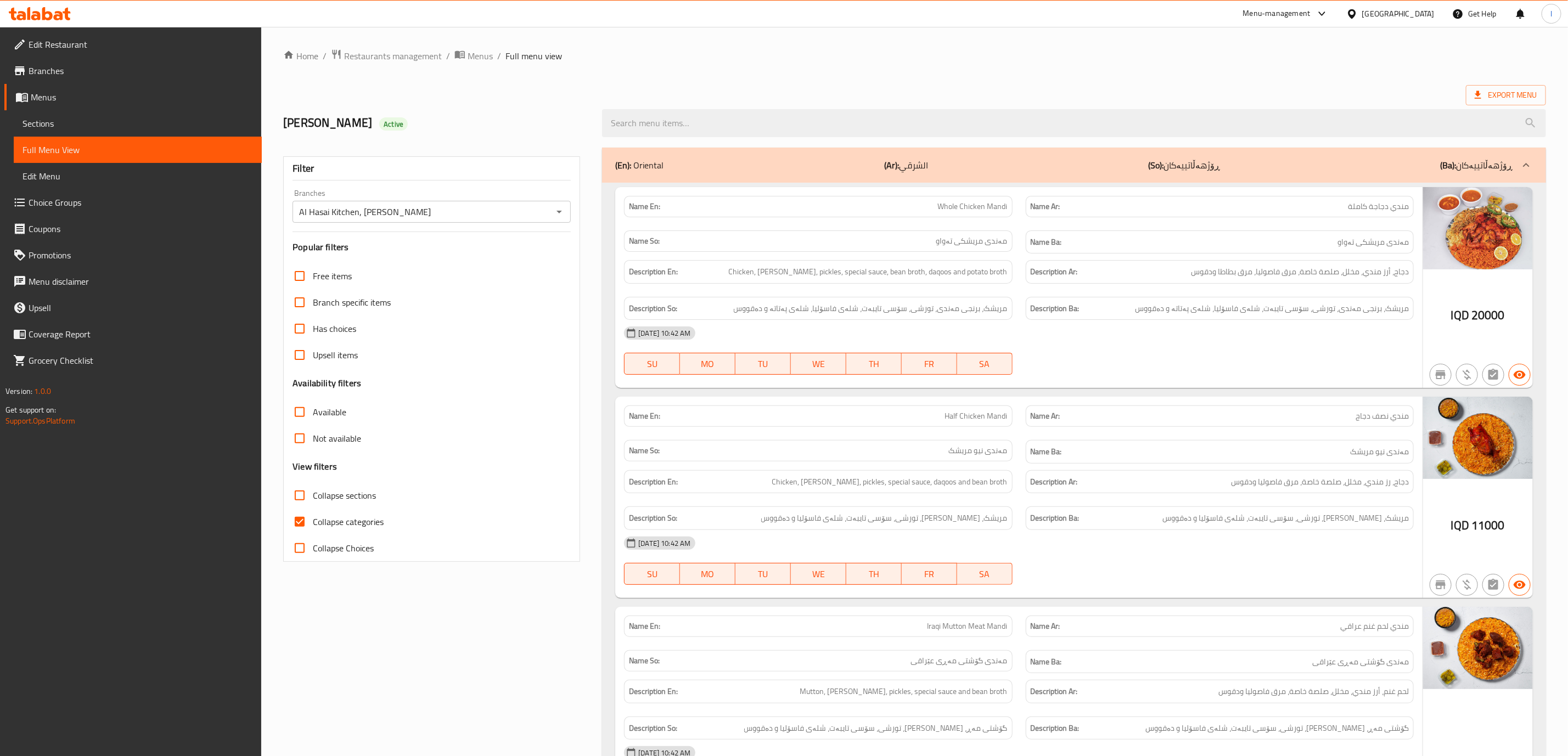
click at [318, 513] on div at bounding box center [784, 378] width 1568 height 756
click at [310, 524] on input "Collapse categories" at bounding box center [299, 522] width 26 height 26
checkbox input "false"
click at [340, 489] on span "Collapse sections" at bounding box center [344, 495] width 63 height 13
click at [313, 488] on input "Collapse sections" at bounding box center [299, 495] width 26 height 26
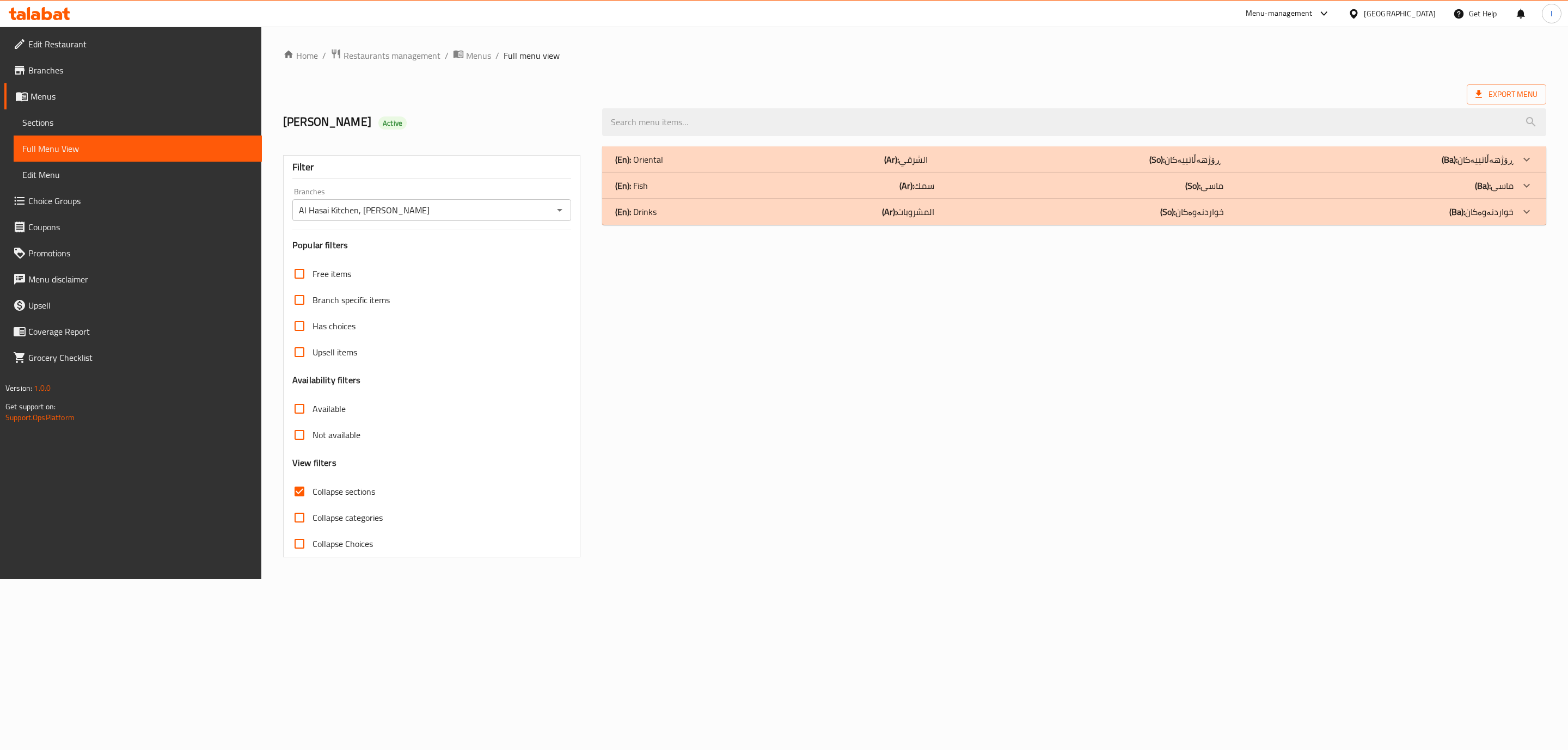
click at [334, 491] on span "Collapse sections" at bounding box center [343, 491] width 63 height 13
click at [312, 491] on input "Collapse sections" at bounding box center [300, 491] width 26 height 26
checkbox input "false"
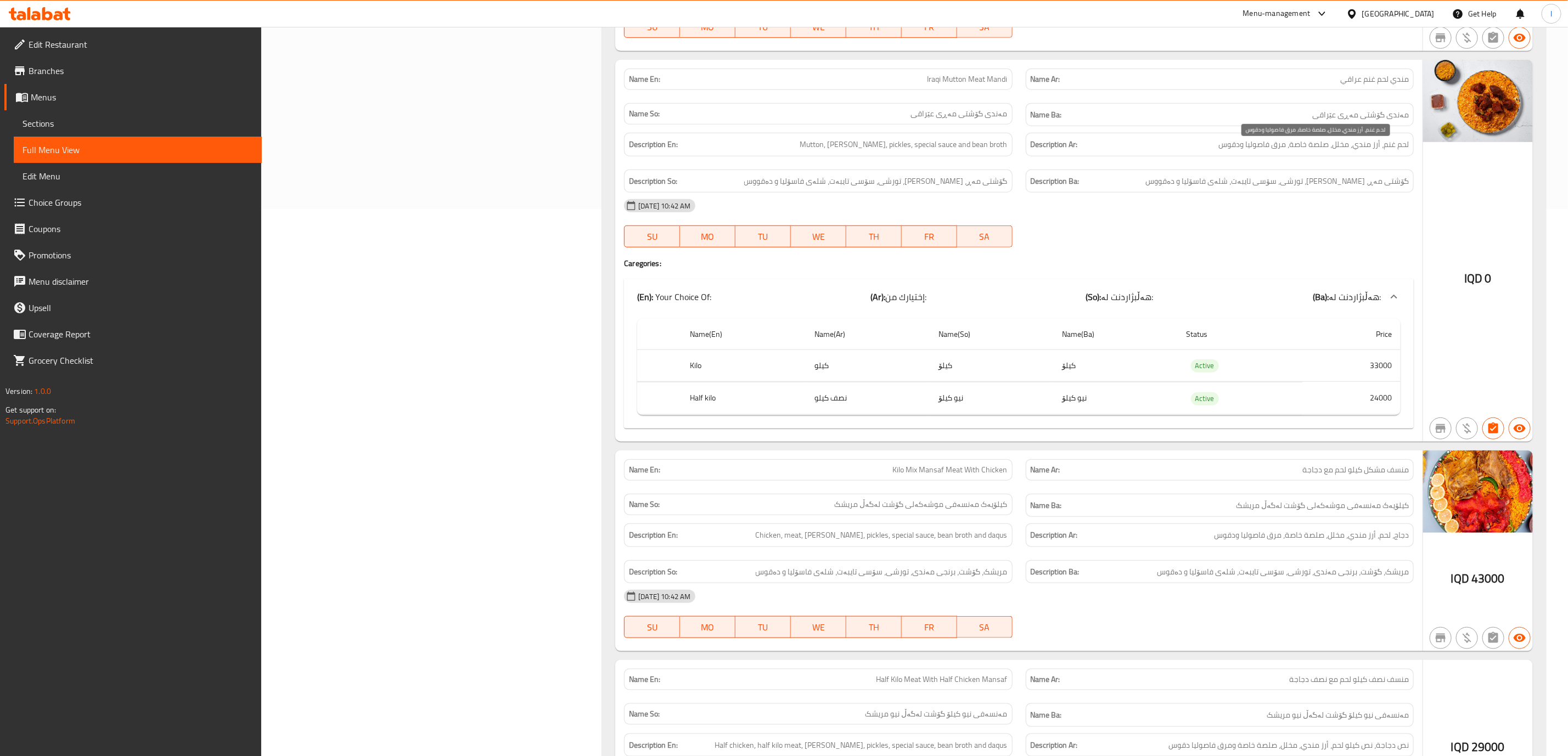
scroll to position [548, 0]
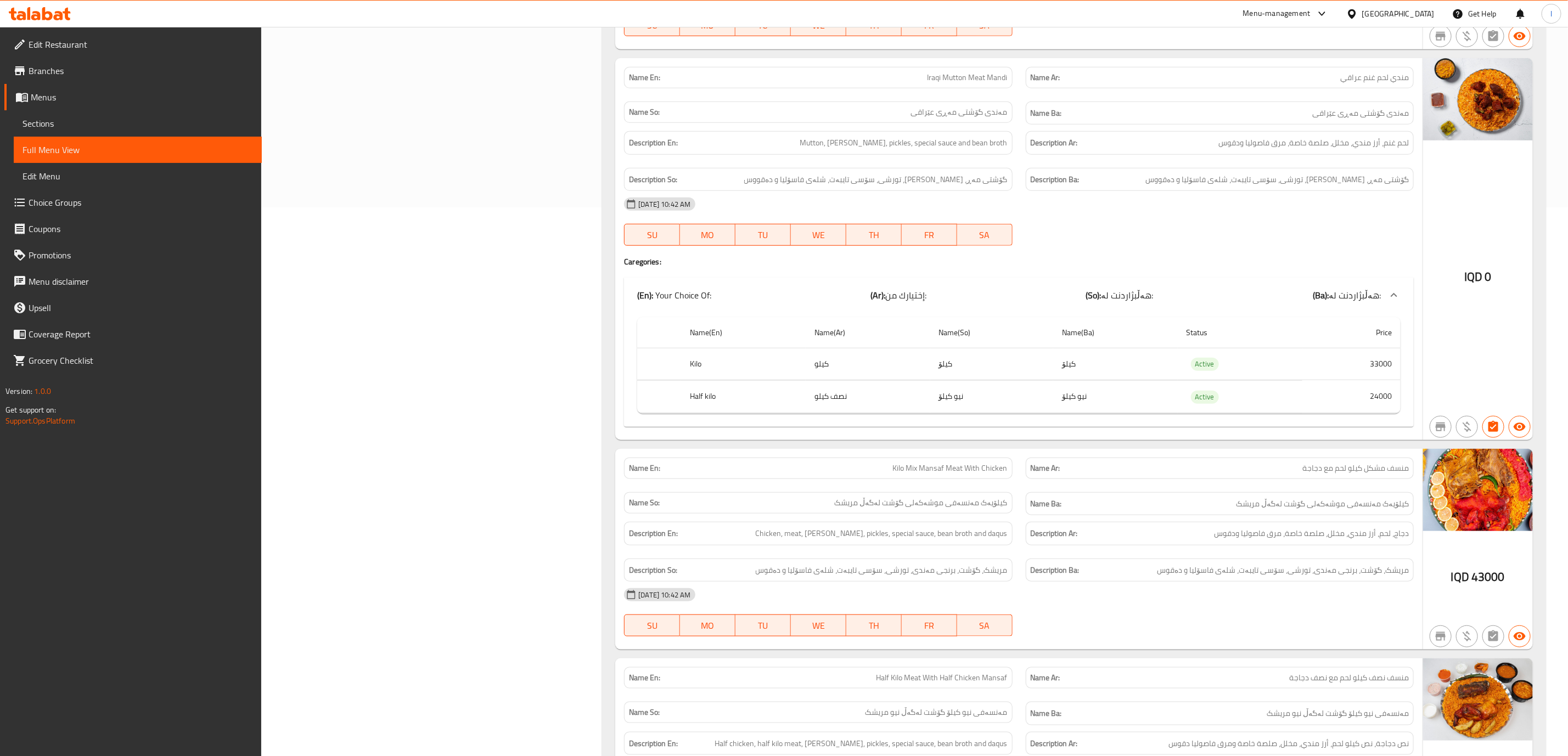
click at [977, 479] on div "Name En: Kilo Mix Mansaf Meat With Chicken" at bounding box center [818, 468] width 388 height 21
copy span "Kilo Mix Mansaf Meat With Chicken"
click at [1151, 511] on h6 "Name Ba: کیلۆیەک مەنسەفی موشەکەلی گۆشت لەگەڵ مریشک" at bounding box center [1220, 504] width 378 height 14
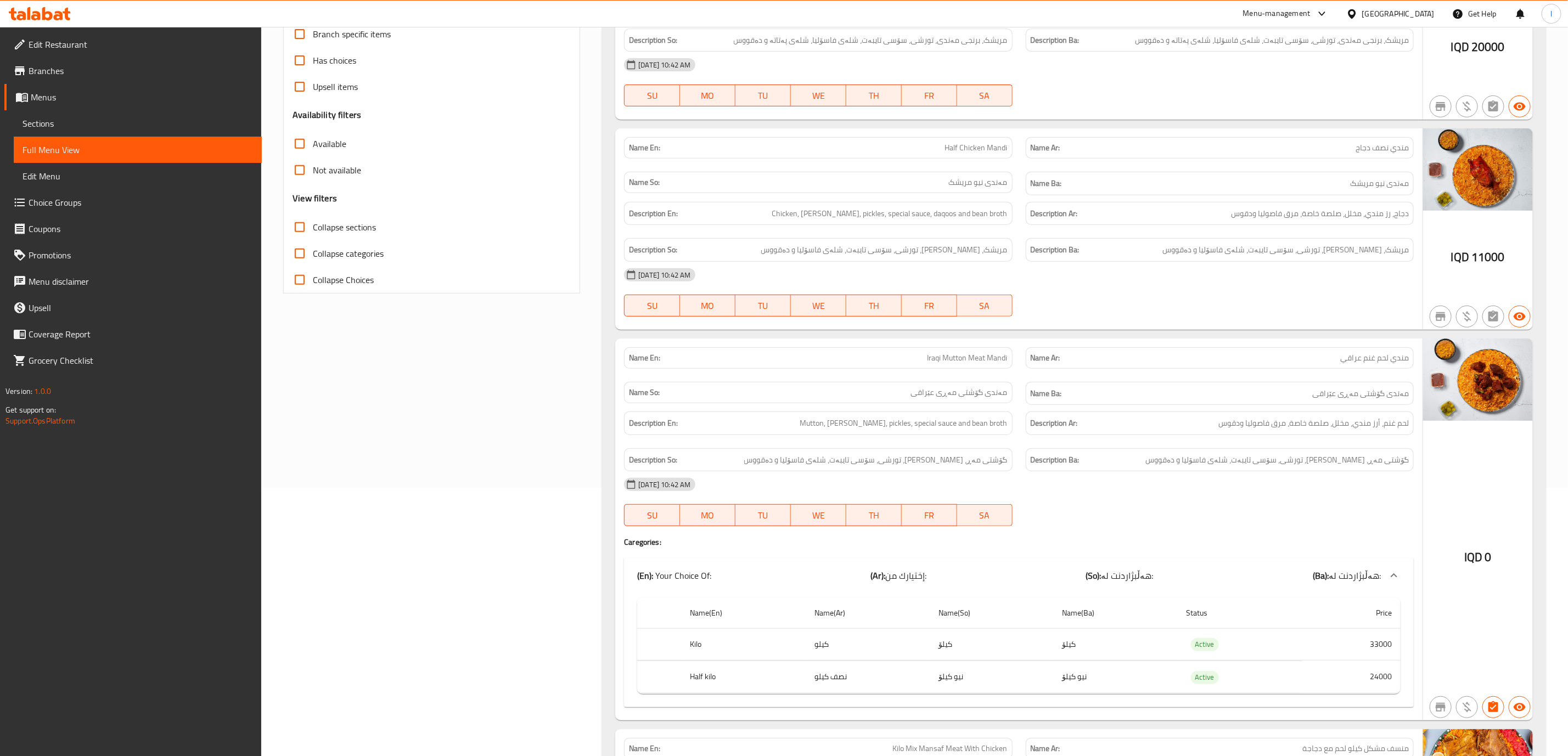
scroll to position [0, 0]
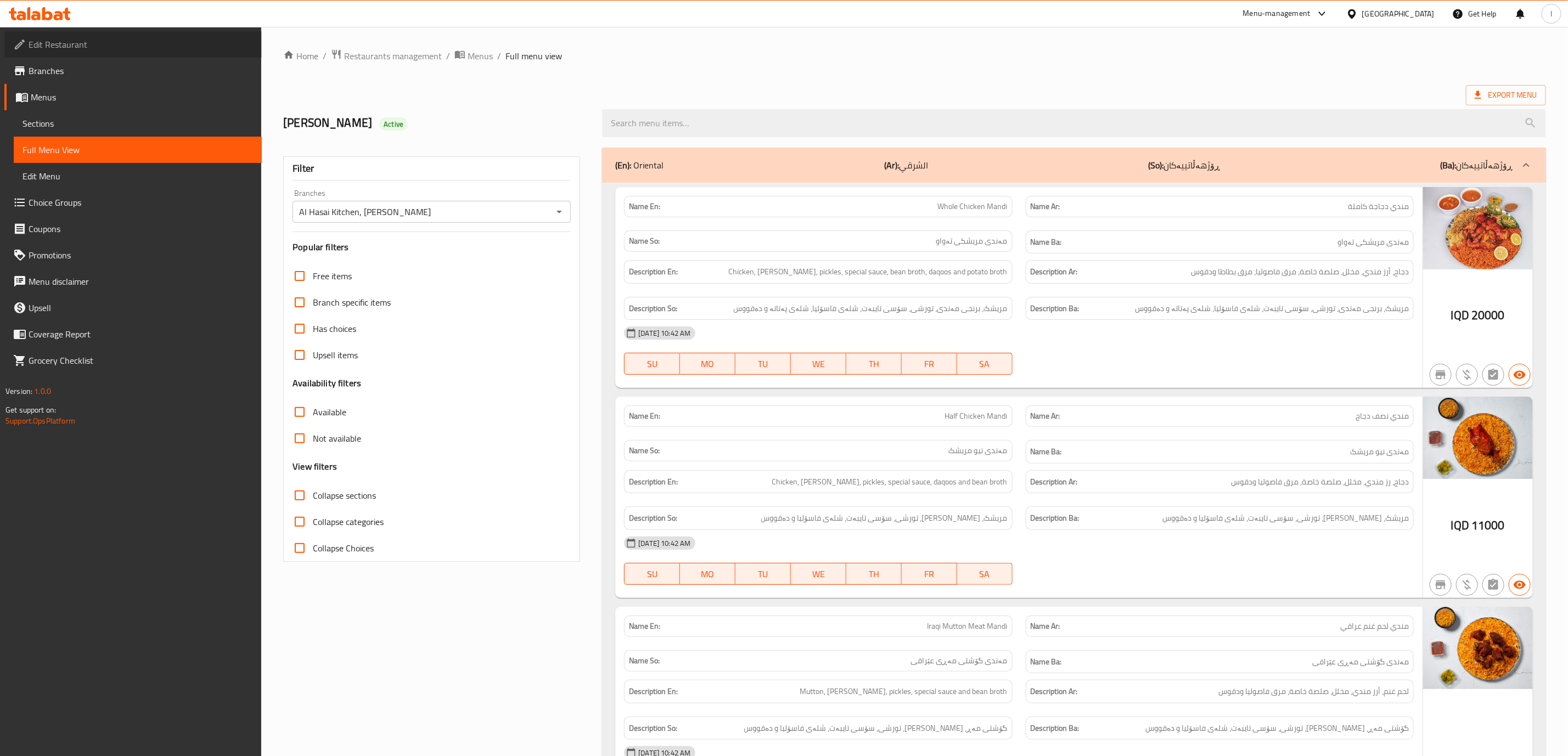
click at [74, 46] on span "Edit Restaurant" at bounding box center [141, 44] width 225 height 13
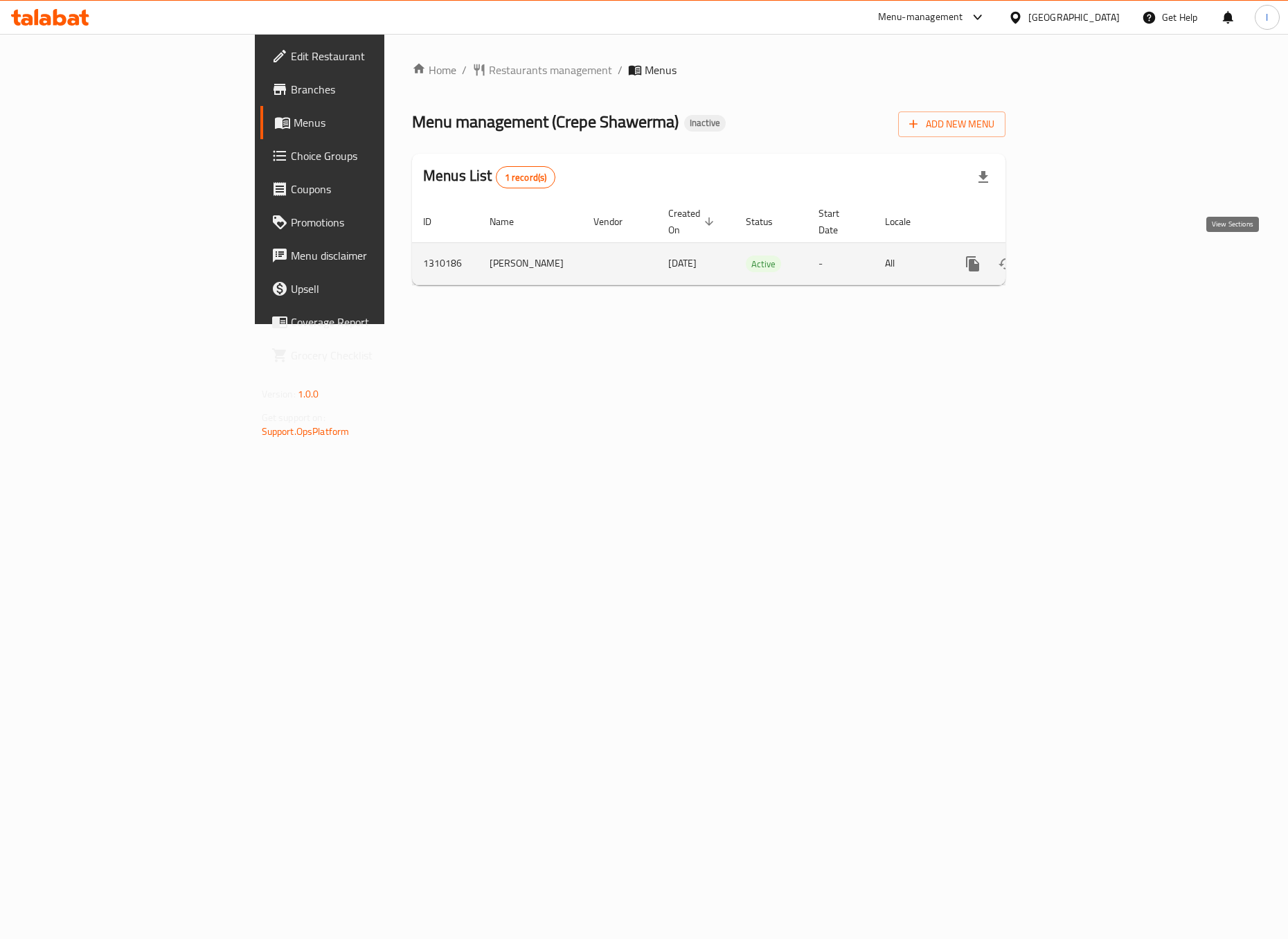
click at [1081, 255] on icon "enhanced table" at bounding box center [1073, 264] width 16 height 16
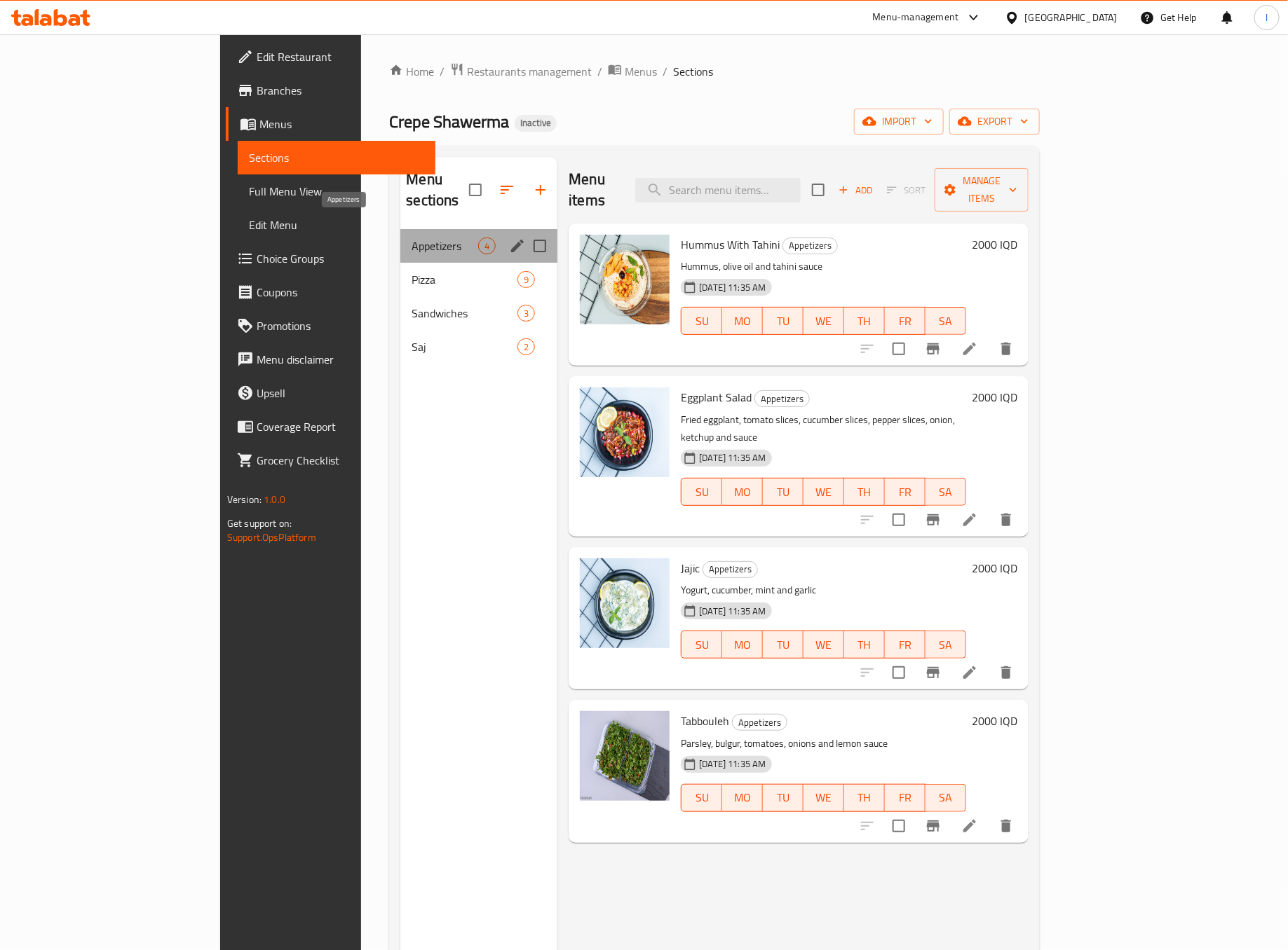
click at [412, 238] on span "Appetizers" at bounding box center [445, 246] width 67 height 17
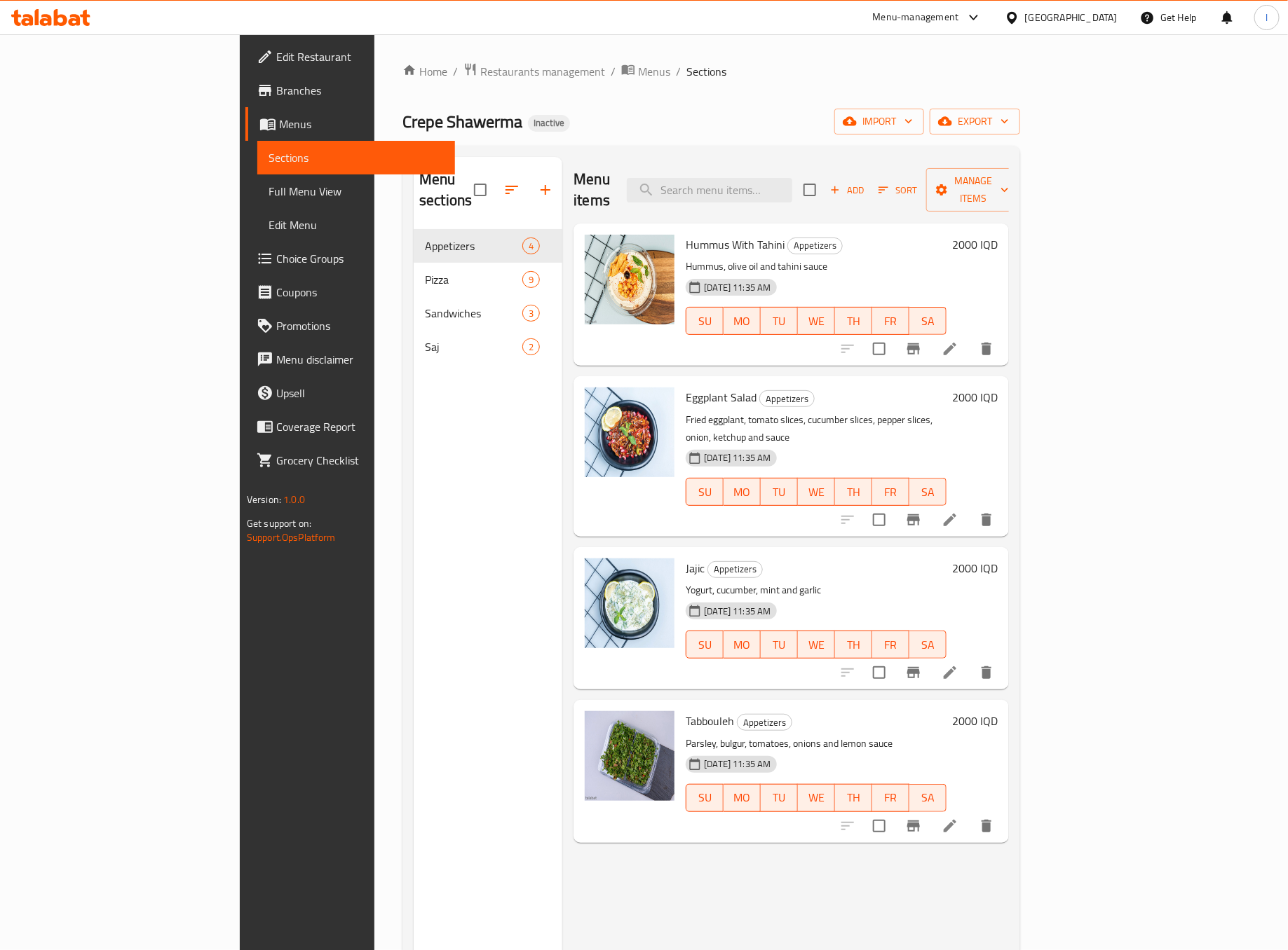
click at [463, 436] on div "Menu sections Appetizers 4 Pizza 9 Sandwiches 3 Saj 2" at bounding box center [488, 632] width 149 height 950
click at [257, 171] on link "Sections" at bounding box center [356, 157] width 198 height 33
click at [269, 194] on span "Full Menu View" at bounding box center [356, 191] width 175 height 17
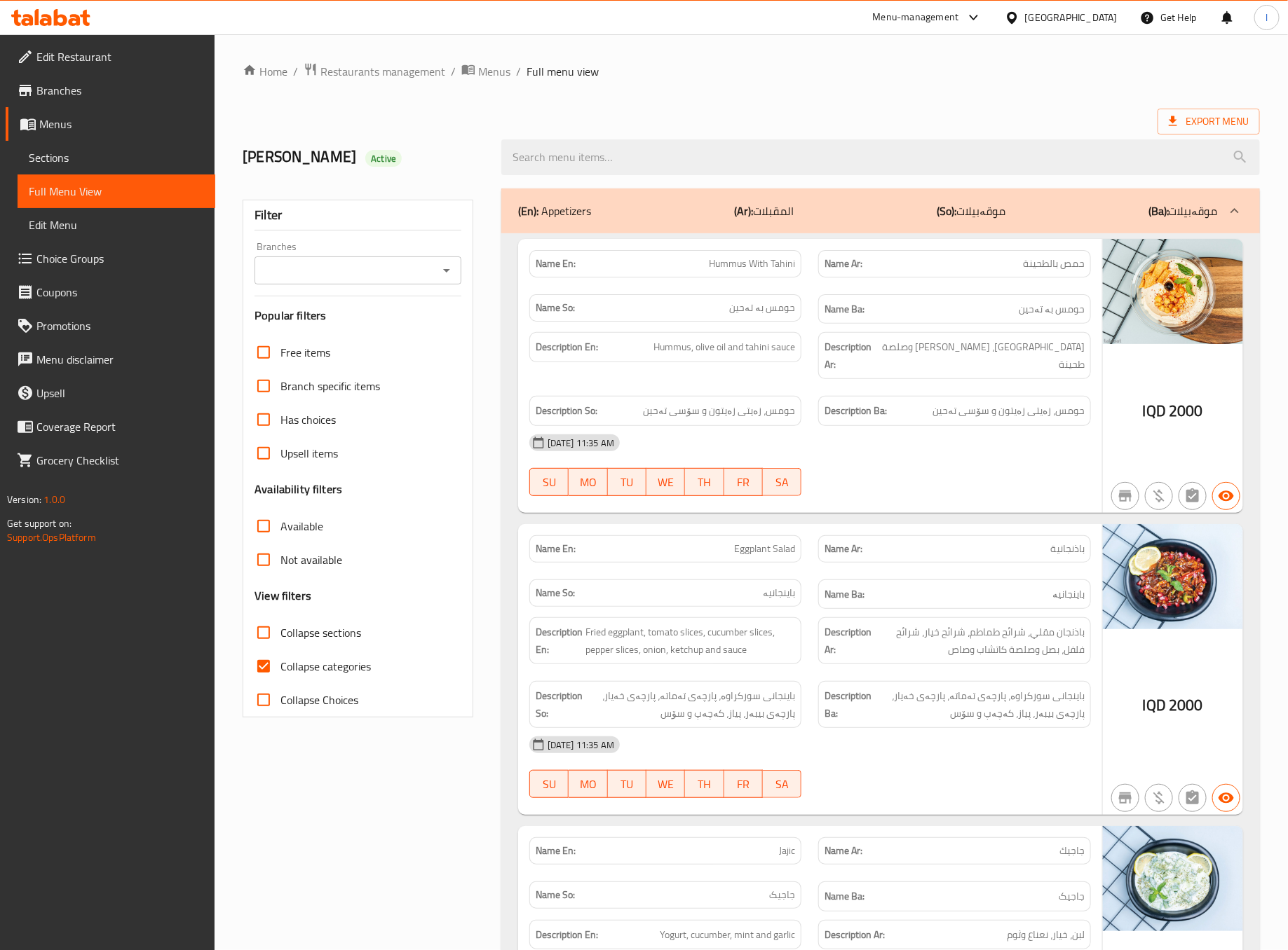
drag, startPoint x: 449, startPoint y: 258, endPoint x: 436, endPoint y: 279, distance: 24.7
click at [437, 276] on div "Filter Branches Branches Popular filters Free items Branch specific items Has c…" at bounding box center [358, 458] width 230 height 518
click at [427, 280] on input "Branches" at bounding box center [346, 271] width 175 height 20
click at [387, 364] on li "Crepe Shawerma, [GEOGRAPHIC_DATA] area" at bounding box center [358, 361] width 206 height 42
type input "Crepe Shawerma, [GEOGRAPHIC_DATA] area"
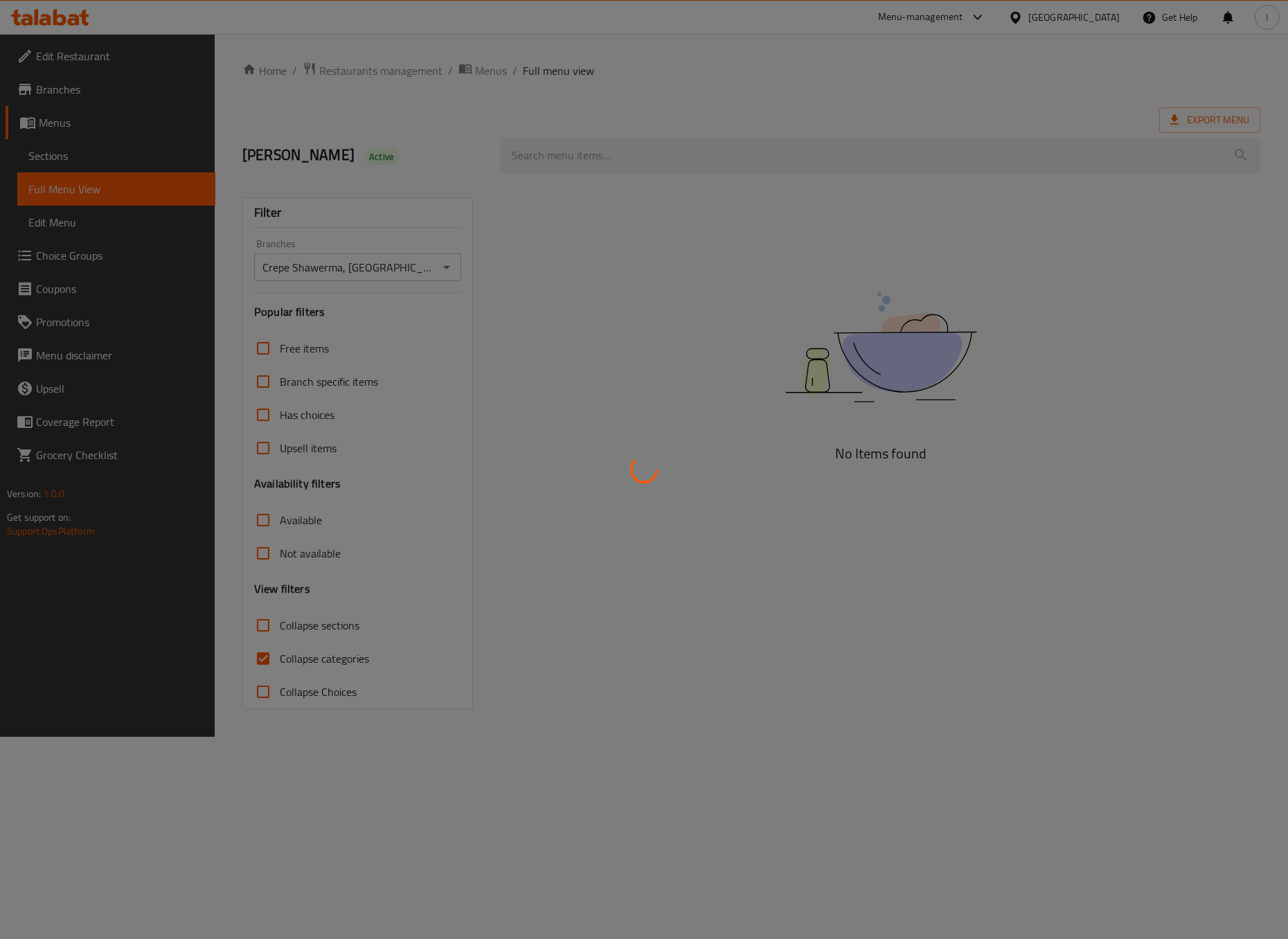
click at [327, 652] on div at bounding box center [644, 469] width 1288 height 939
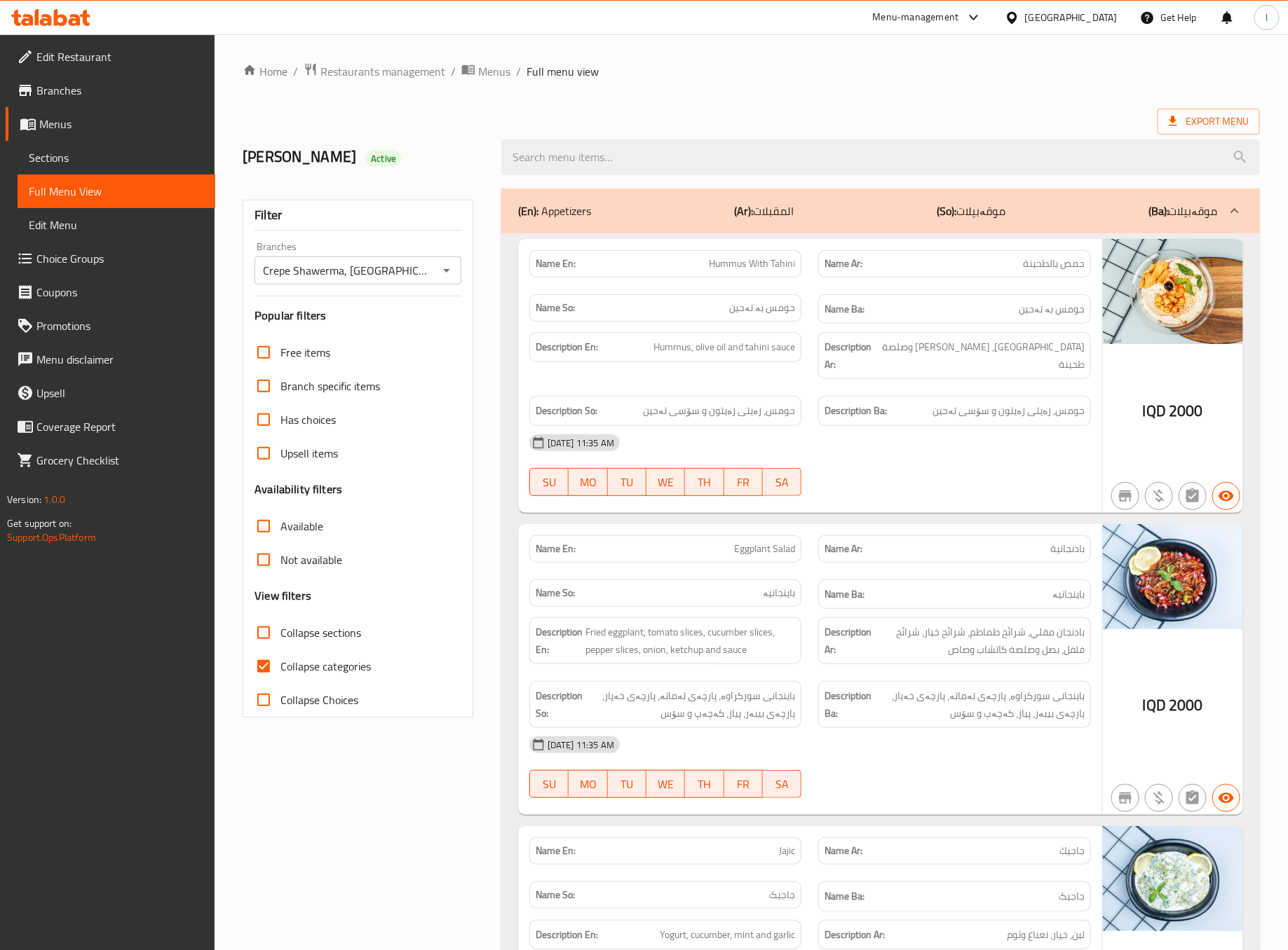
click at [324, 675] on span "Collapse categories" at bounding box center [325, 667] width 91 height 17
click at [280, 683] on input "Collapse categories" at bounding box center [264, 667] width 33 height 33
checkbox input "false"
click at [338, 650] on label "Collapse sections" at bounding box center [303, 633] width 114 height 33
click at [280, 650] on input "Collapse sections" at bounding box center [264, 633] width 33 height 33
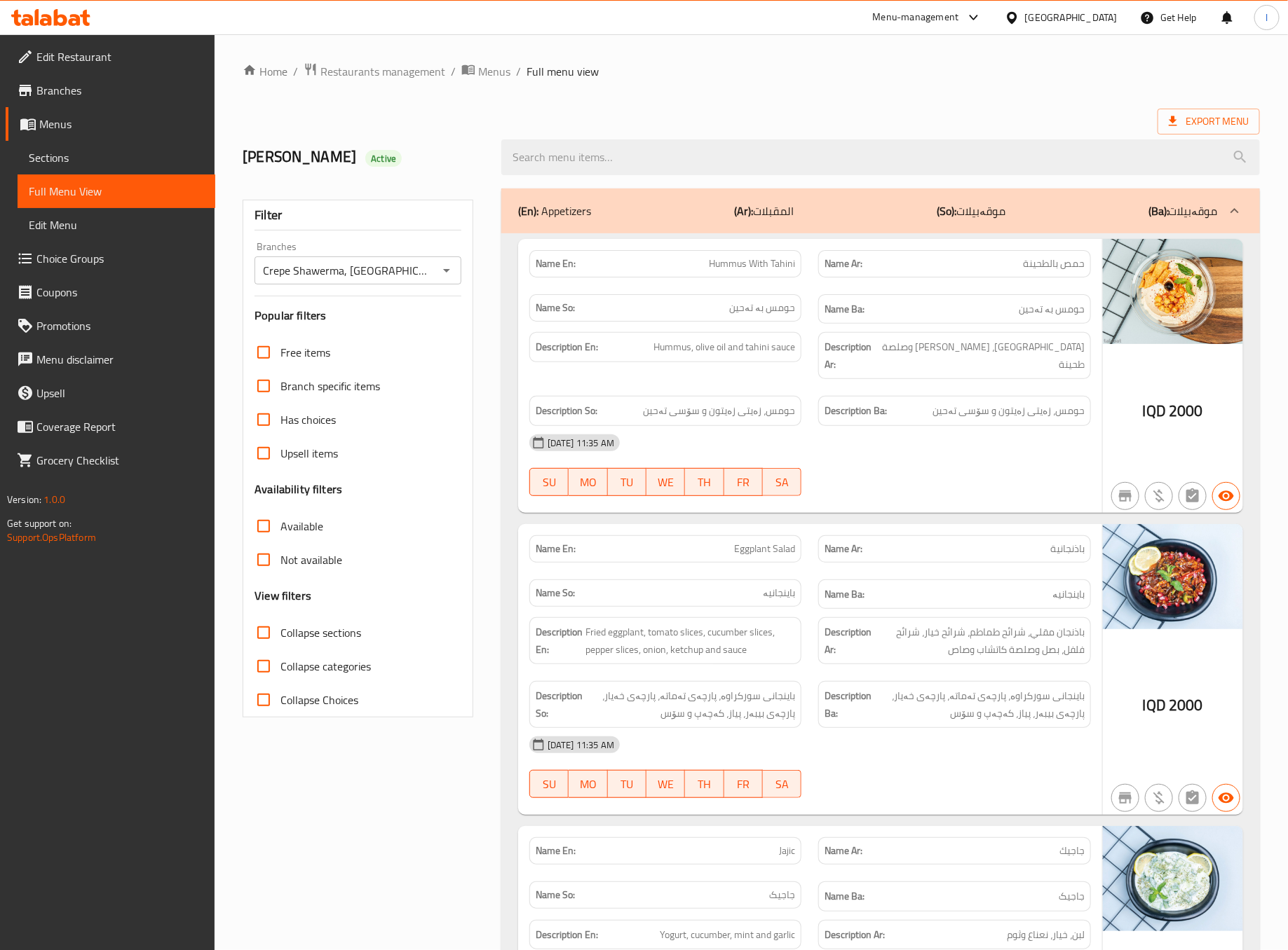
checkbox input "true"
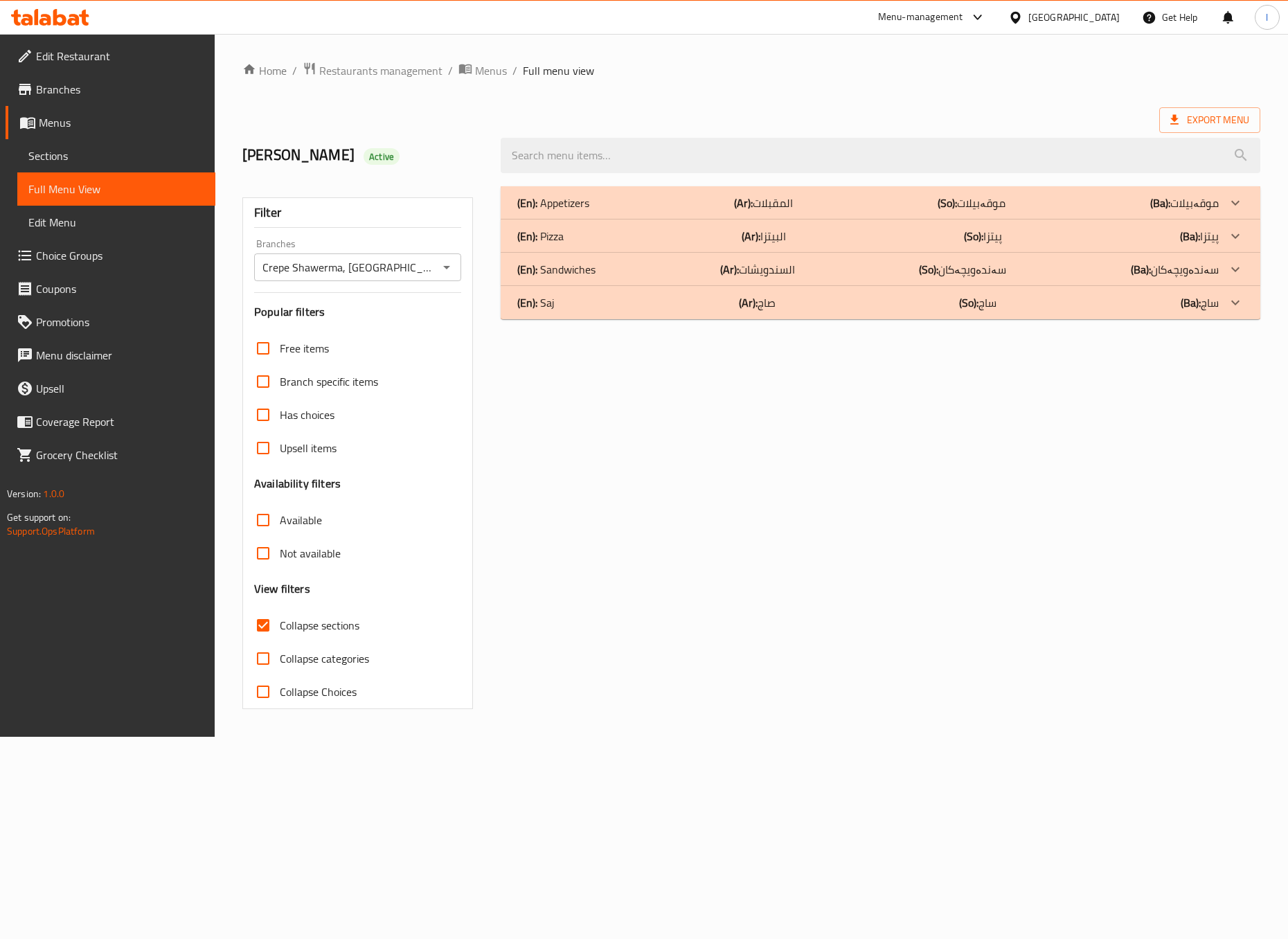
click at [875, 537] on div "(En): Appetizers (Ar): المقبلات (So): موقەبیلات (Ba): موقەبیلات Name En: Hummus…" at bounding box center [881, 448] width 775 height 540
click at [775, 311] on div "(En): Saj (Ar): صاج (So): ساج (Ba): ساج" at bounding box center [867, 302] width 701 height 16
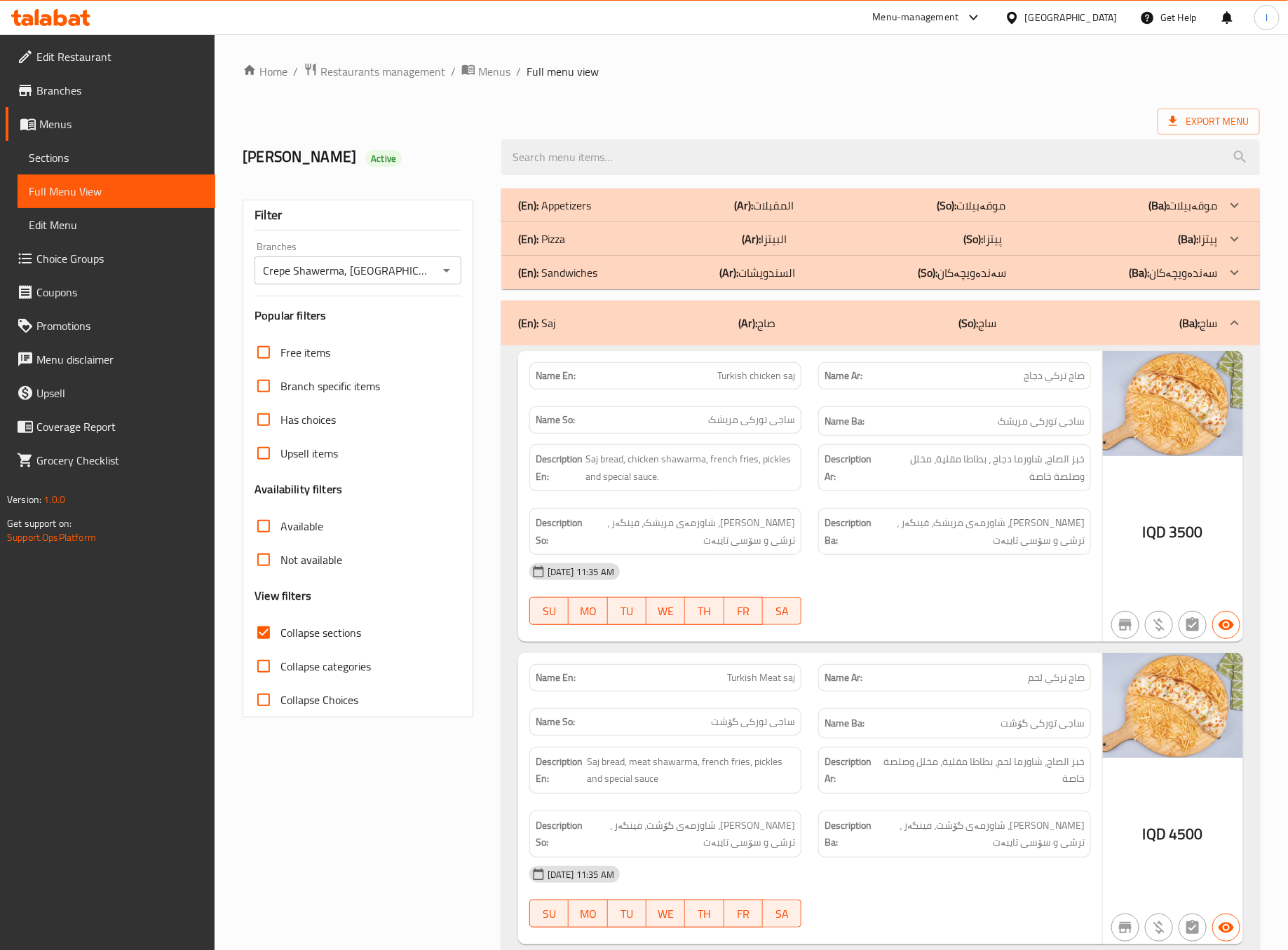
click at [907, 544] on span "[PERSON_NAME]، شاورمەی مریشک، فینگەر ، ترشی و سۆسی تایبەت" at bounding box center [980, 531] width 210 height 34
click at [905, 332] on div "(En): Saj (Ar): صاج (So): ساج (Ba): ساج" at bounding box center [868, 323] width 700 height 17
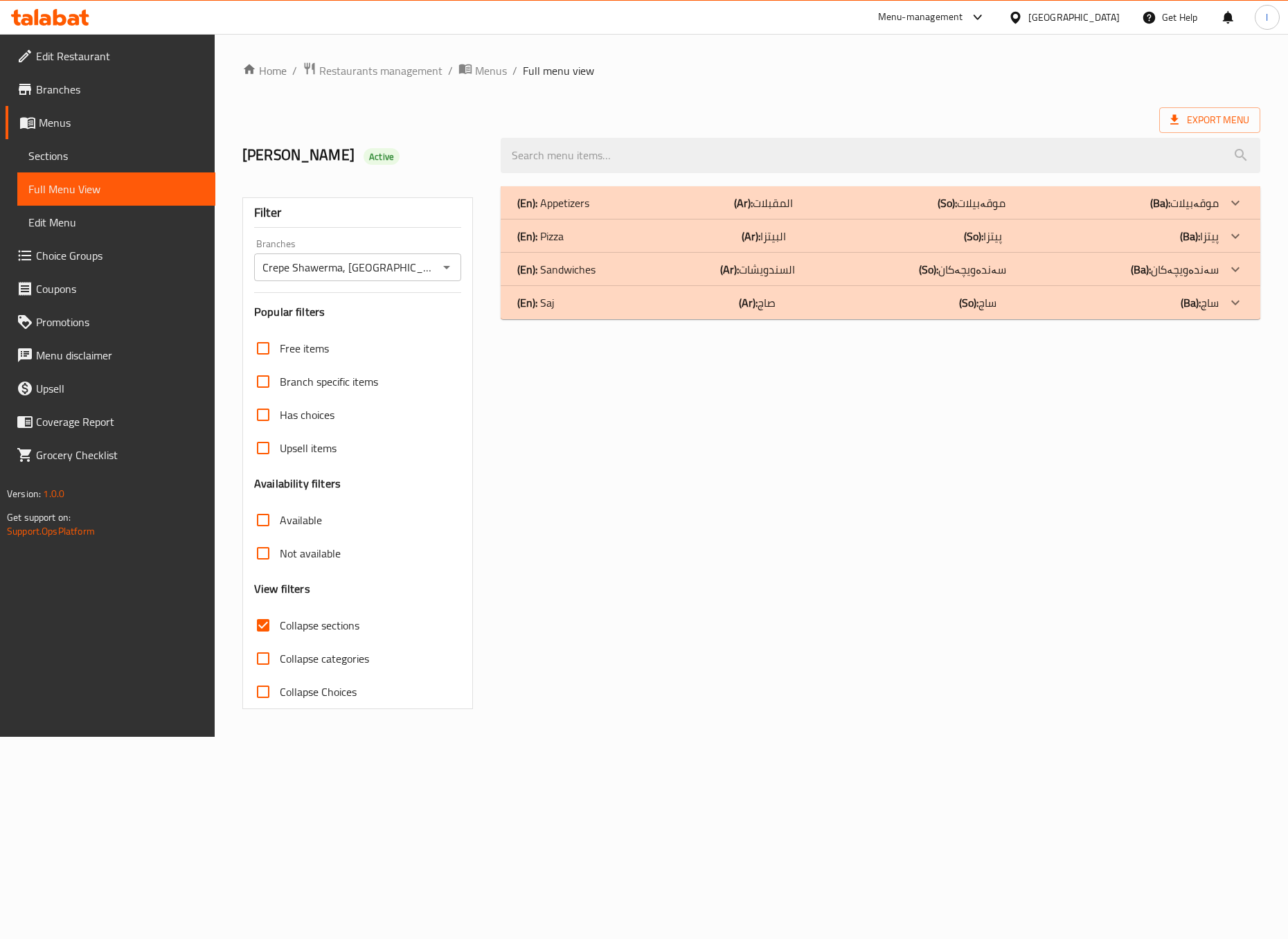
click at [780, 277] on div "(En): Sandwiches (Ar): السندويشات (So): سەندەویچەکان (Ba): سەندەویچەکان" at bounding box center [881, 269] width 759 height 33
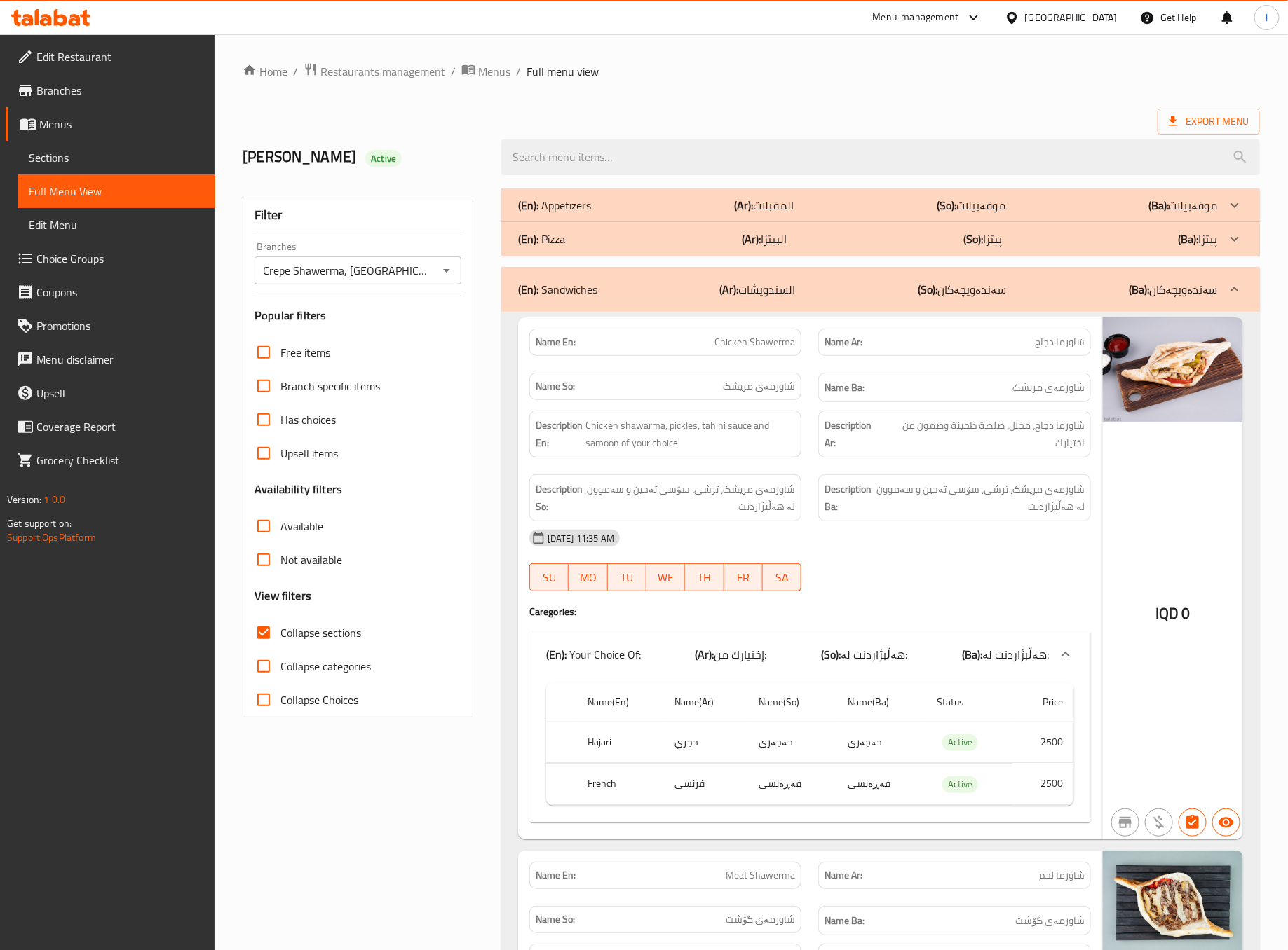
click at [1031, 499] on div "Description Ba: شاورمەی مریشک، ترشی، سۆسی تەحین و سەموون لە هەڵبژاردنت" at bounding box center [955, 498] width 289 height 64
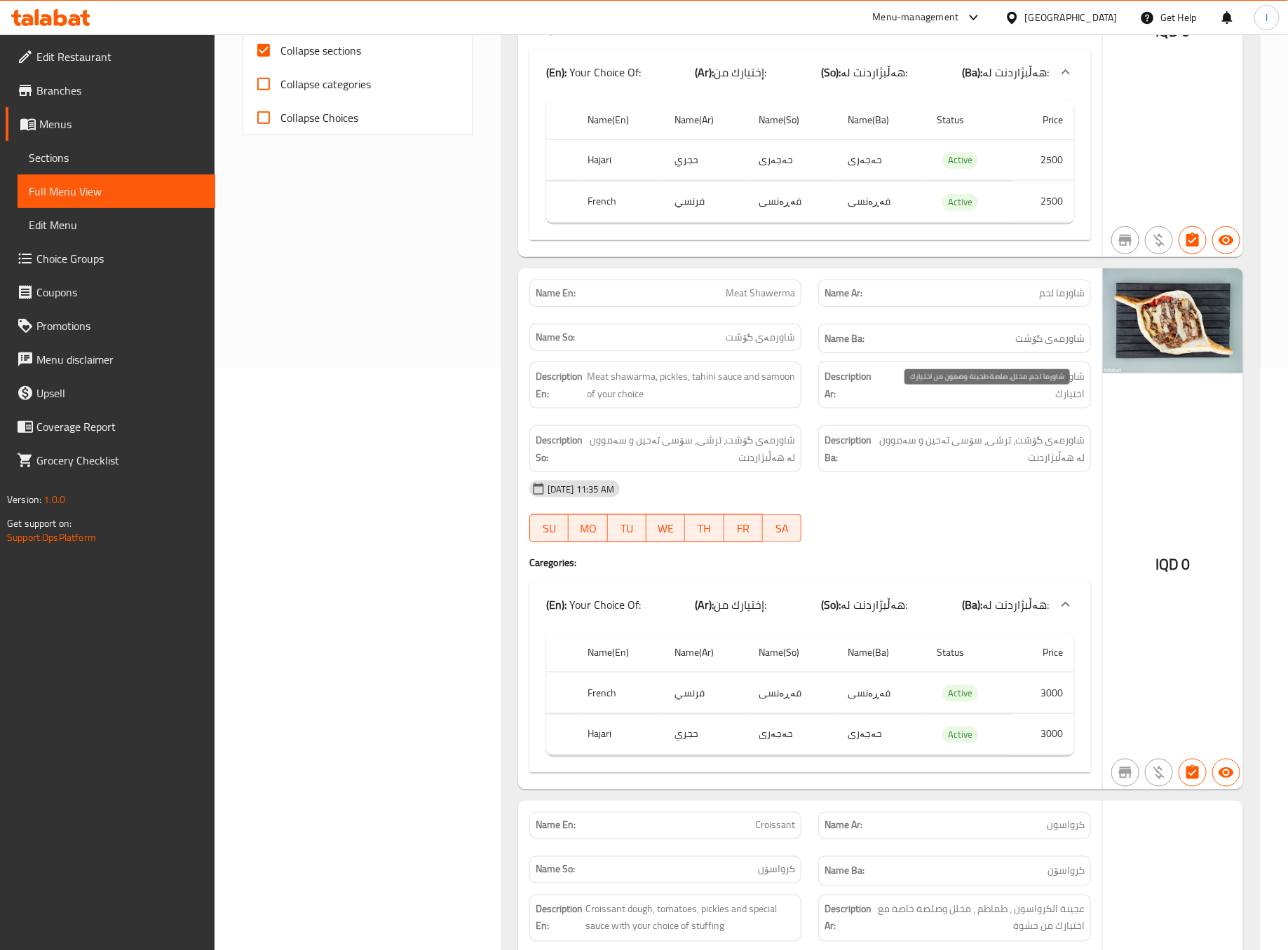
scroll to position [701, 0]
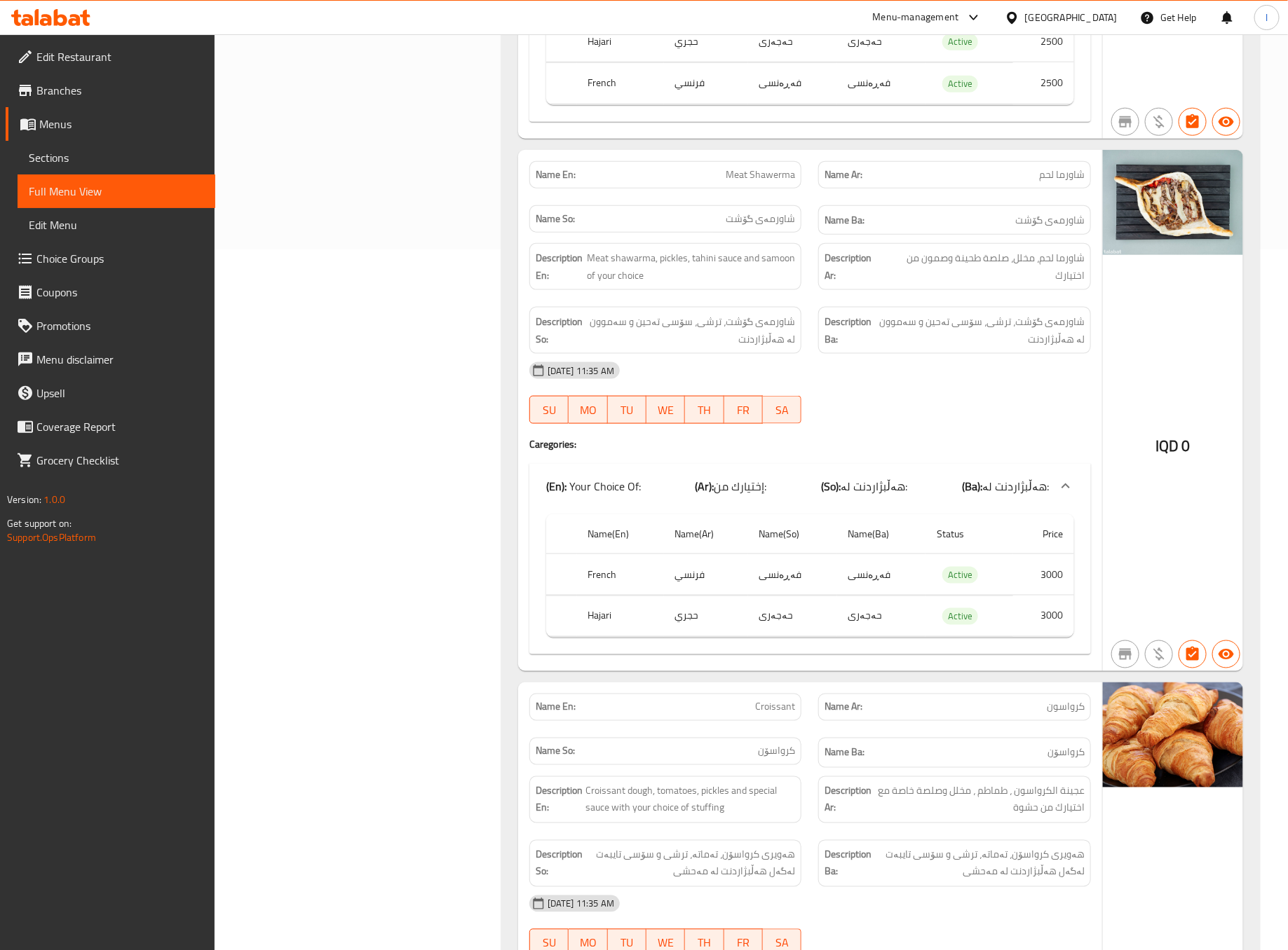
click at [444, 373] on div "Filter Branches Crepe Shawerma, Sadr area Branches Popular filters Free items B…" at bounding box center [363, 382] width 259 height 1807
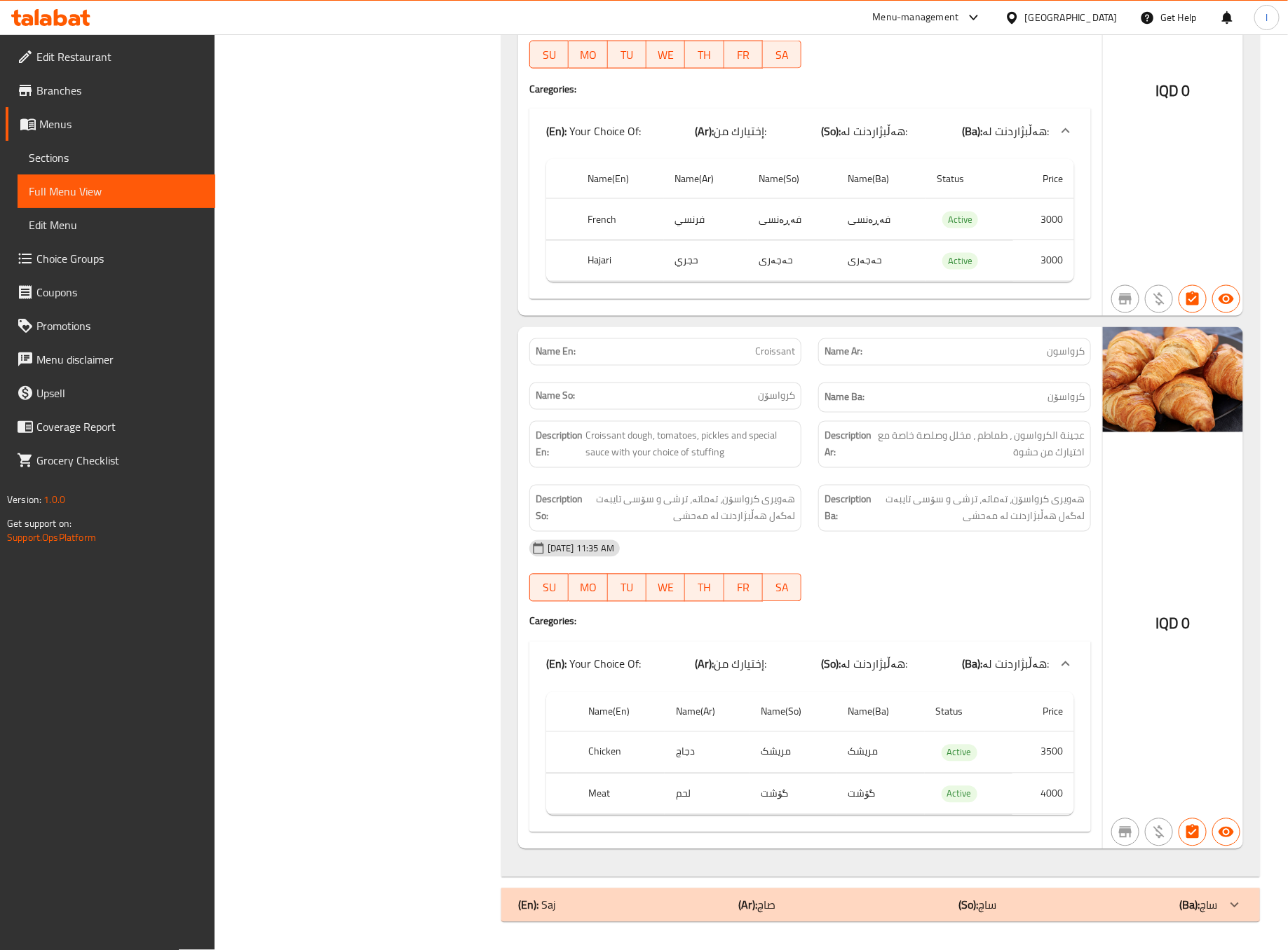
scroll to position [1088, 0]
click at [392, 572] on div "Filter Branches Crepe Shawerma, Sadr area Branches Popular filters Free items B…" at bounding box center [363, 27] width 259 height 1807
click at [445, 450] on div "Filter Branches Crepe Shawerma, Sadr area Branches Popular filters Free items B…" at bounding box center [363, 27] width 259 height 1807
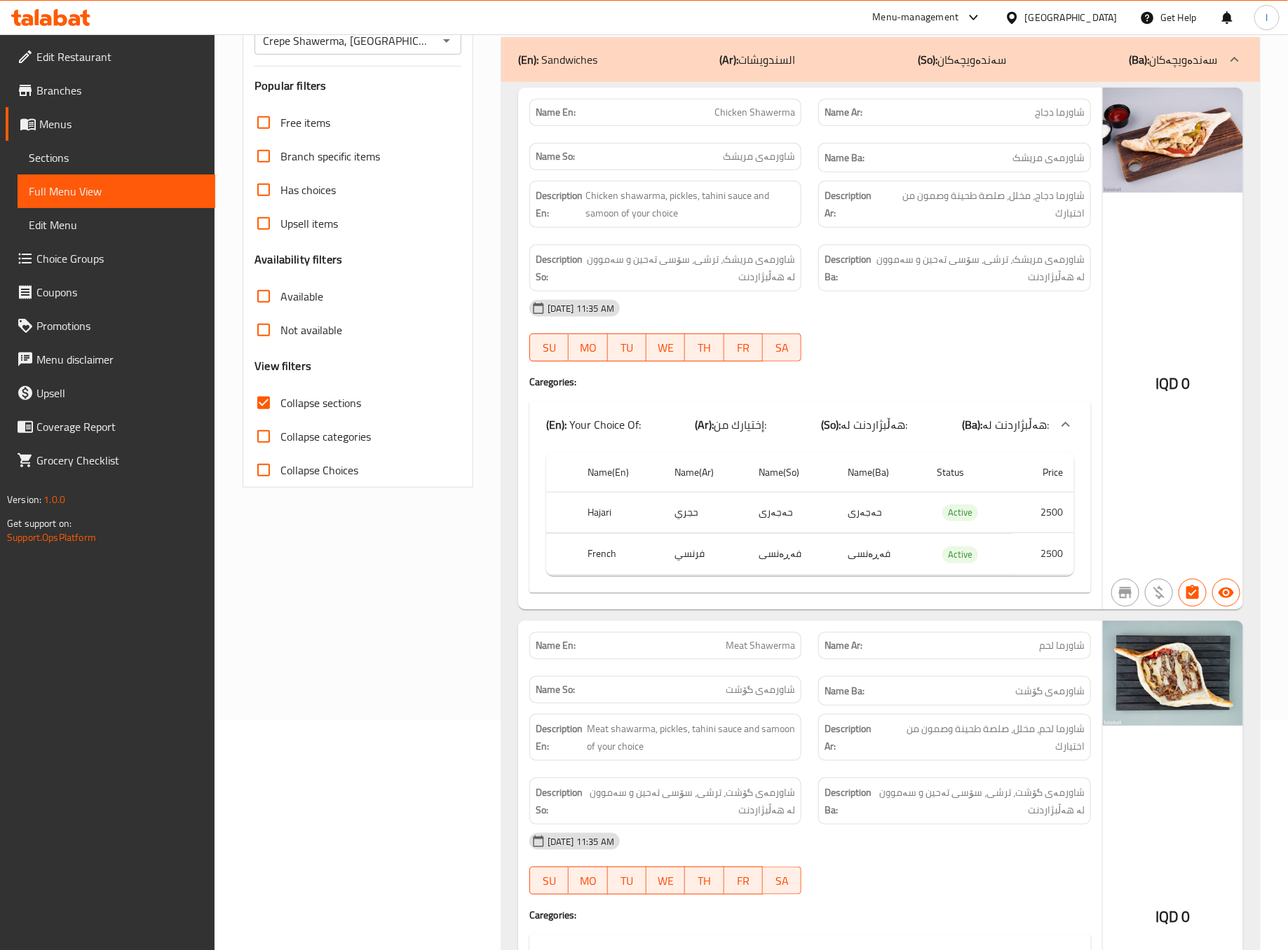
scroll to position [0, 0]
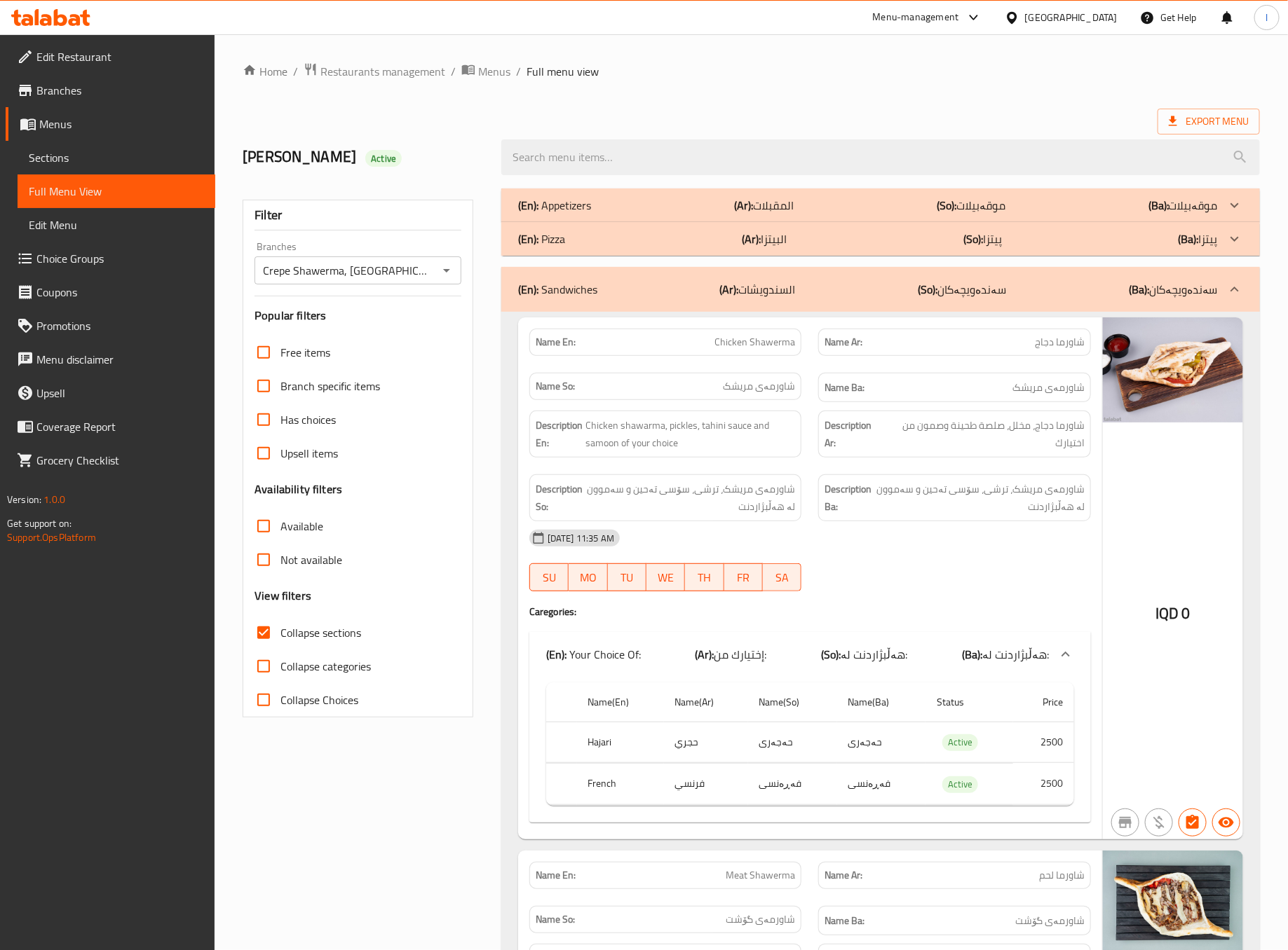
click at [1025, 298] on div "(En): Sandwiches (Ar): السندويشات (So): سەندەویچەکان (Ba): سەندەویچەکان" at bounding box center [868, 289] width 700 height 17
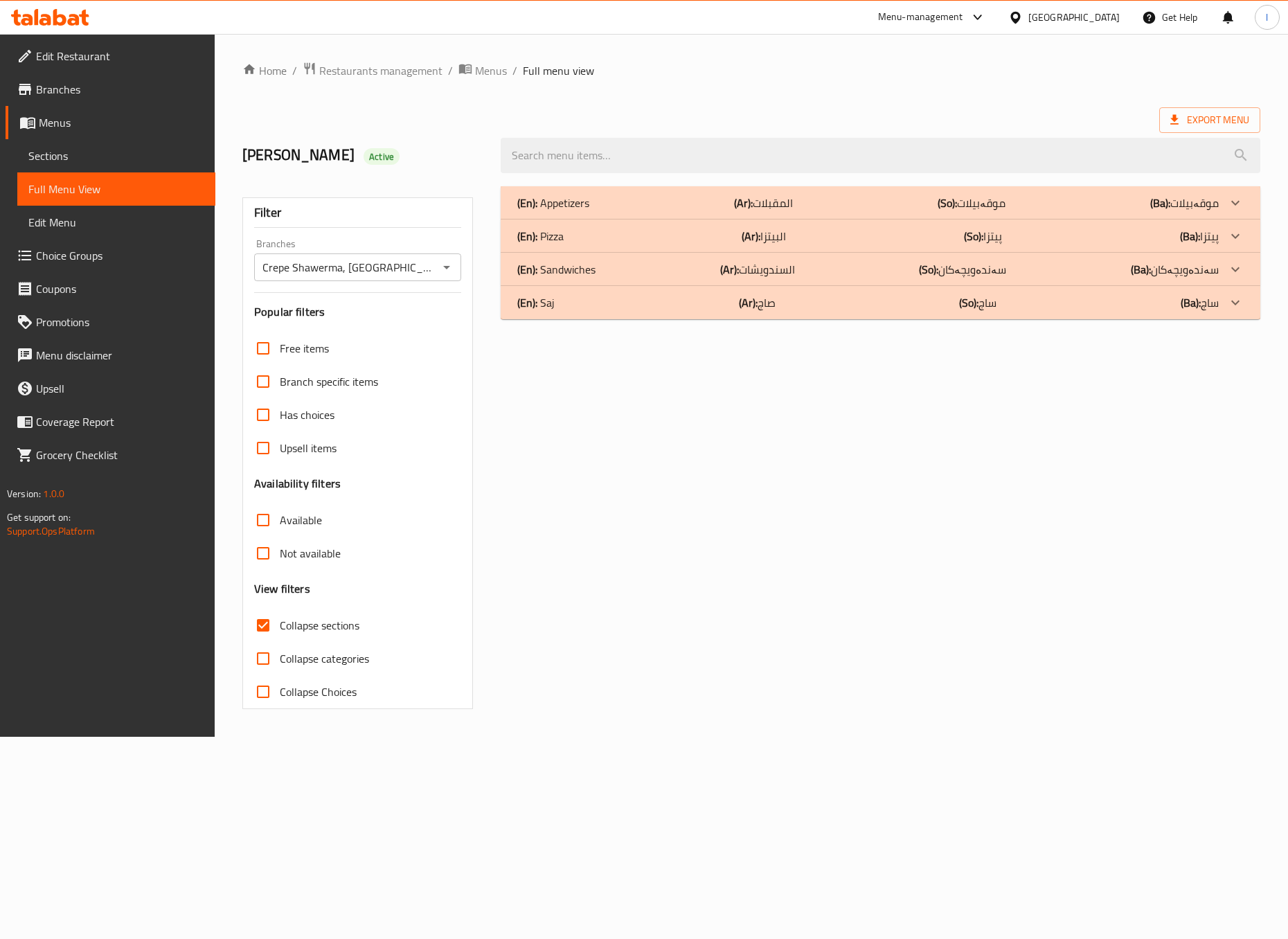
click at [695, 245] on div "(En): Pizza (Ar): البيتزا (So): پیتزا (Ba): پیتزا" at bounding box center [867, 236] width 701 height 16
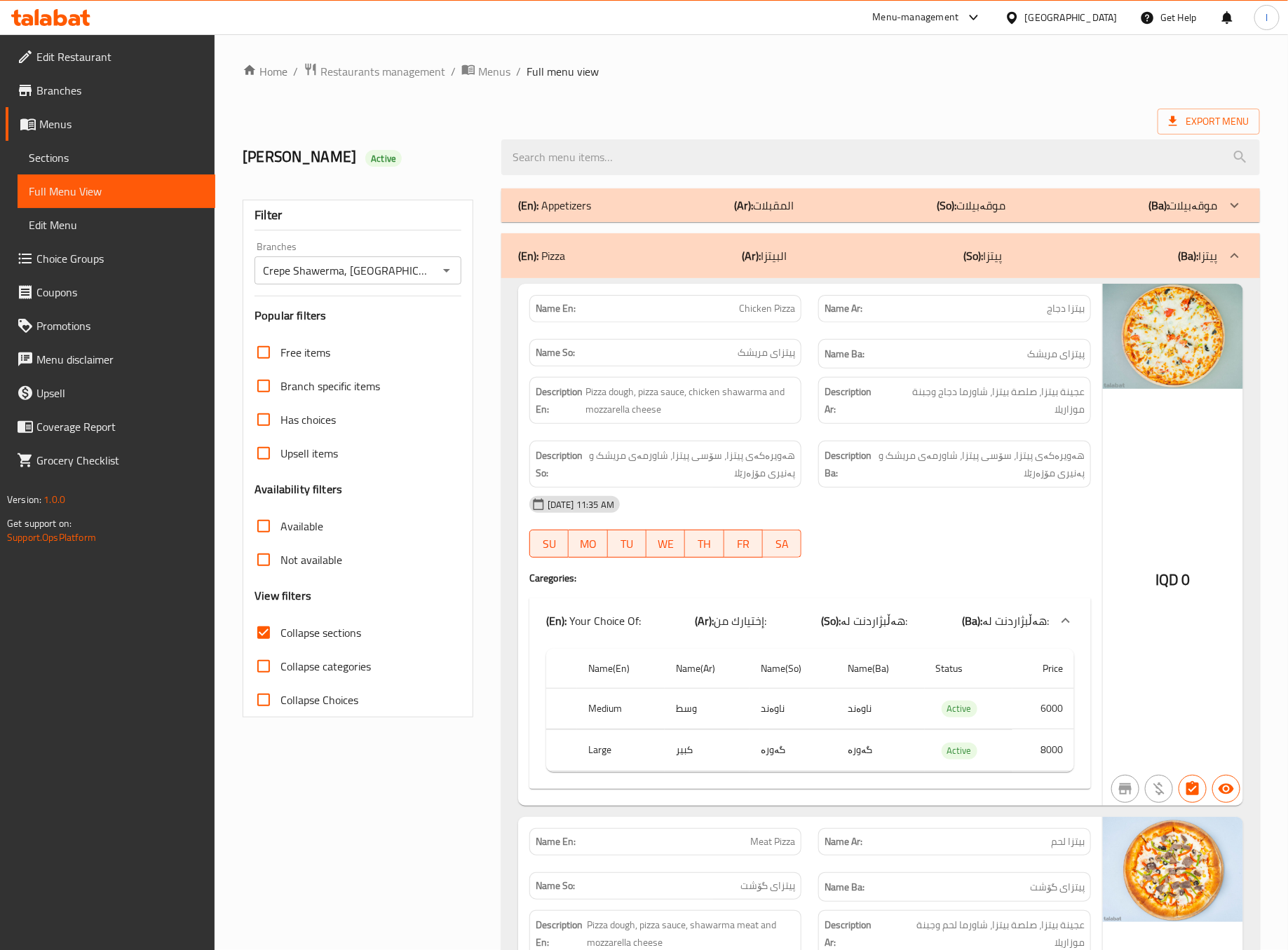
click at [891, 726] on td "ناوەند" at bounding box center [880, 709] width 87 height 42
click at [1073, 521] on div "[DATE] 11:35 AM" at bounding box center [811, 505] width 579 height 33
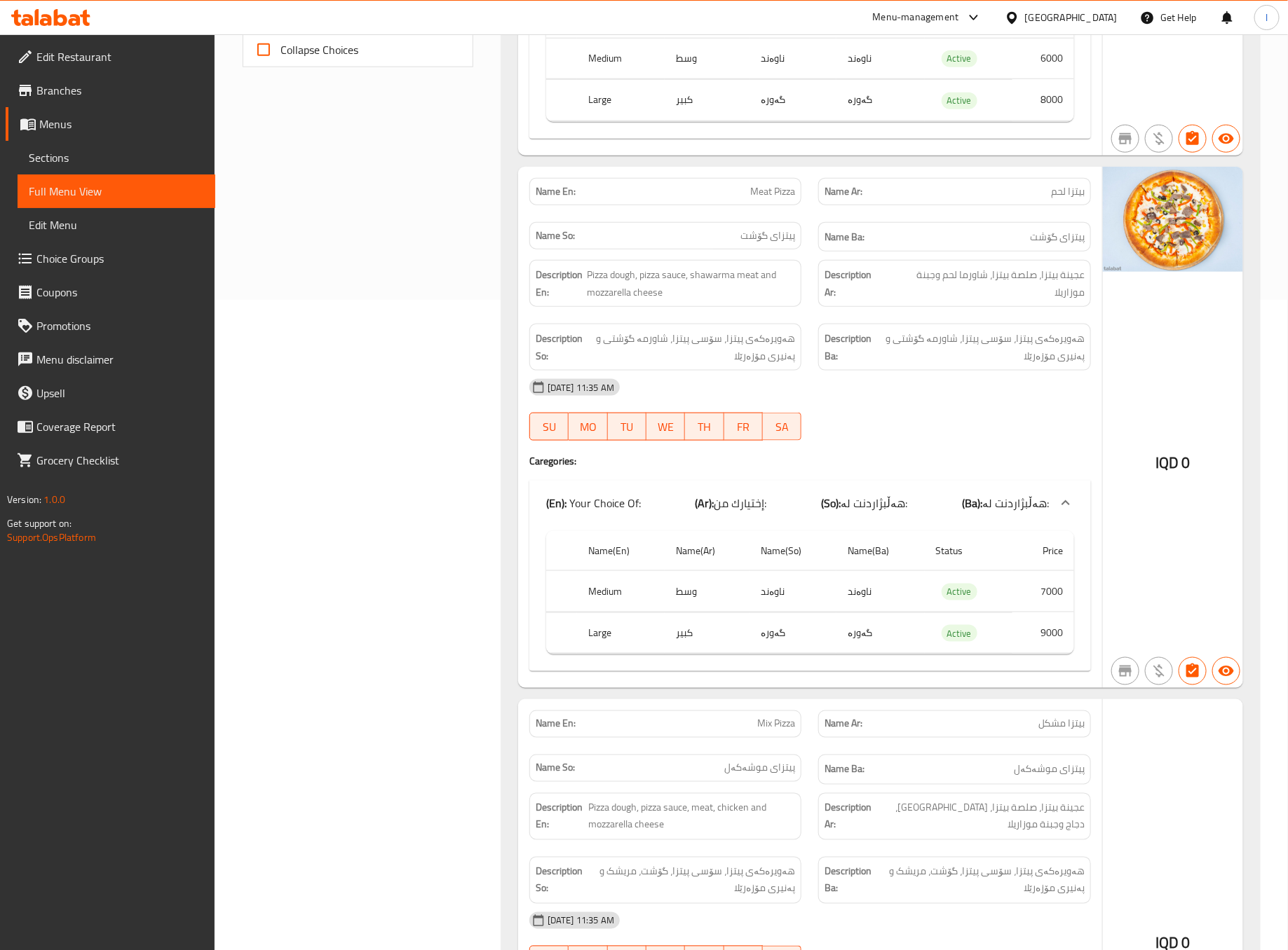
scroll to position [701, 0]
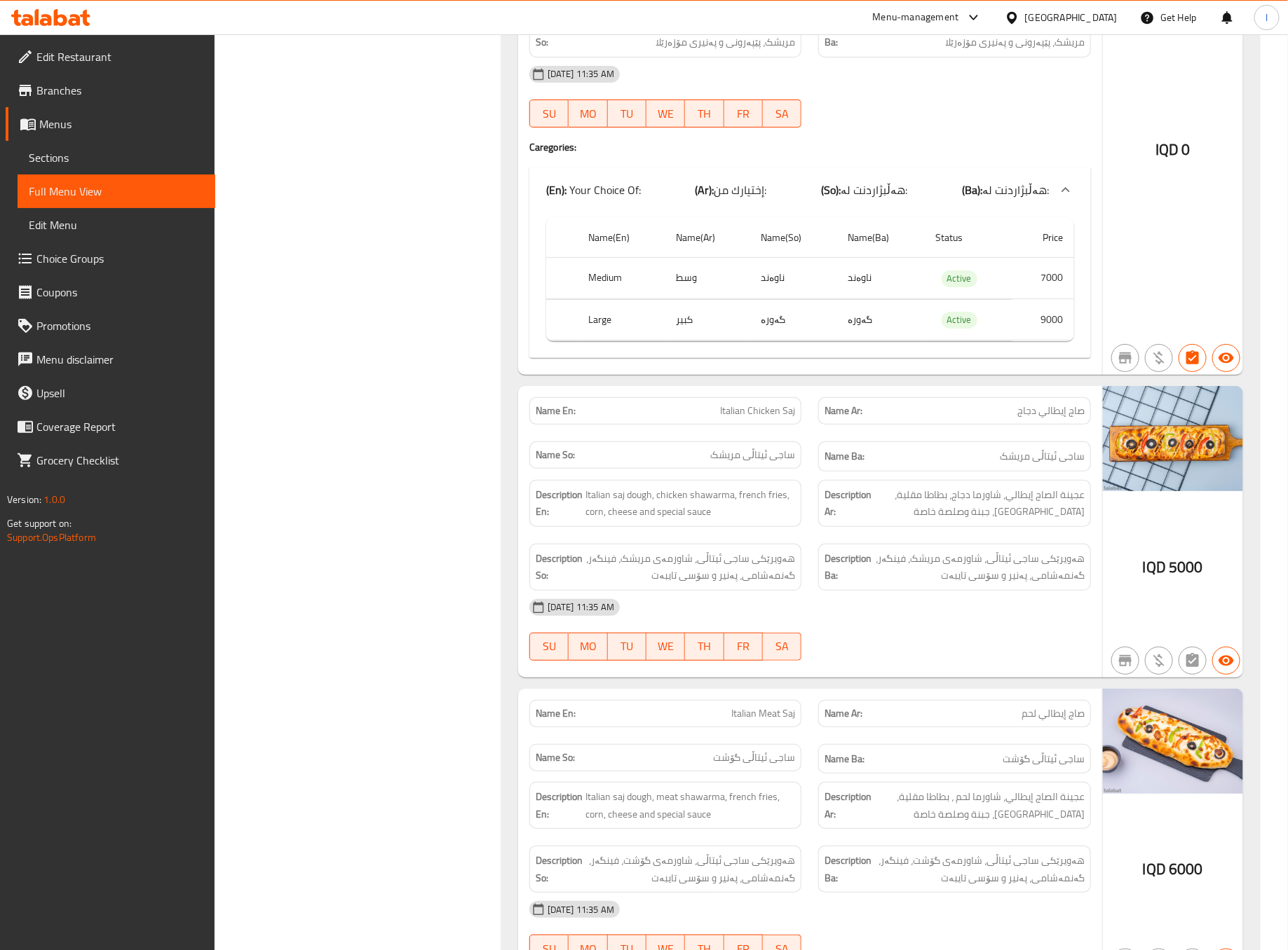
scroll to position [2803, 0]
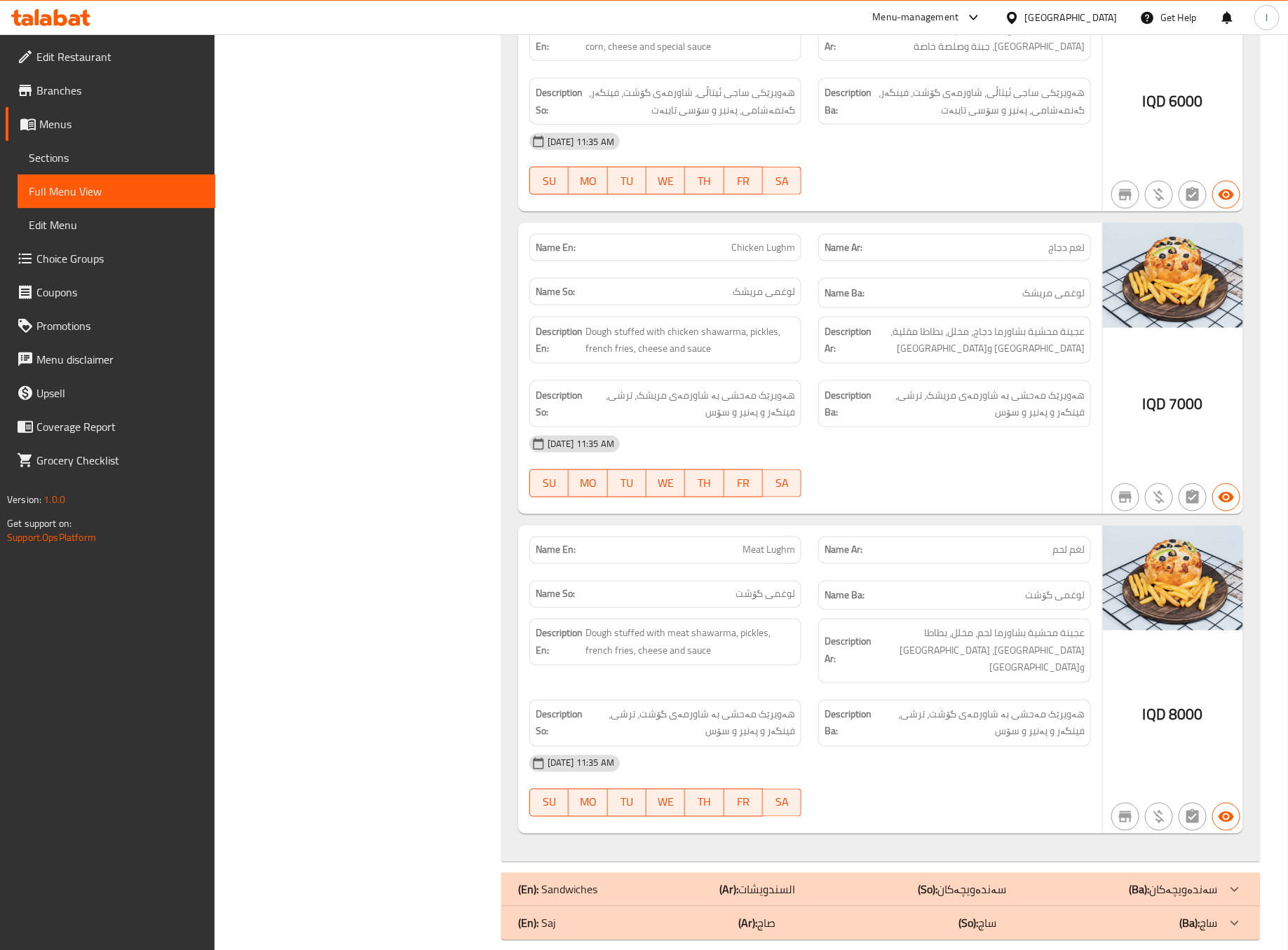
scroll to position [3364, 0]
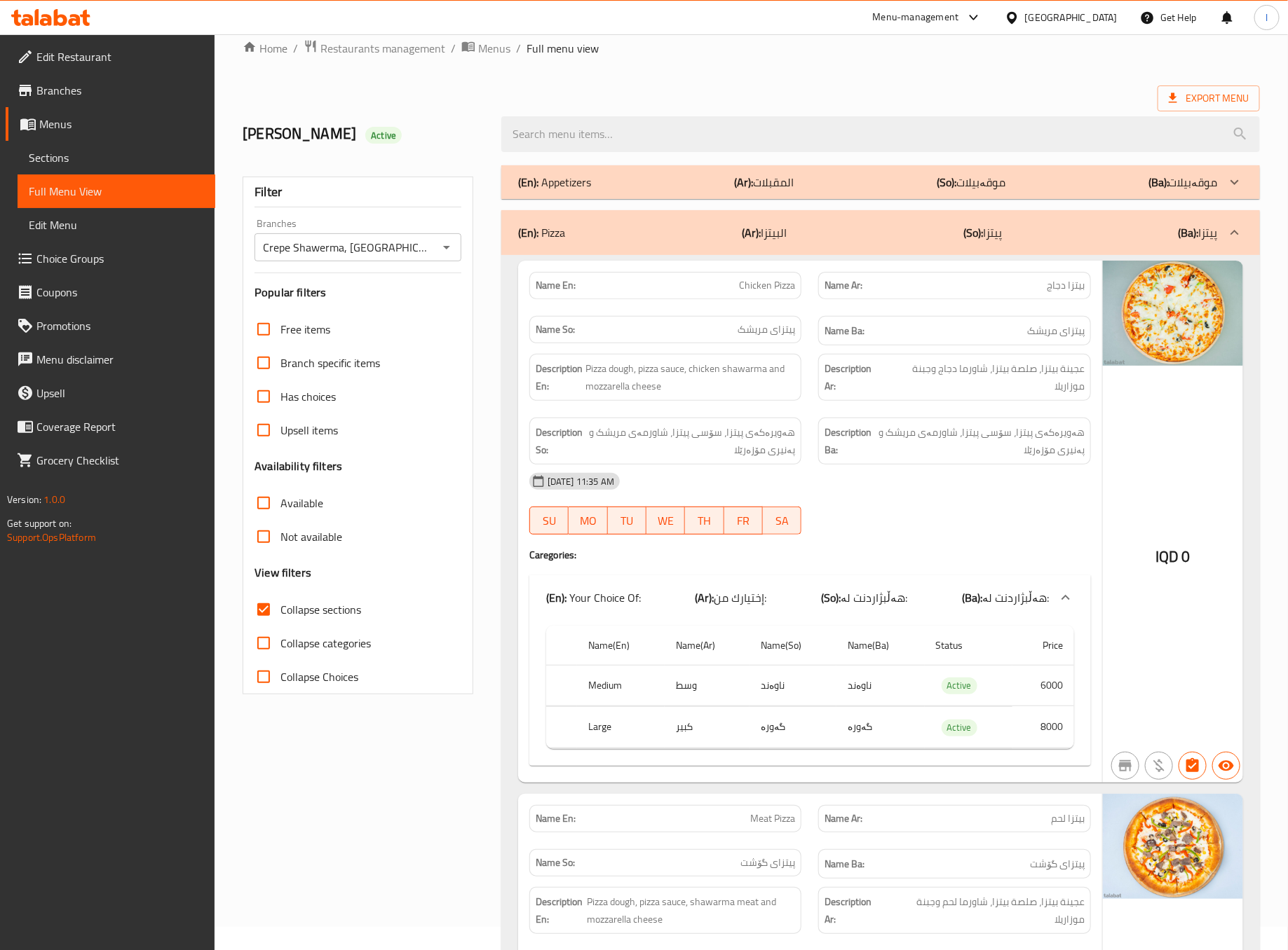
scroll to position [0, 0]
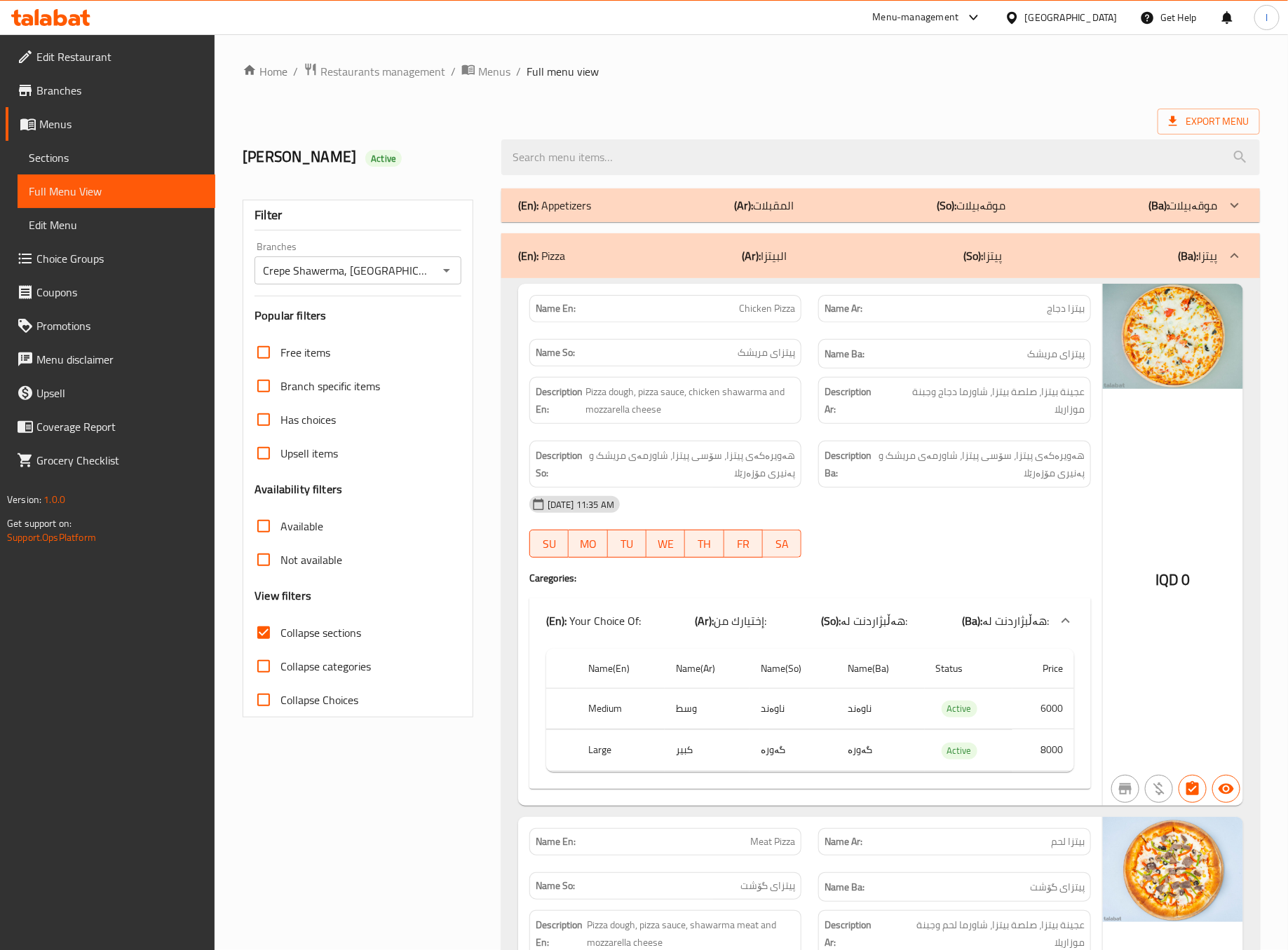
click at [976, 266] on b "(So):" at bounding box center [974, 255] width 20 height 21
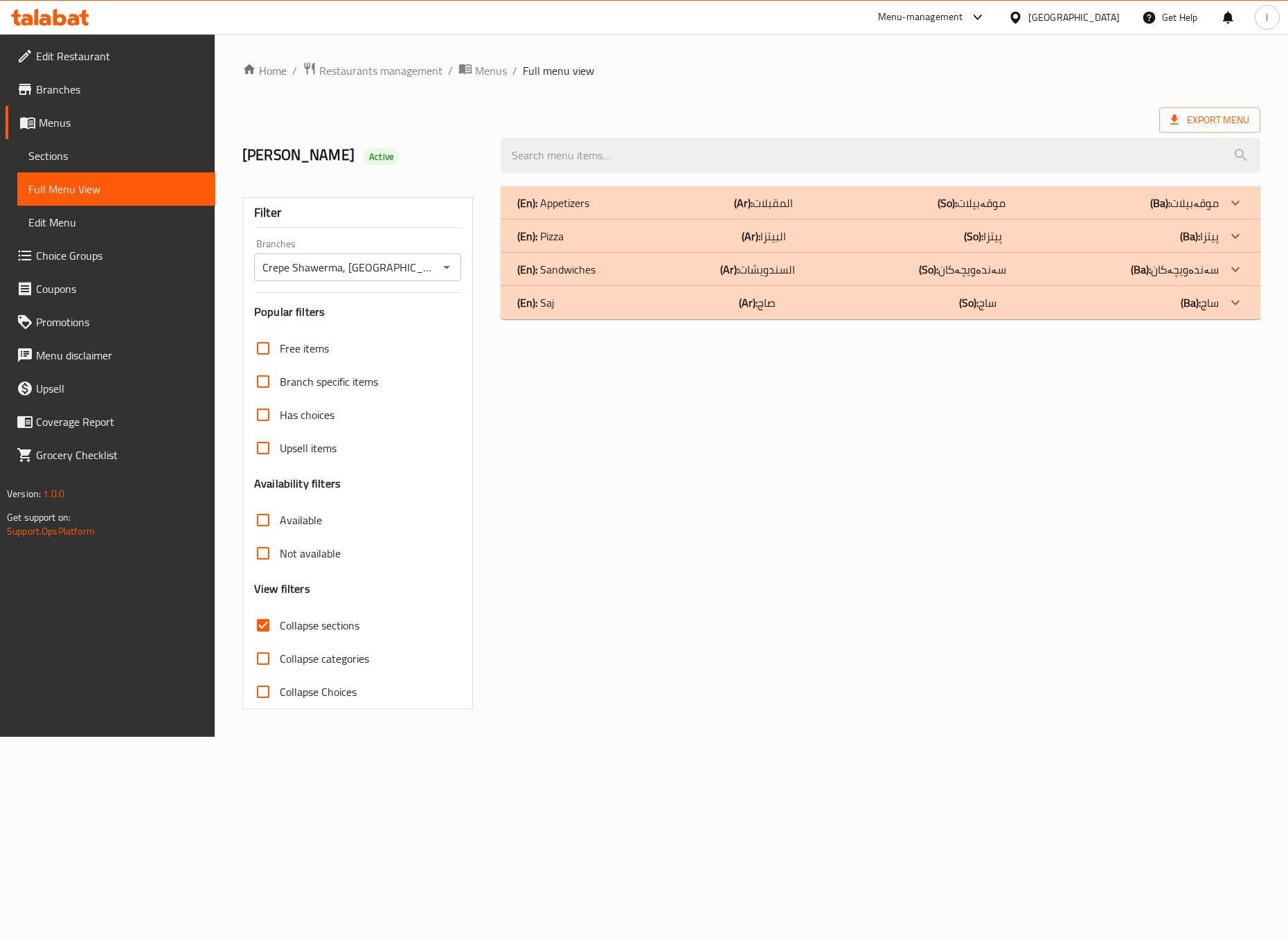
click at [634, 311] on div "(En): Saj (Ar): صاج (So): ساج (Ba): ساج" at bounding box center [867, 302] width 701 height 16
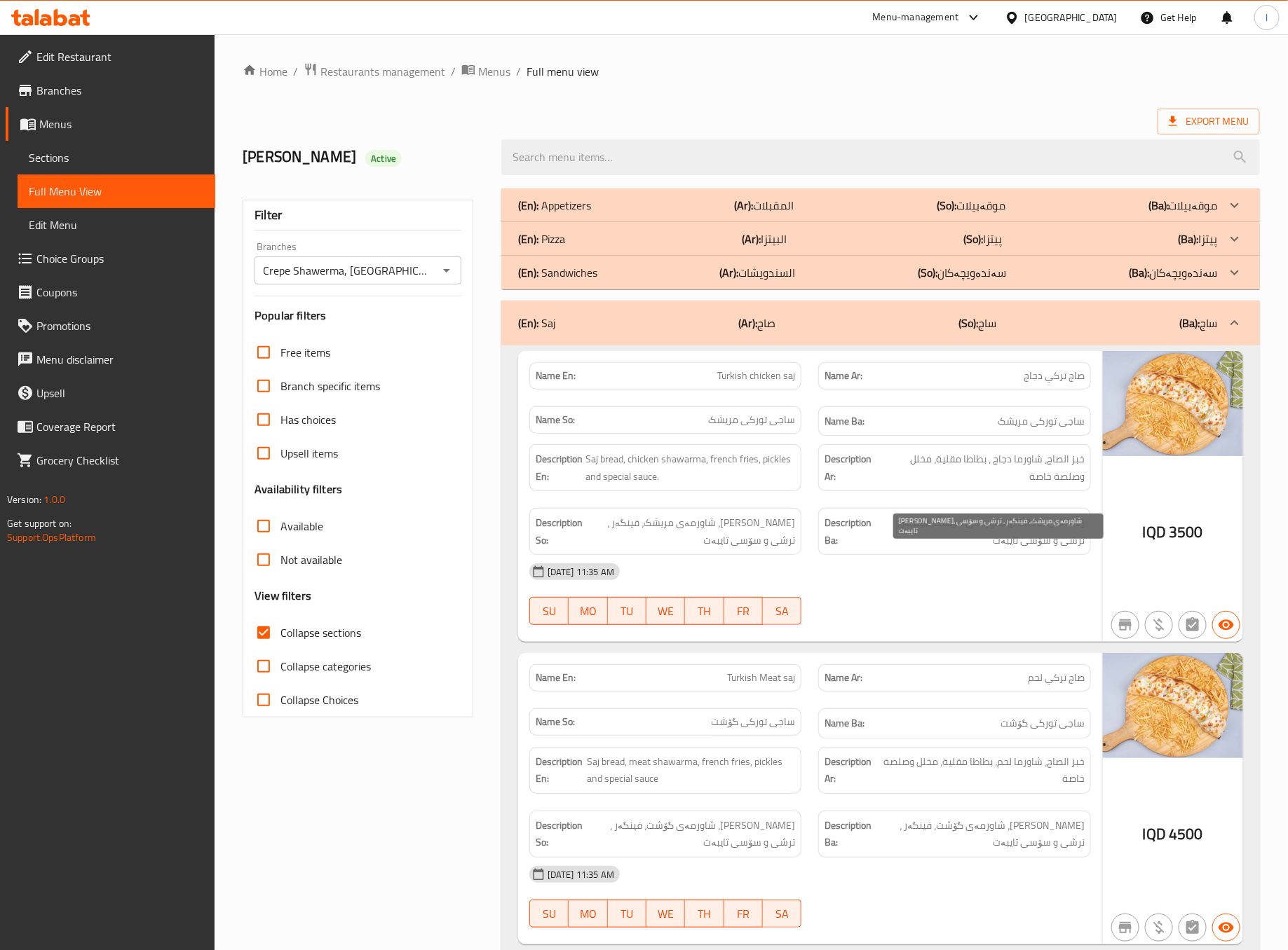
click at [890, 549] on span "[PERSON_NAME]، شاورمەی مریشک، فینگەر ، ترشی و سۆسی تایبەت" at bounding box center [980, 531] width 210 height 34
click at [913, 642] on div "Name En: Turkish chicken saj Name Ar: صاج تركي دجاج Name So: ساجی تورکی مریشک N…" at bounding box center [810, 496] width 584 height 292
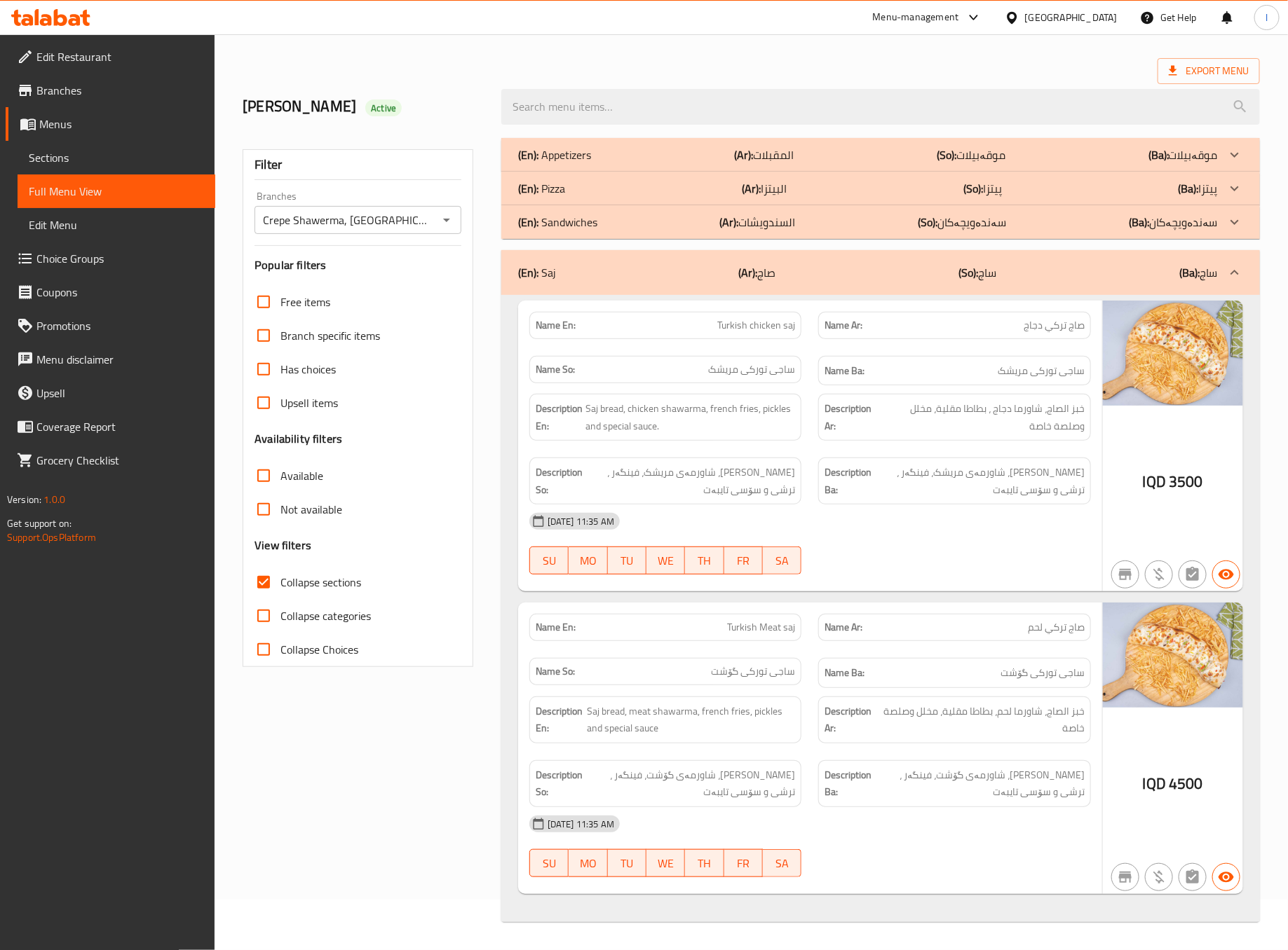
click at [835, 269] on div "(En): Saj (Ar): صاج (So): ساج (Ba): ساج" at bounding box center [868, 273] width 700 height 17
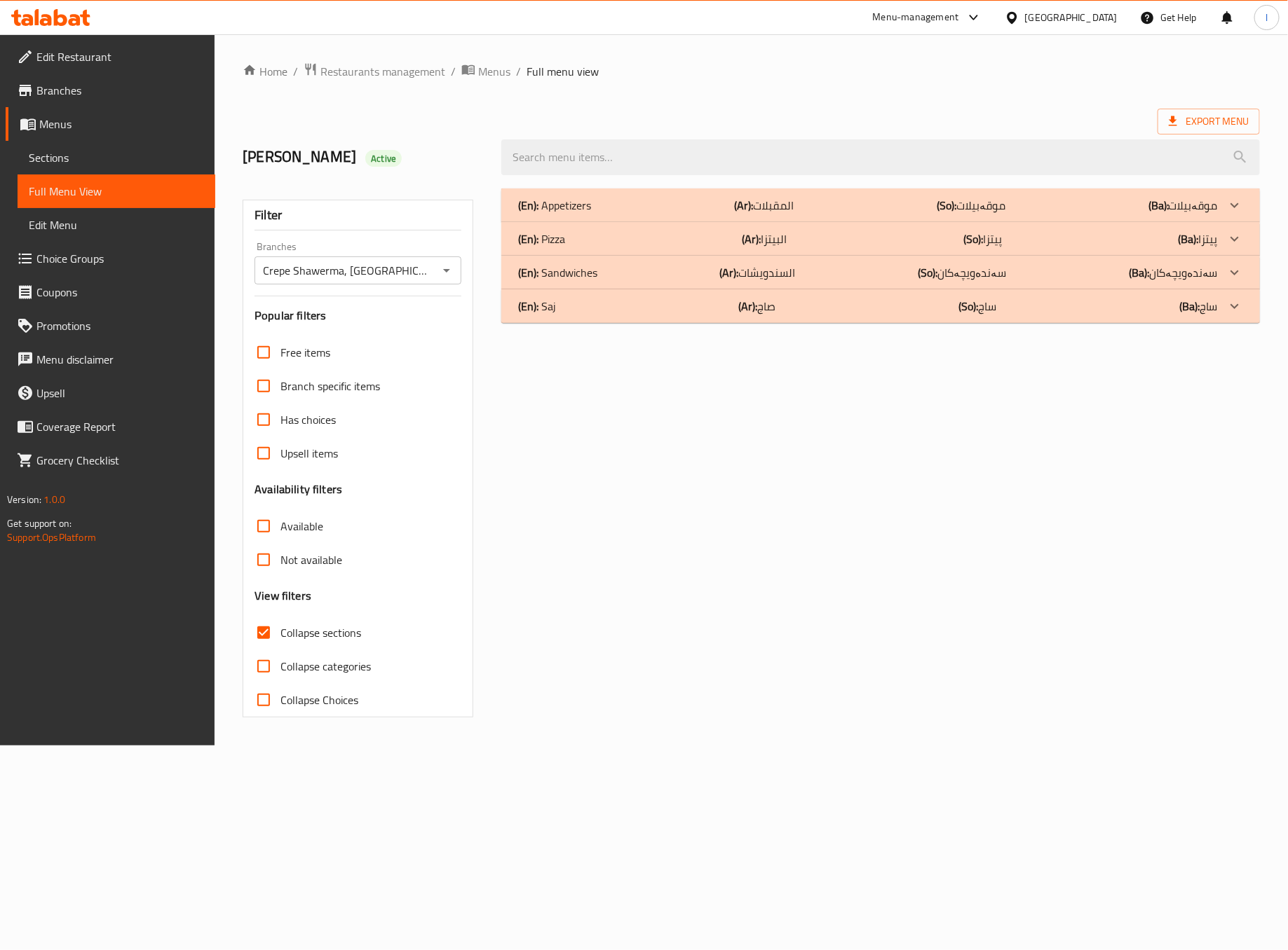
scroll to position [0, 0]
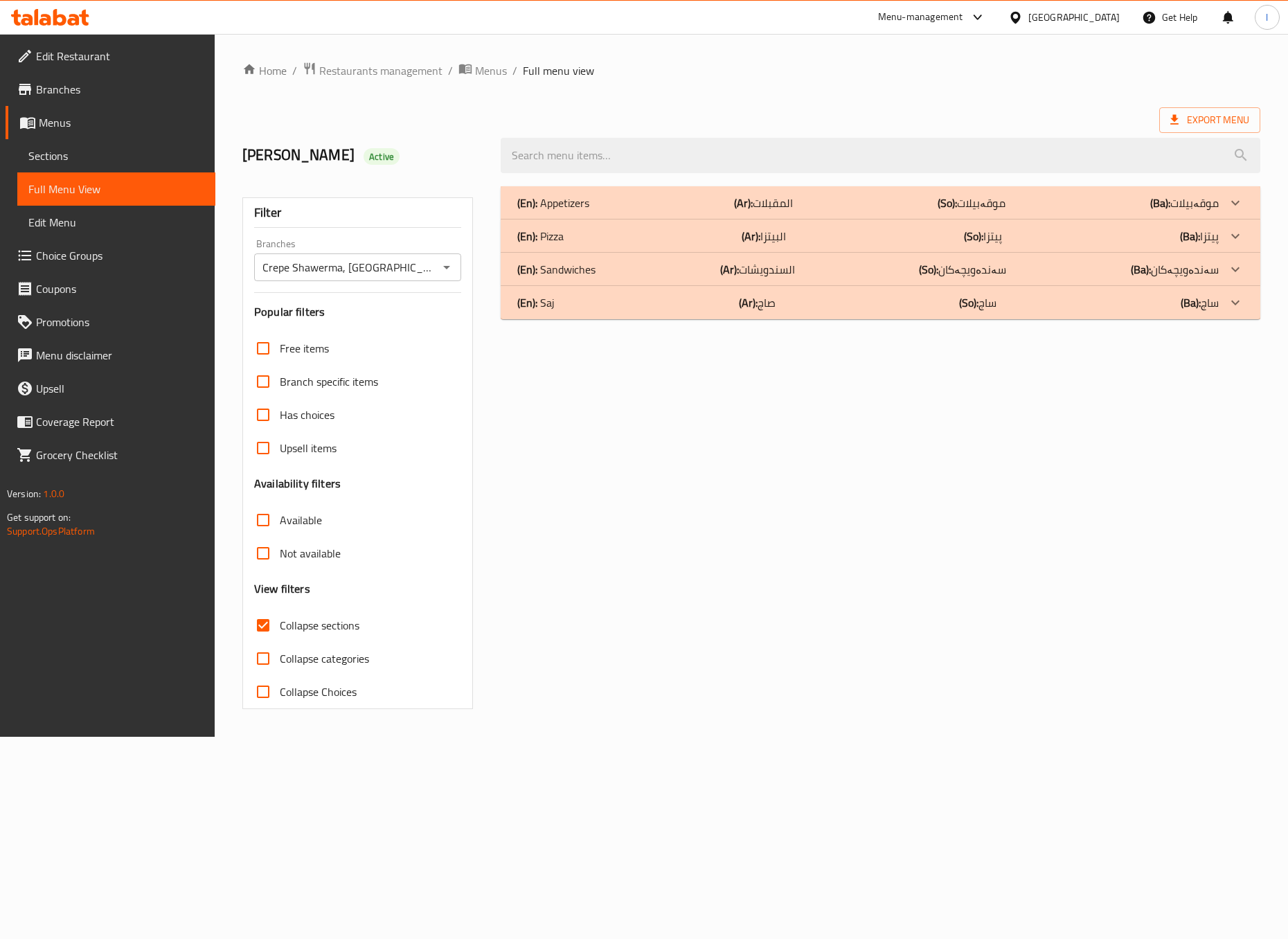
click at [744, 214] on b "(Ar):" at bounding box center [743, 202] width 19 height 21
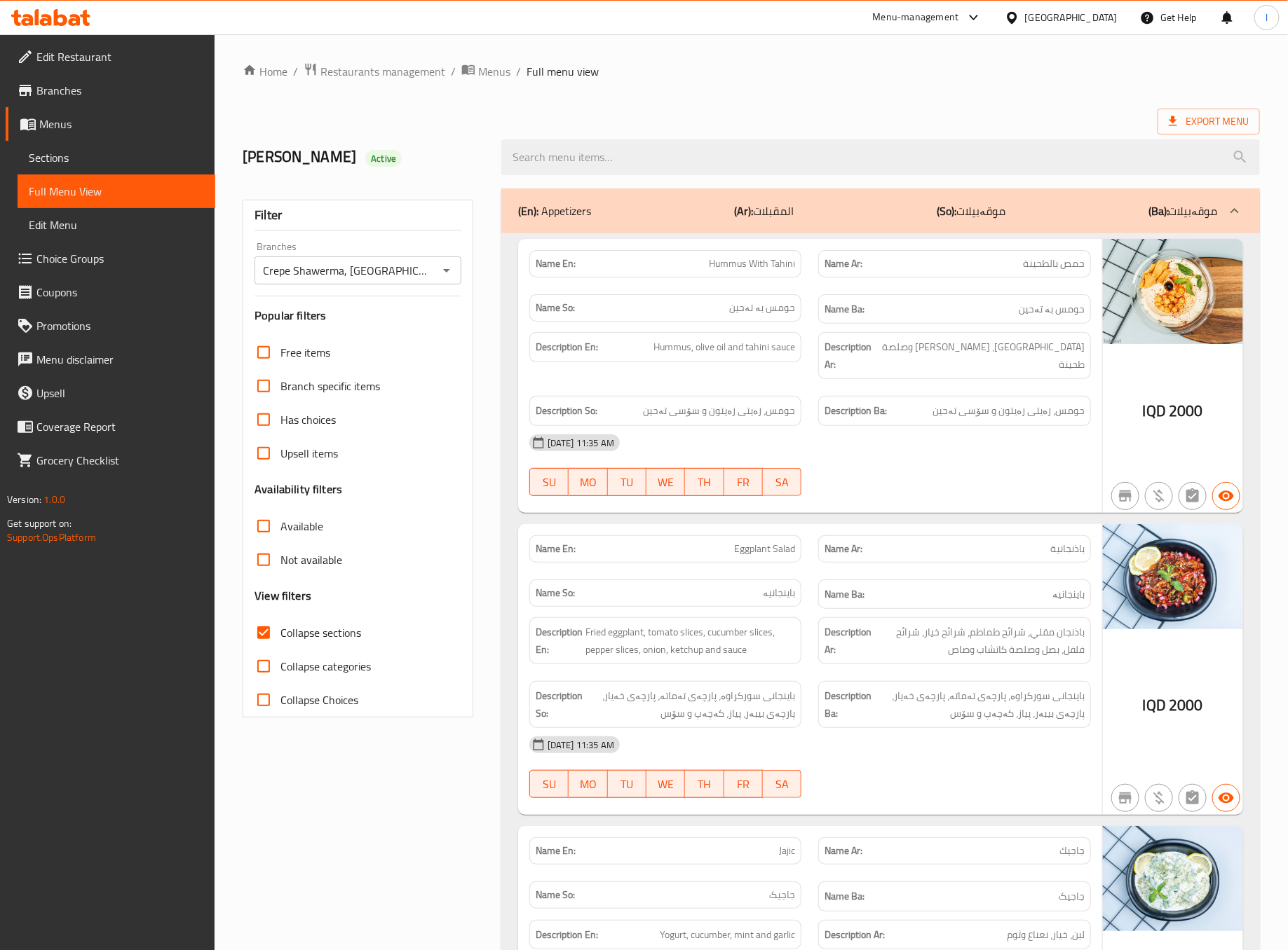
click at [901, 557] on p "Name Ar: باذنجانية" at bounding box center [955, 549] width 260 height 15
click at [954, 480] on div "07-09-2025 11:35 AM SU MO TU WE TH FR SA" at bounding box center [811, 465] width 579 height 78
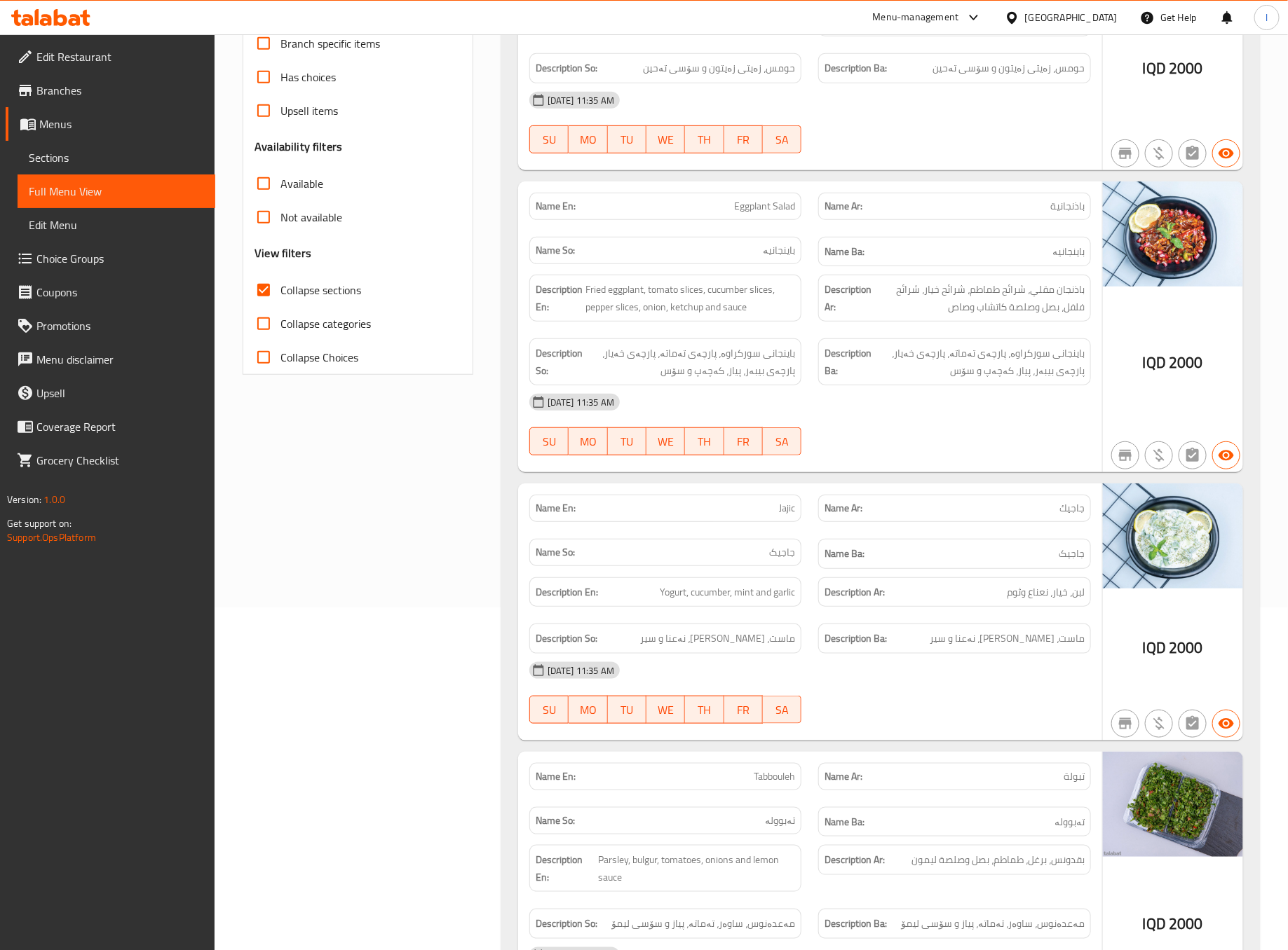
scroll to position [350, 0]
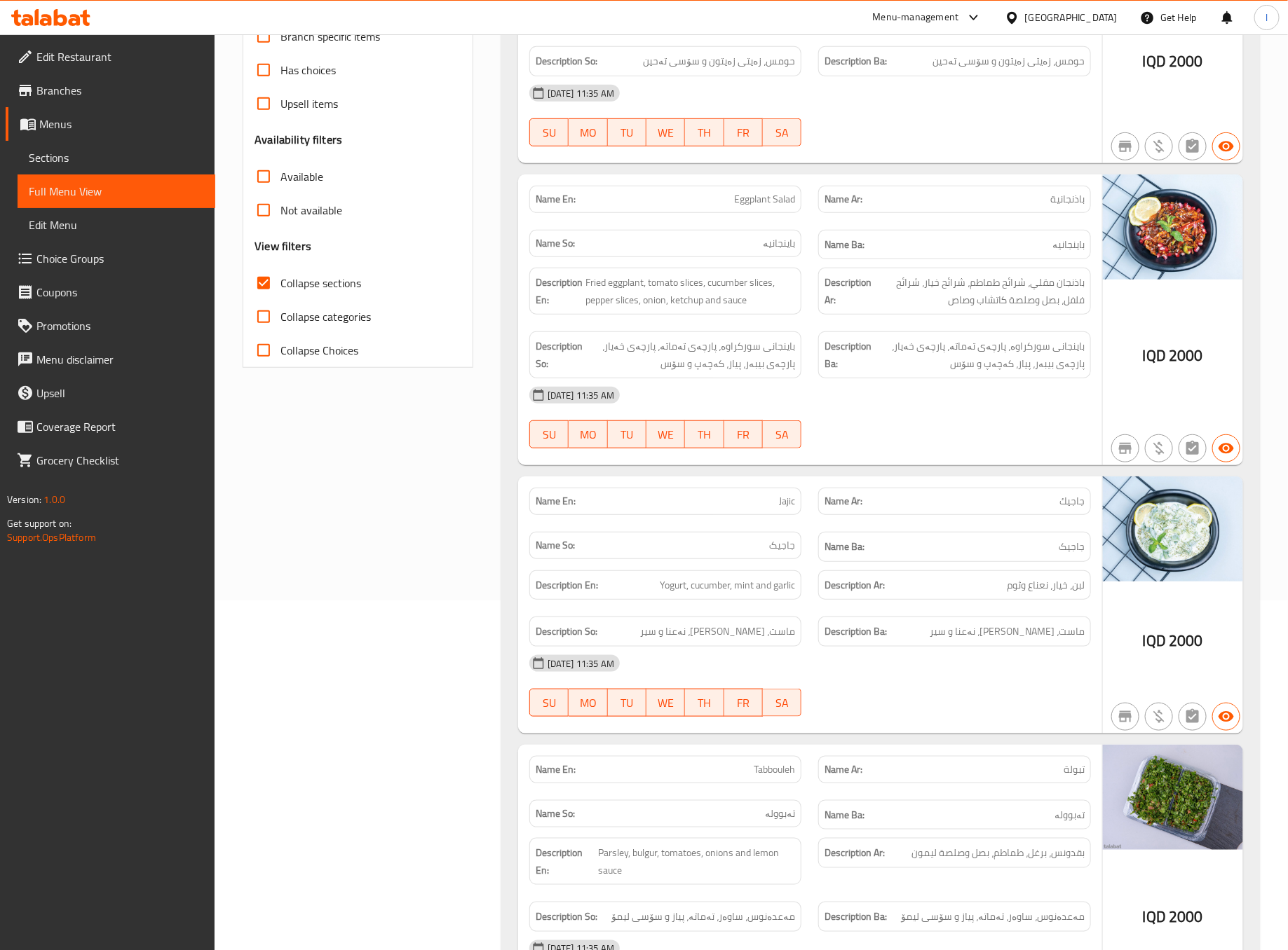
click at [390, 588] on div "Filter Branches Crepe Shawerma, Sadr area Branches Popular filters Free items B…" at bounding box center [363, 499] width 259 height 1337
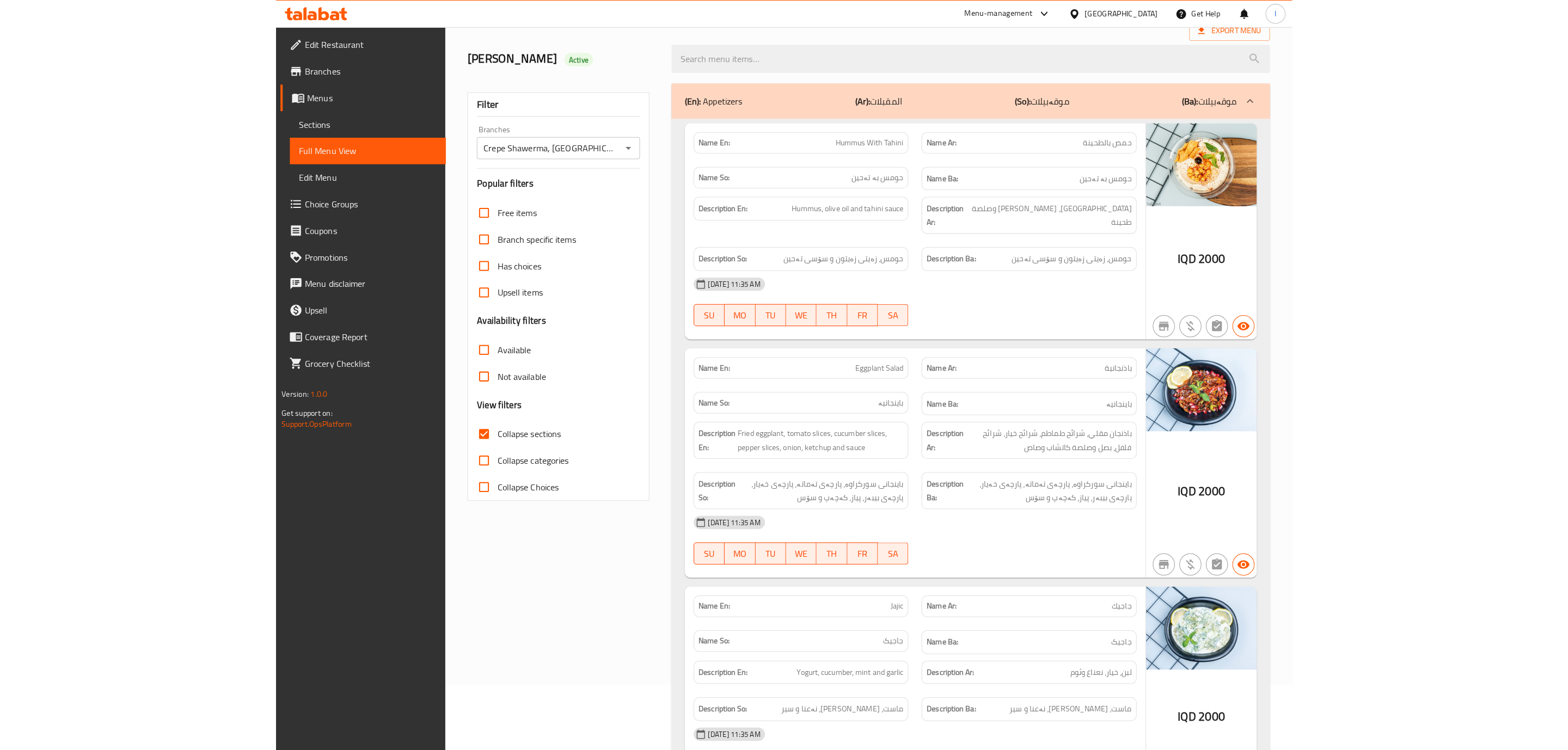
scroll to position [0, 0]
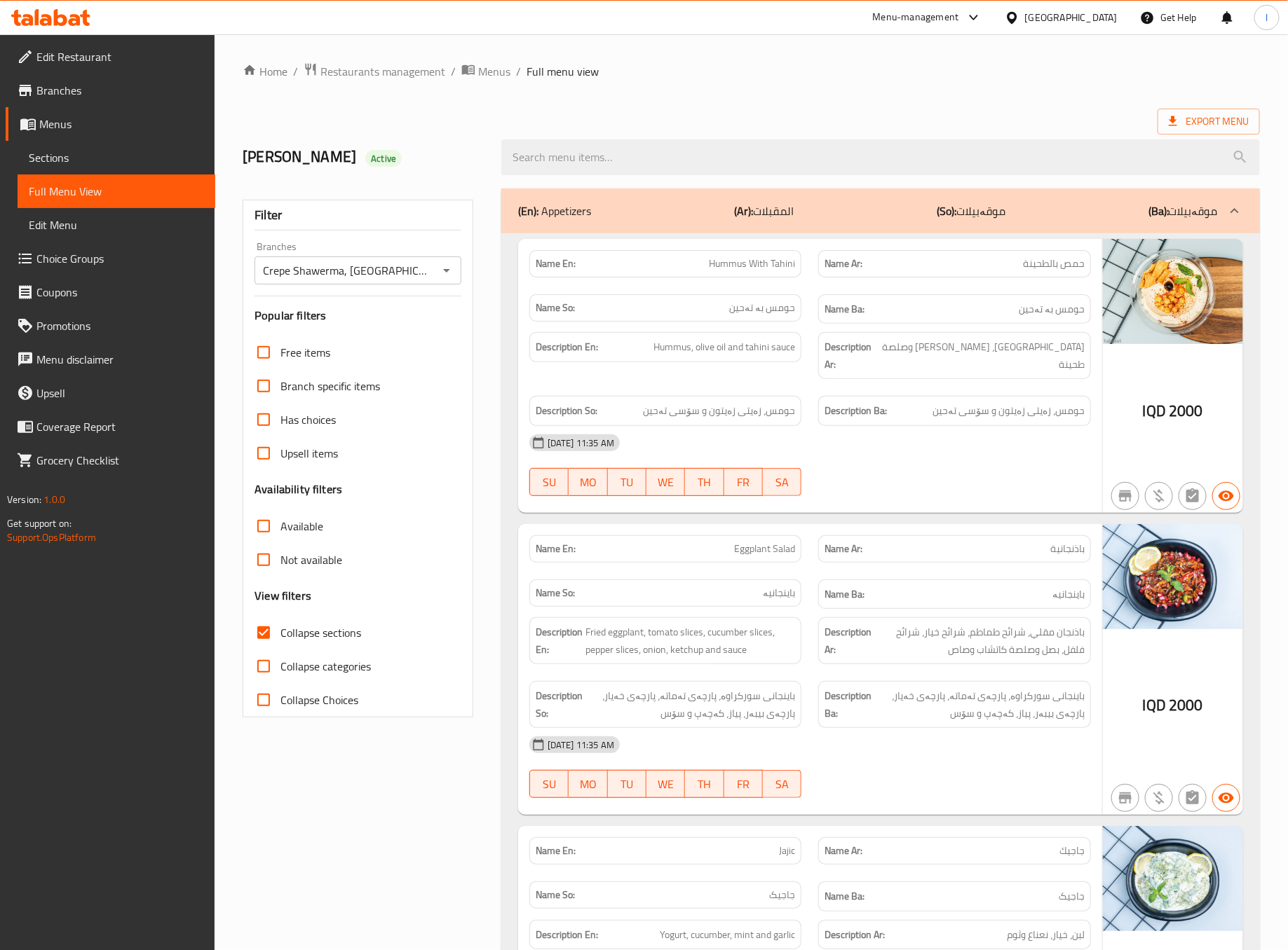
click at [1085, 219] on div "(En): Appetizers (Ar): المقبلات (So): موقەبیلات (Ba): موقەبیلات" at bounding box center [868, 211] width 700 height 17
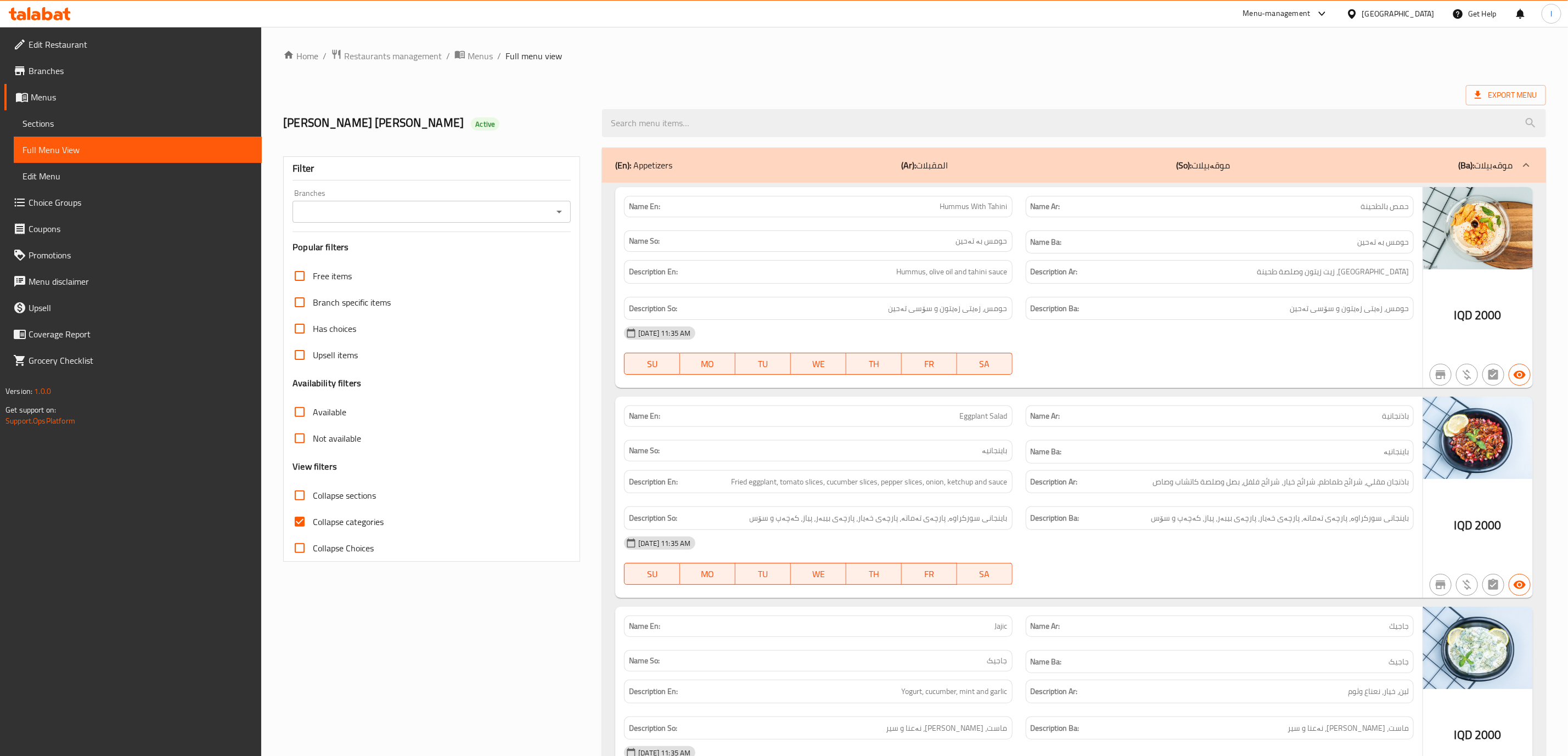
click at [1131, 345] on div "[DATE] 11:35 AM" at bounding box center [1019, 333] width 803 height 26
click at [532, 216] on input "Branches" at bounding box center [423, 212] width 254 height 16
click at [427, 257] on li "Crepe Shawerma, [GEOGRAPHIC_DATA] area" at bounding box center [432, 260] width 278 height 20
type input "Crepe Shawerma, [GEOGRAPHIC_DATA] area"
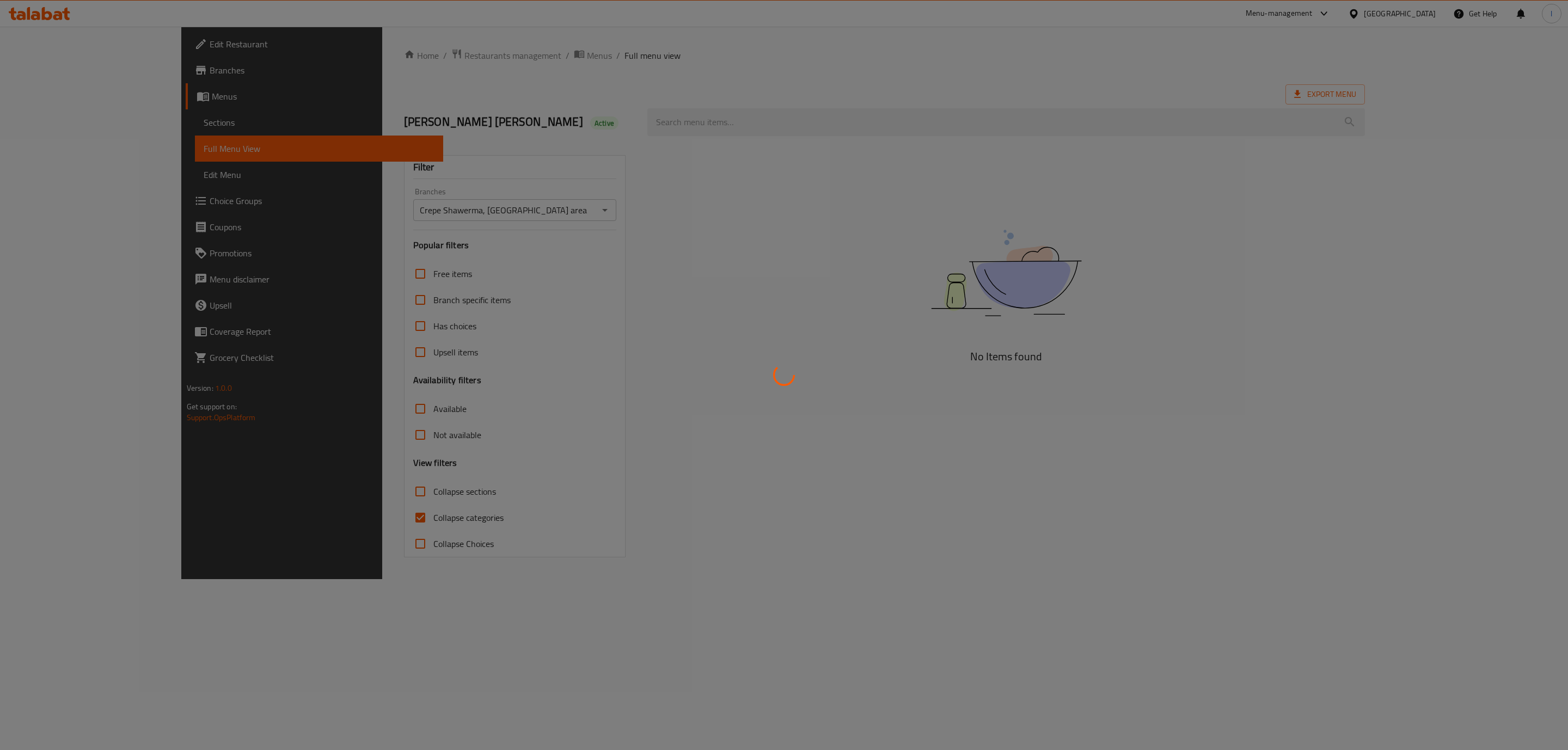
drag, startPoint x: 320, startPoint y: 545, endPoint x: 324, endPoint y: 516, distance: 29.3
click at [318, 543] on div at bounding box center [784, 375] width 1568 height 750
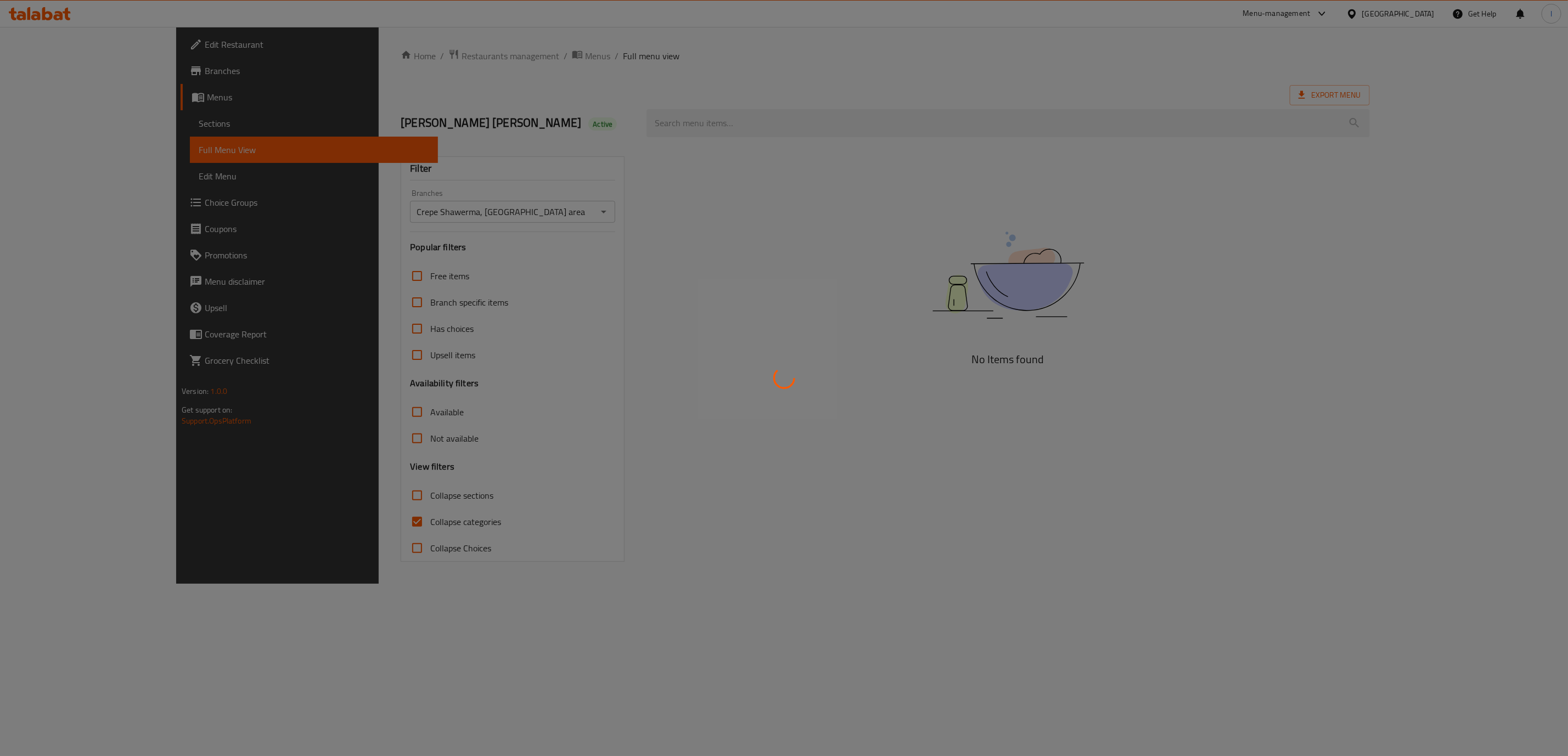
click at [331, 513] on div at bounding box center [784, 378] width 1568 height 756
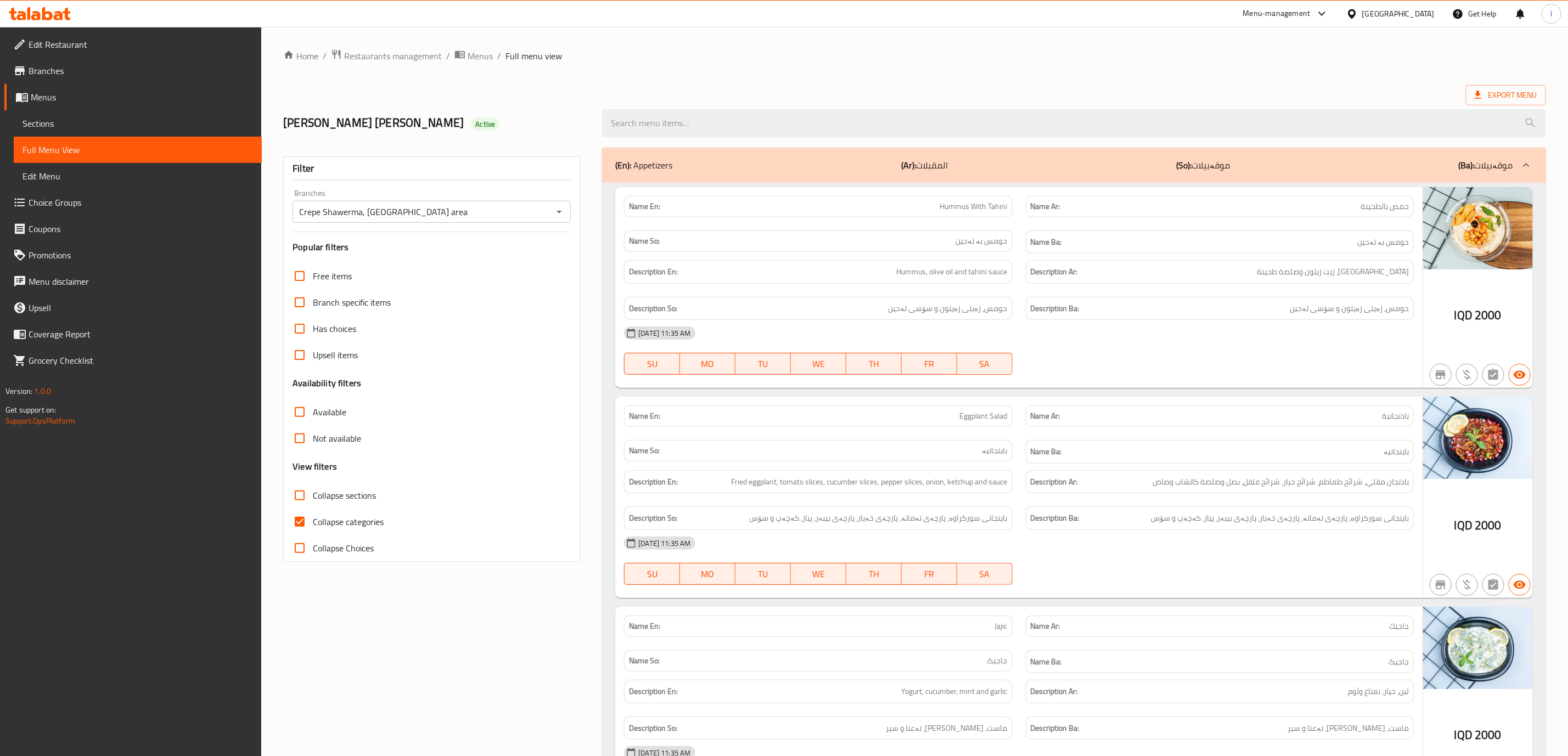
click at [317, 527] on span "Collapse categories" at bounding box center [348, 522] width 71 height 13
click at [313, 527] on input "Collapse categories" at bounding box center [299, 522] width 26 height 26
checkbox input "false"
click at [343, 502] on label "Collapse sections" at bounding box center [331, 495] width 89 height 26
click at [313, 502] on input "Collapse sections" at bounding box center [299, 495] width 26 height 26
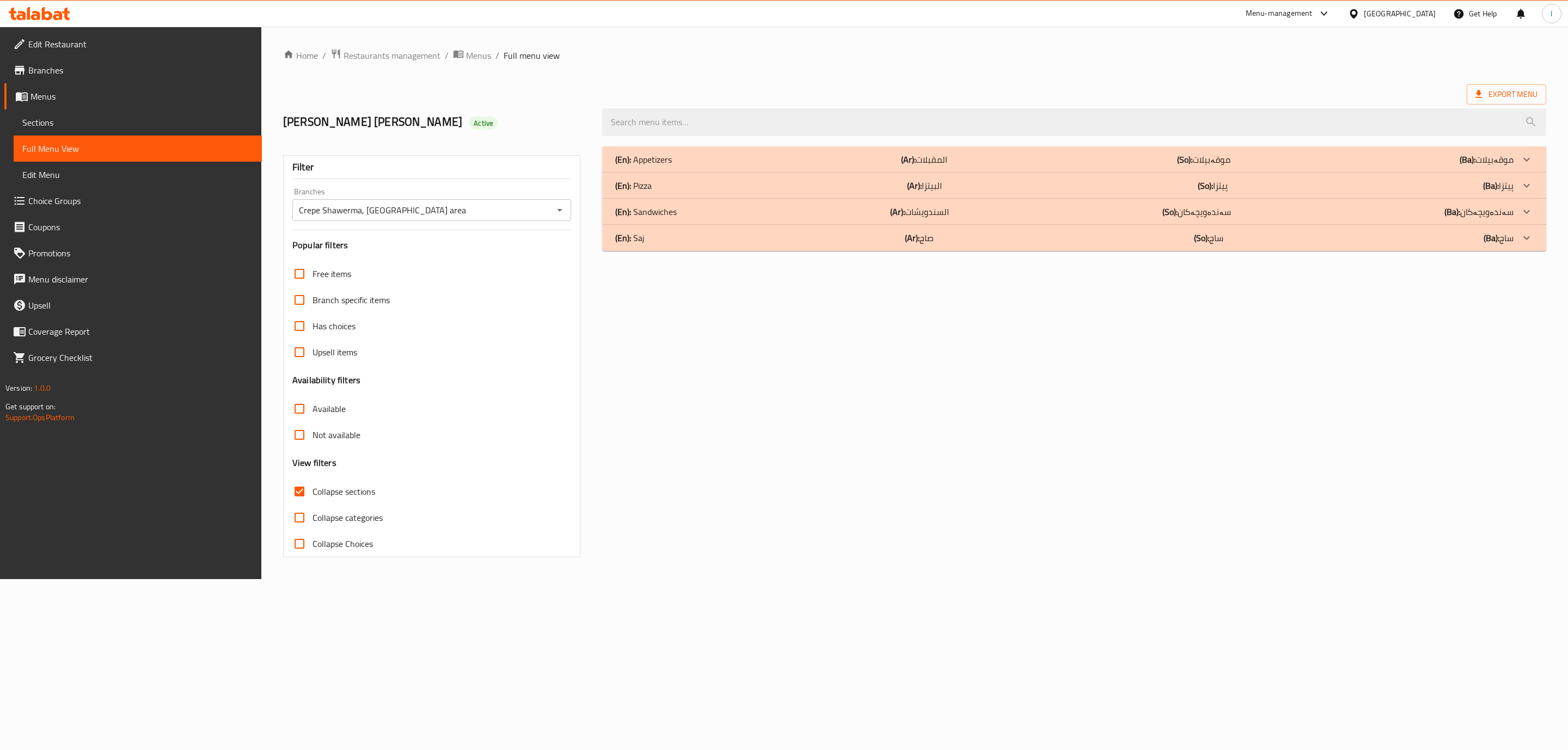
click at [352, 490] on span "Collapse sections" at bounding box center [343, 491] width 63 height 13
click at [312, 490] on input "Collapse sections" at bounding box center [300, 491] width 26 height 26
checkbox input "false"
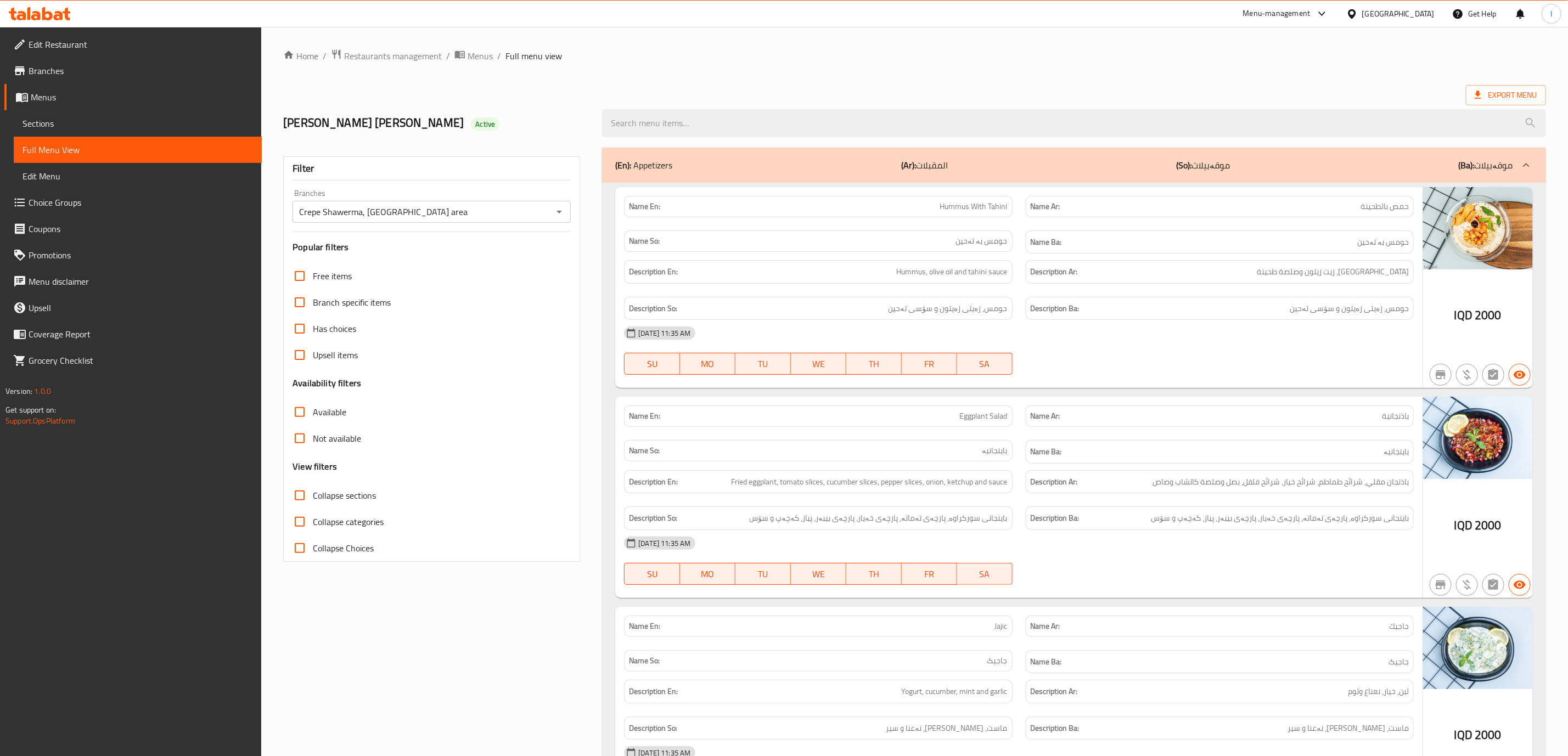
click at [1114, 398] on div "Name En: Hummus With Tahini Name Ar: حمص بالطحينة Name So: حومس بە تەحین Name B…" at bounding box center [1074, 611] width 944 height 857
drag, startPoint x: 1150, startPoint y: 440, endPoint x: 1155, endPoint y: 470, distance: 30.4
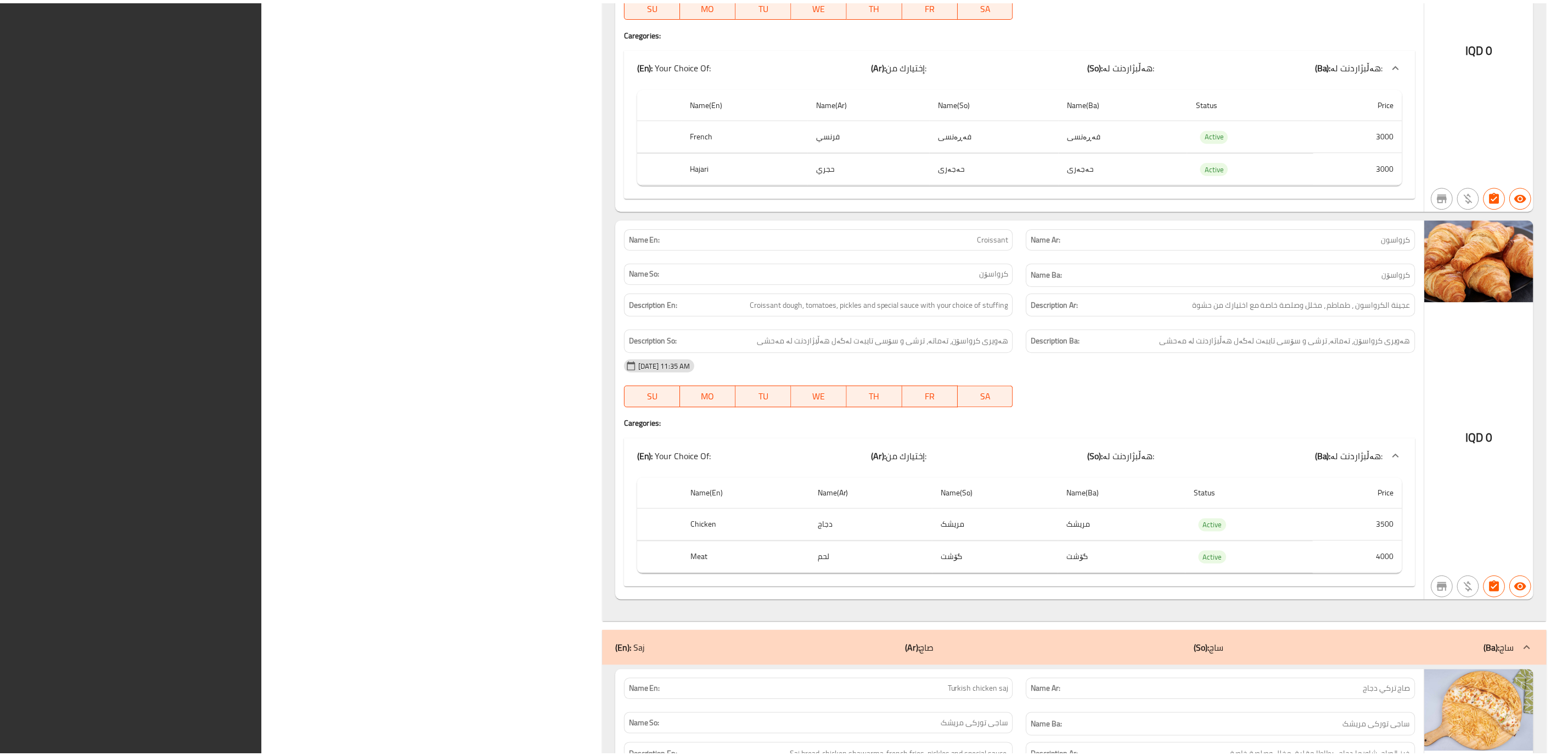
scroll to position [4916, 0]
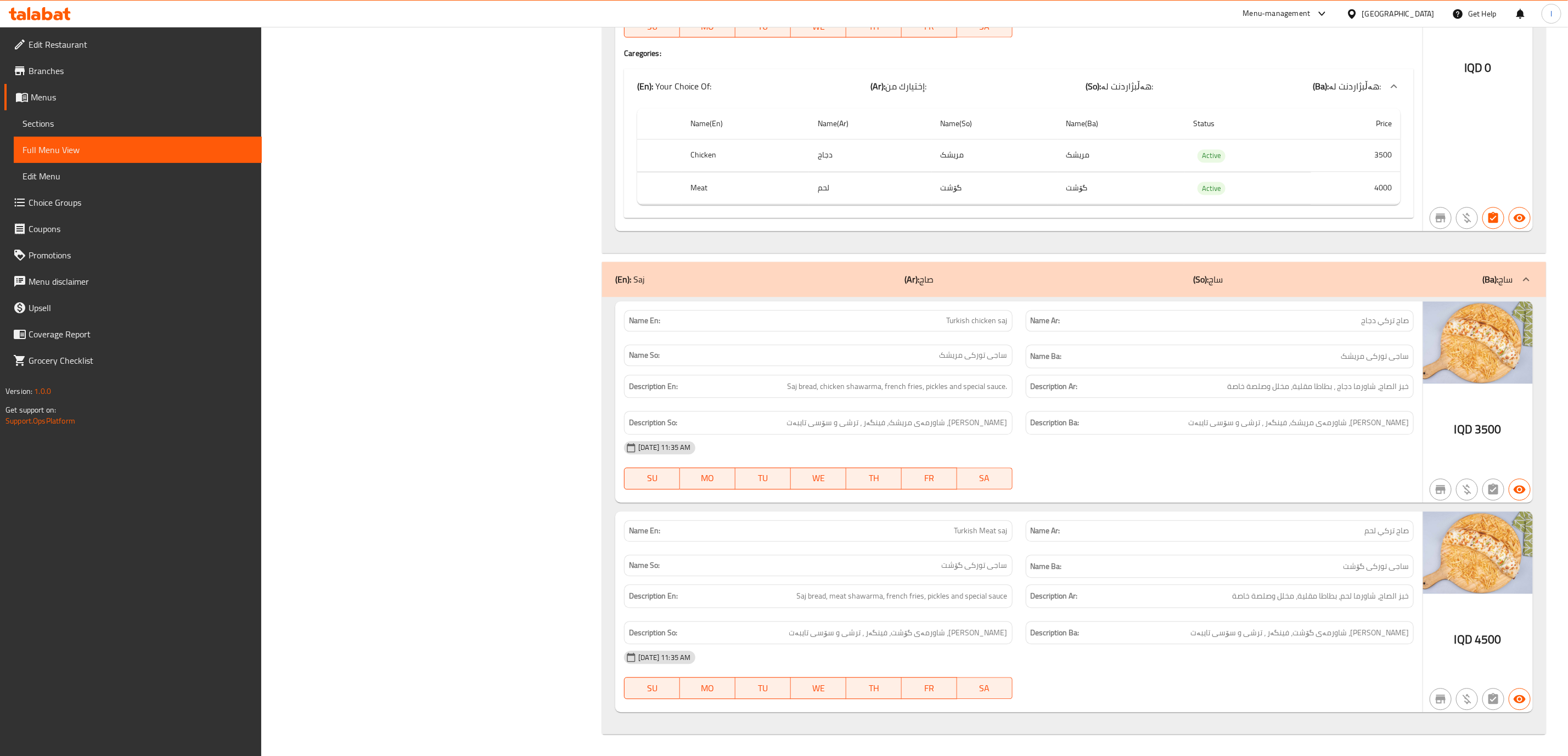
click at [68, 15] on icon at bounding box center [39, 14] width 62 height 13
